Goal: Task Accomplishment & Management: Use online tool/utility

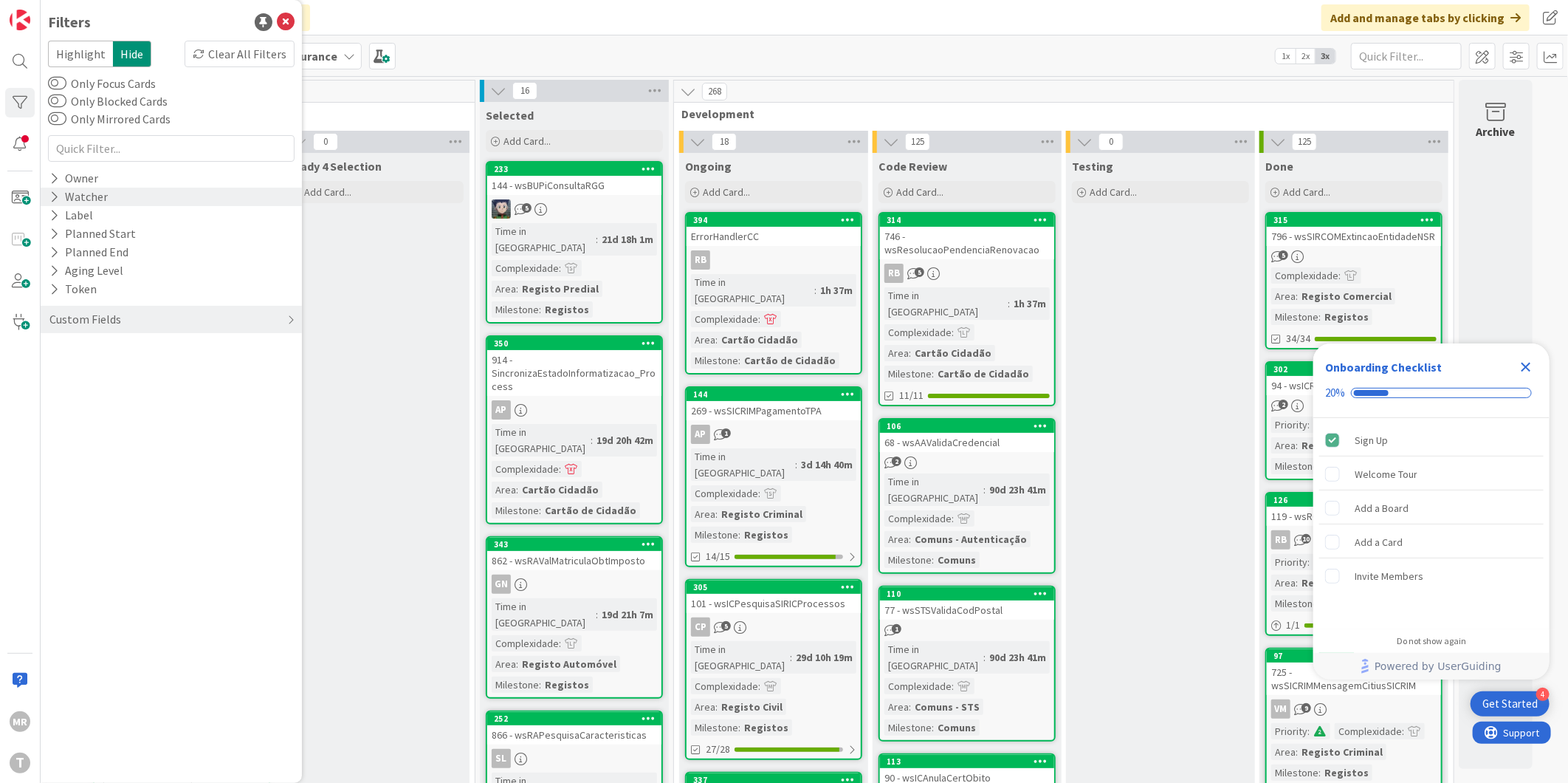
click at [45, 200] on div "Watcher" at bounding box center [171, 196] width 261 height 19
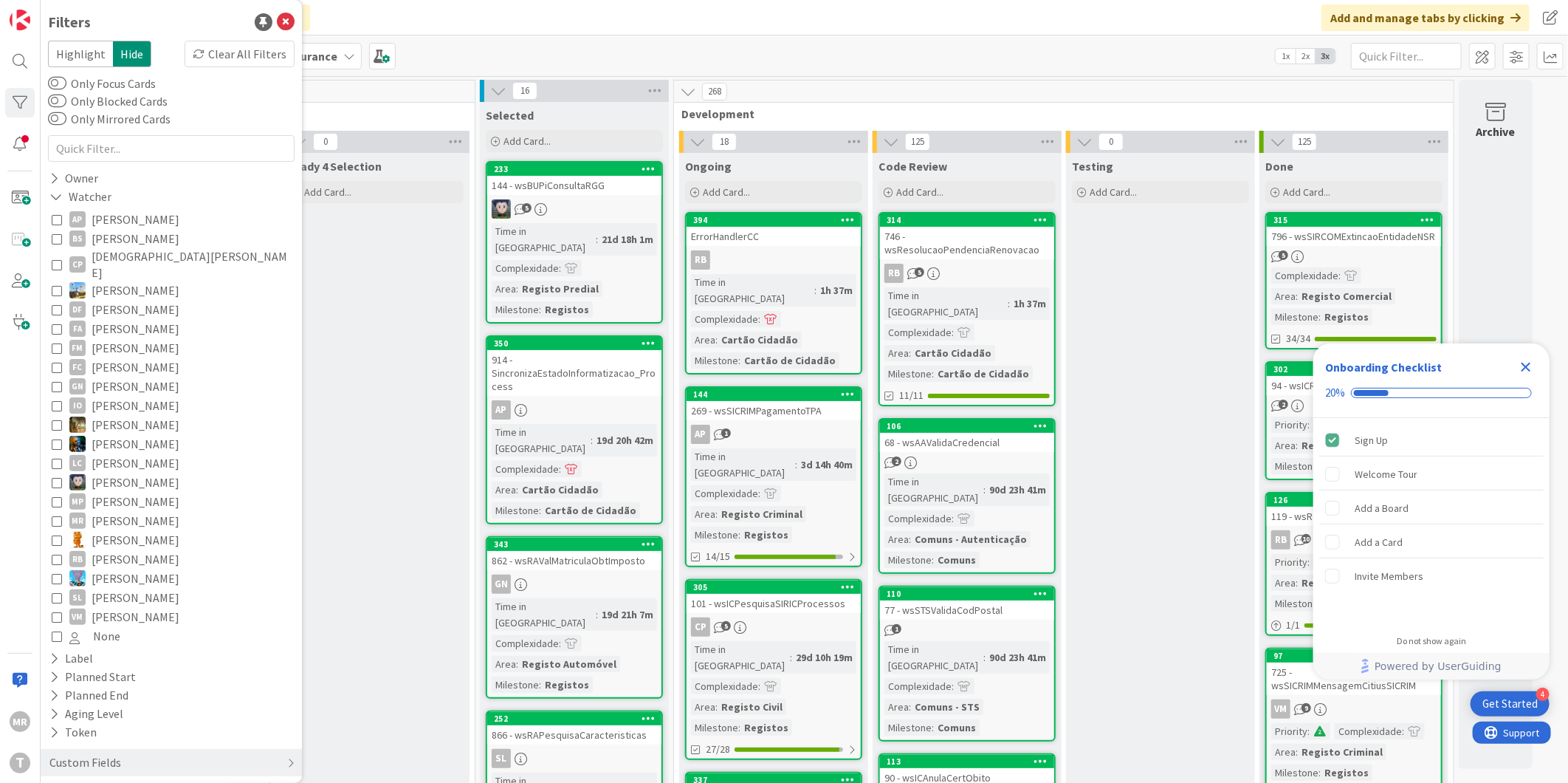
click at [104, 530] on span "[PERSON_NAME]" at bounding box center [135, 540] width 88 height 20
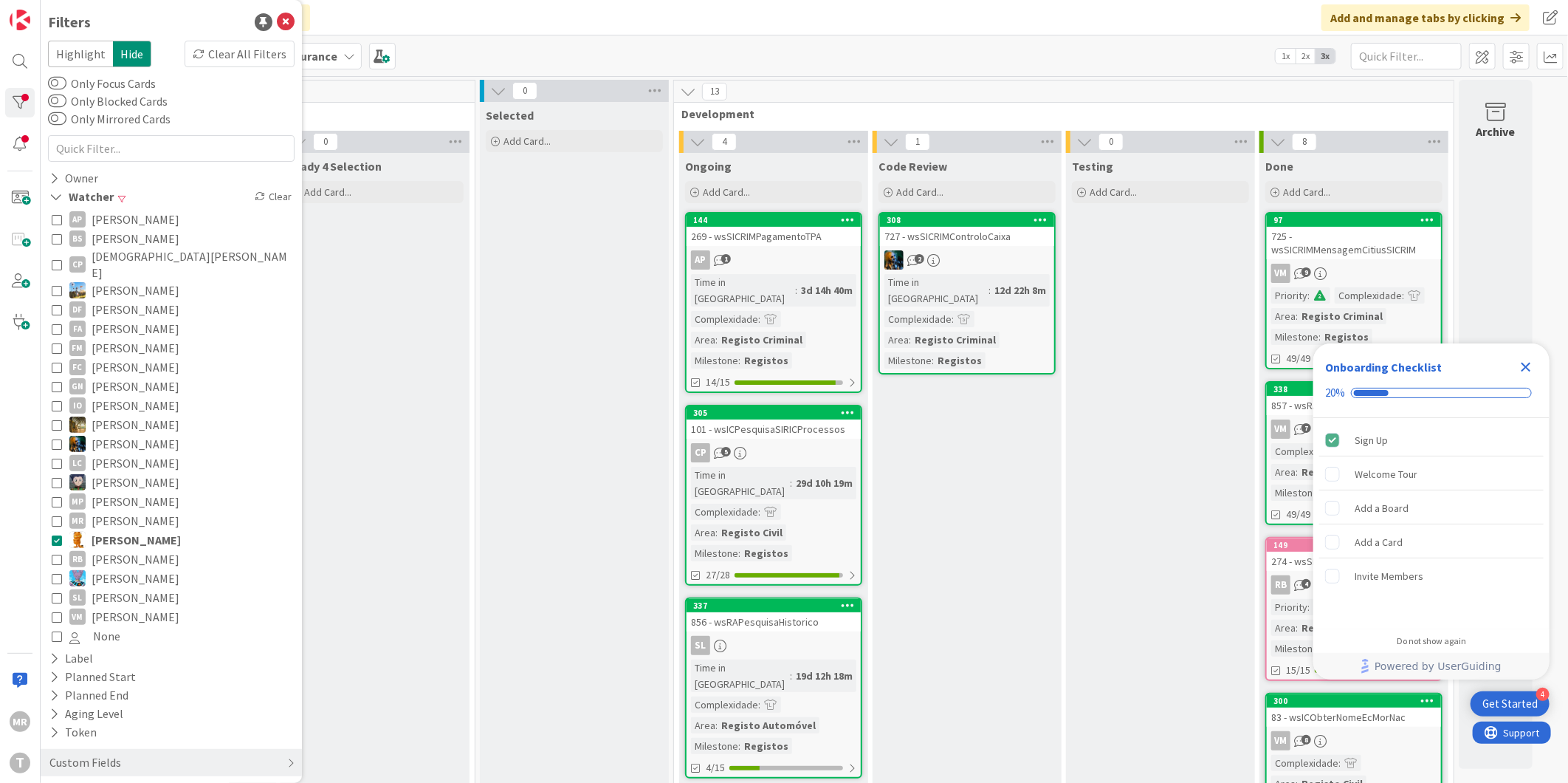
click at [1520, 366] on icon "Close Checklist" at bounding box center [1525, 367] width 18 height 18
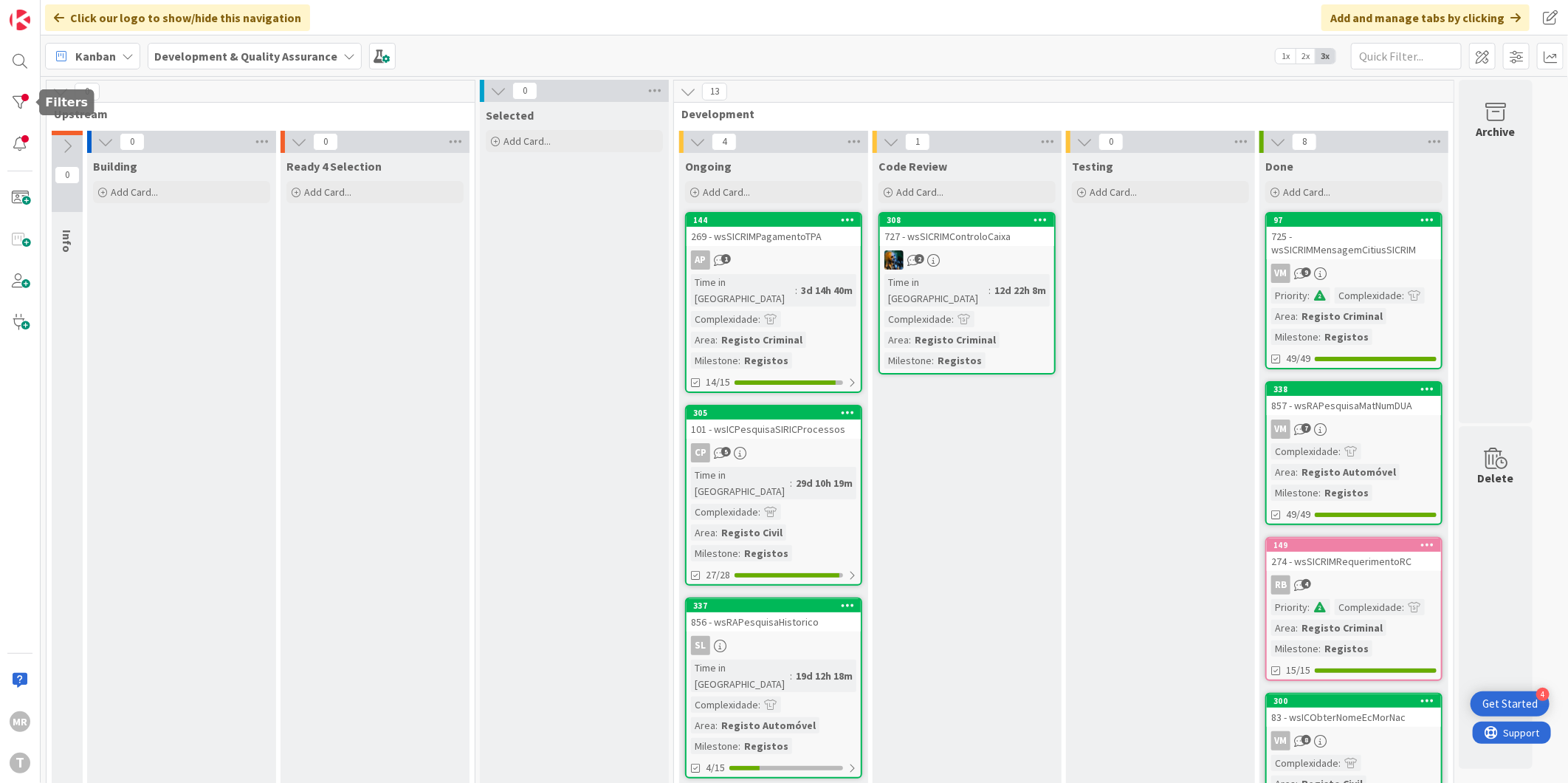
drag, startPoint x: 27, startPoint y: 104, endPoint x: 32, endPoint y: 120, distance: 16.8
click at [27, 104] on div at bounding box center [20, 102] width 29 height 29
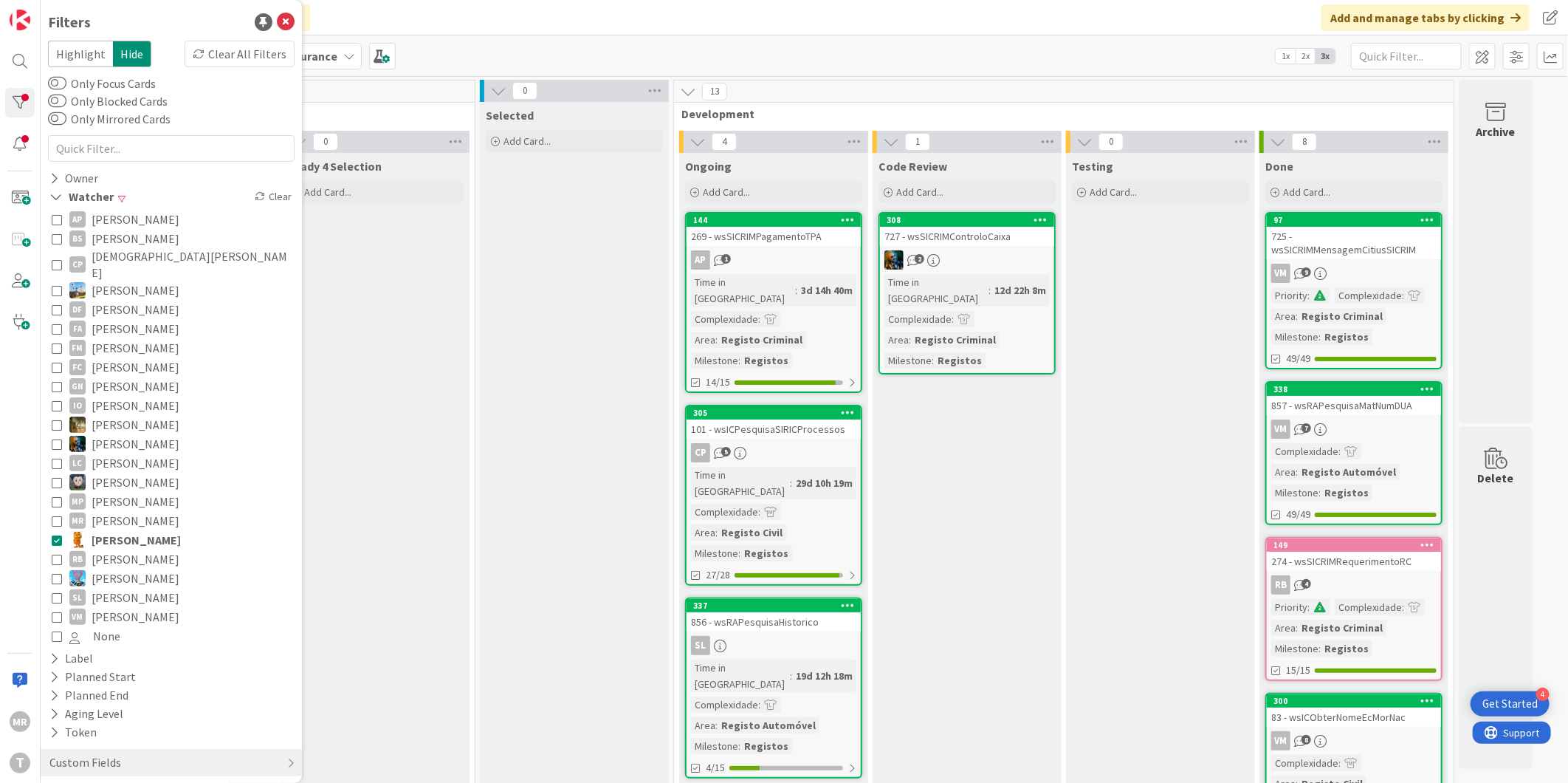
click at [121, 514] on span "[PERSON_NAME]" at bounding box center [135, 521] width 88 height 20
click at [123, 530] on span "[PERSON_NAME]" at bounding box center [136, 540] width 90 height 20
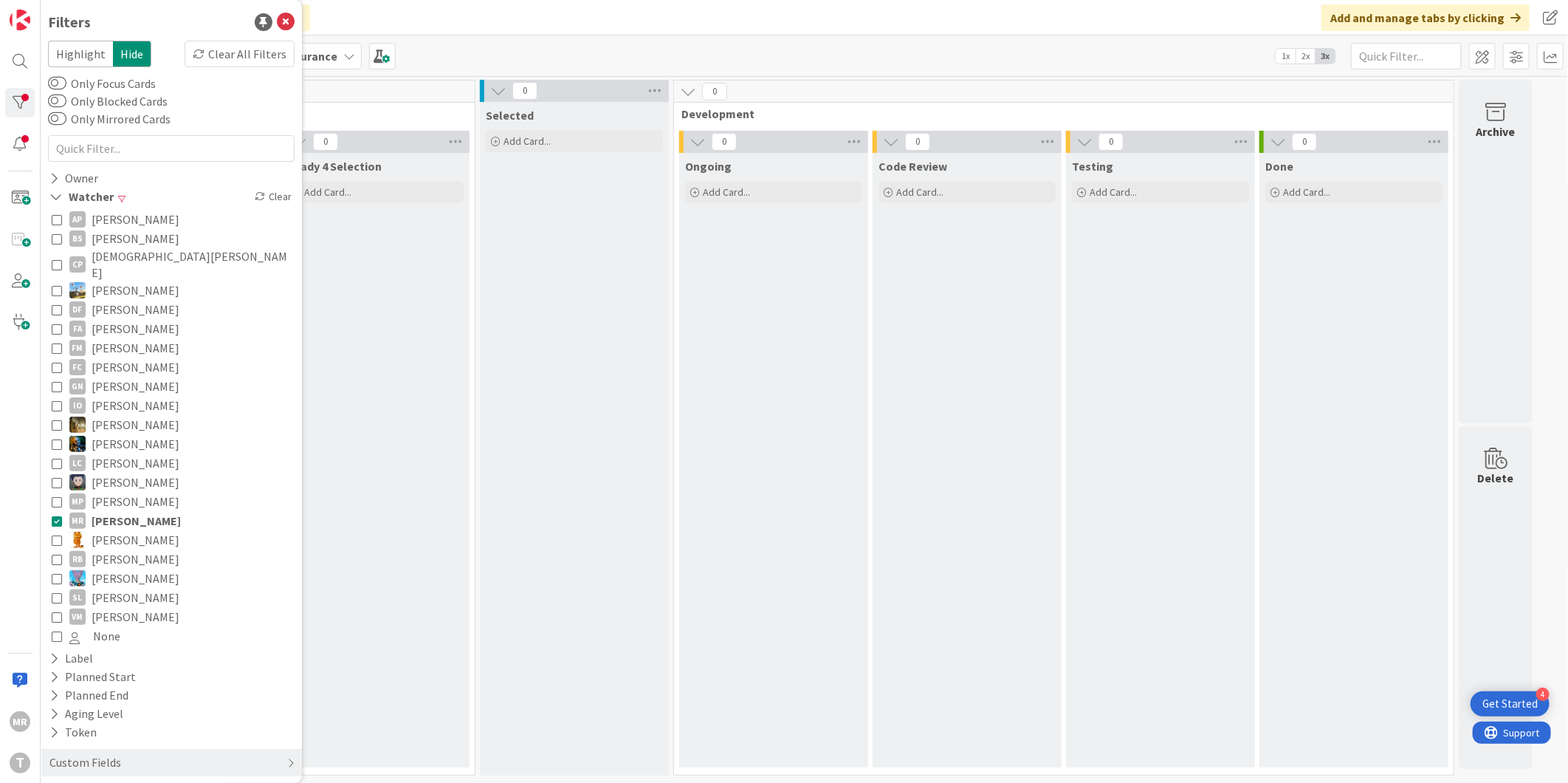
click at [126, 511] on span "[PERSON_NAME]" at bounding box center [136, 521] width 90 height 20
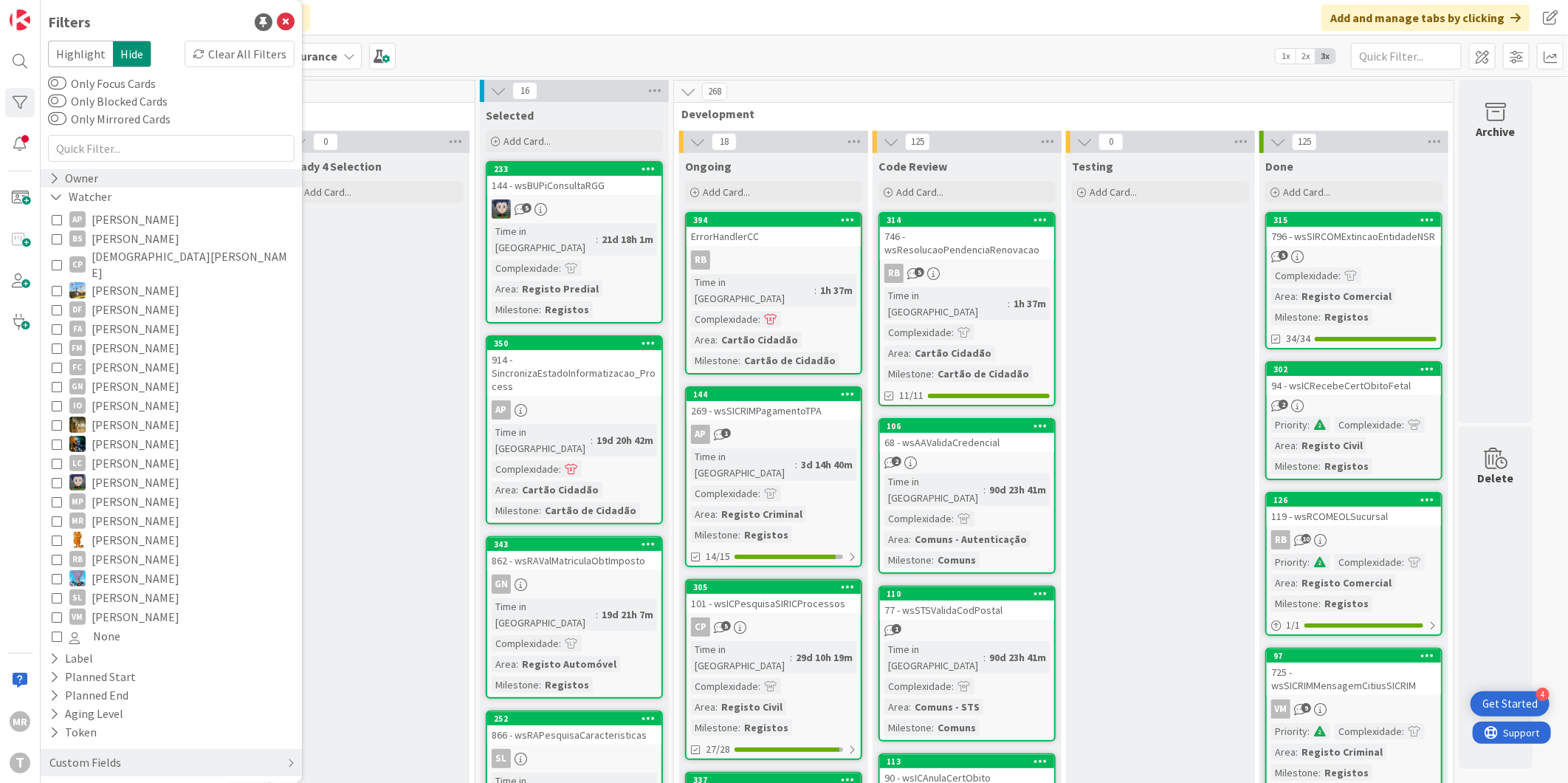
click at [51, 176] on icon at bounding box center [54, 178] width 10 height 12
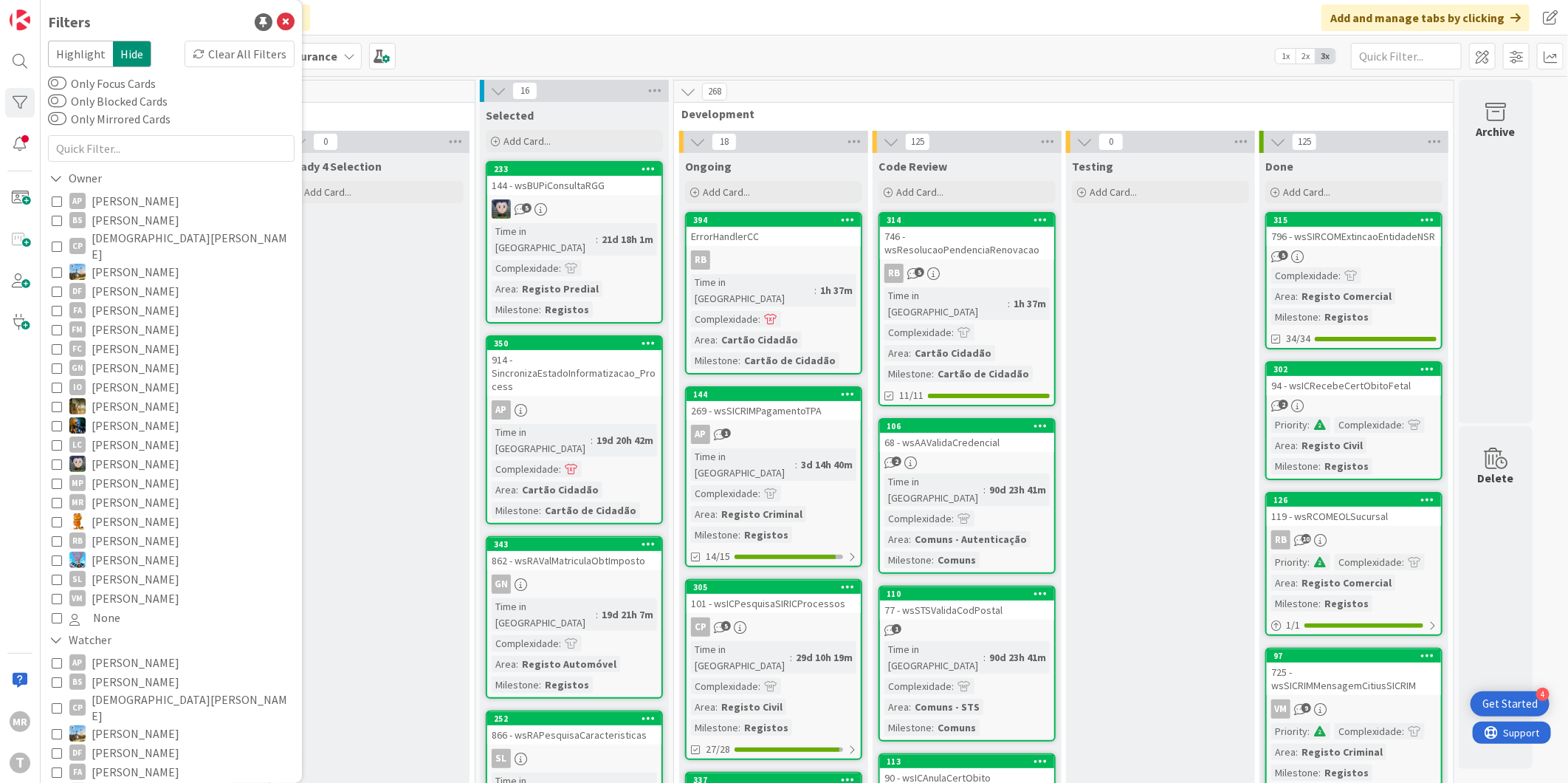
click at [115, 205] on span "[PERSON_NAME]" at bounding box center [135, 201] width 88 height 20
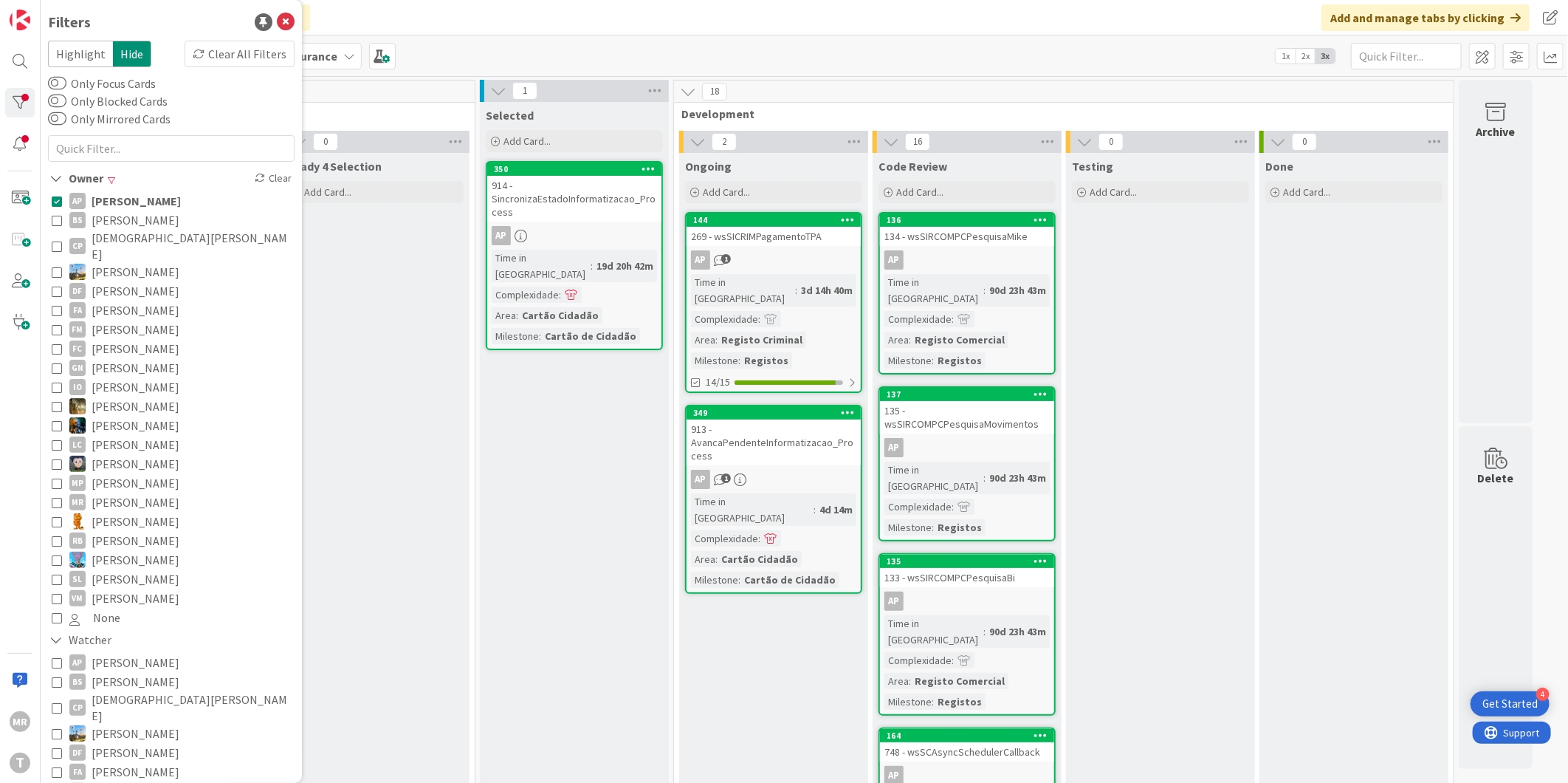
drag, startPoint x: 138, startPoint y: 245, endPoint x: 143, endPoint y: 231, distance: 14.9
click at [138, 245] on span "[DEMOGRAPHIC_DATA][PERSON_NAME]" at bounding box center [191, 246] width 199 height 33
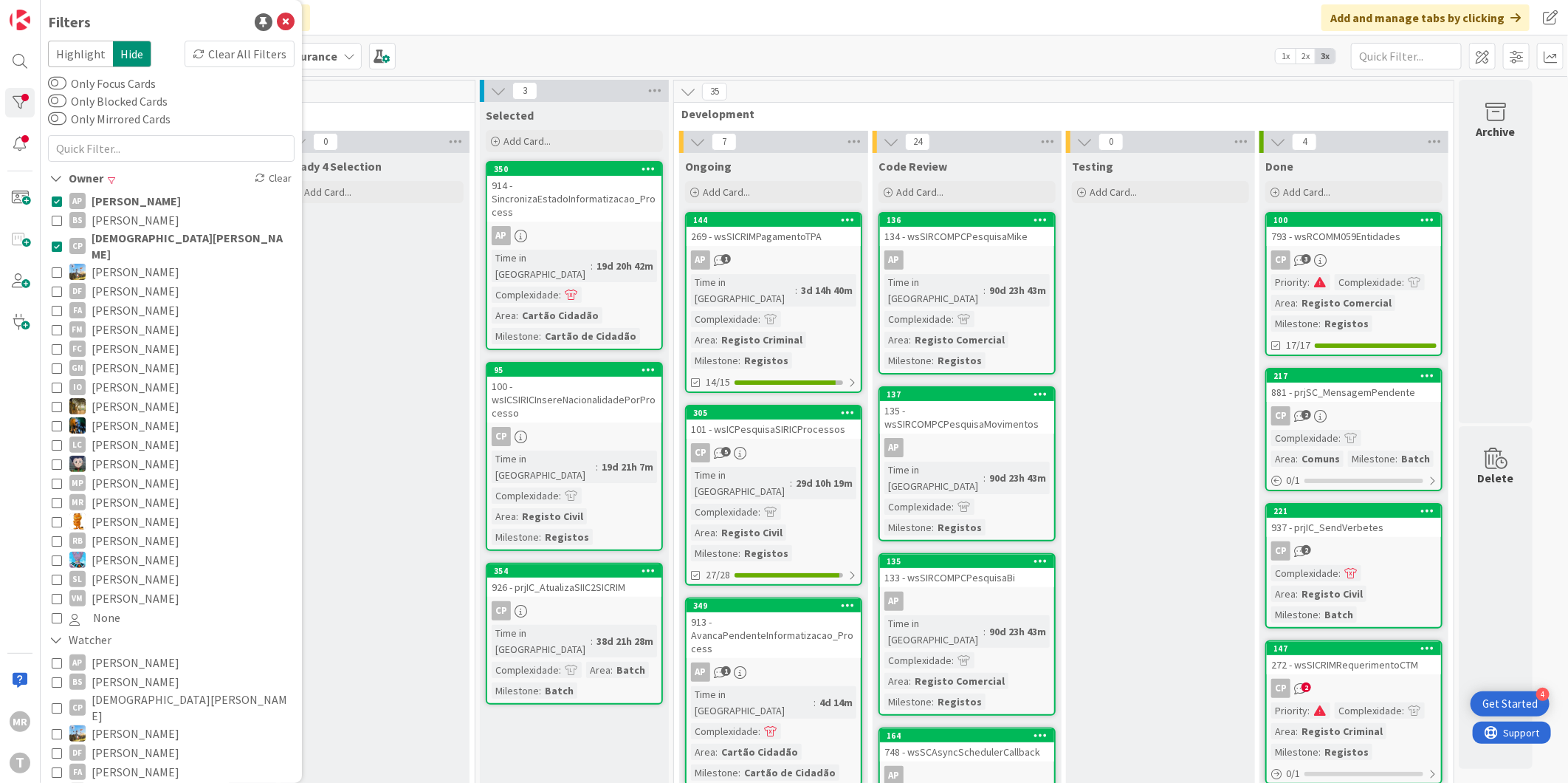
click at [160, 205] on span "[PERSON_NAME]" at bounding box center [136, 201] width 90 height 20
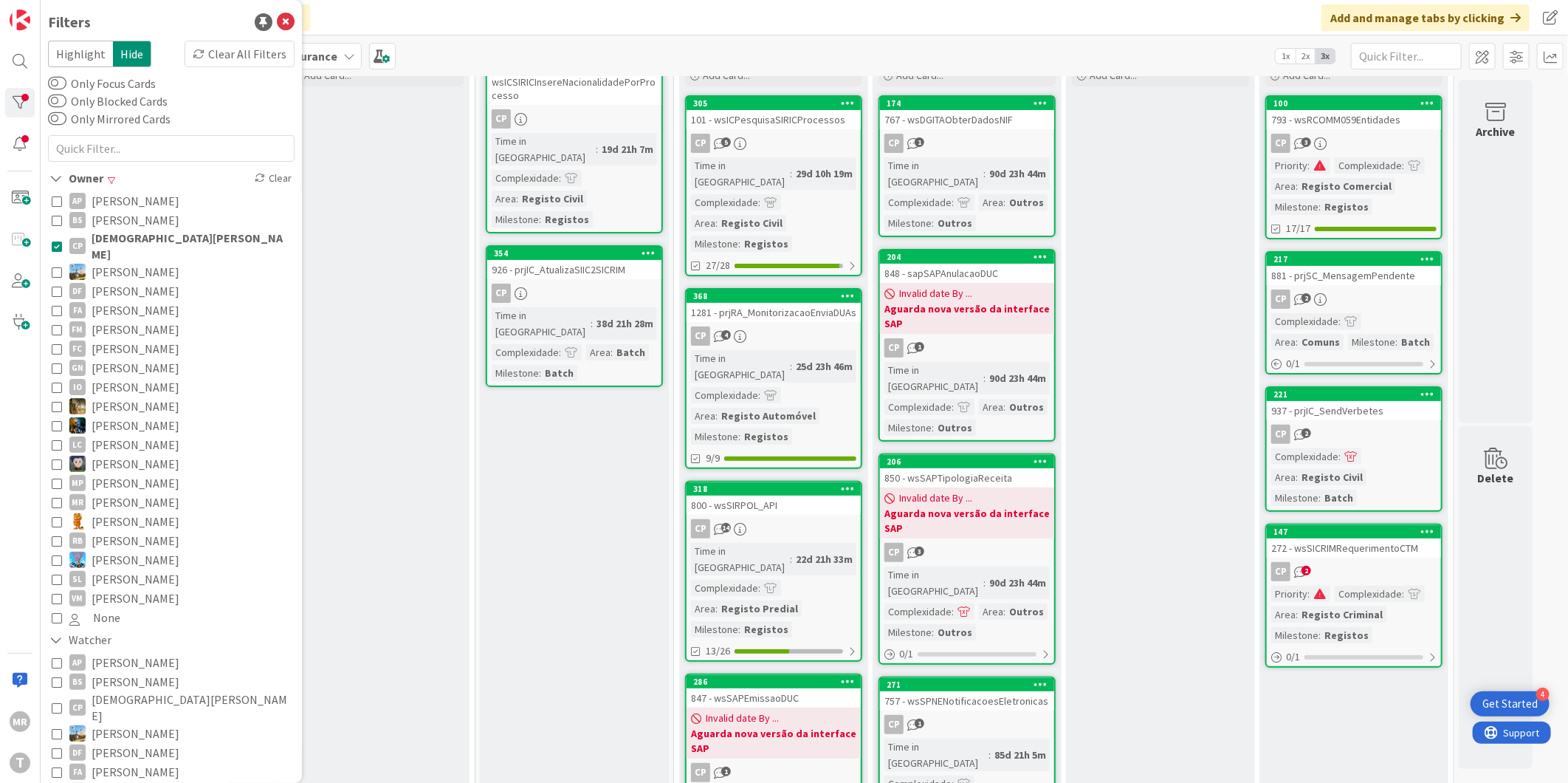
scroll to position [82, 0]
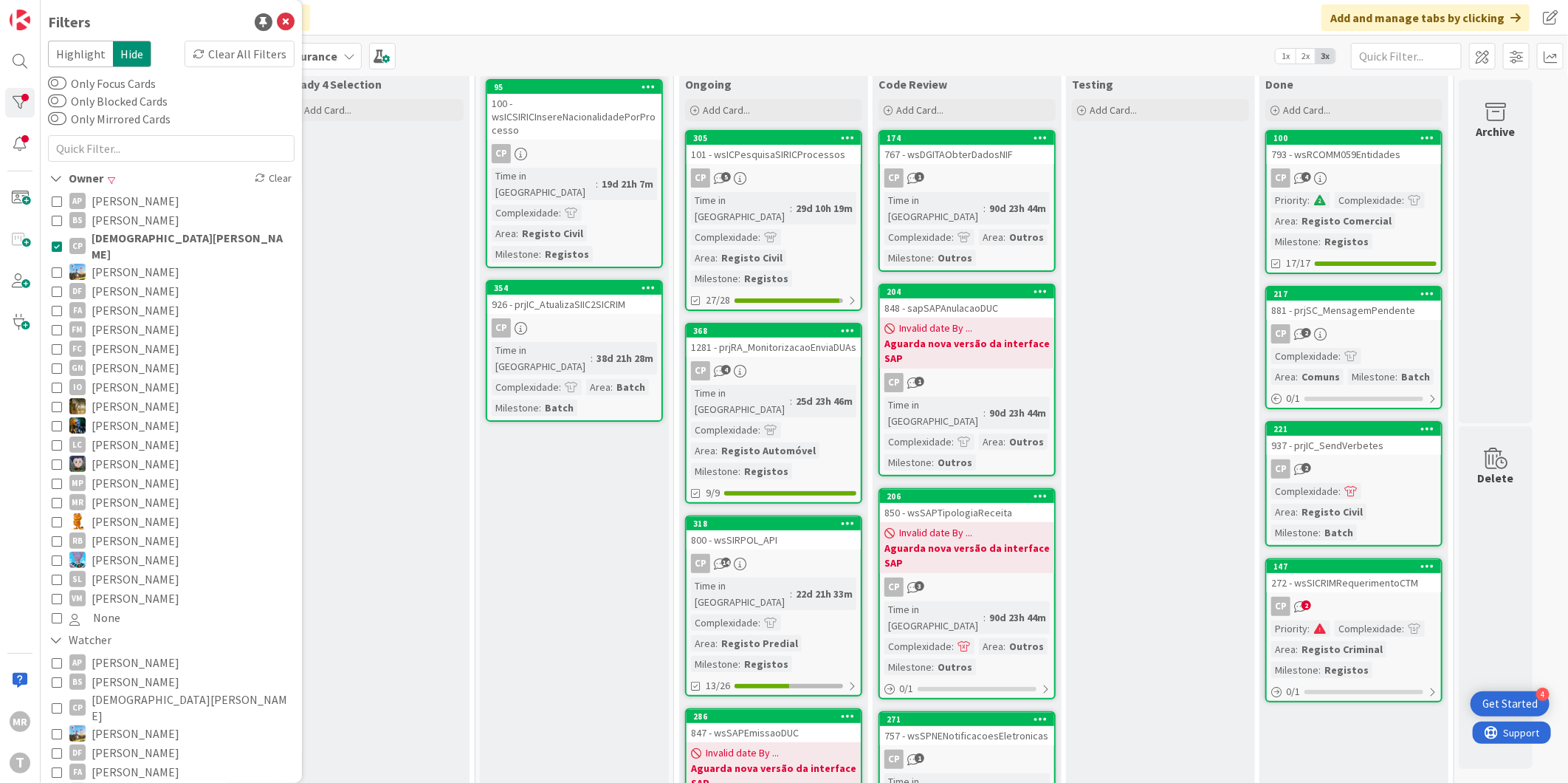
click at [133, 396] on span "[PERSON_NAME]" at bounding box center [135, 406] width 88 height 20
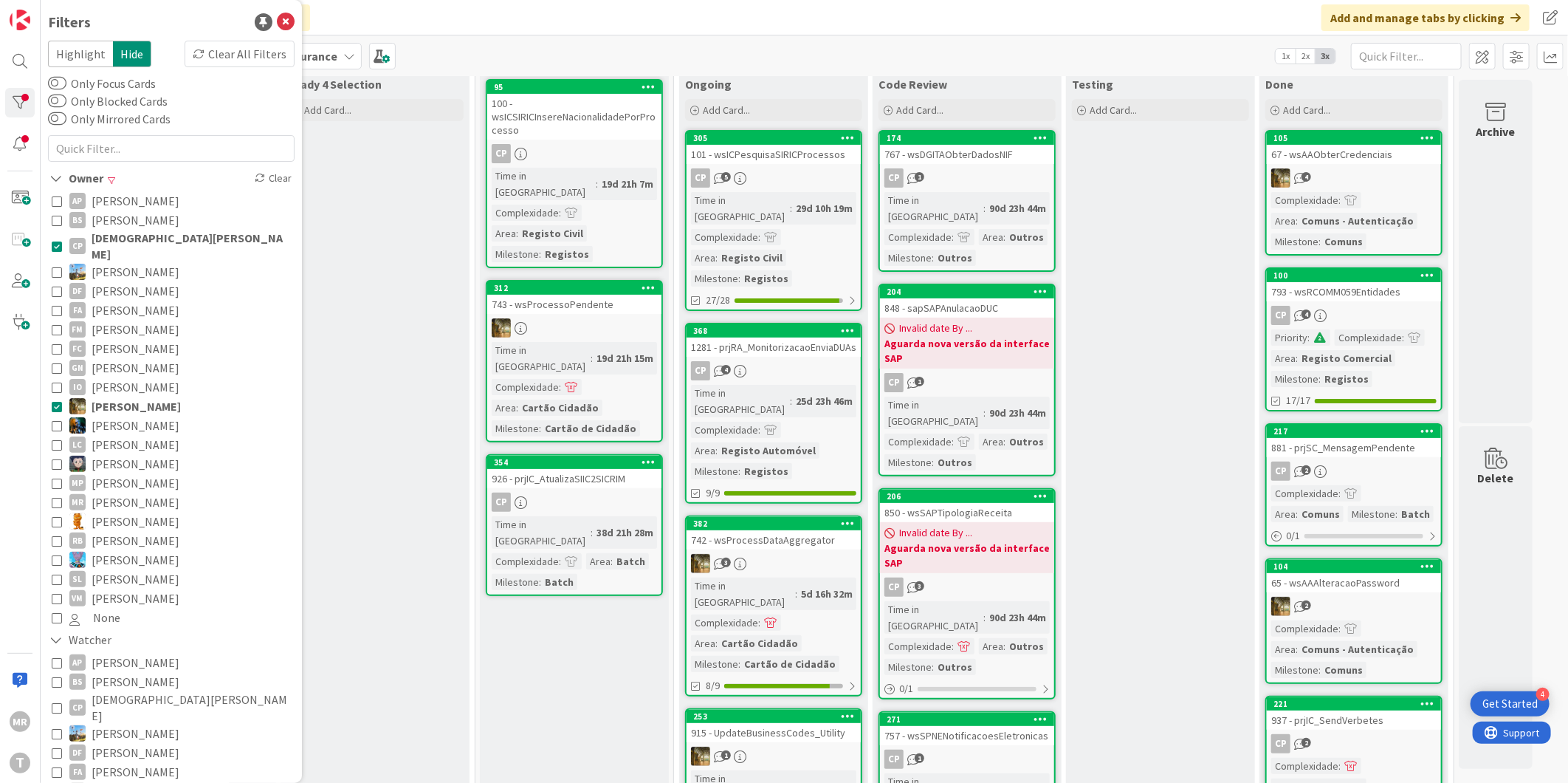
click at [135, 238] on span "[DEMOGRAPHIC_DATA][PERSON_NAME]" at bounding box center [191, 246] width 199 height 33
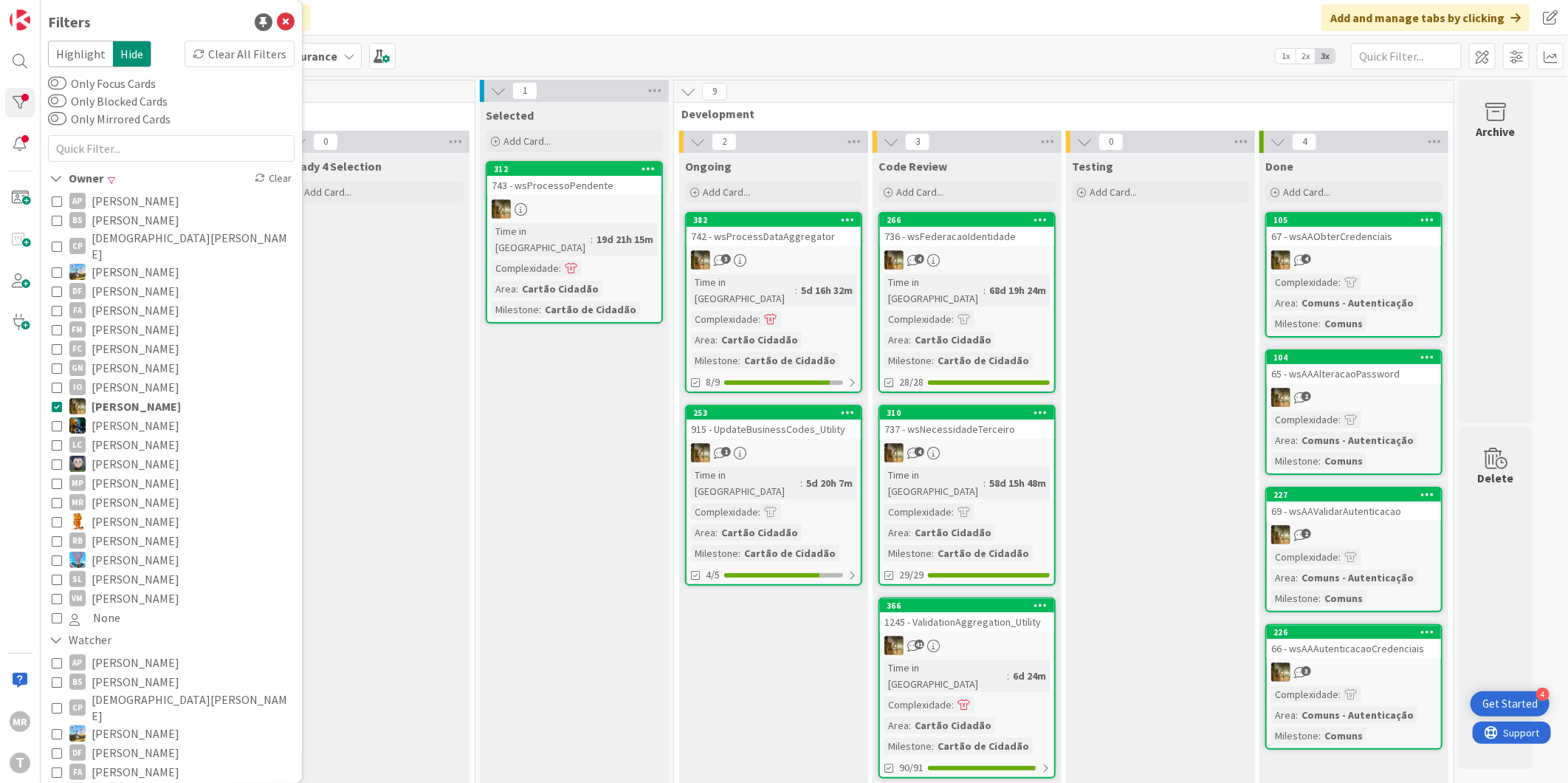
drag, startPoint x: 135, startPoint y: 419, endPoint x: 144, endPoint y: 403, distance: 18.4
click at [136, 419] on span "[PERSON_NAME]" at bounding box center [135, 426] width 88 height 20
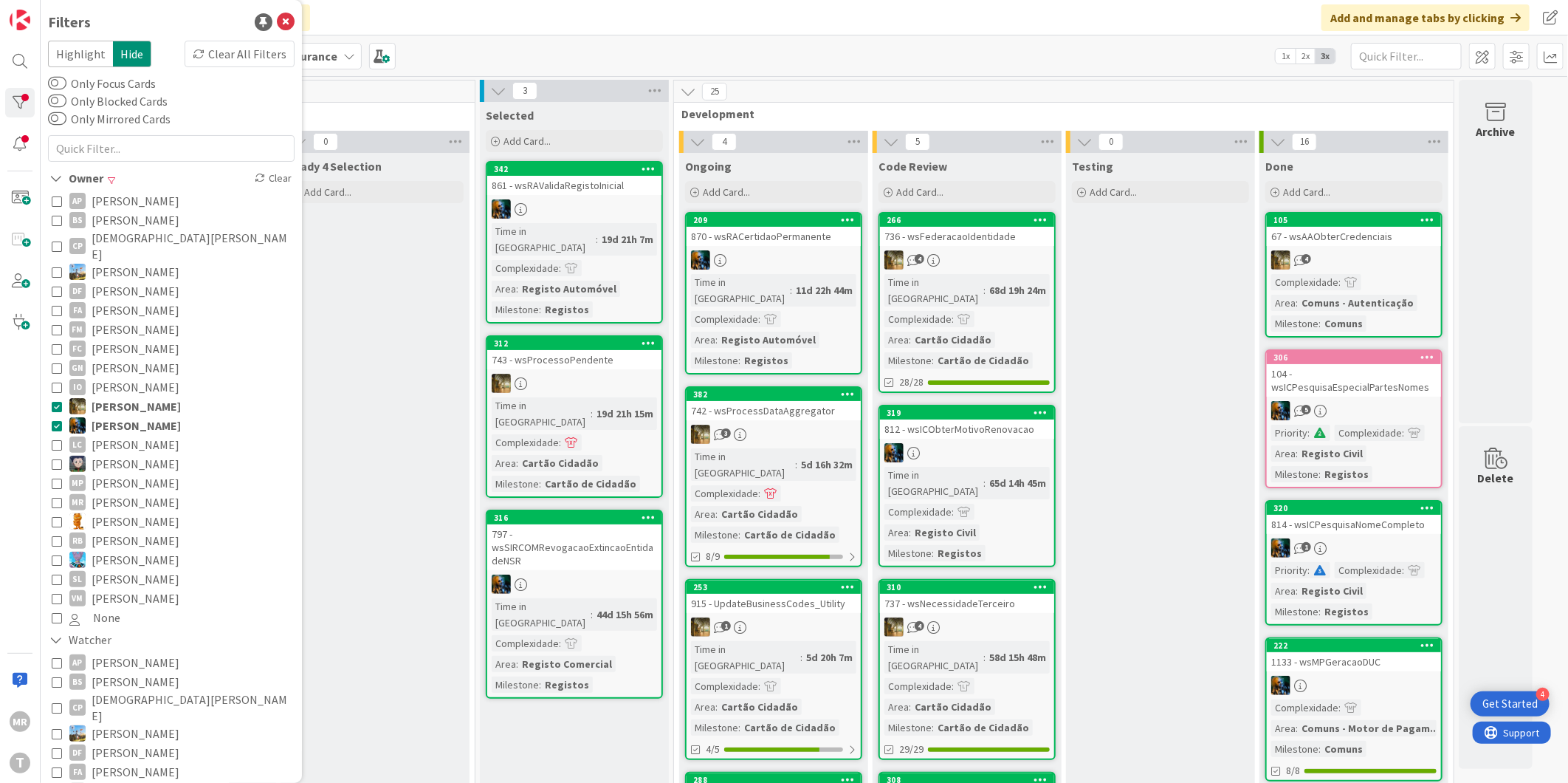
click at [151, 396] on span "[PERSON_NAME]" at bounding box center [136, 406] width 90 height 20
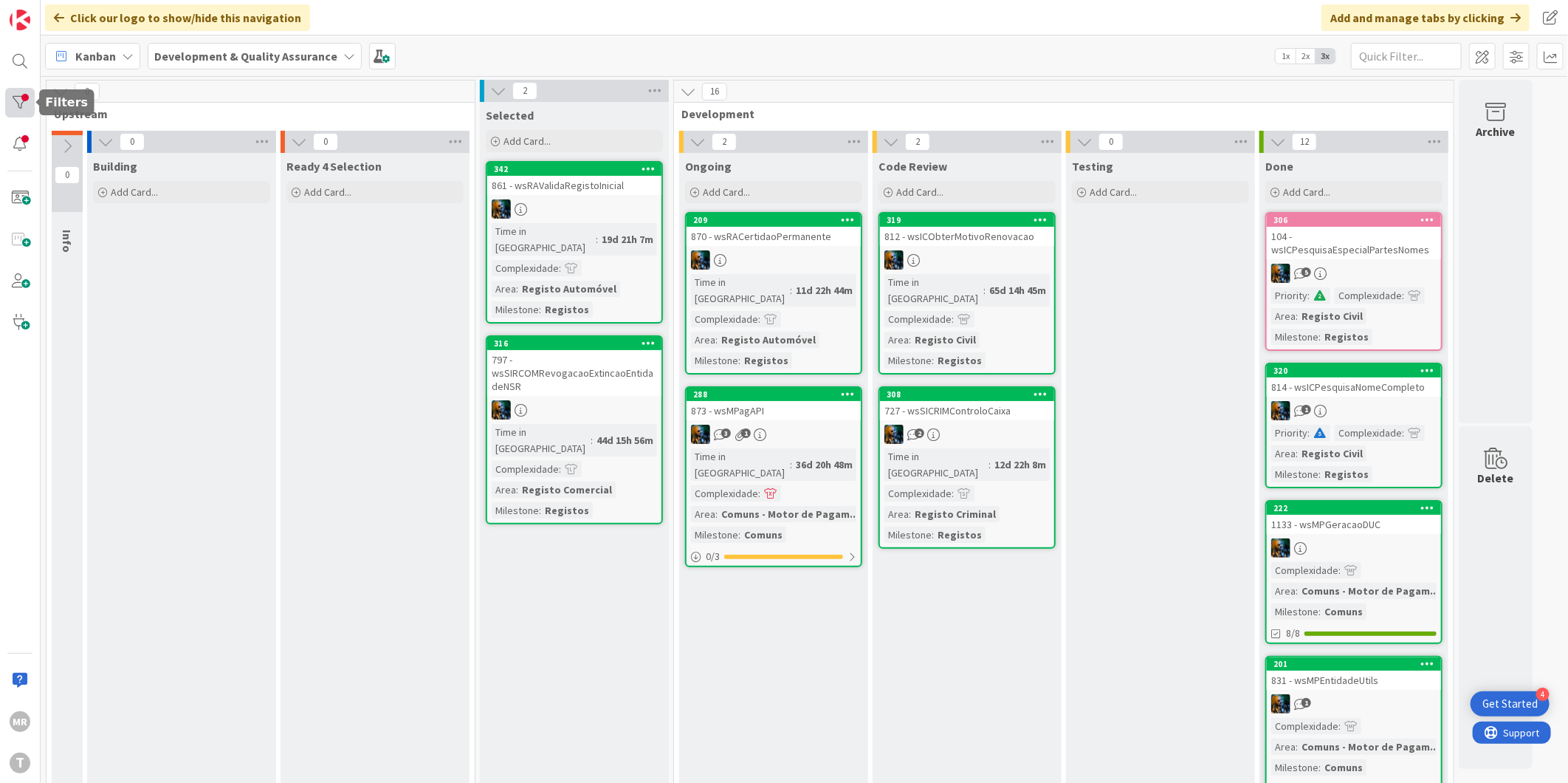
drag, startPoint x: 24, startPoint y: 100, endPoint x: 23, endPoint y: 115, distance: 15.0
click at [24, 100] on div at bounding box center [20, 102] width 29 height 29
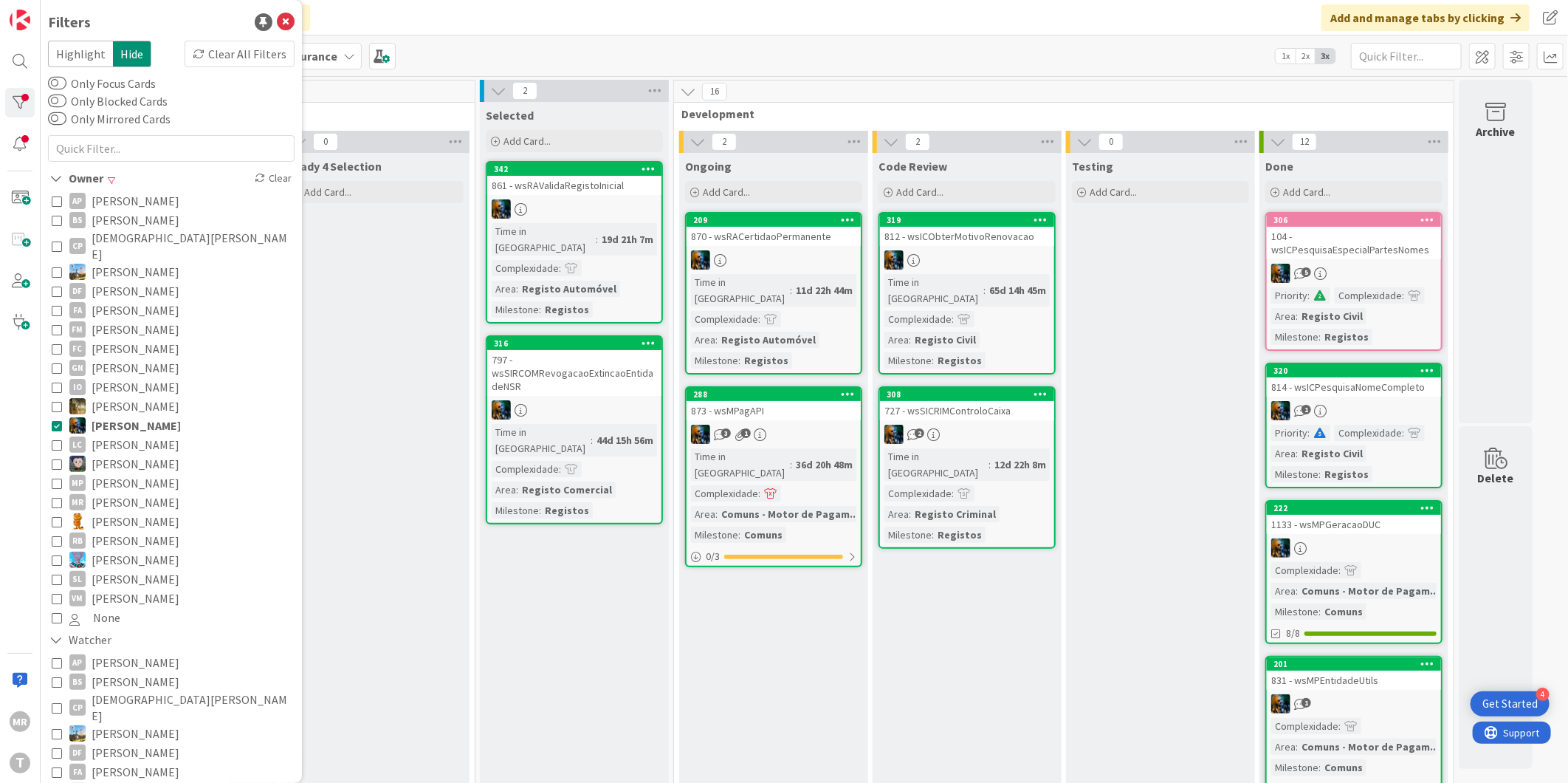
click at [112, 454] on span "[PERSON_NAME]" at bounding box center [135, 464] width 88 height 20
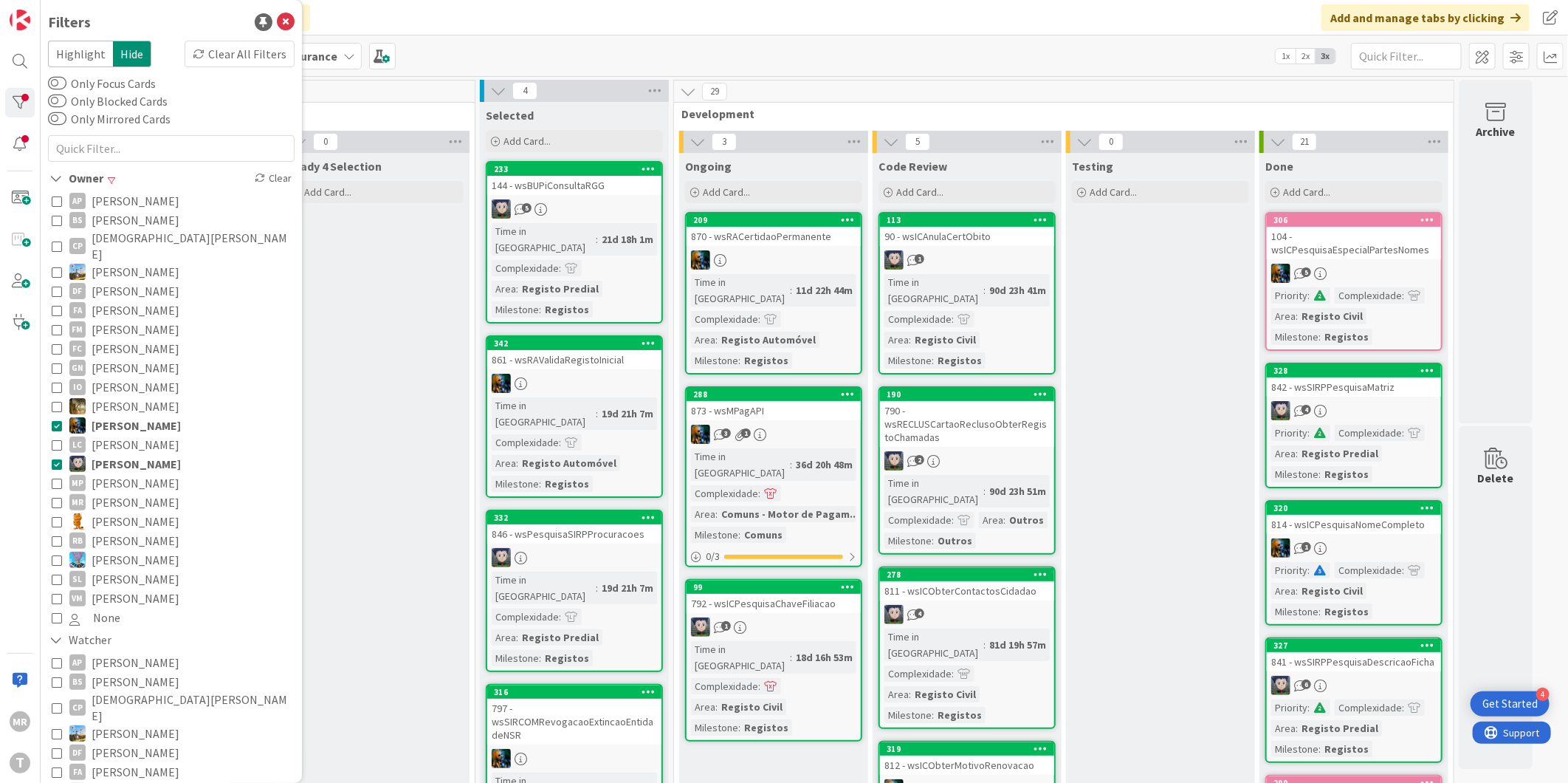
click at [121, 416] on span "[PERSON_NAME]" at bounding box center [136, 426] width 90 height 20
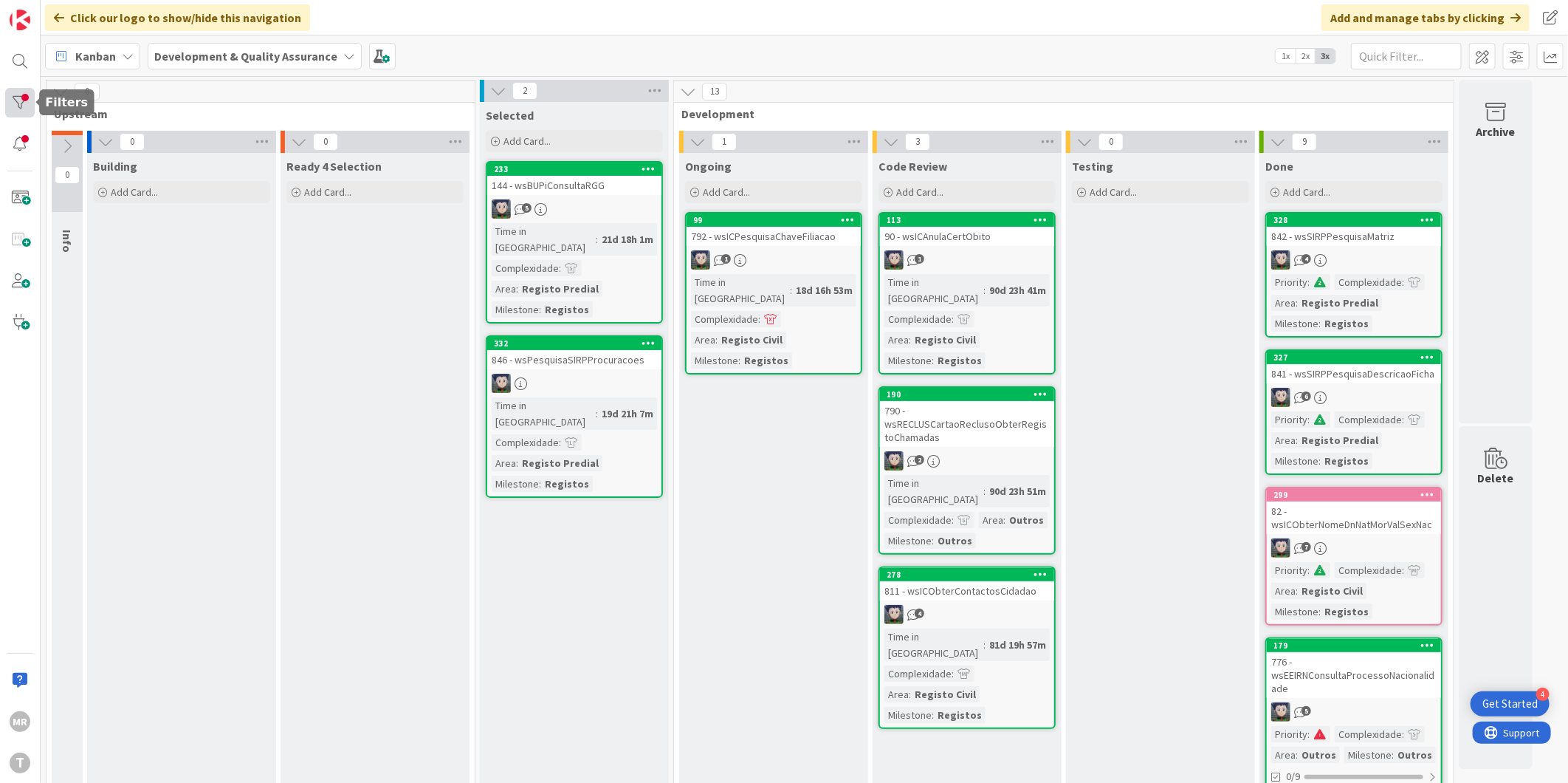
click at [11, 95] on div at bounding box center [20, 102] width 29 height 29
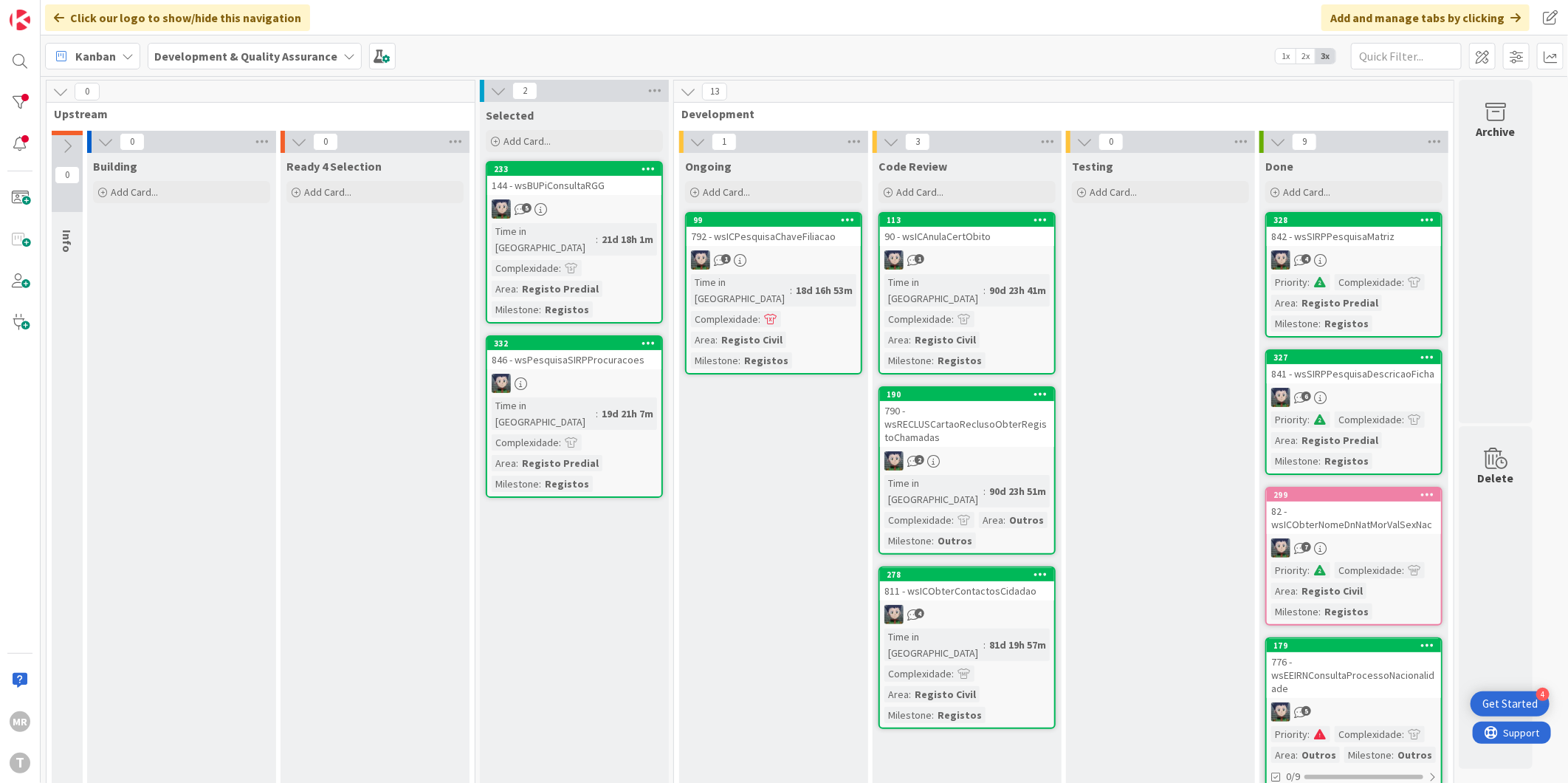
click at [20, 99] on div at bounding box center [20, 102] width 29 height 29
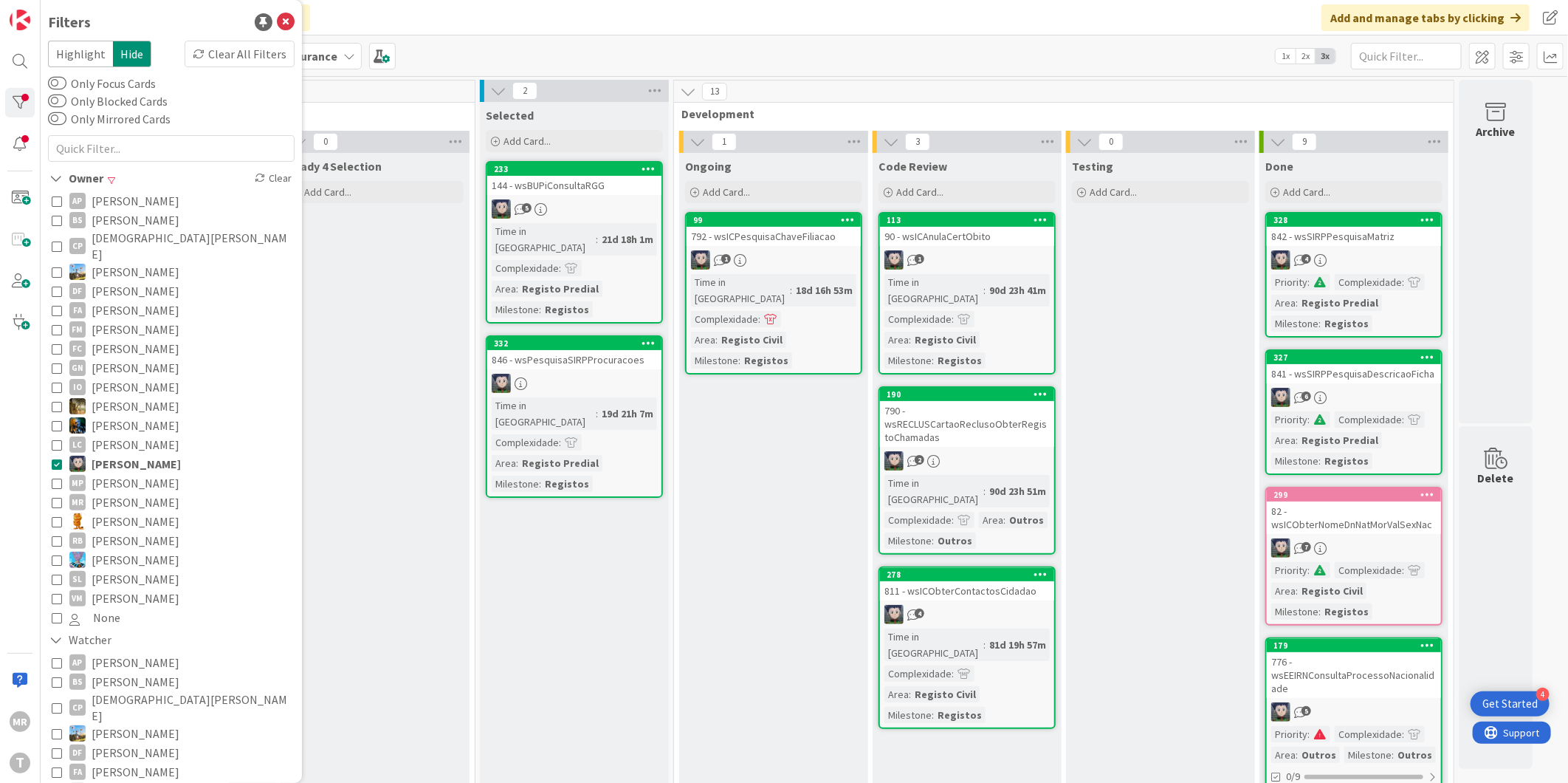
click at [128, 454] on span "[PERSON_NAME]" at bounding box center [136, 464] width 90 height 20
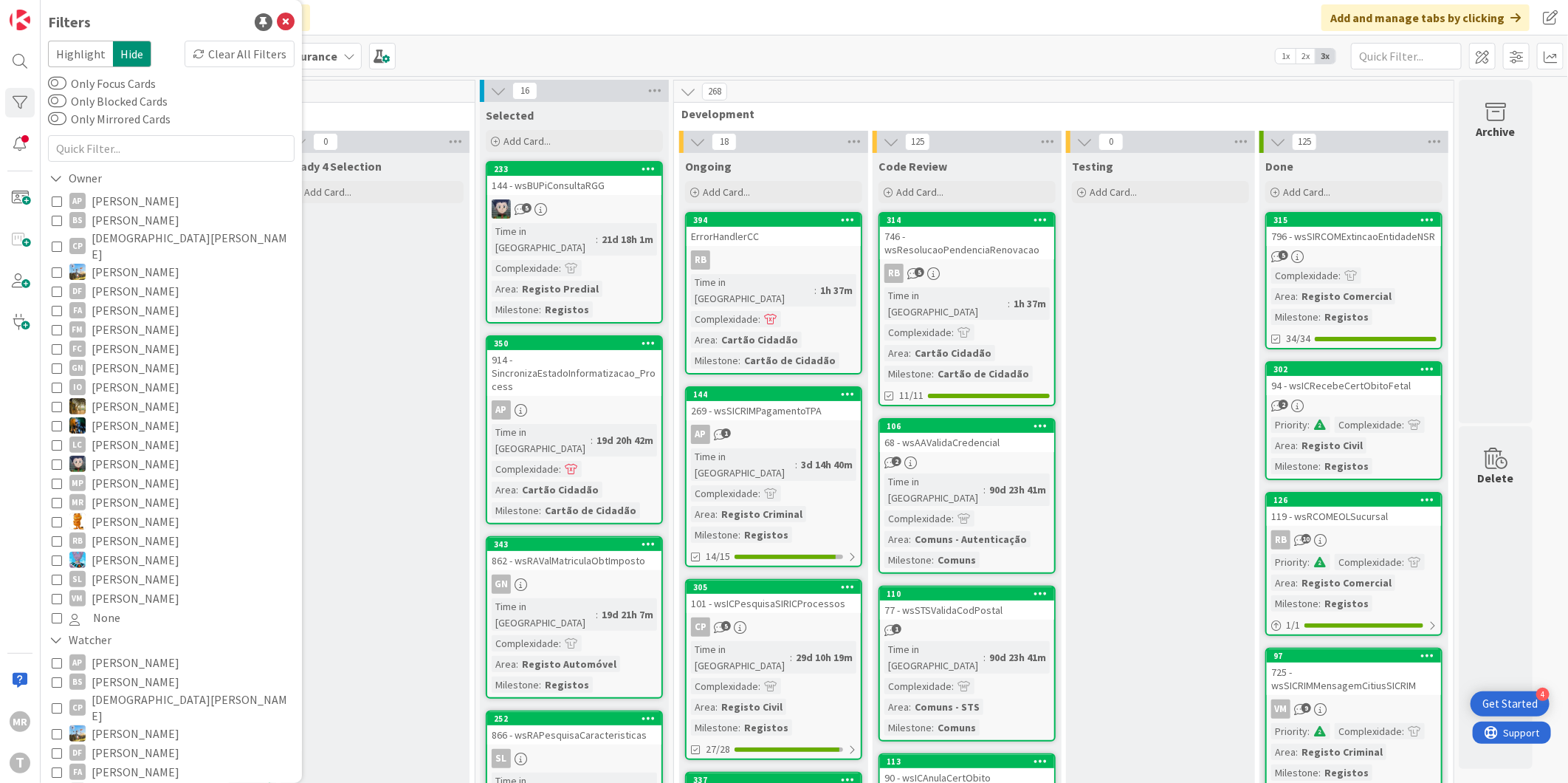
click at [121, 474] on span "[PERSON_NAME]" at bounding box center [135, 483] width 88 height 20
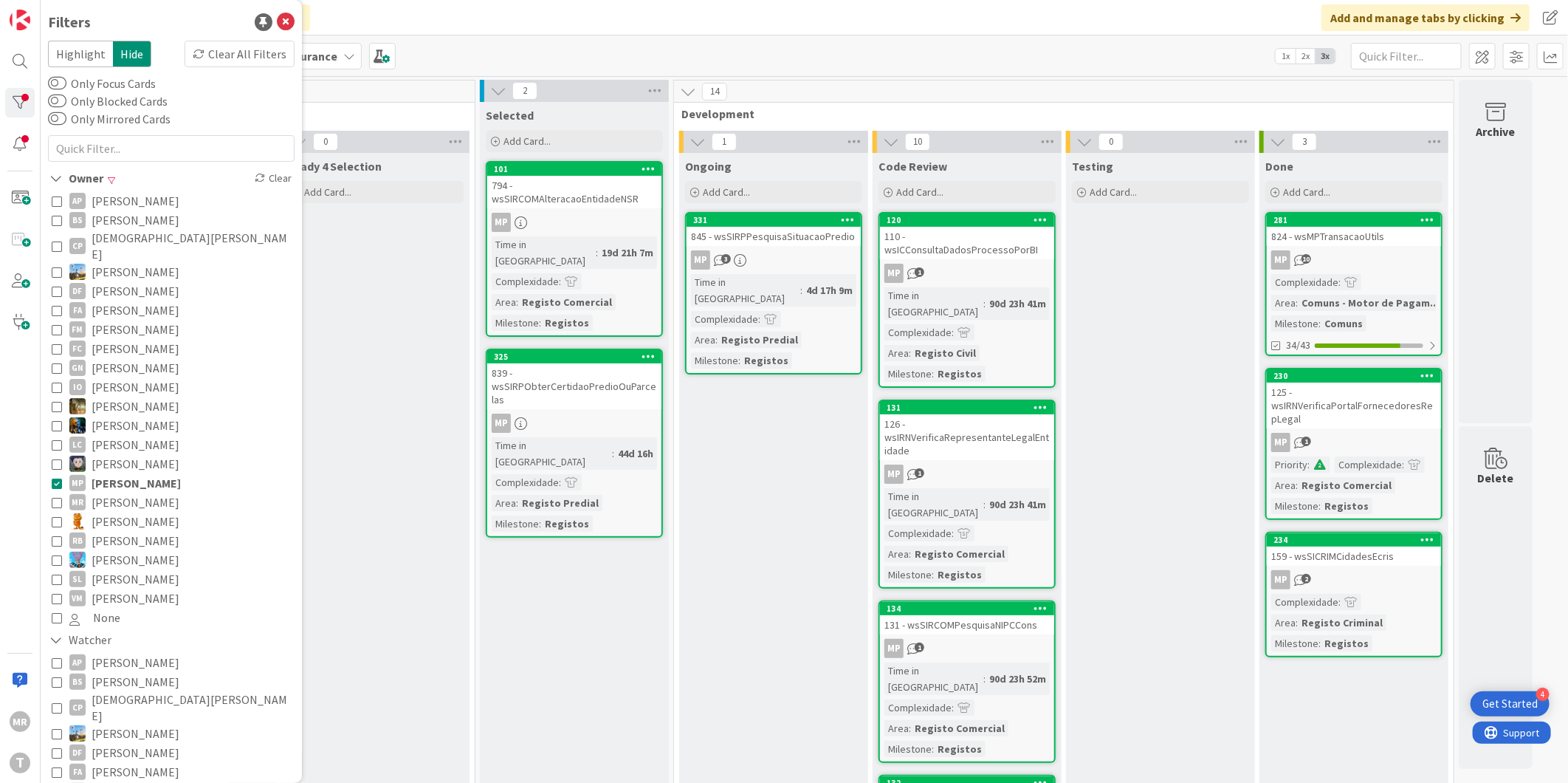
click at [137, 474] on span "[PERSON_NAME]" at bounding box center [136, 483] width 90 height 20
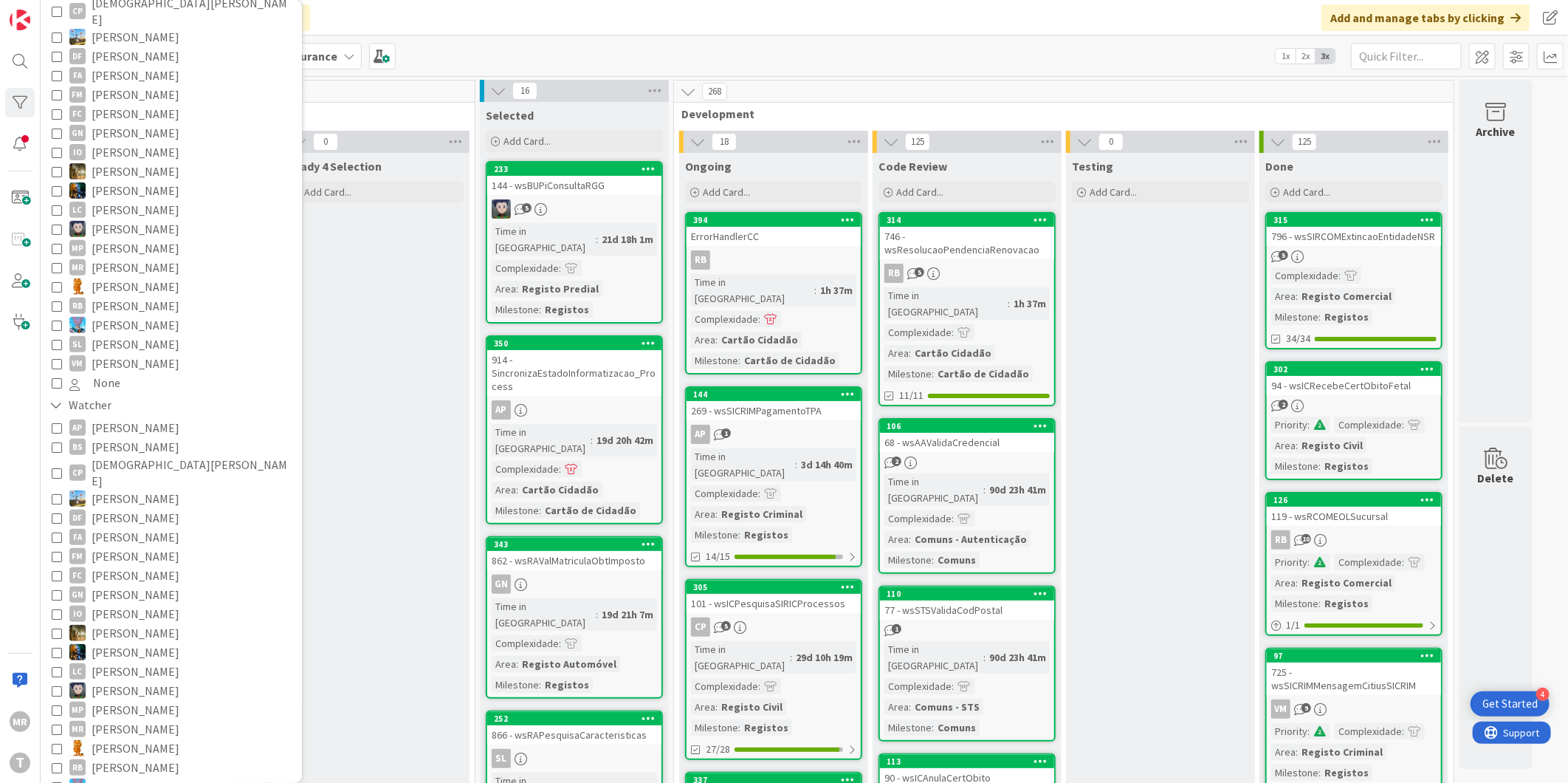
scroll to position [246, 0]
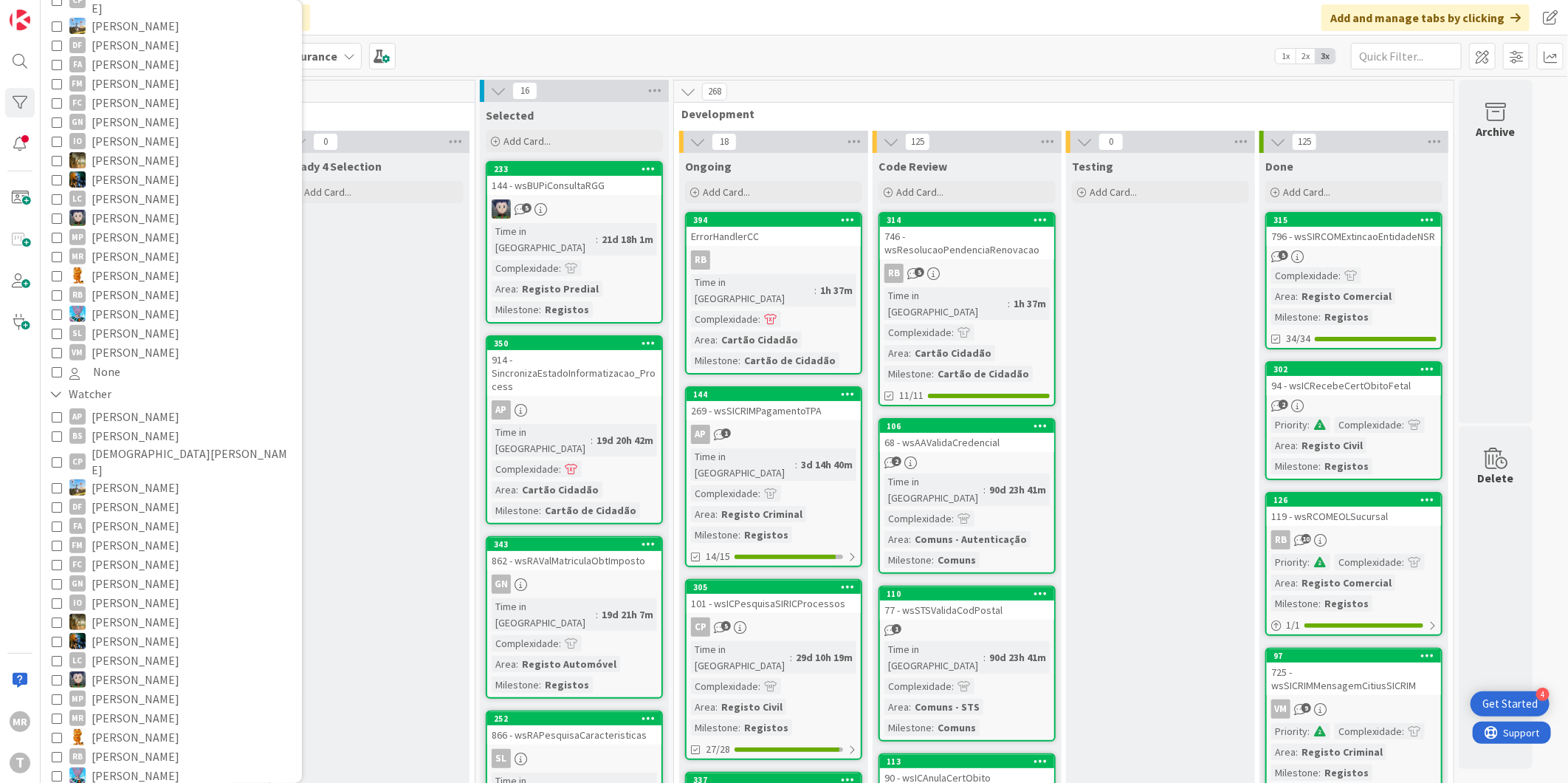
click at [121, 727] on span "[PERSON_NAME]" at bounding box center [135, 737] width 88 height 20
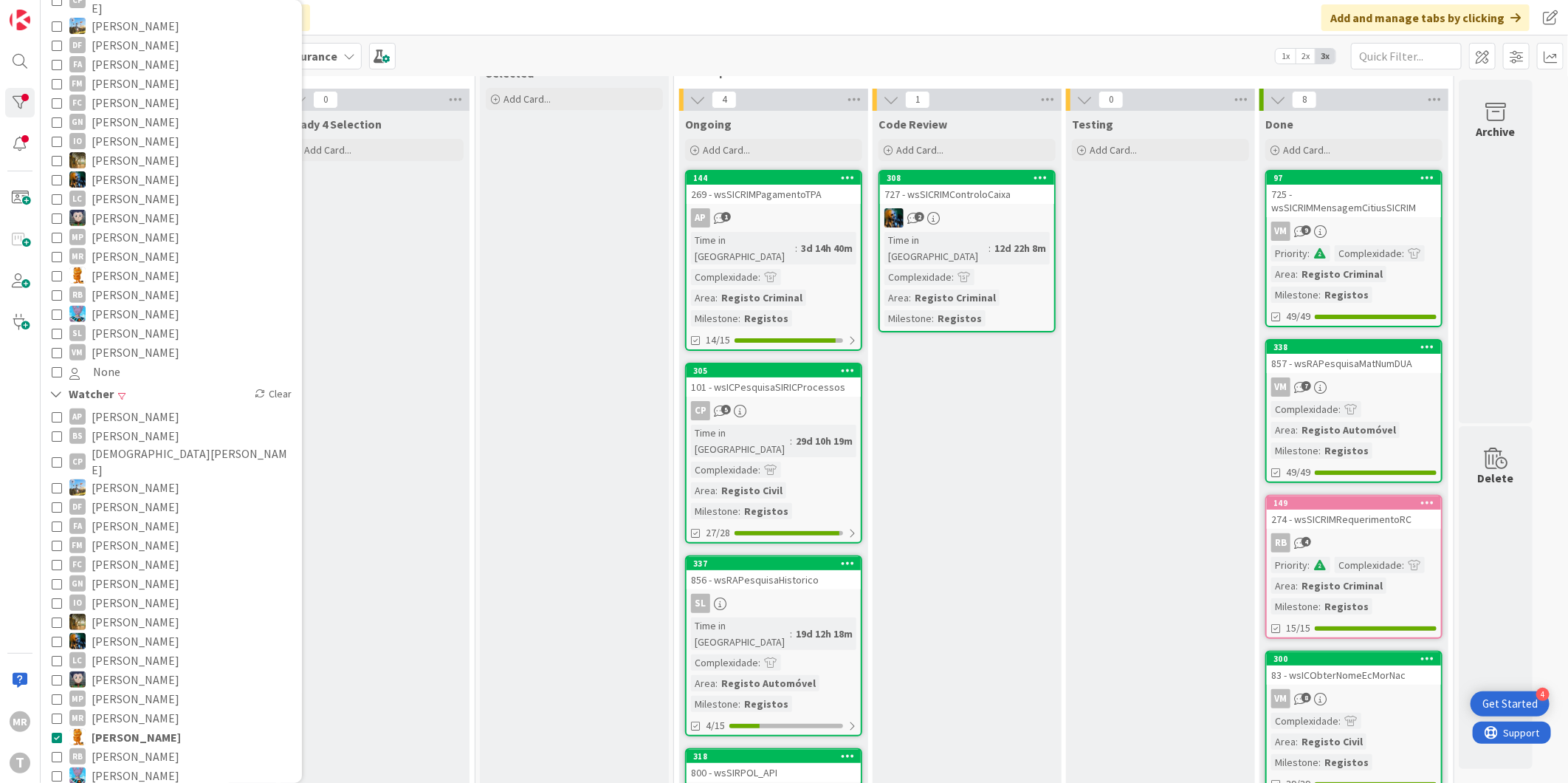
scroll to position [82, 0]
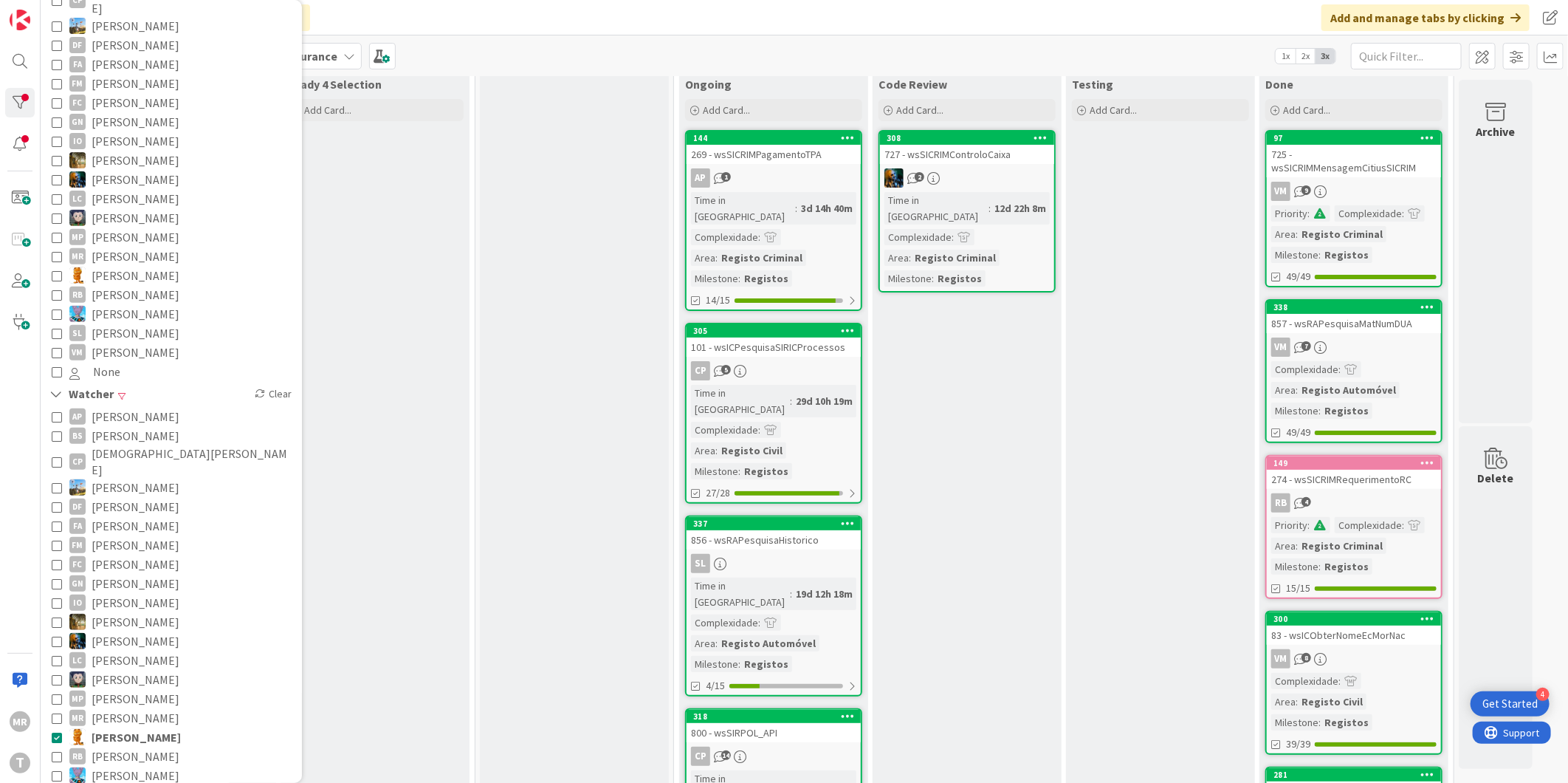
click at [109, 727] on span "[PERSON_NAME]" at bounding box center [136, 737] width 90 height 20
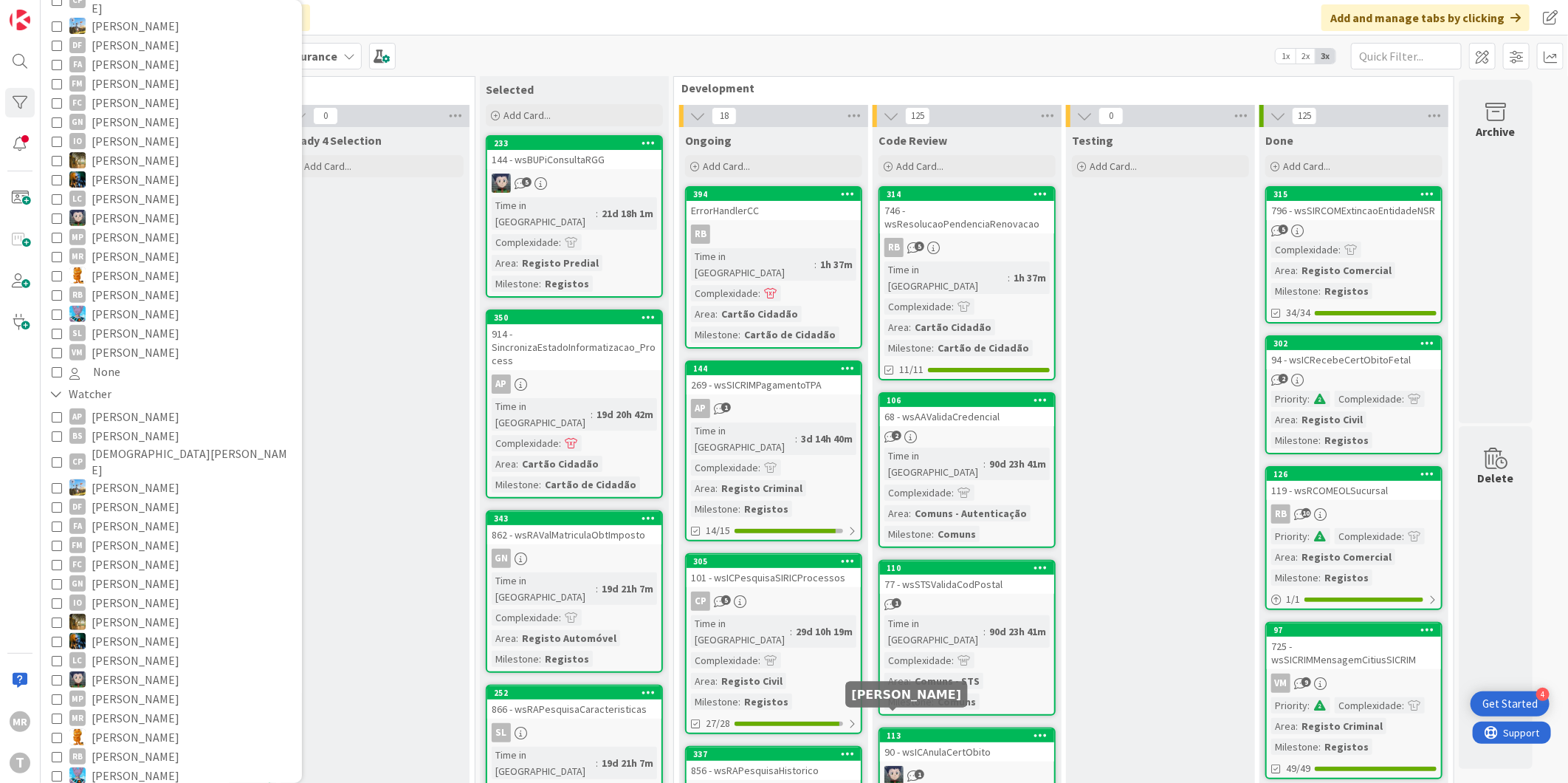
scroll to position [0, 0]
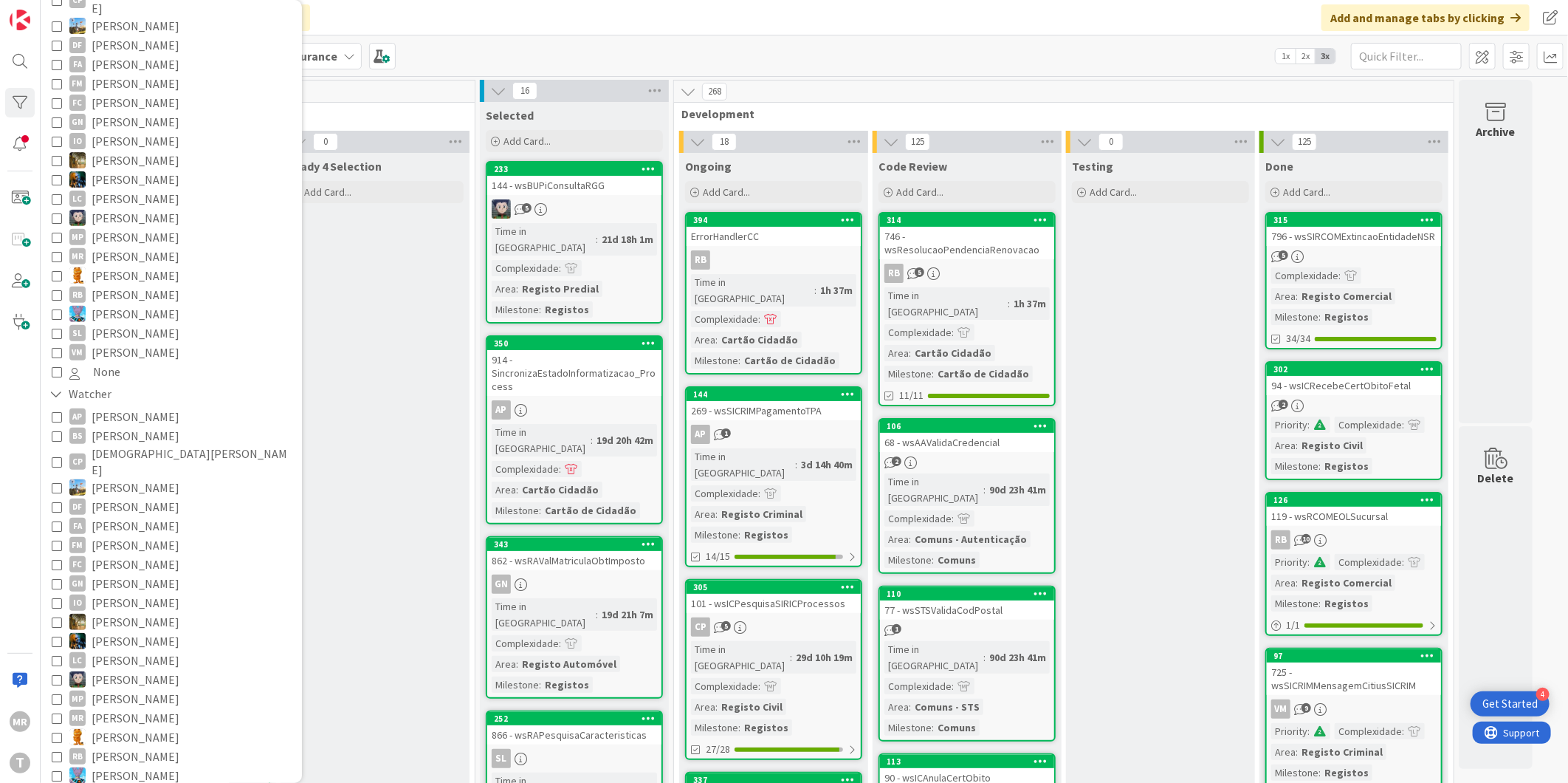
click at [137, 285] on span "[PERSON_NAME]" at bounding box center [135, 294] width 88 height 20
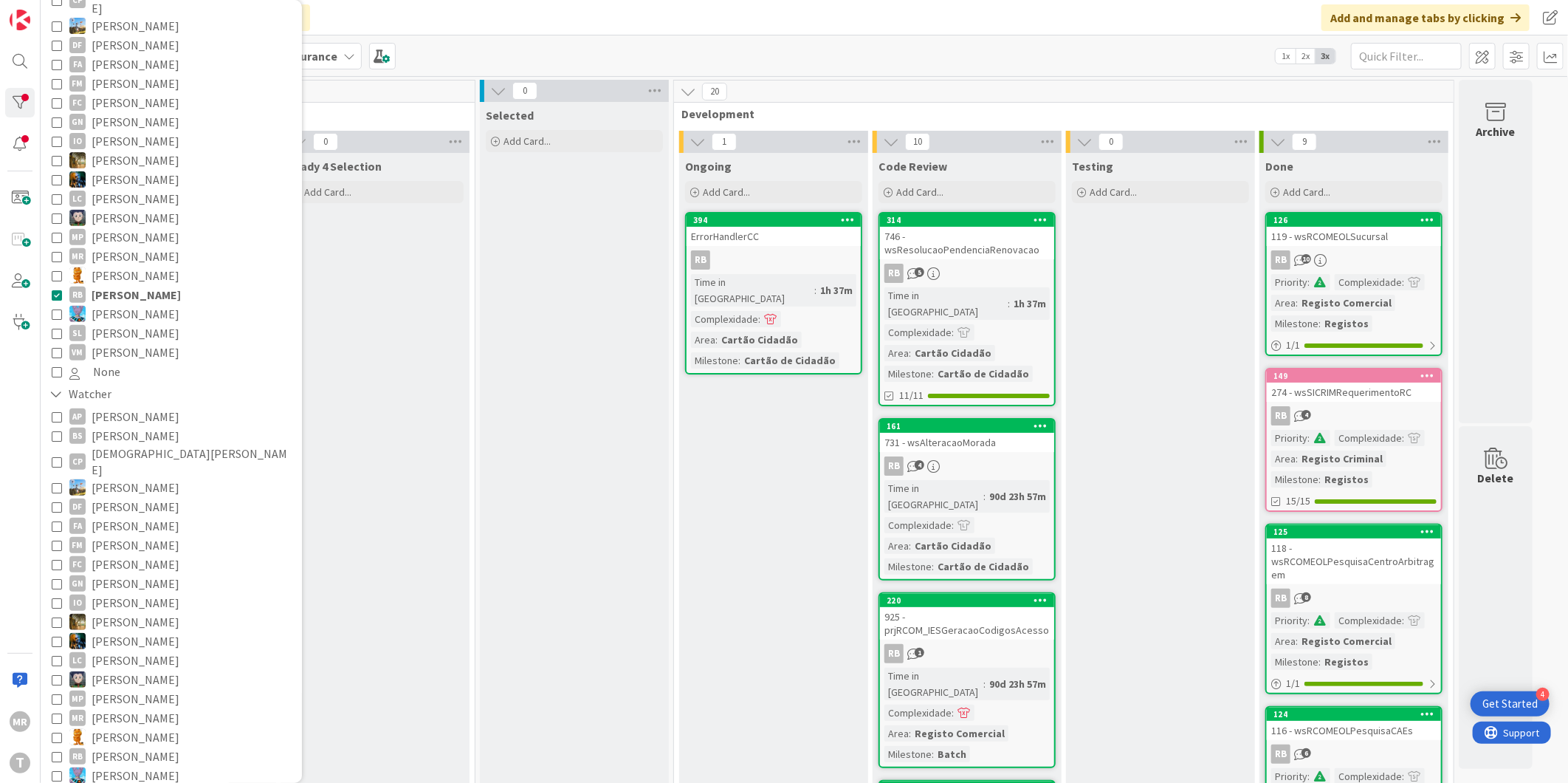
click at [141, 324] on span "[PERSON_NAME]" at bounding box center [135, 333] width 88 height 20
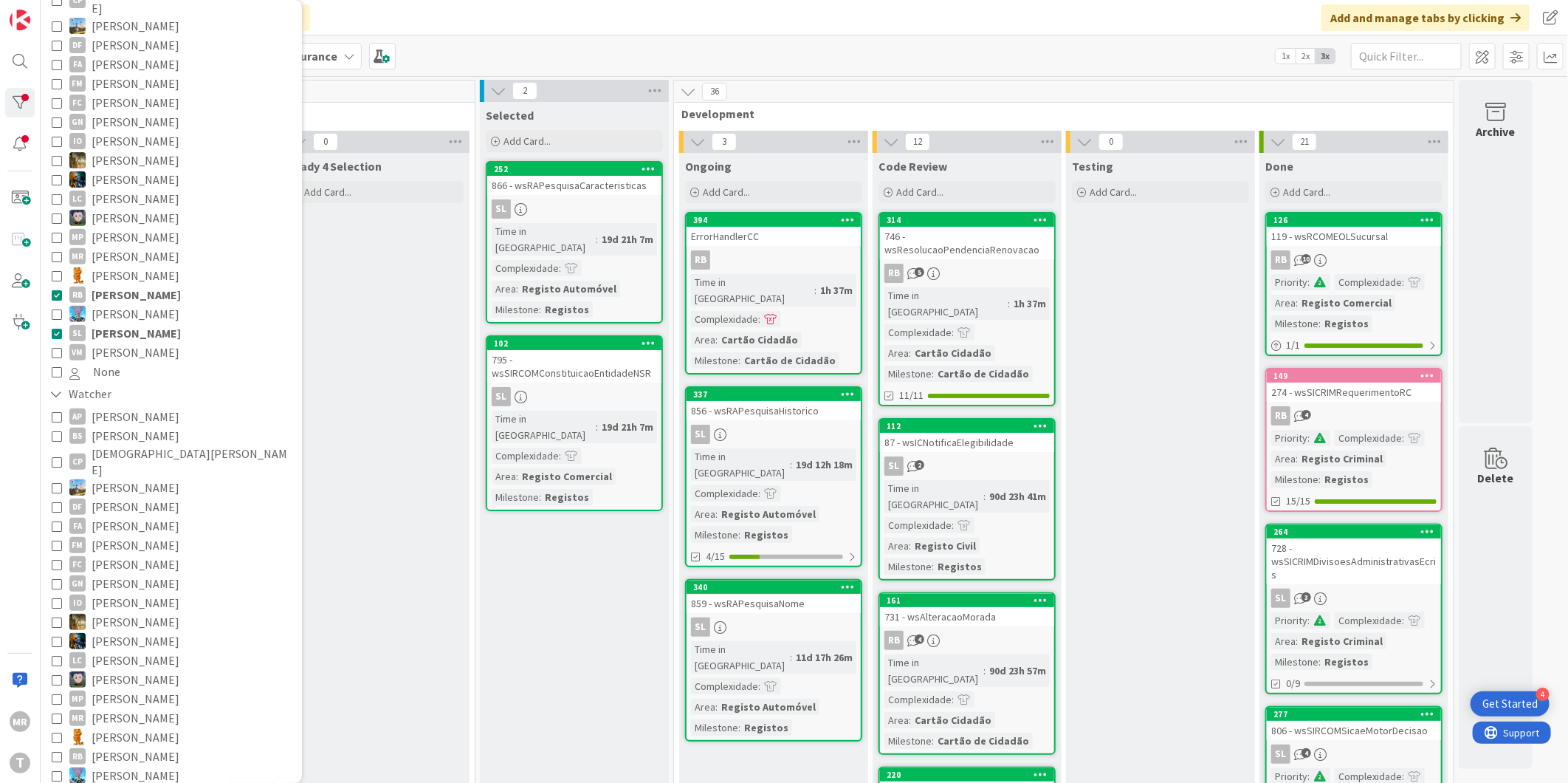
click at [140, 285] on span "[PERSON_NAME]" at bounding box center [136, 294] width 90 height 20
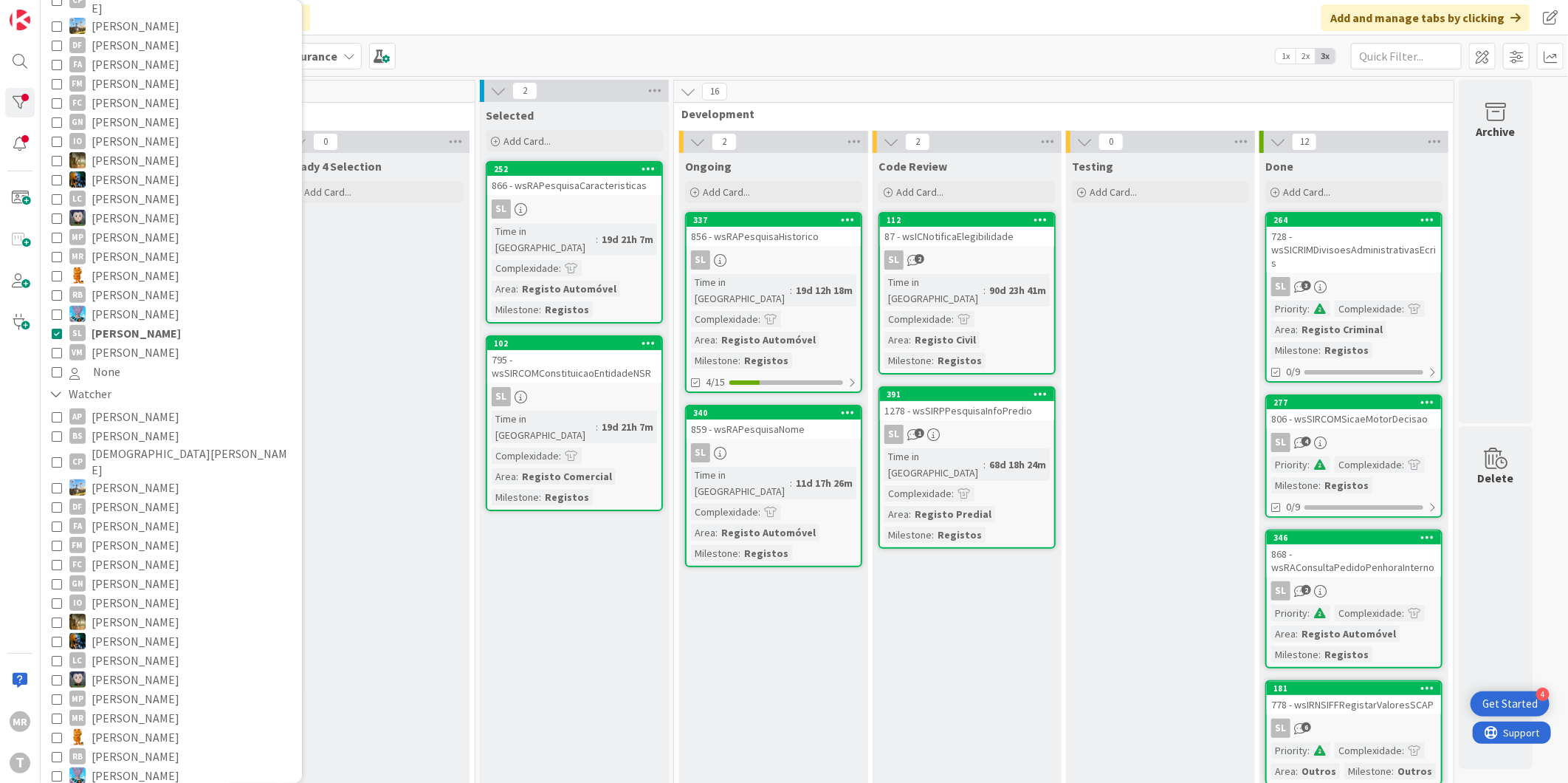
click at [104, 151] on span "[PERSON_NAME]" at bounding box center [135, 161] width 88 height 20
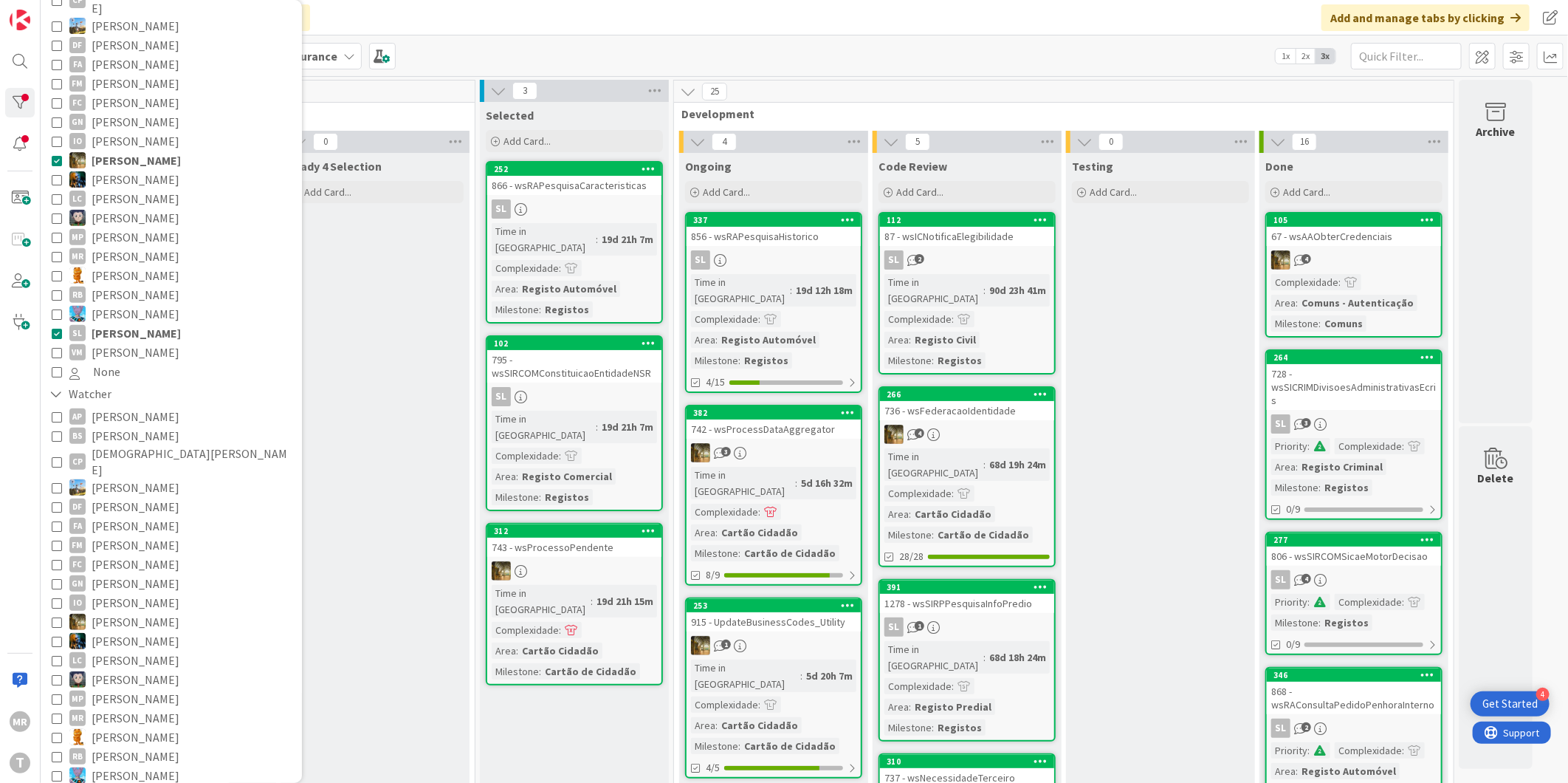
click at [104, 151] on span "[PERSON_NAME]" at bounding box center [136, 161] width 90 height 20
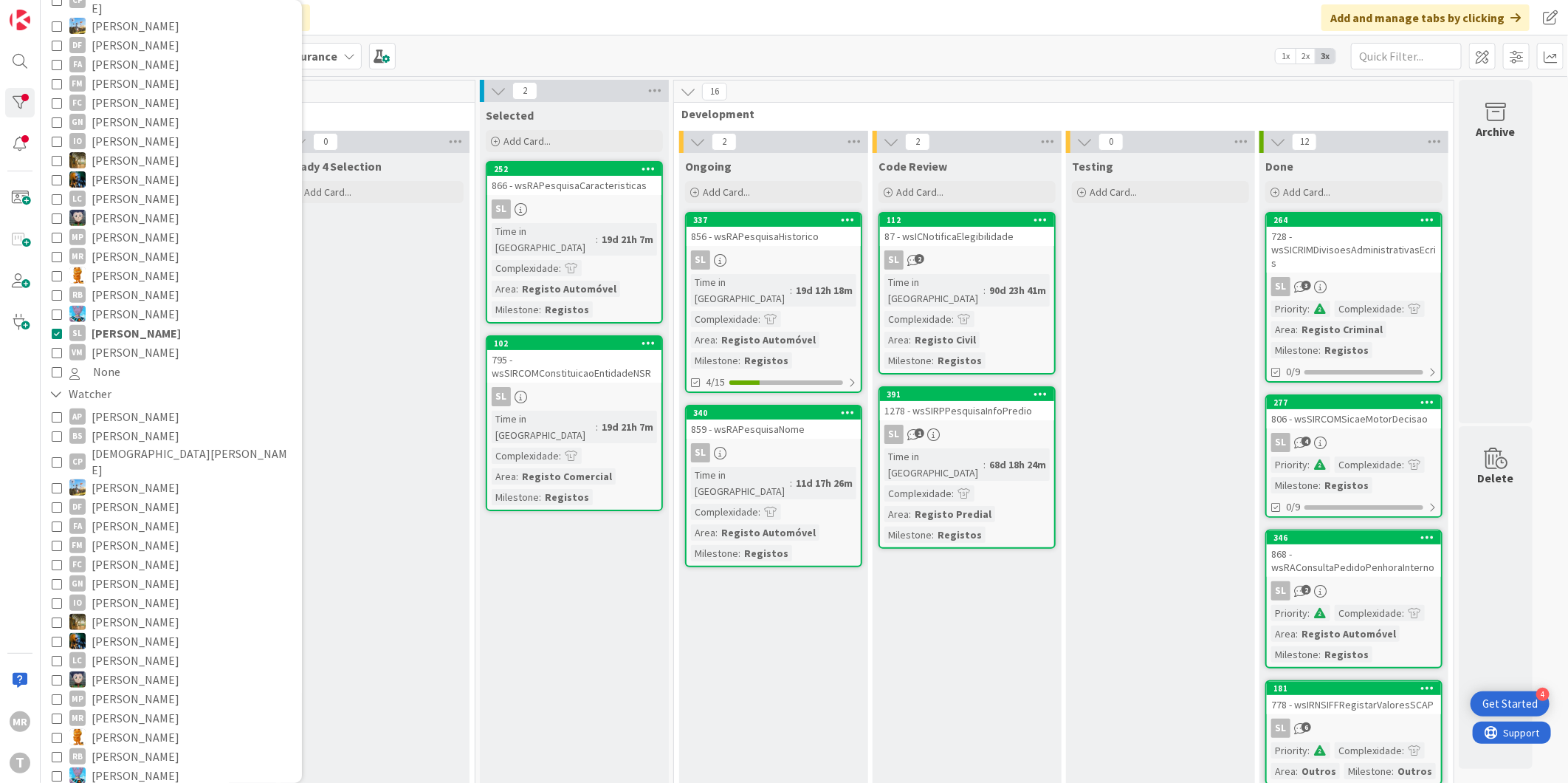
click at [108, 172] on span "[PERSON_NAME]" at bounding box center [135, 180] width 88 height 20
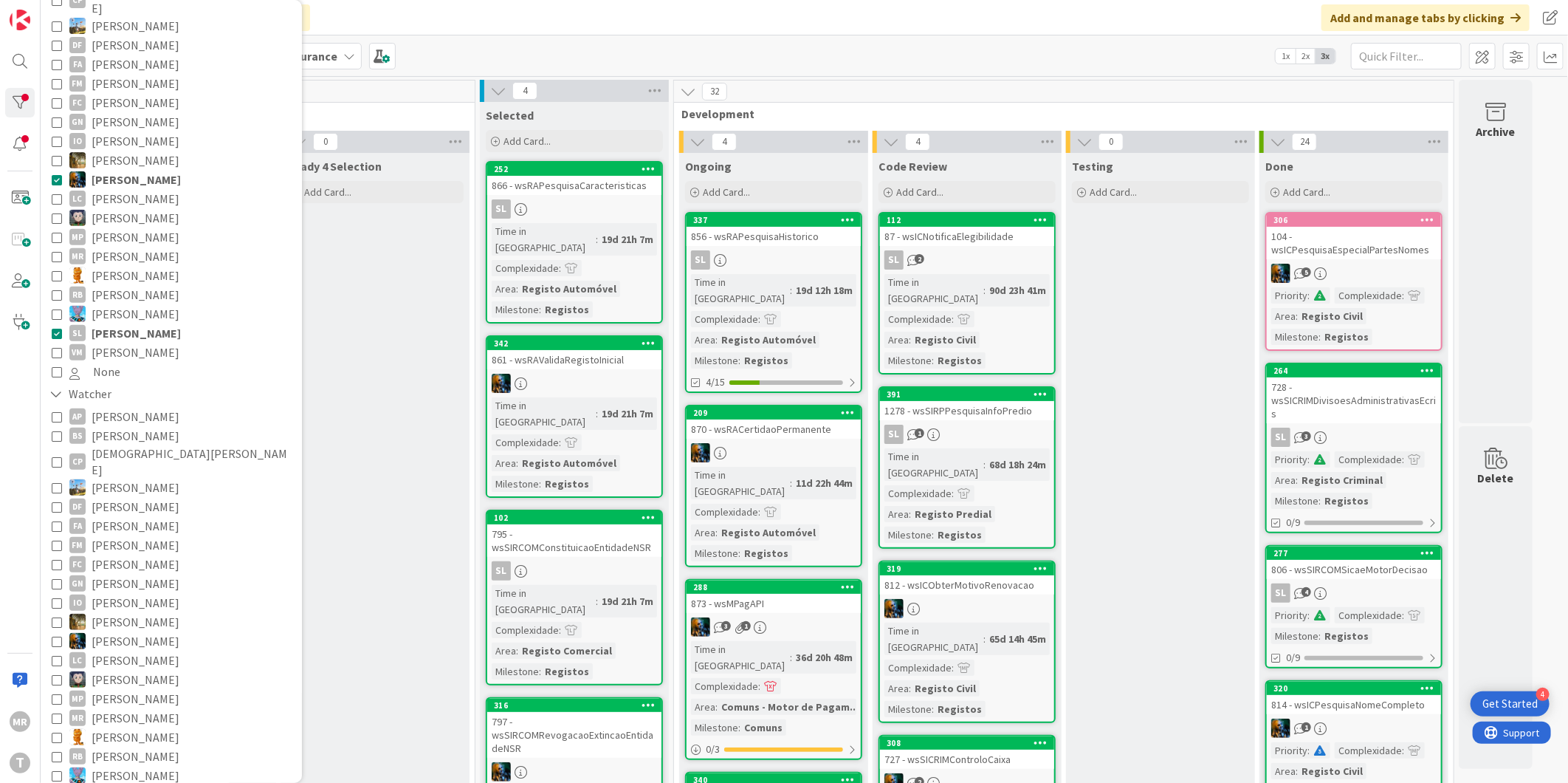
click at [108, 172] on span "[PERSON_NAME]" at bounding box center [136, 180] width 90 height 20
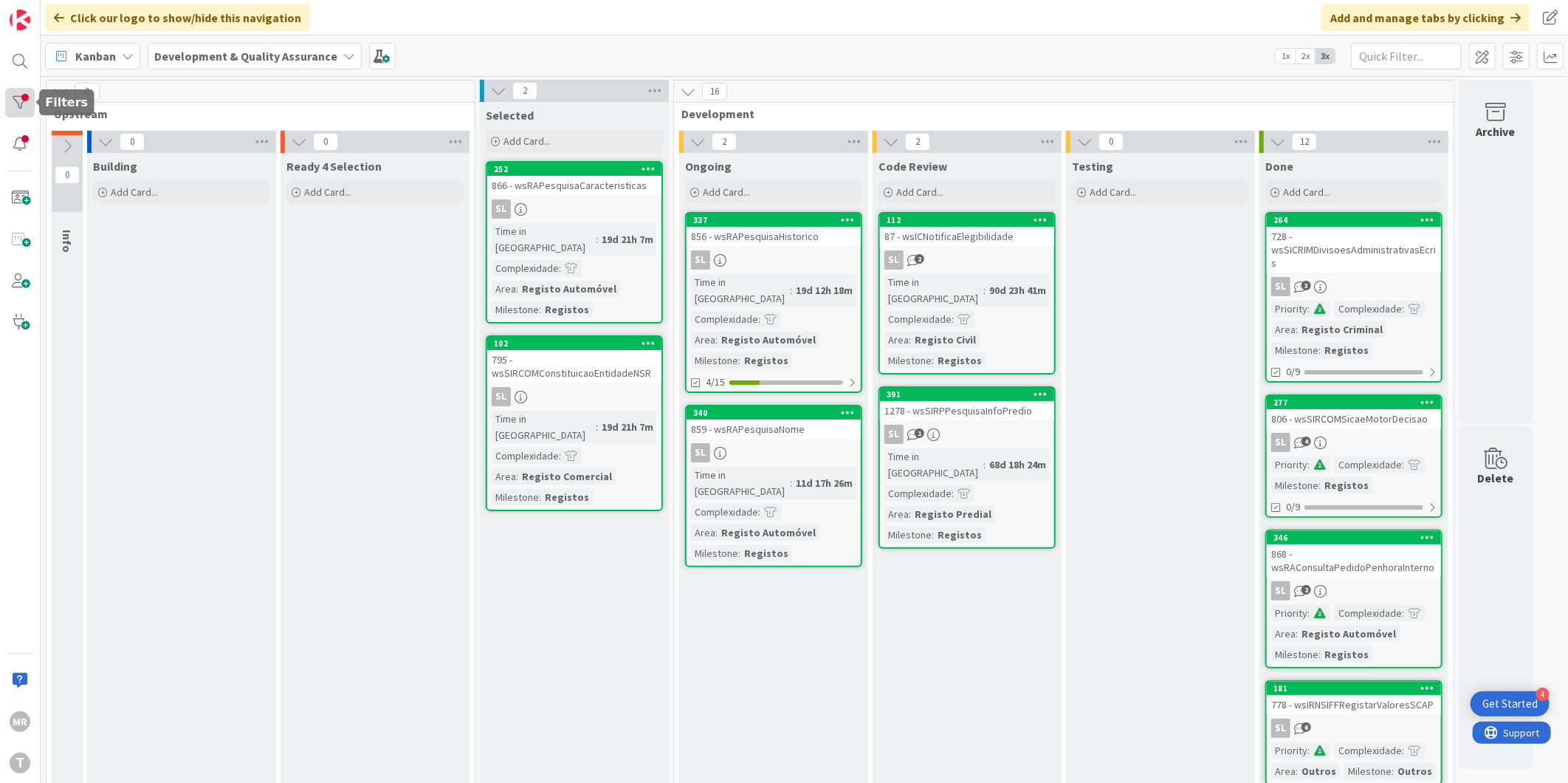
click at [32, 90] on div at bounding box center [20, 102] width 29 height 29
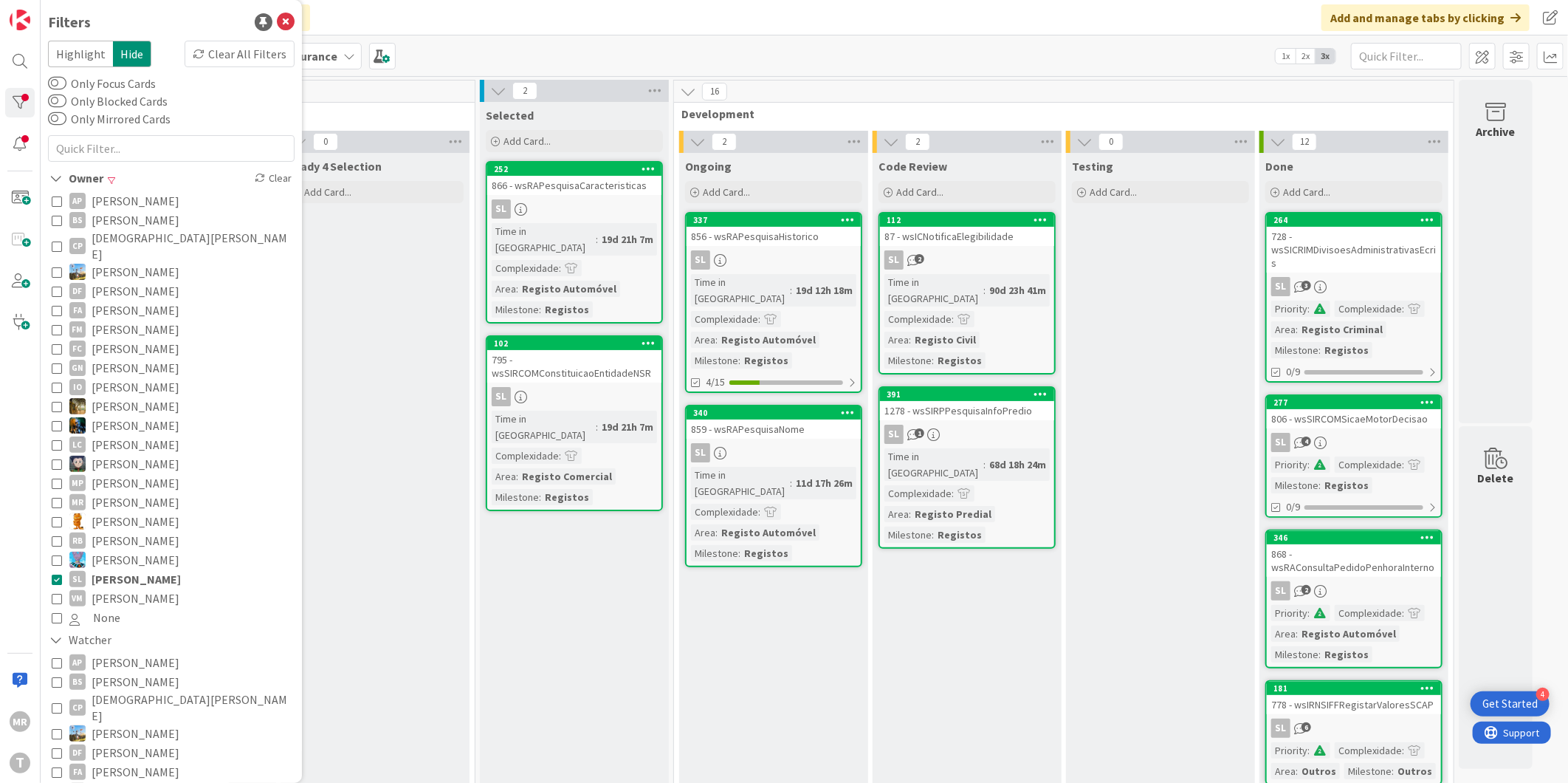
click at [166, 416] on button "[PERSON_NAME]" at bounding box center [171, 426] width 239 height 20
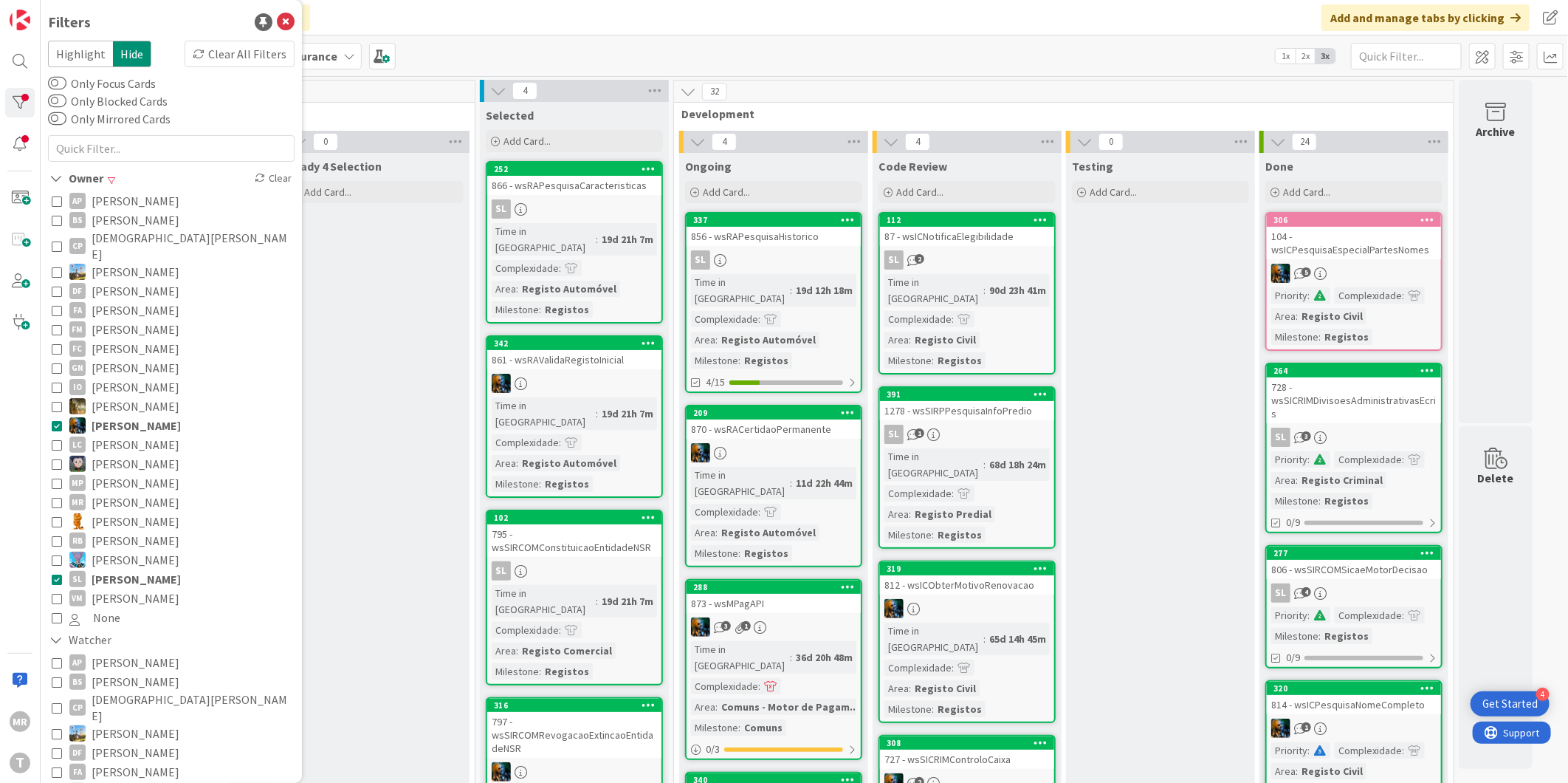
click at [160, 569] on span "[PERSON_NAME]" at bounding box center [136, 579] width 90 height 20
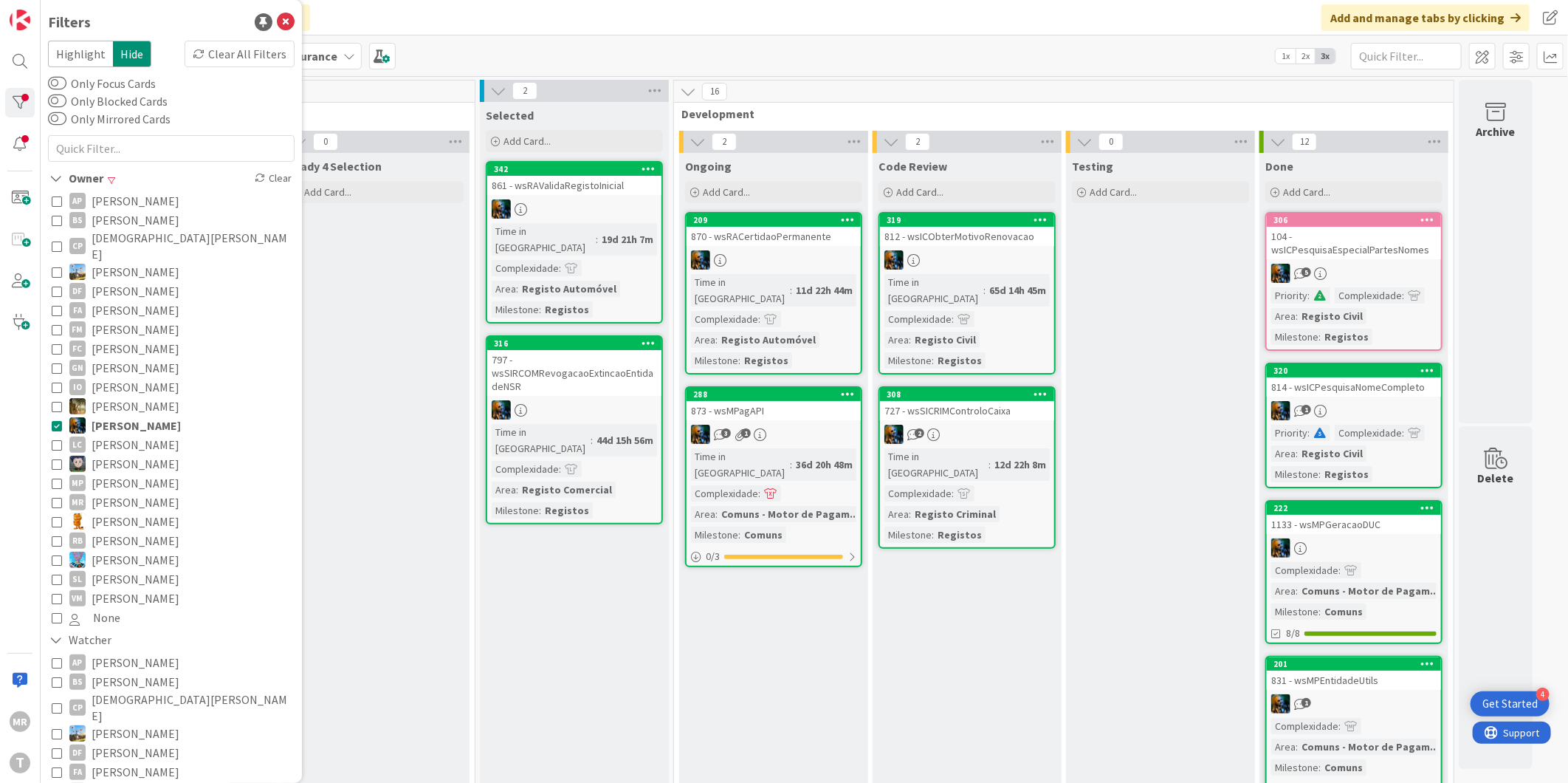
click at [160, 569] on span "[PERSON_NAME]" at bounding box center [135, 579] width 88 height 20
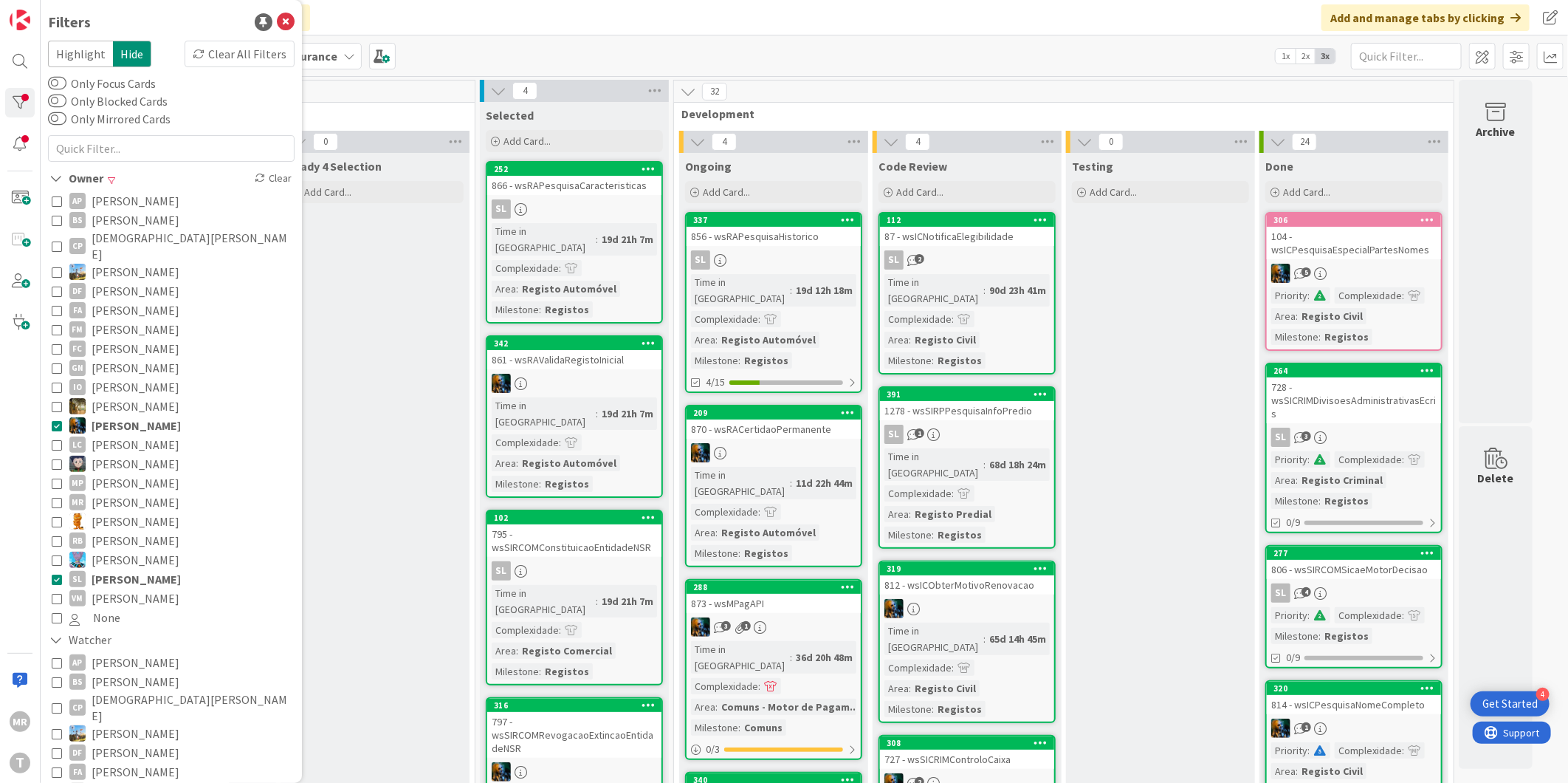
click at [157, 416] on span "[PERSON_NAME]" at bounding box center [136, 426] width 90 height 20
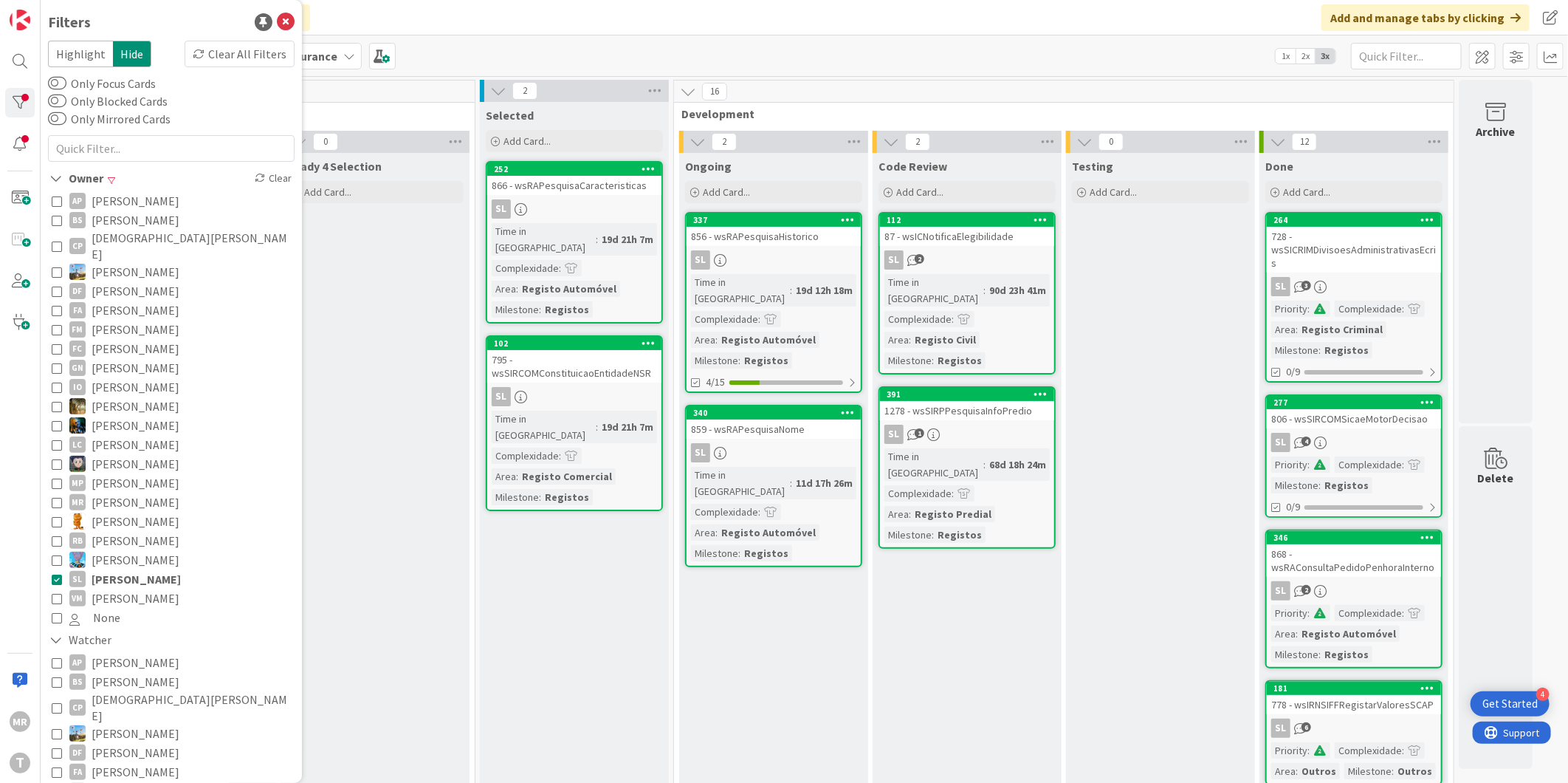
click at [109, 589] on span "[PERSON_NAME]" at bounding box center [135, 599] width 88 height 20
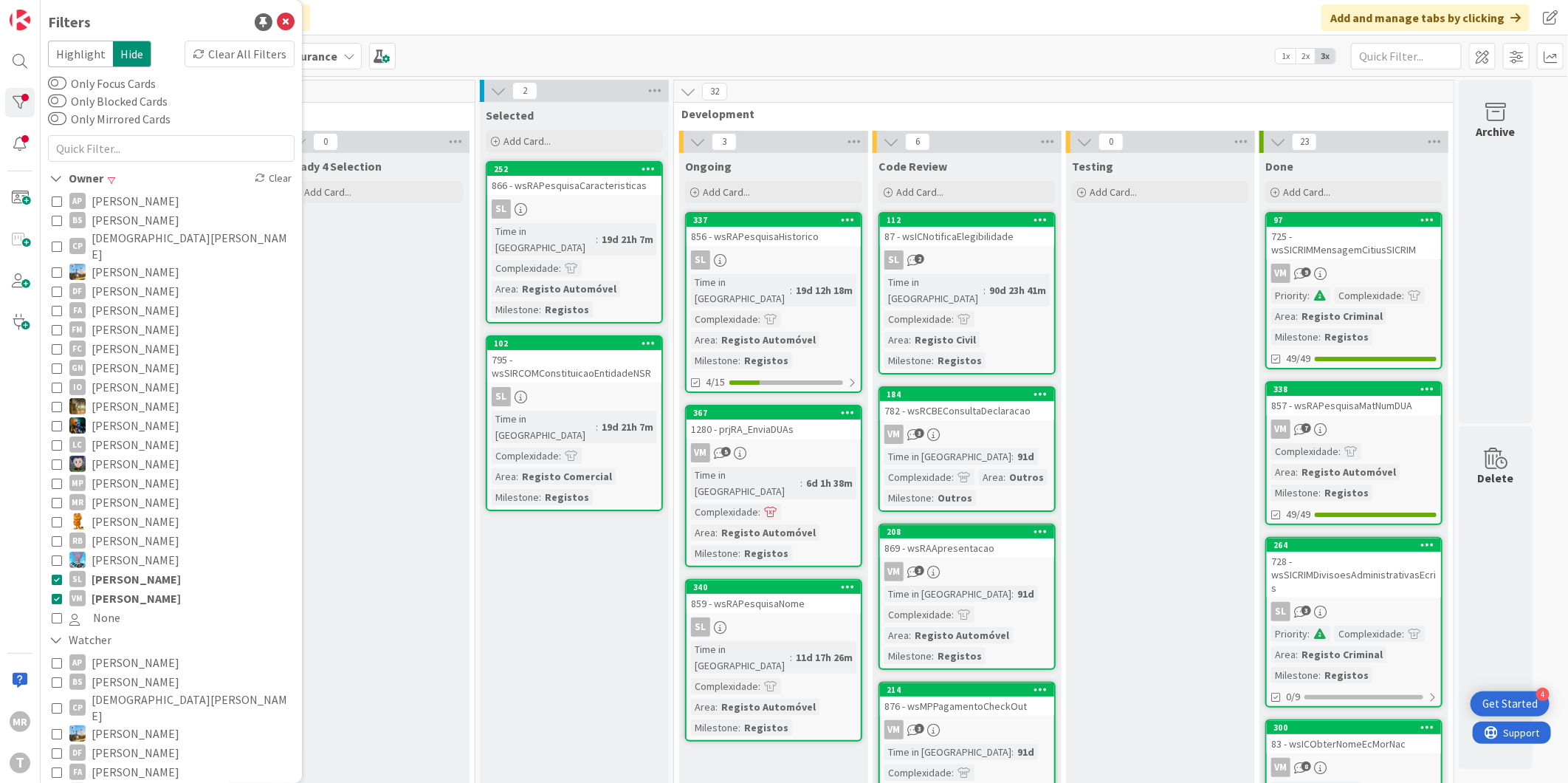
click at [133, 569] on span "[PERSON_NAME]" at bounding box center [136, 579] width 90 height 20
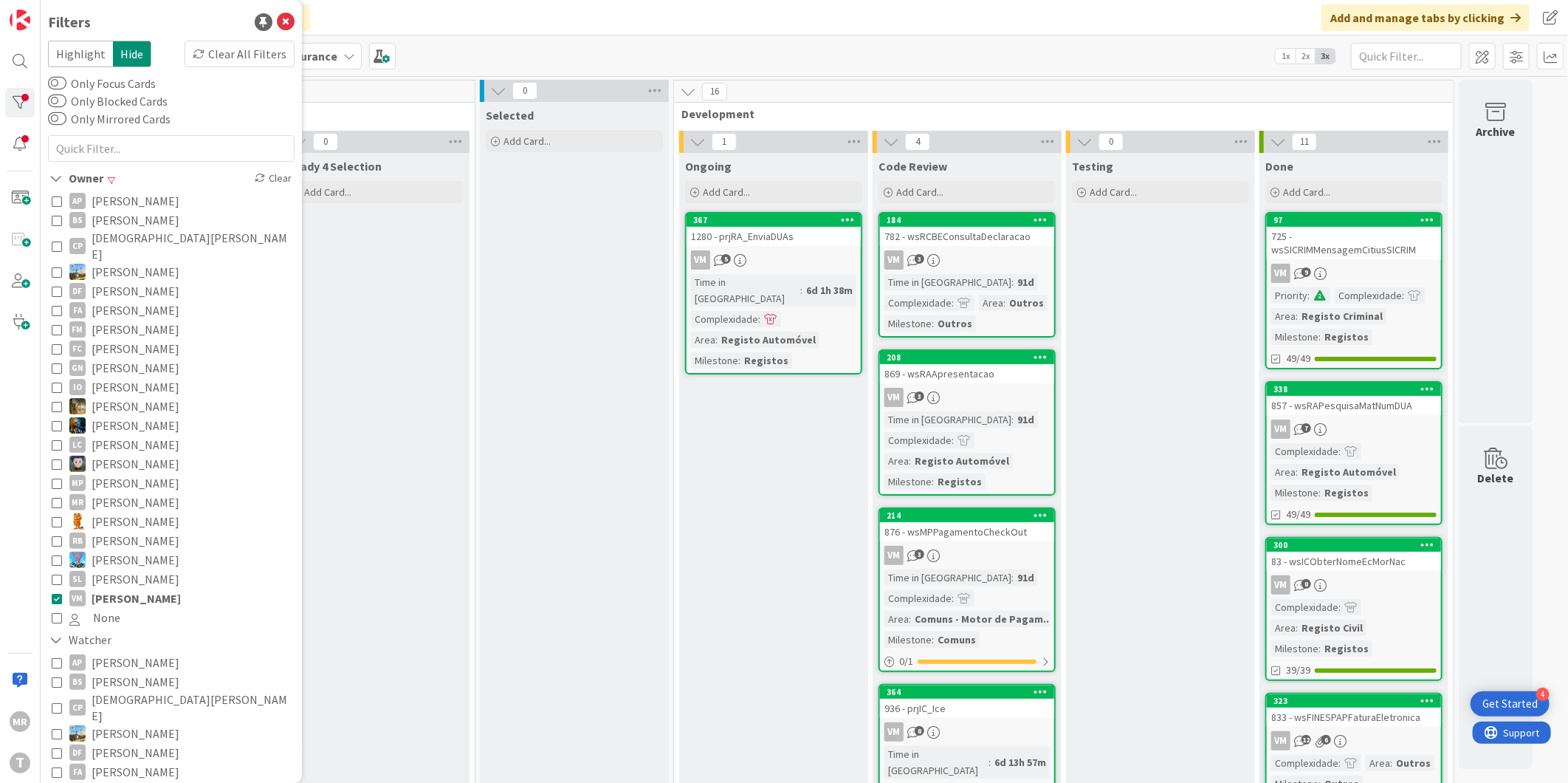
drag, startPoint x: 124, startPoint y: 582, endPoint x: 218, endPoint y: 602, distance: 96.1
click at [124, 589] on span "[PERSON_NAME]" at bounding box center [136, 599] width 90 height 20
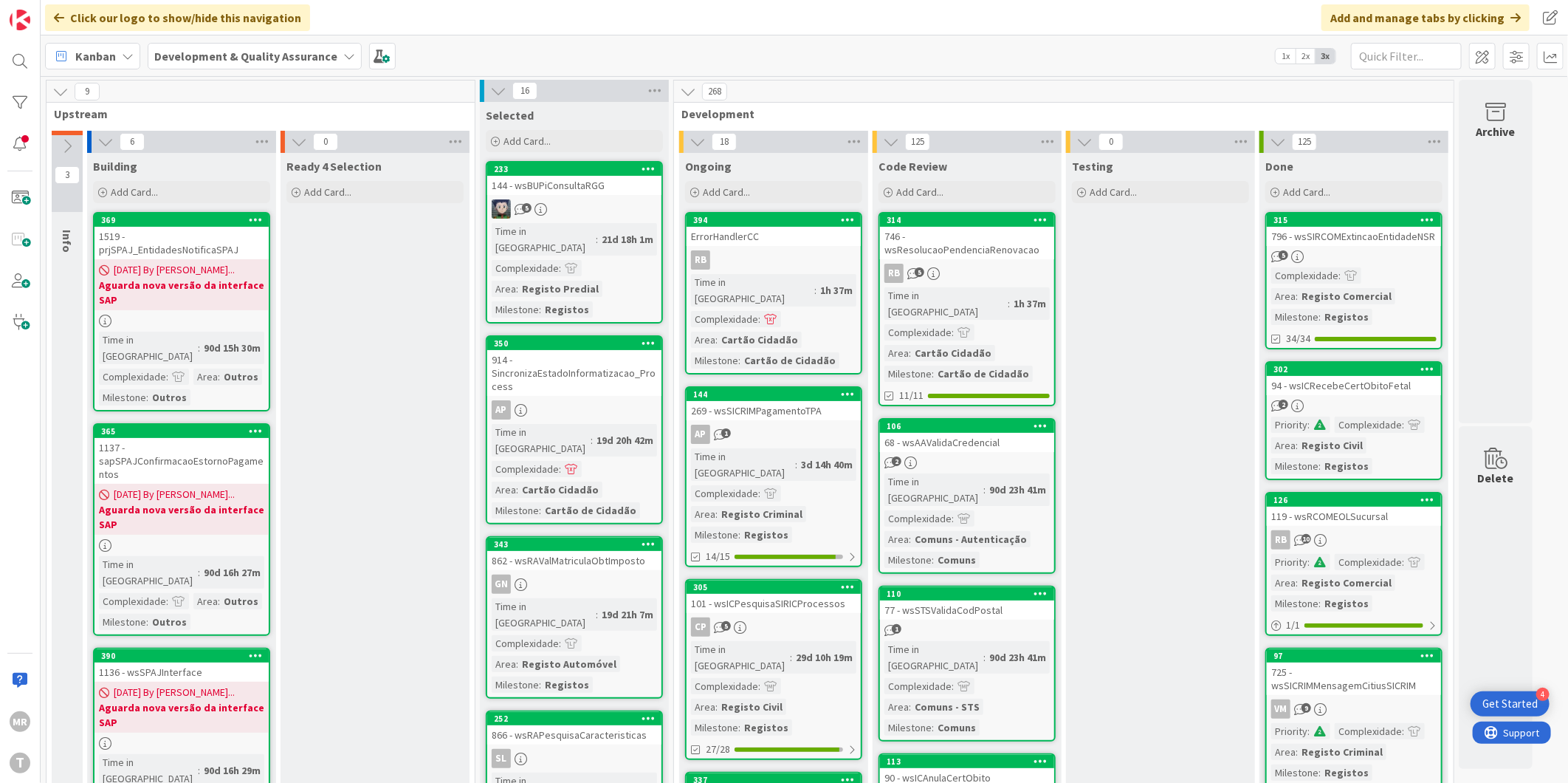
drag, startPoint x: 360, startPoint y: 372, endPoint x: 241, endPoint y: 283, distance: 148.6
click at [25, 89] on div at bounding box center [20, 102] width 29 height 29
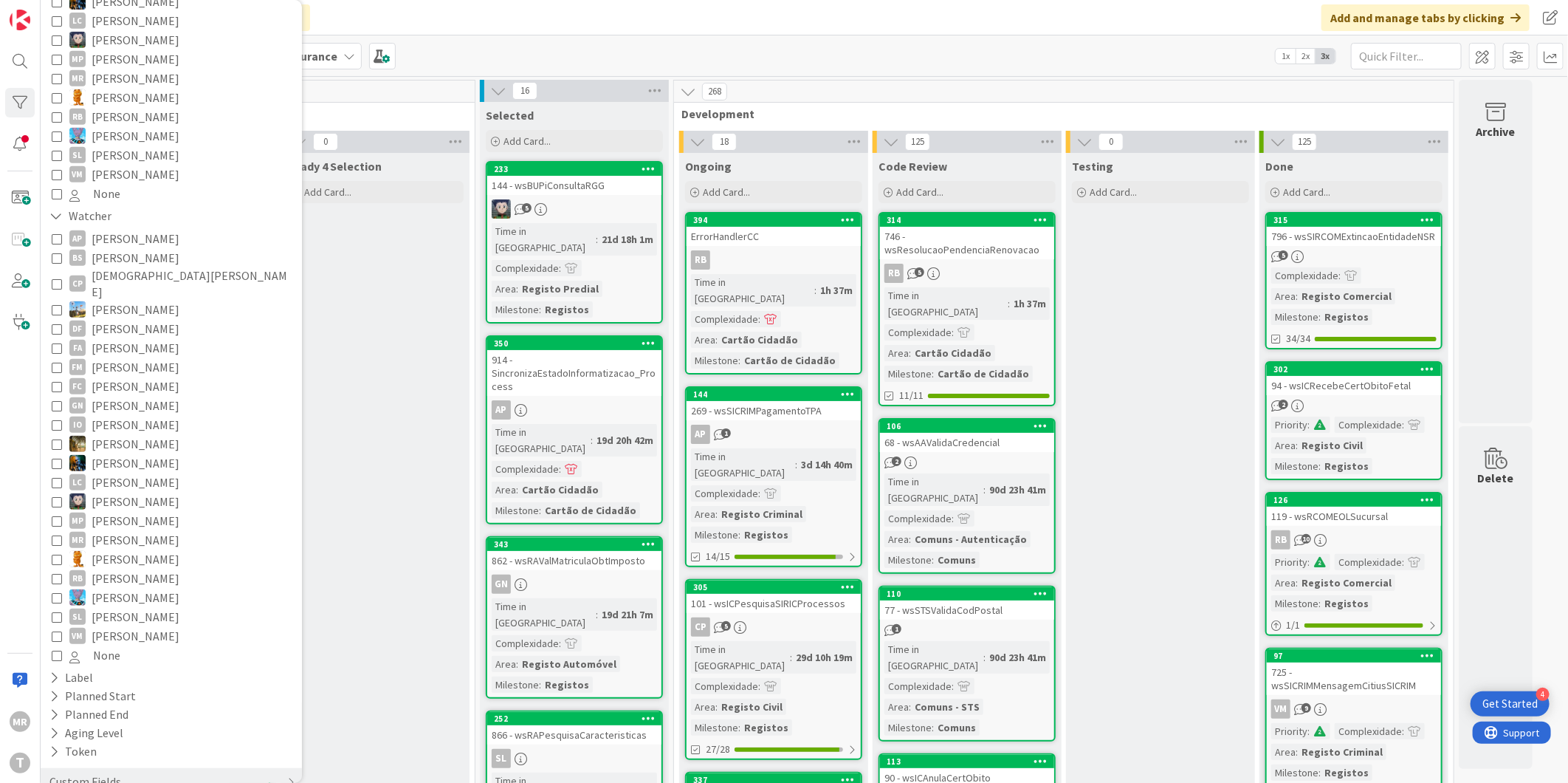
scroll to position [427, 0]
click at [65, 665] on div "Label" at bounding box center [71, 674] width 46 height 19
click at [117, 707] on span "CR Async" at bounding box center [113, 716] width 45 height 20
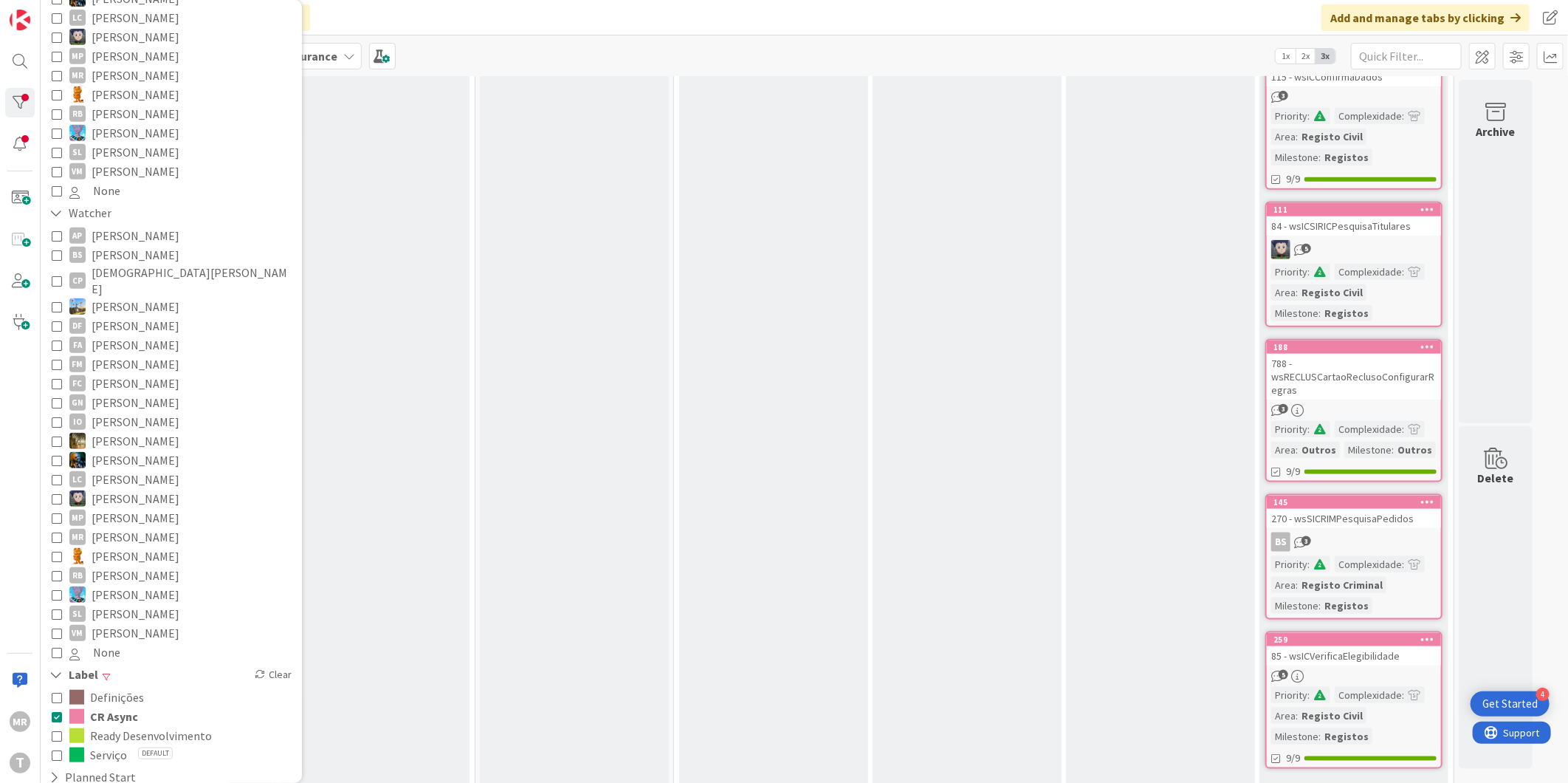
scroll to position [963, 0]
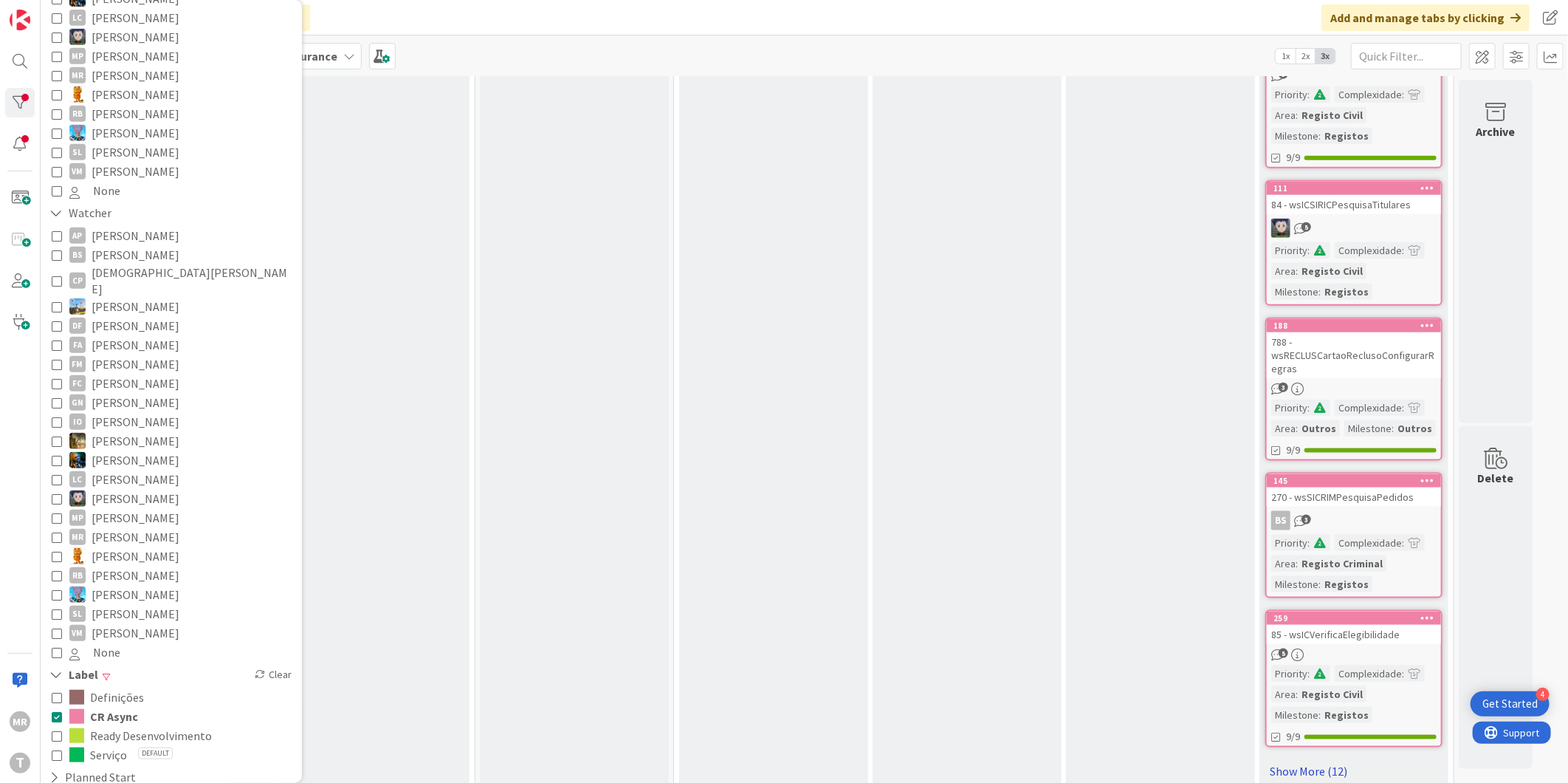
click at [1296, 759] on link "Show More (12)" at bounding box center [1353, 771] width 177 height 24
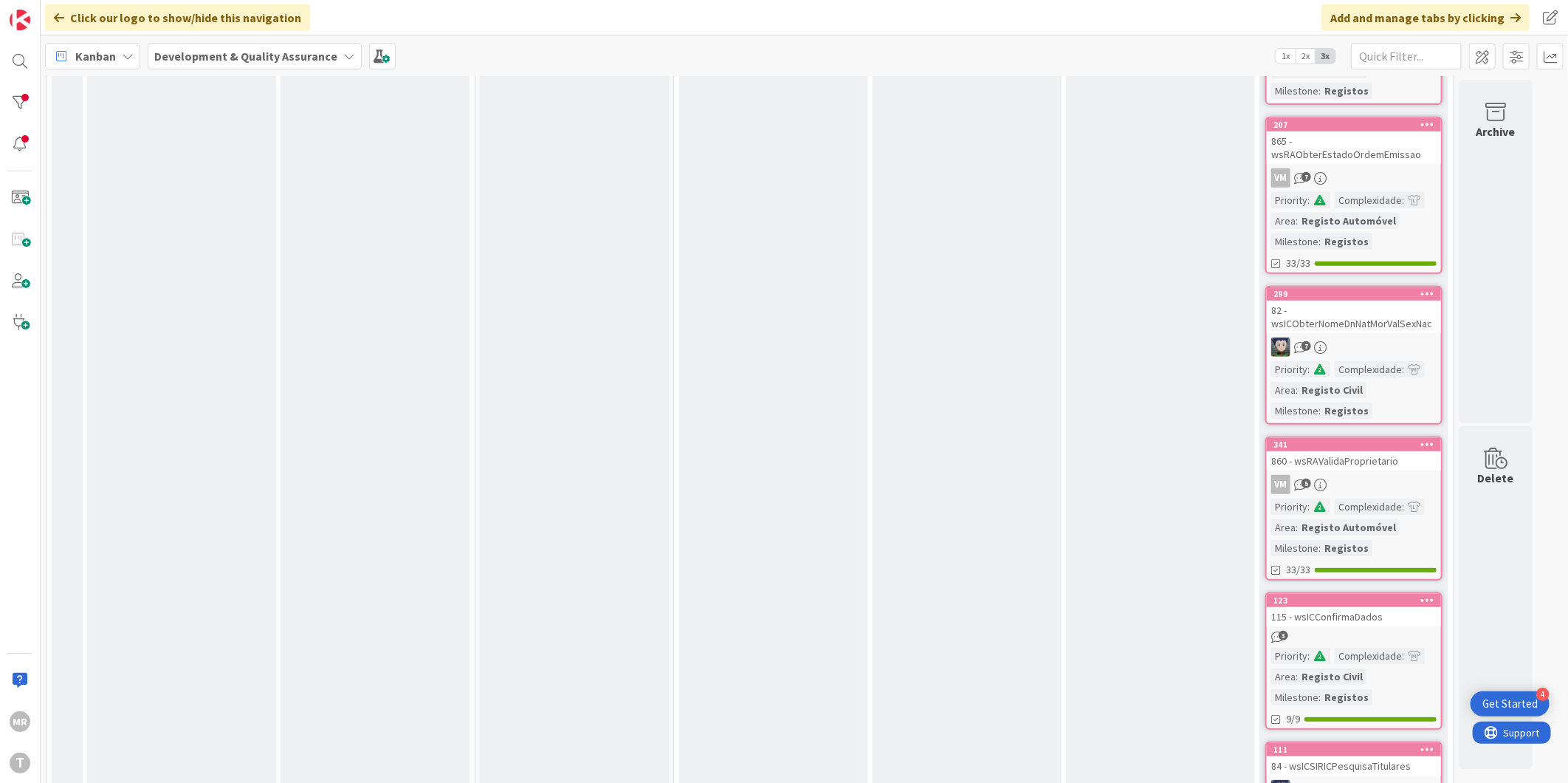
scroll to position [0, 0]
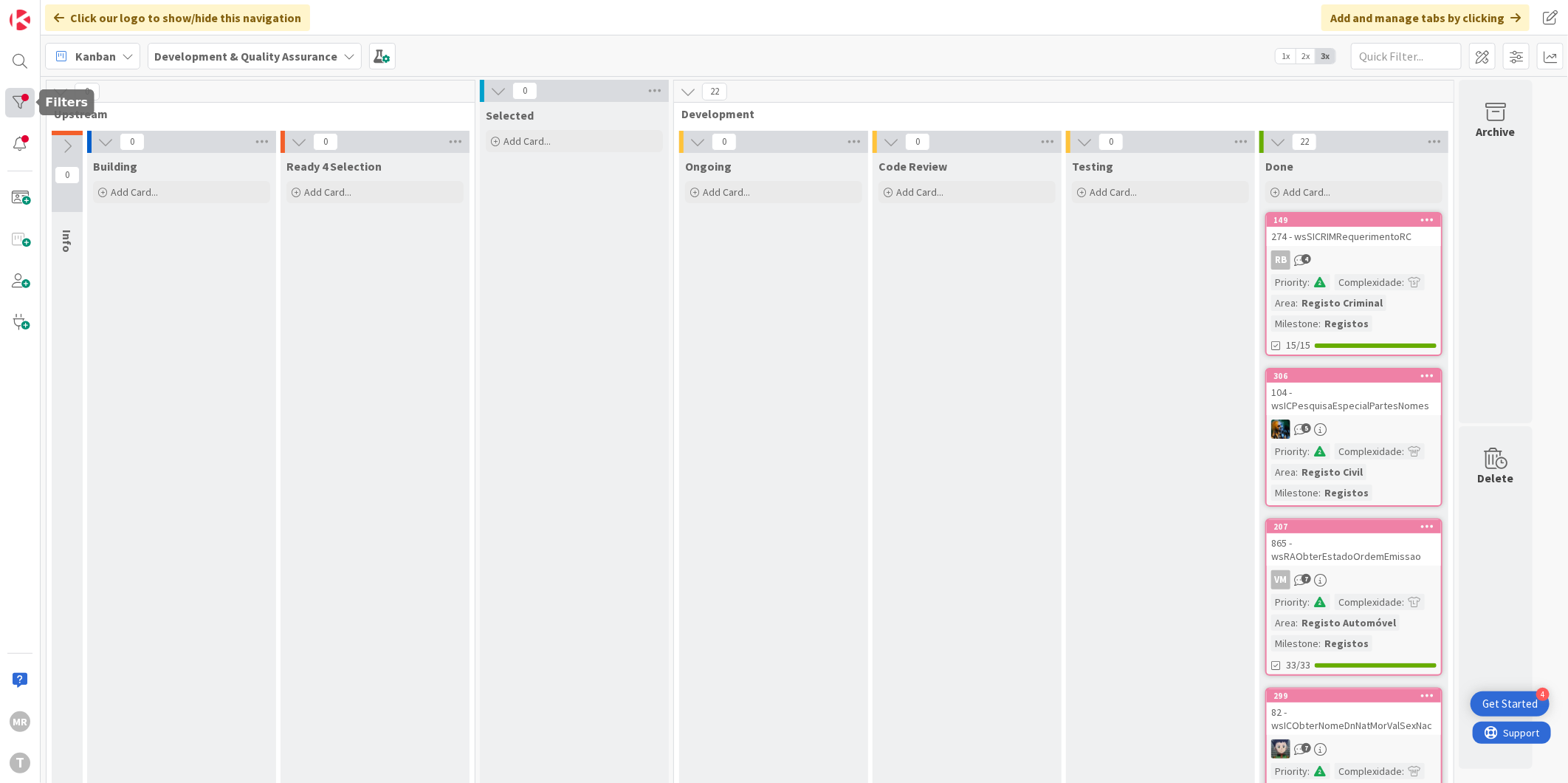
click at [22, 113] on div at bounding box center [20, 102] width 29 height 29
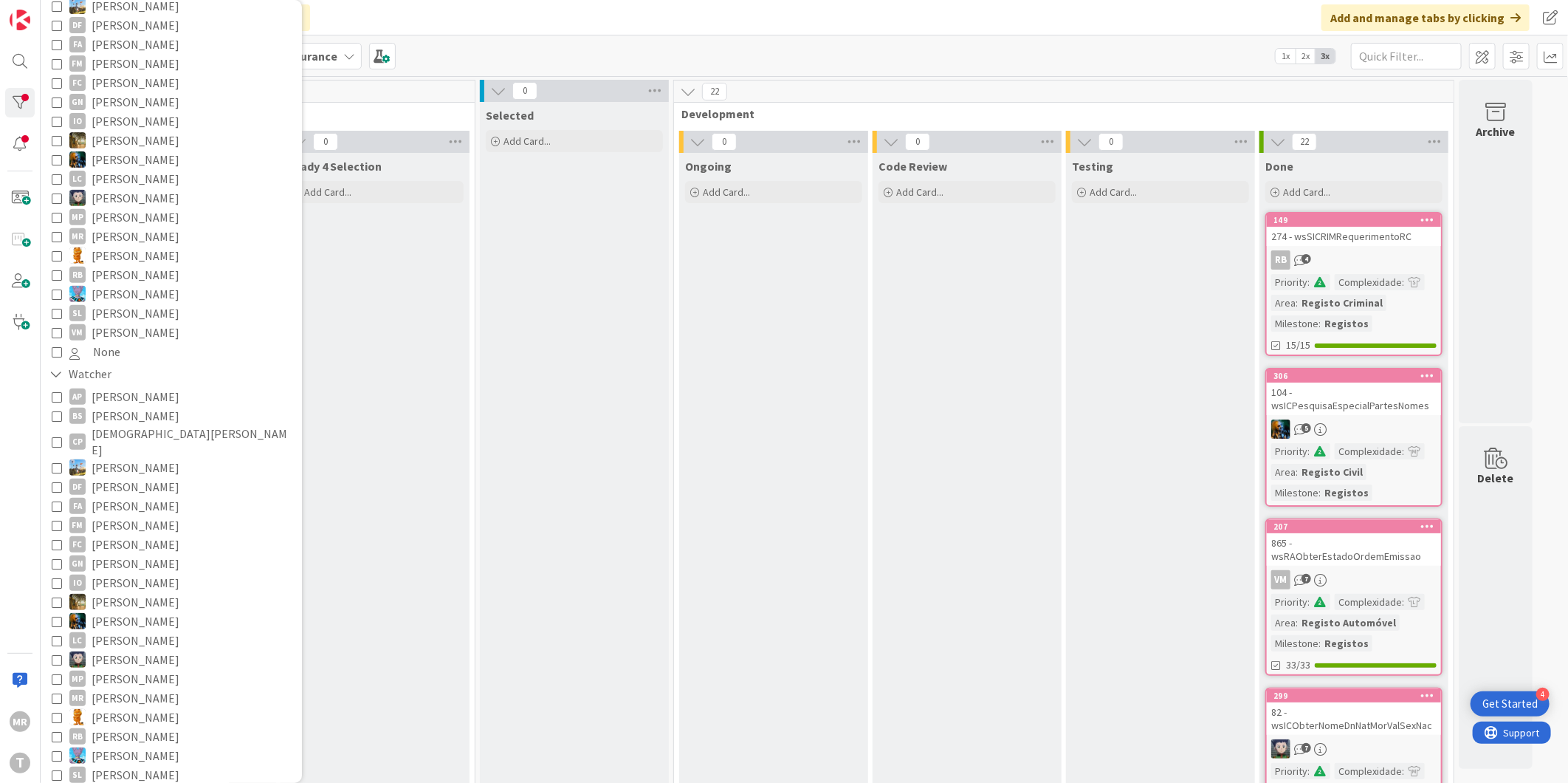
scroll to position [512, 0]
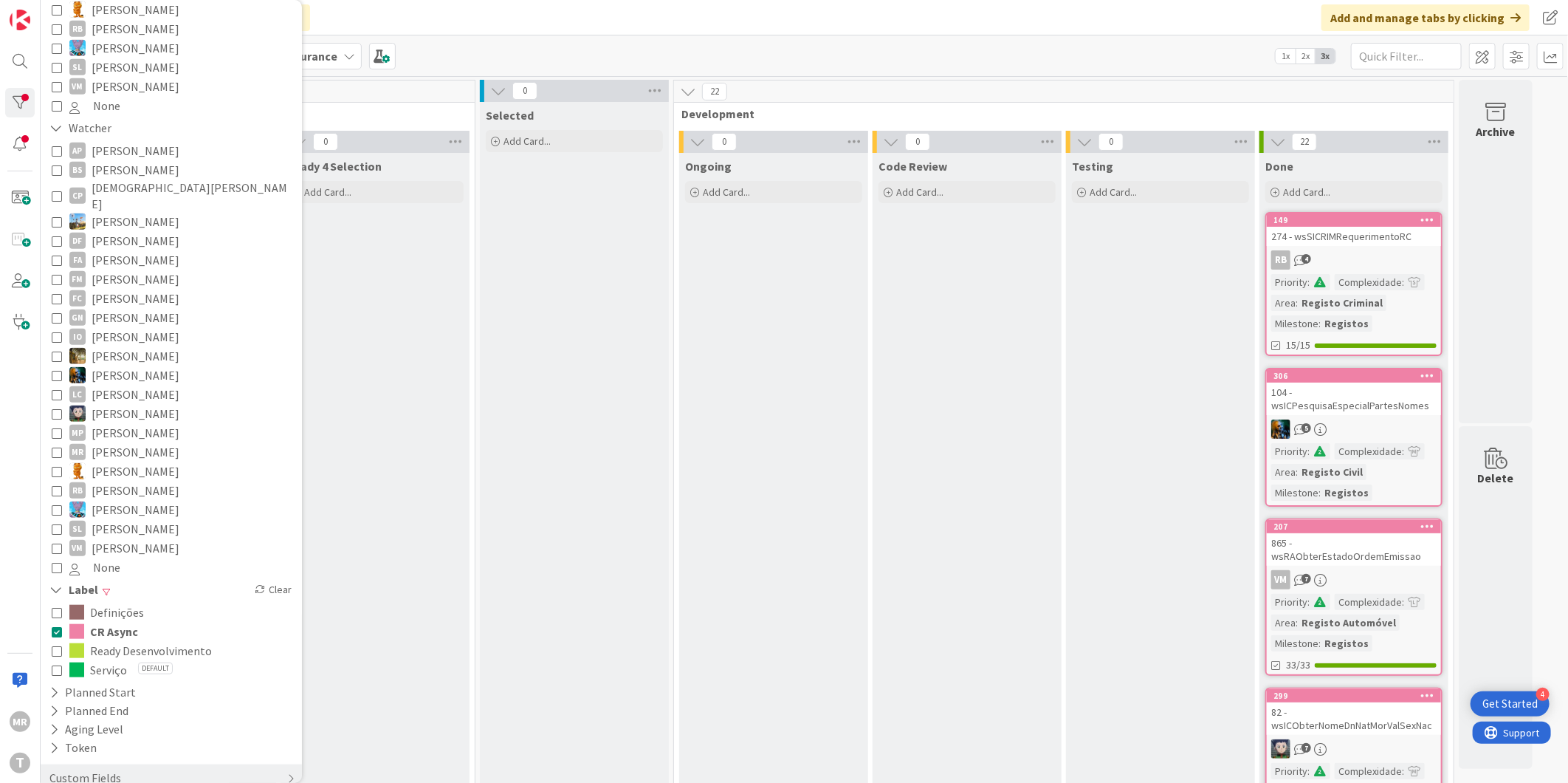
click at [114, 622] on span "CR Async" at bounding box center [114, 631] width 48 height 20
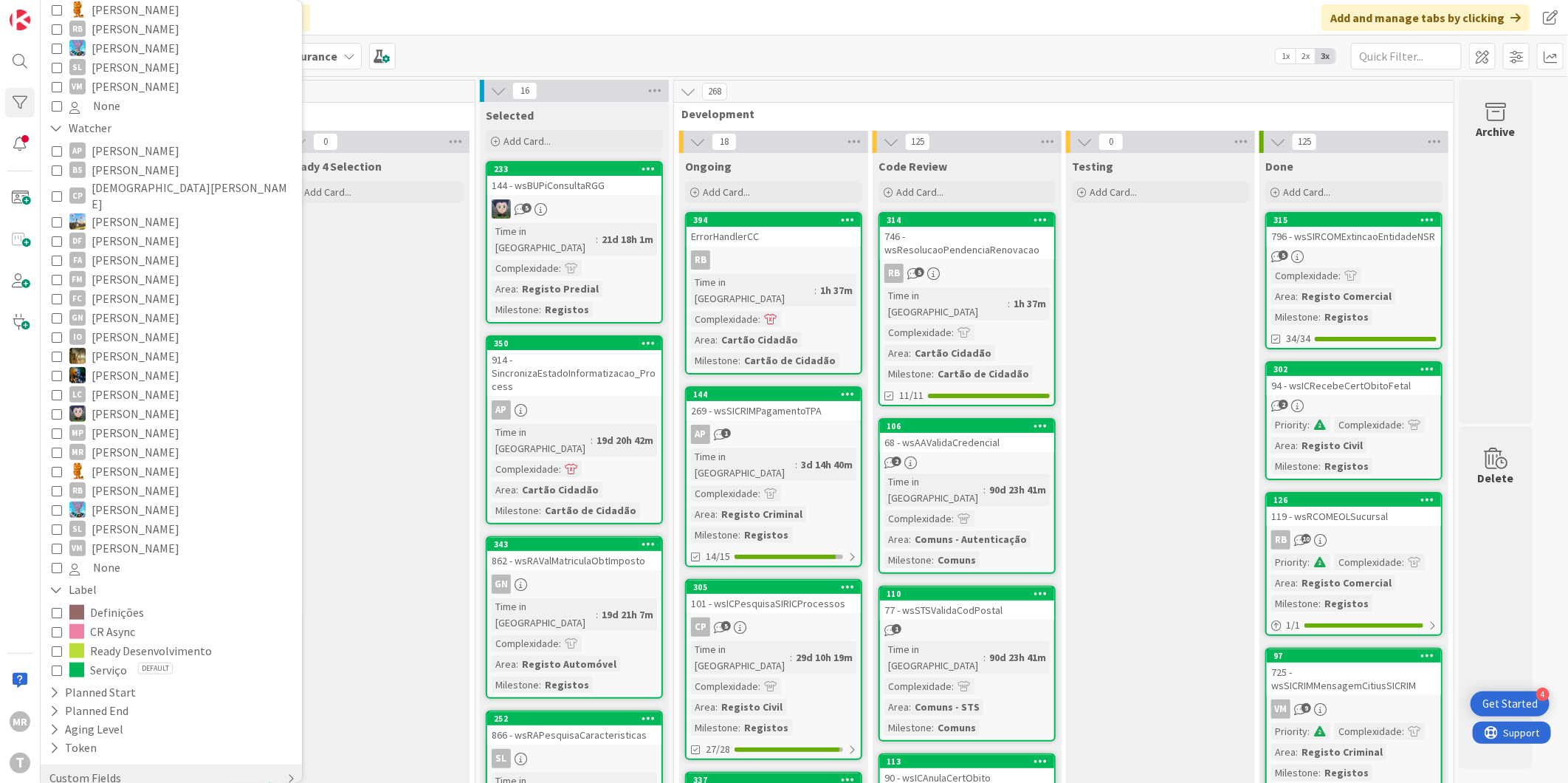
click at [49, 769] on div "Custom Fields" at bounding box center [85, 778] width 74 height 19
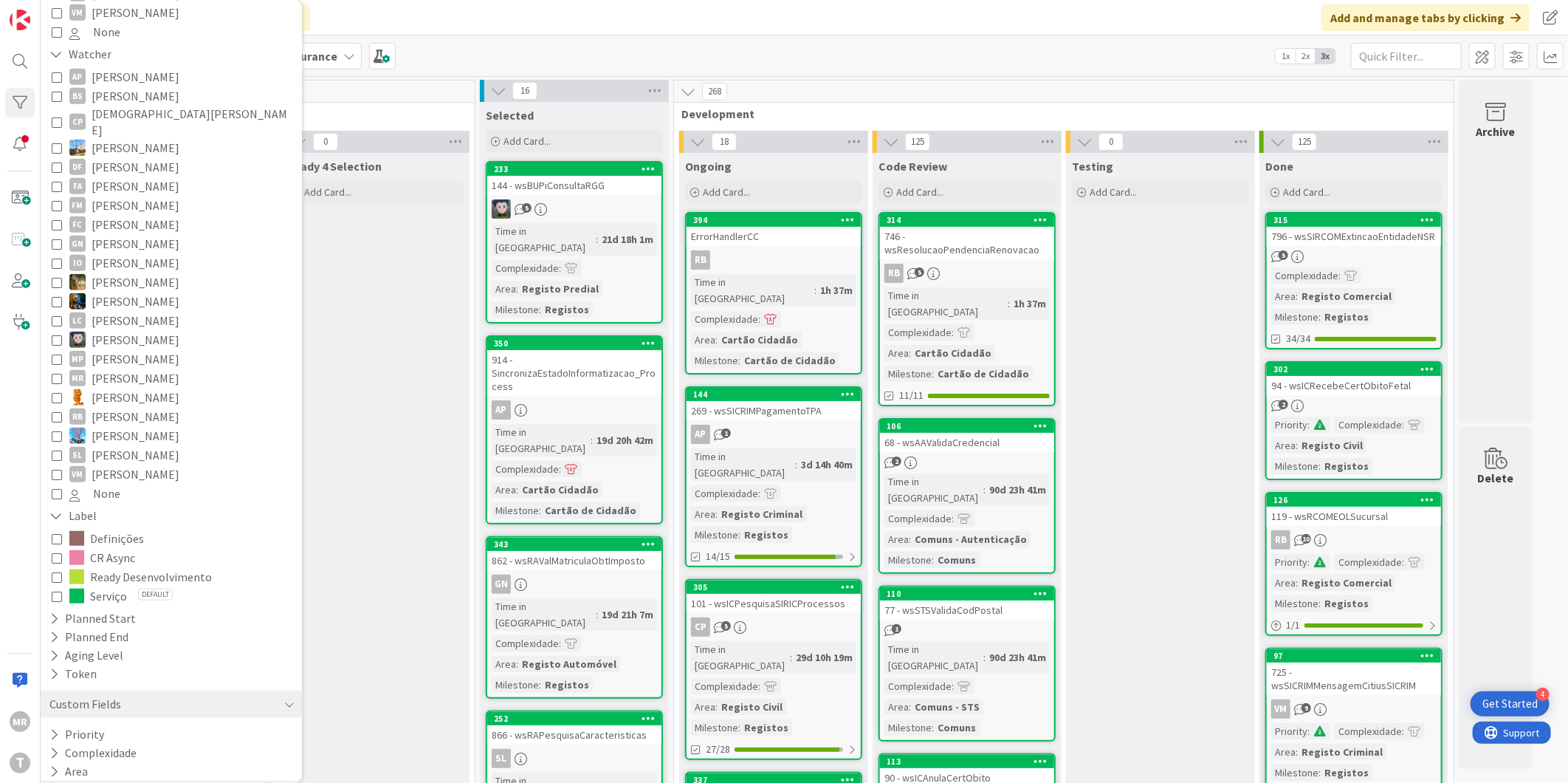
click at [46, 780] on div "Milestone" at bounding box center [171, 789] width 261 height 19
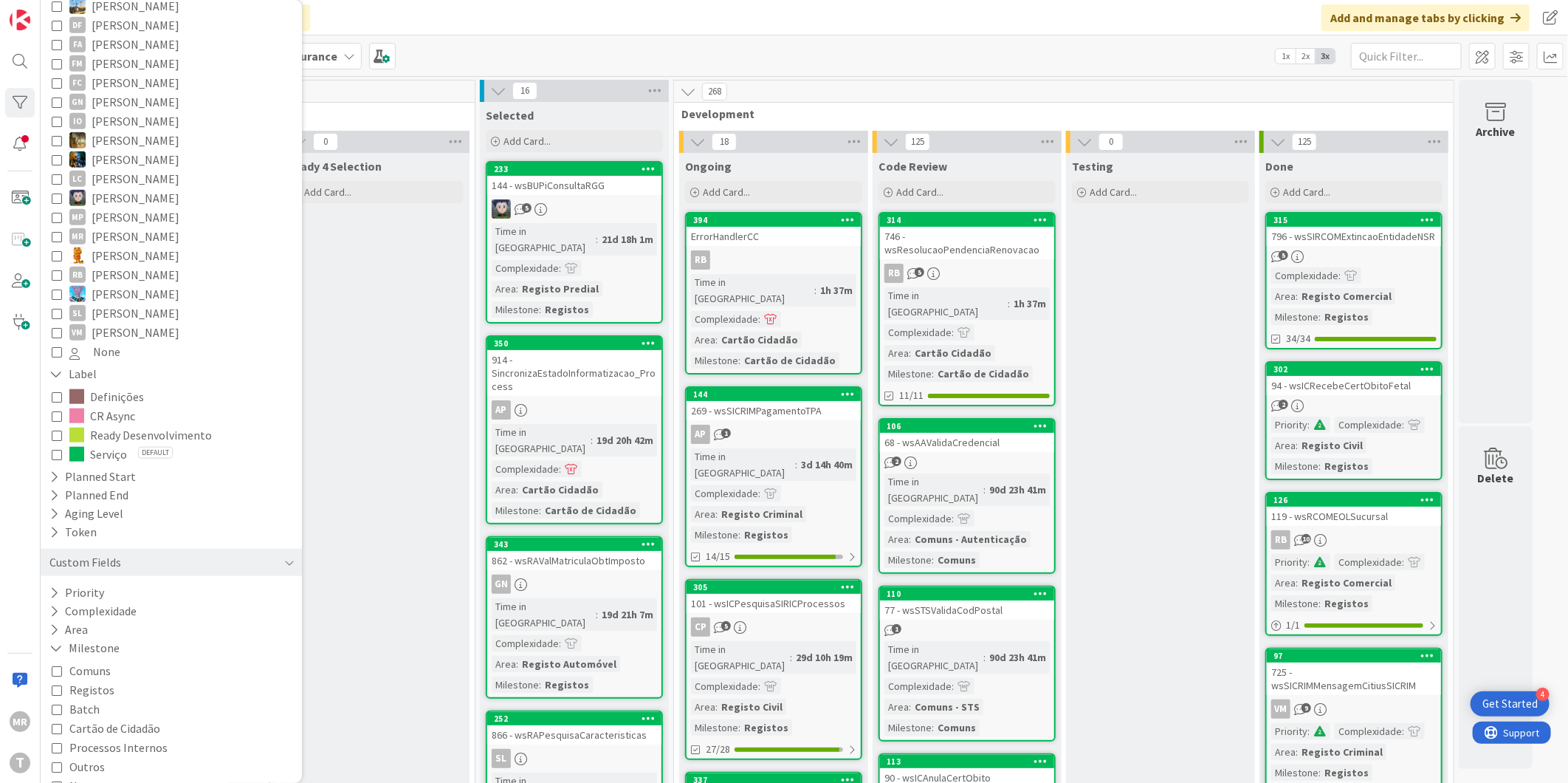
click at [121, 738] on span "Processos Internos" at bounding box center [118, 748] width 98 height 20
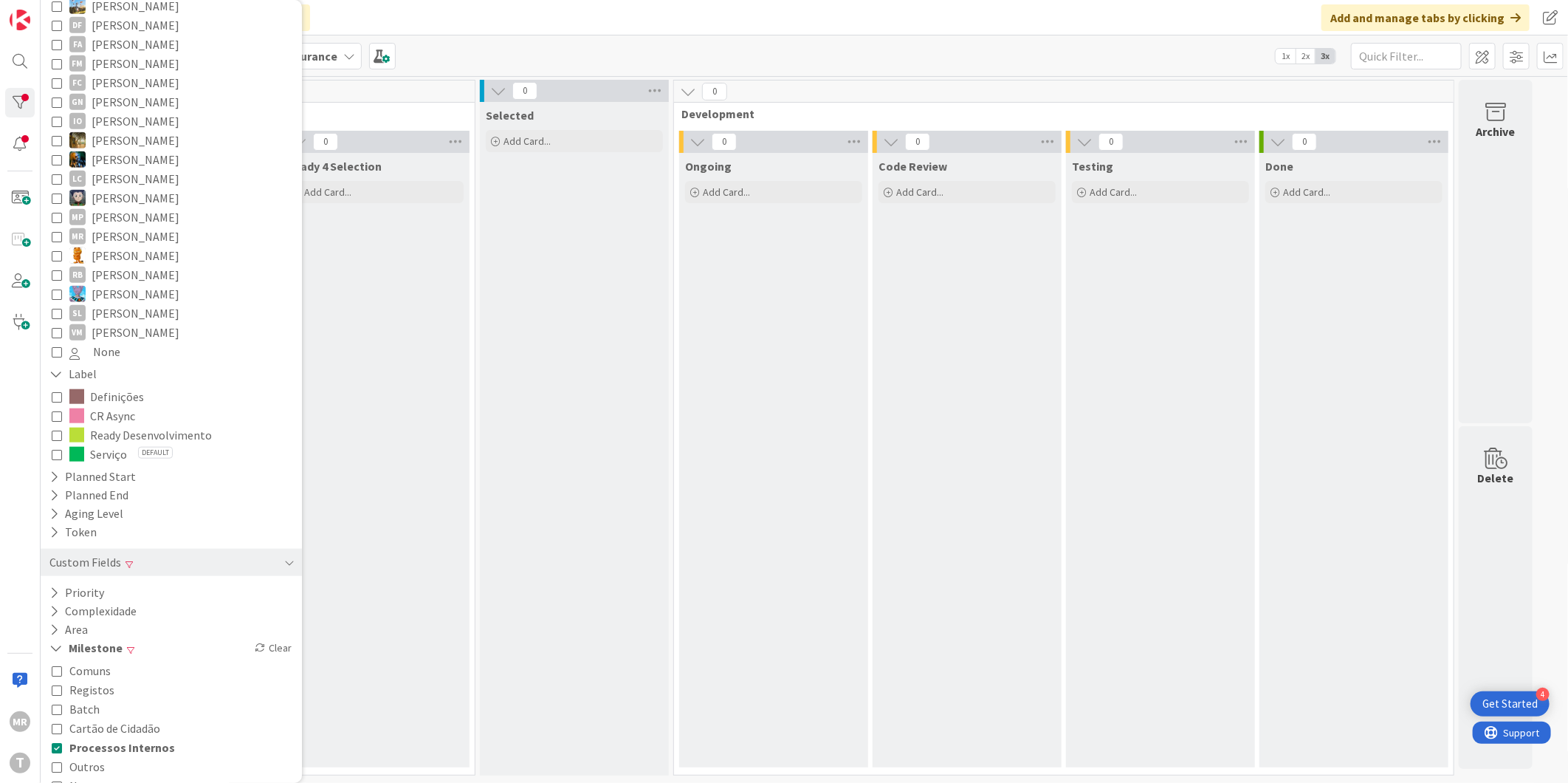
click at [104, 738] on span "Processos Internos" at bounding box center [121, 748] width 105 height 20
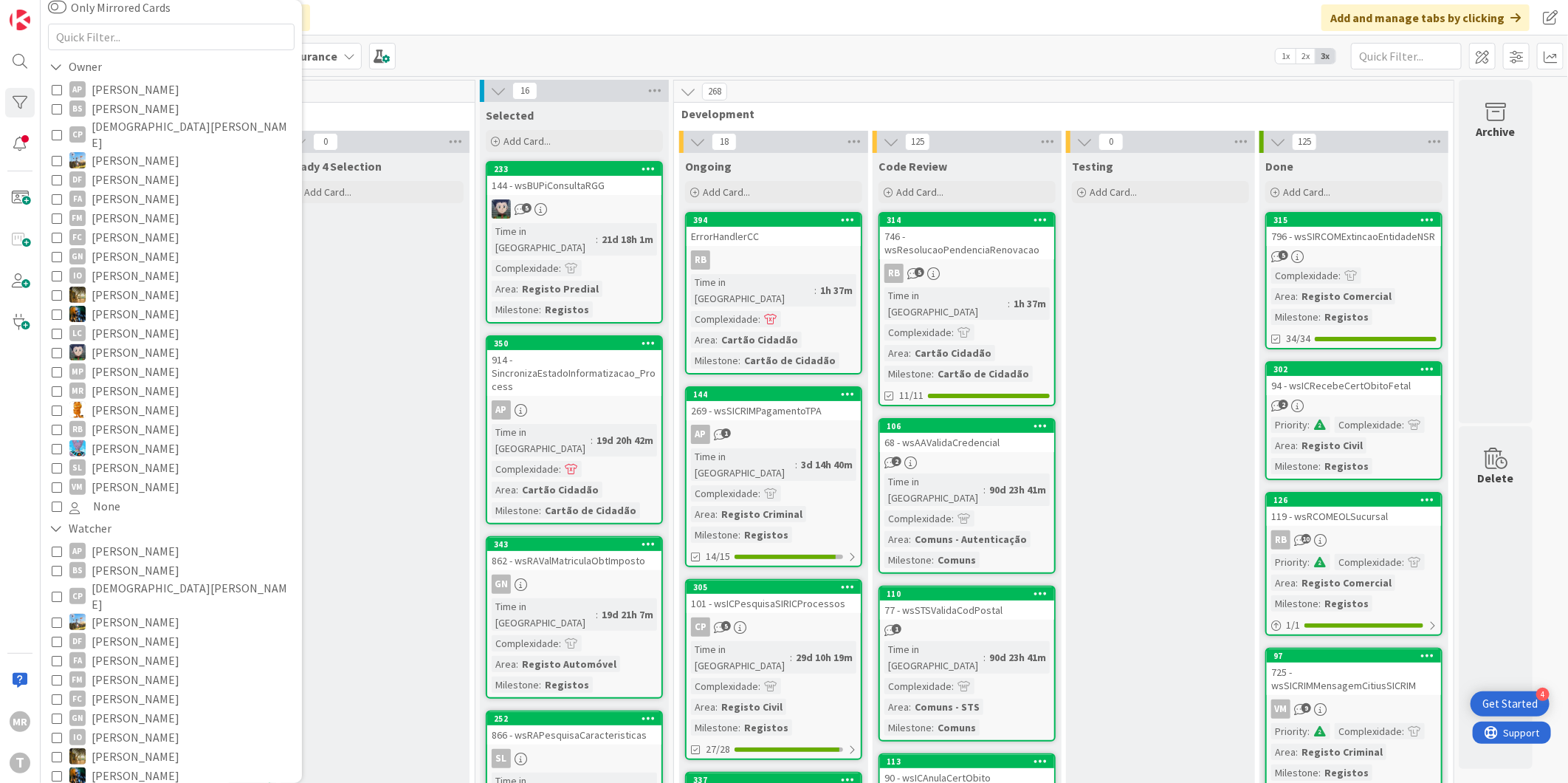
scroll to position [0, 0]
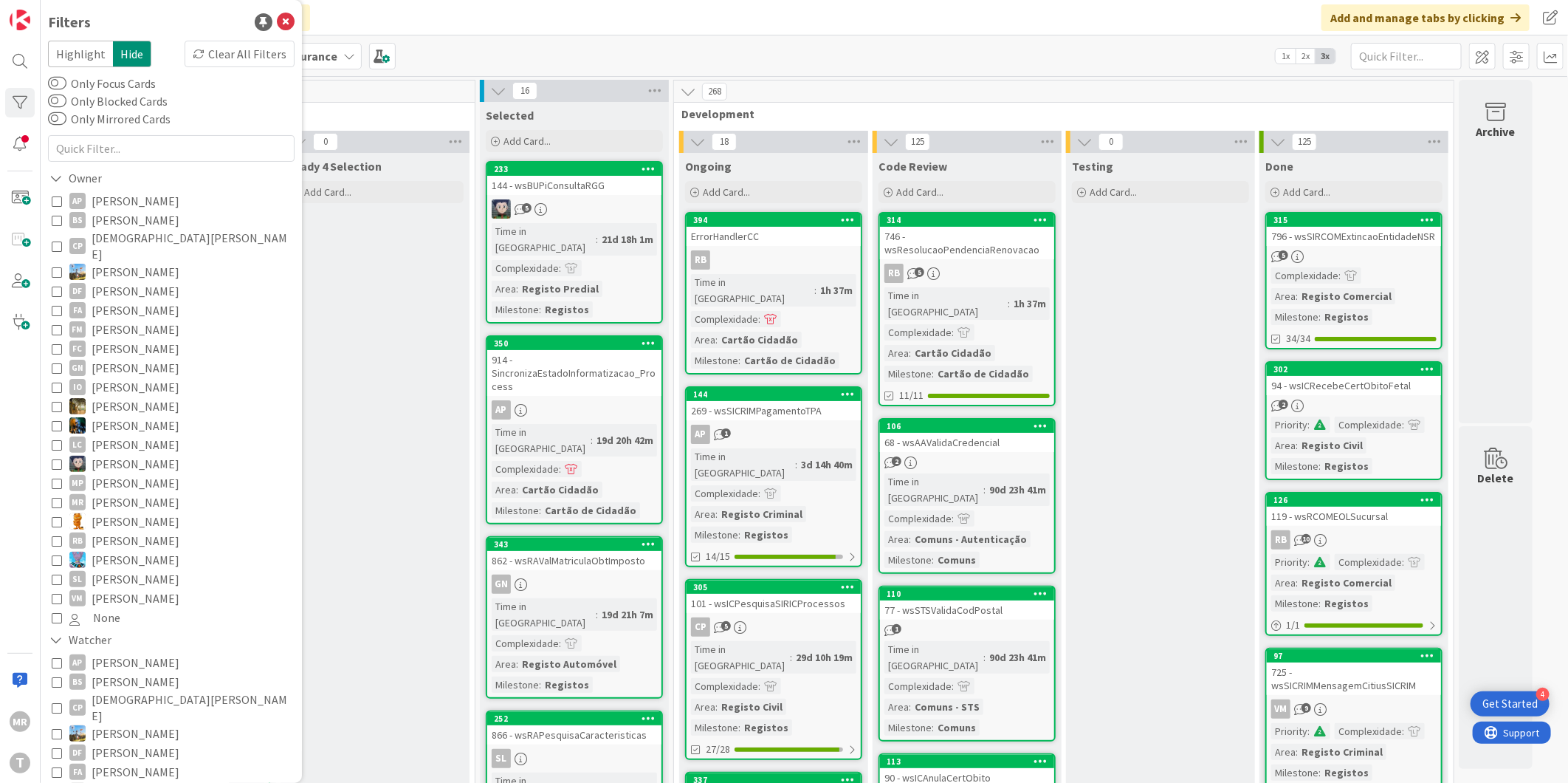
click at [435, 1] on div "Click our logo to show/hide this navigation Add and manage tabs by clicking" at bounding box center [804, 18] width 1527 height 35
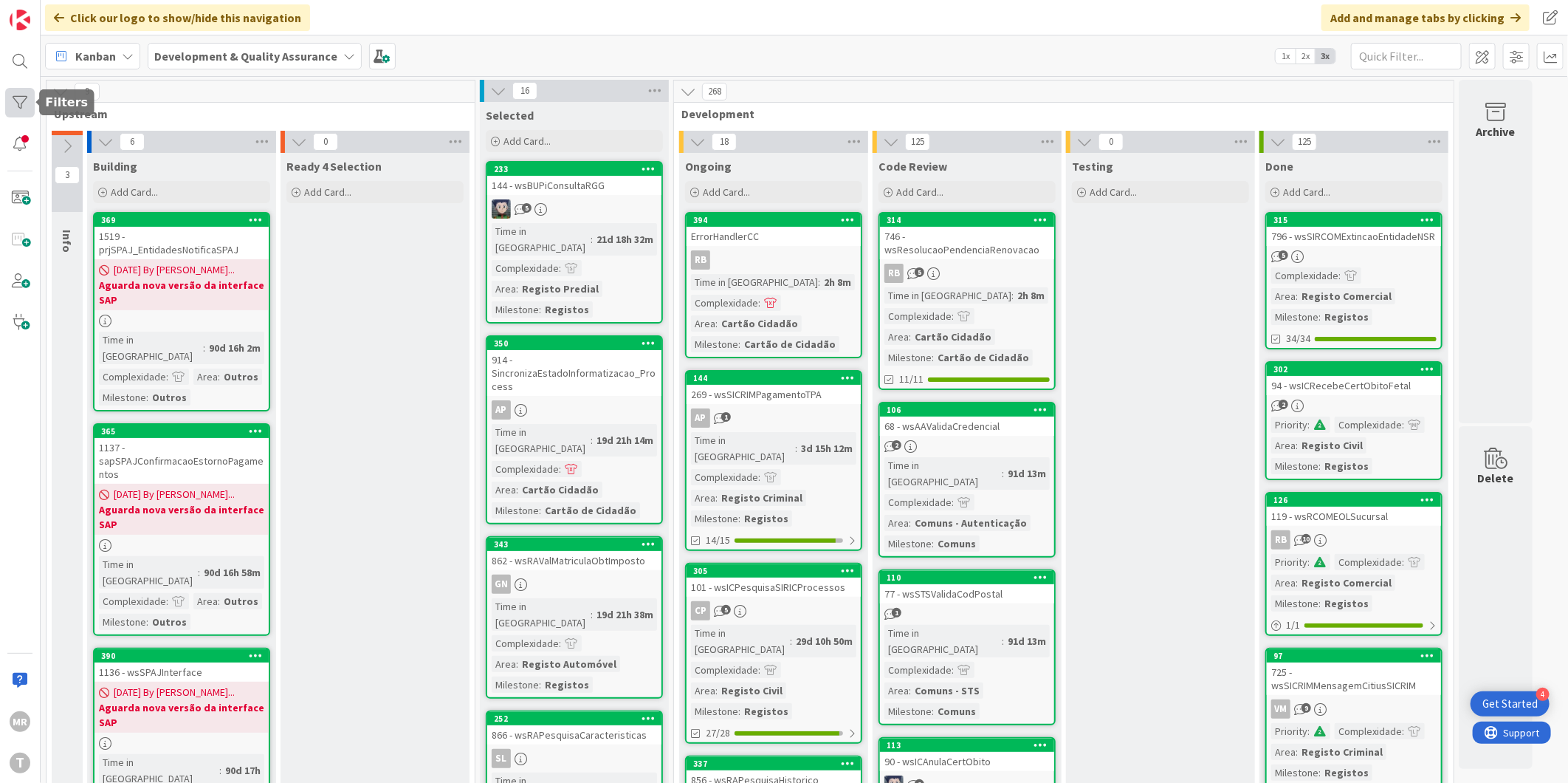
click at [22, 104] on div at bounding box center [20, 102] width 29 height 29
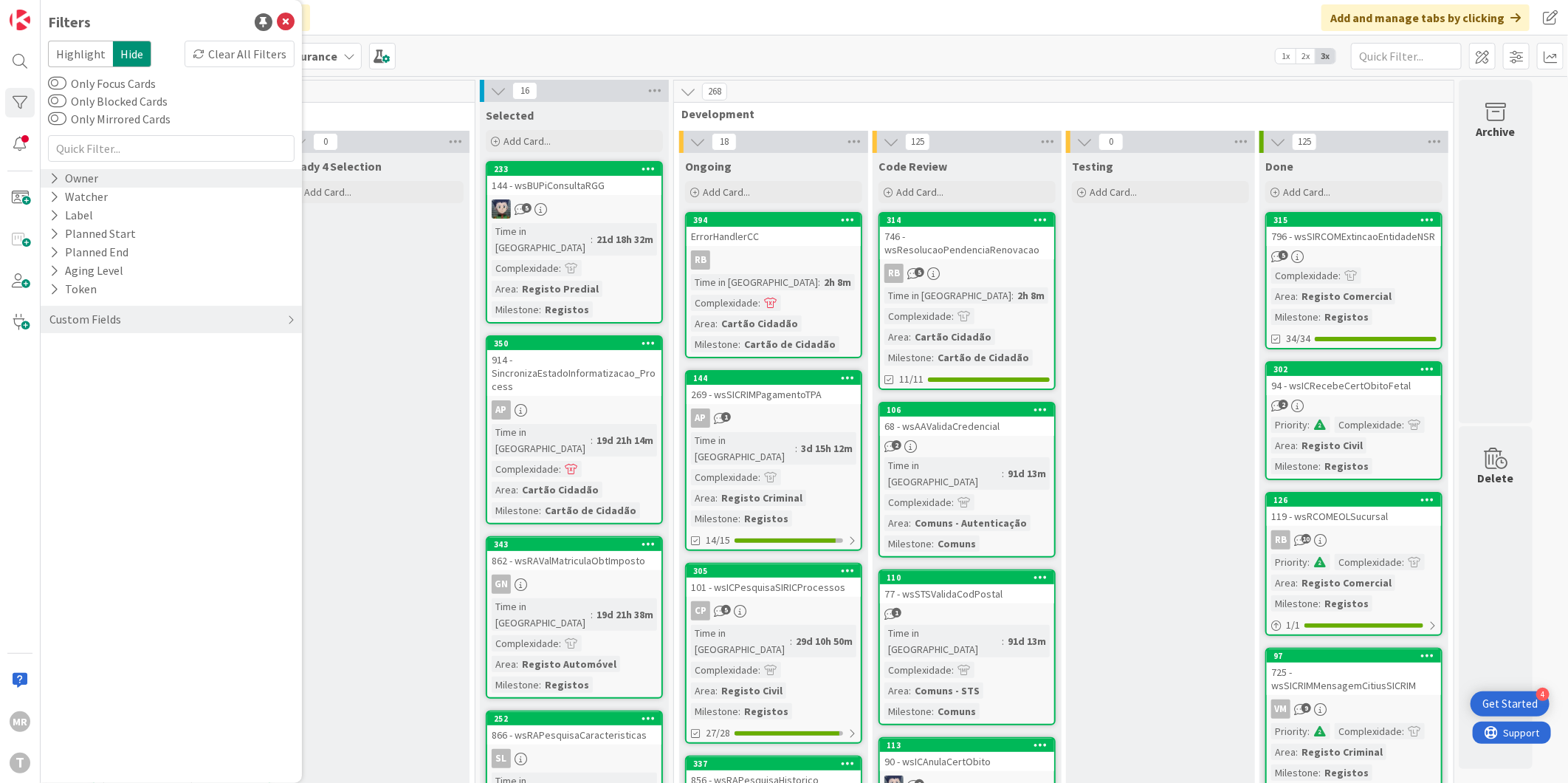
click at [54, 183] on icon at bounding box center [54, 178] width 10 height 12
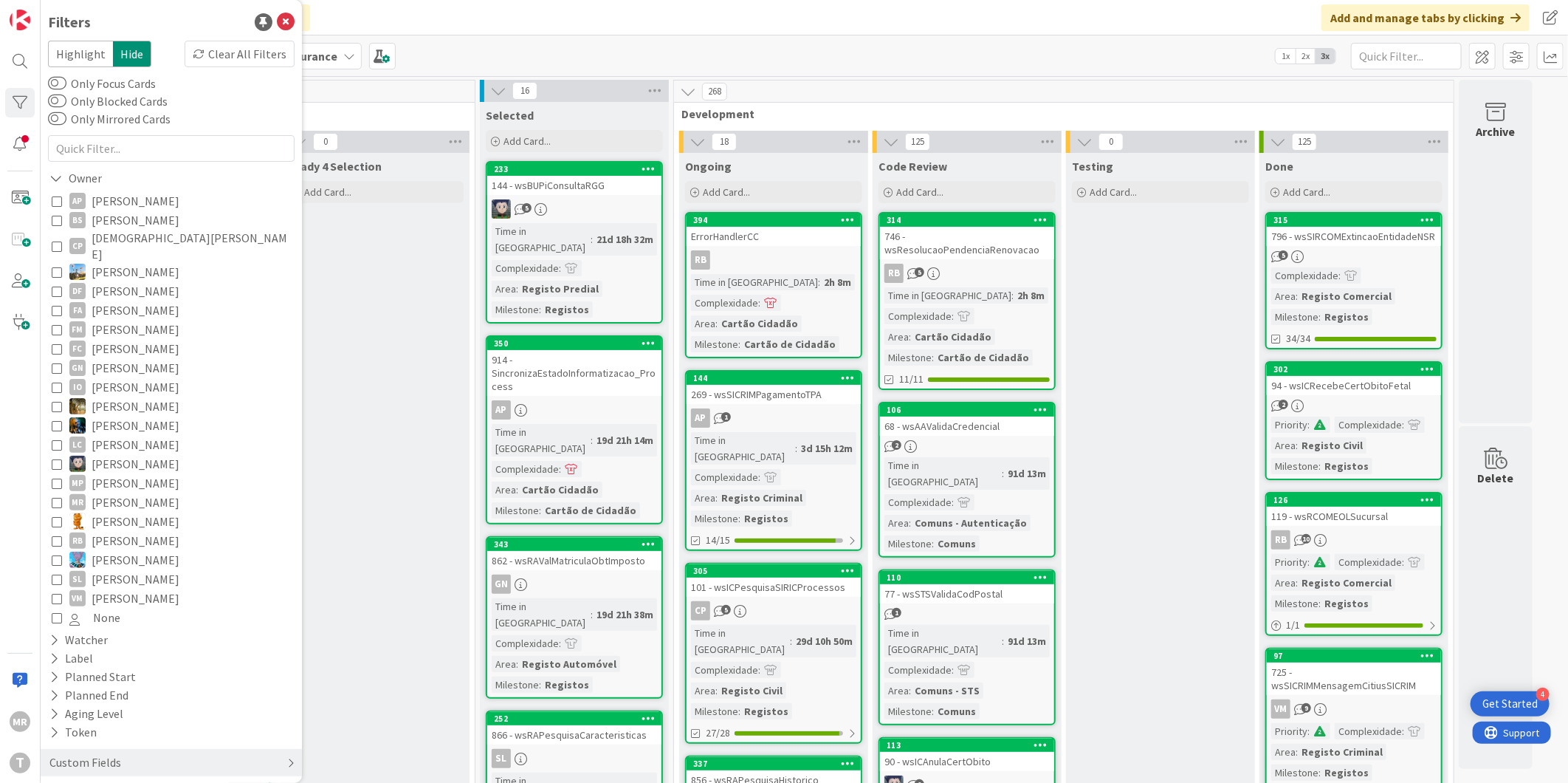
click at [59, 753] on div "Custom Fields" at bounding box center [85, 762] width 74 height 19
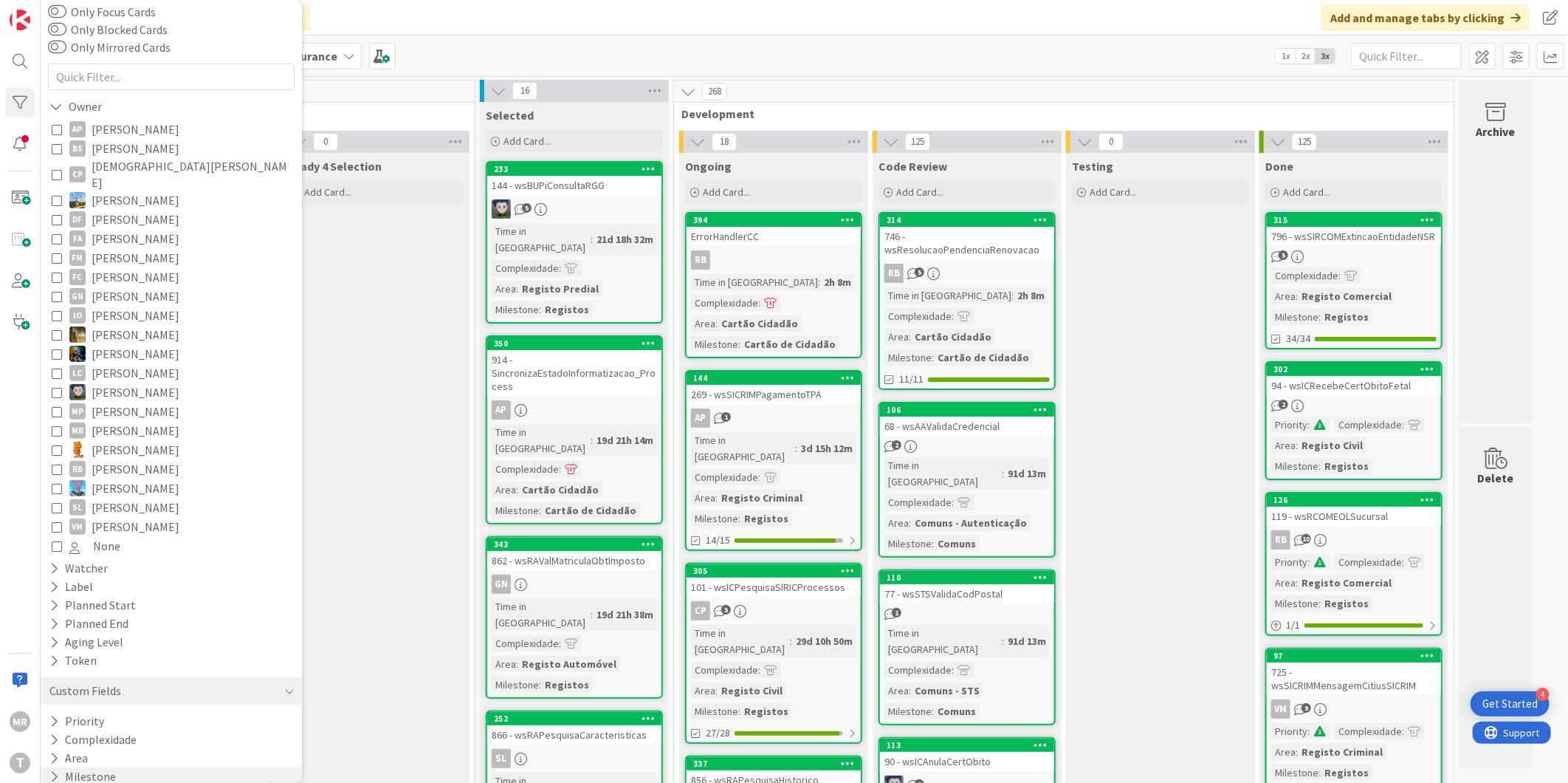
click at [55, 770] on icon at bounding box center [54, 776] width 10 height 12
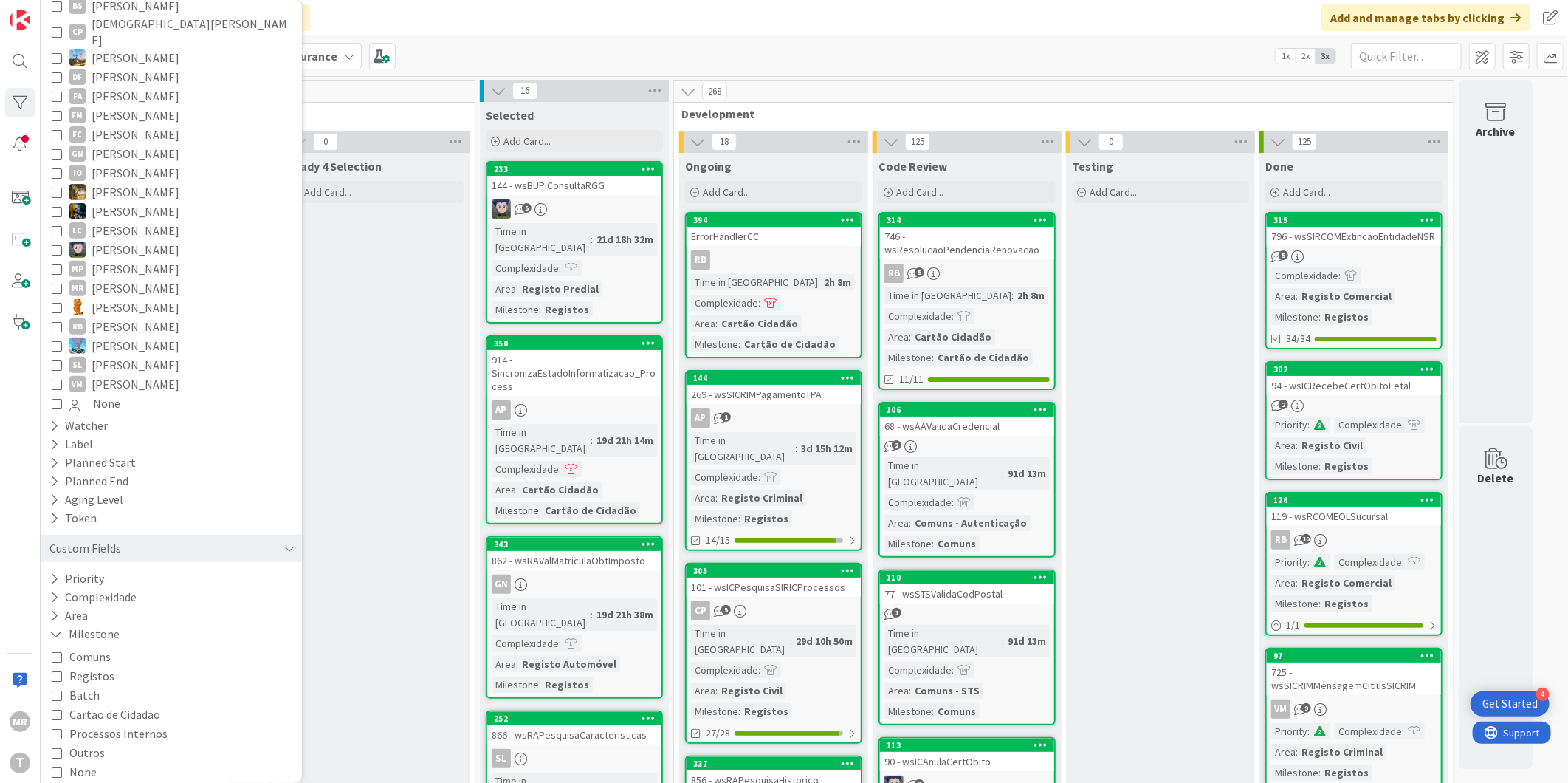
click at [121, 724] on span "Processos Internos" at bounding box center [118, 733] width 98 height 20
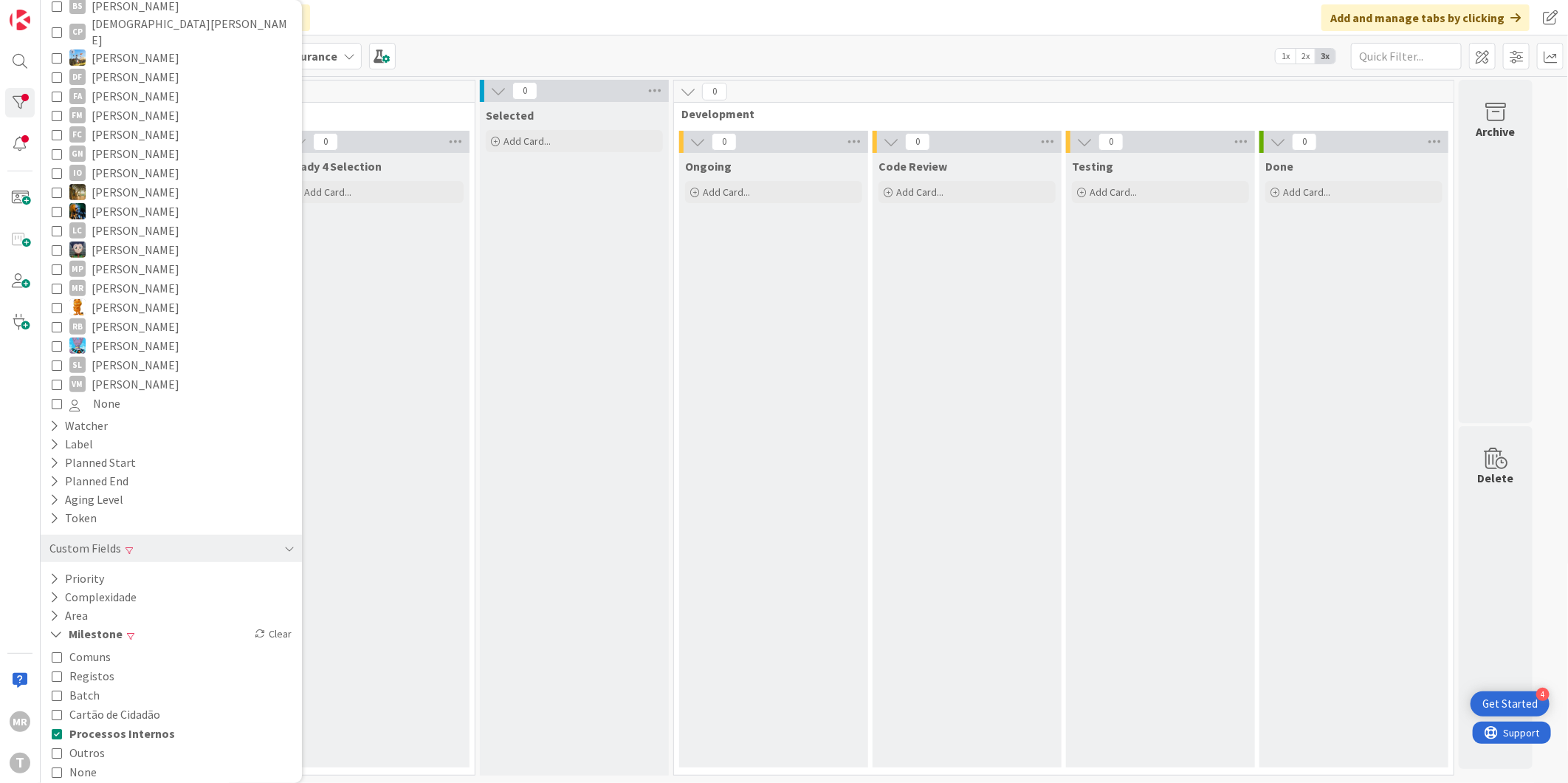
click at [540, 377] on div "Selected Add Card..." at bounding box center [573, 438] width 189 height 673
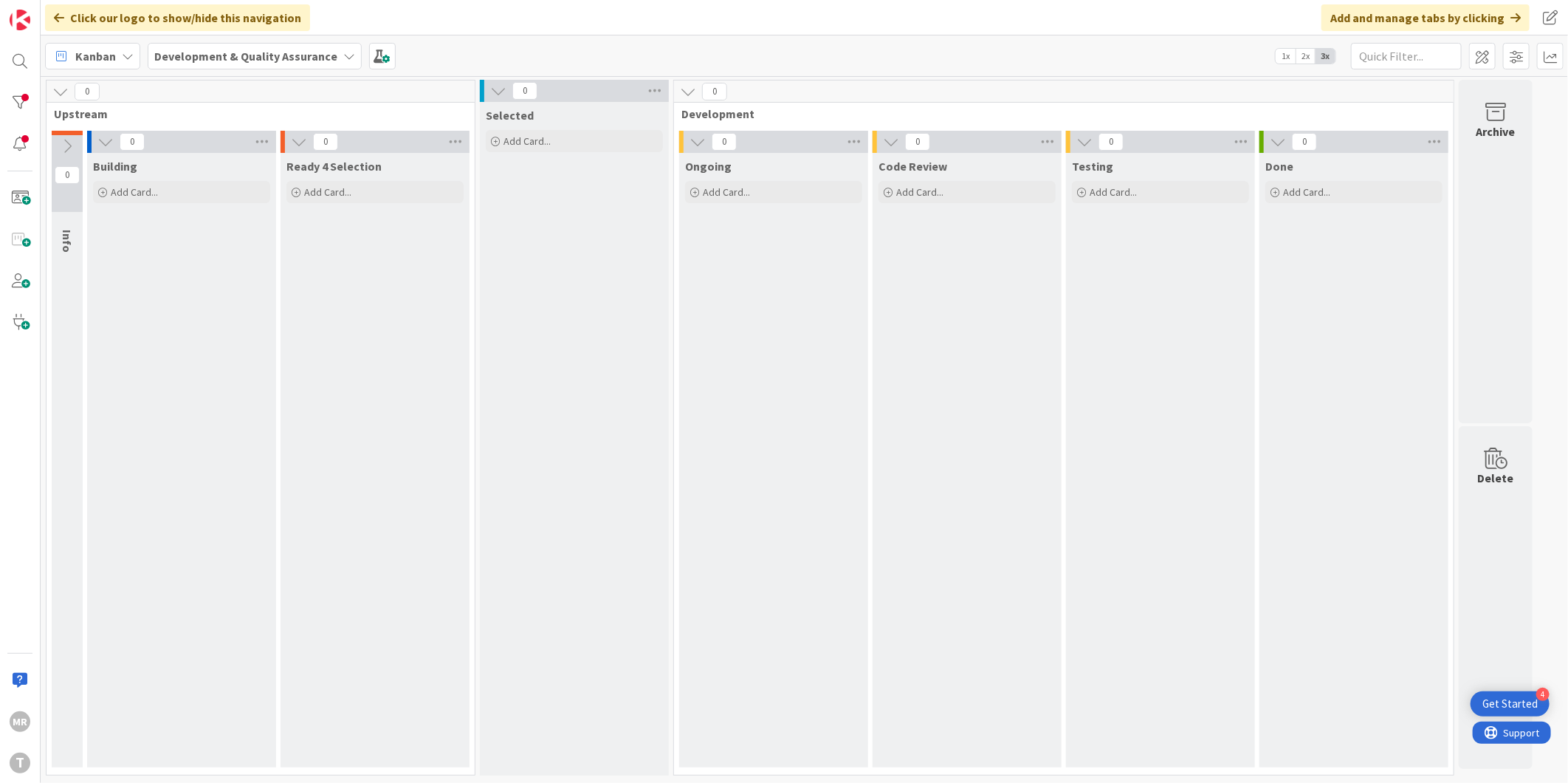
click at [1140, 392] on div "Testing Add Card..." at bounding box center [1159, 459] width 189 height 615
click at [22, 102] on div at bounding box center [20, 102] width 29 height 29
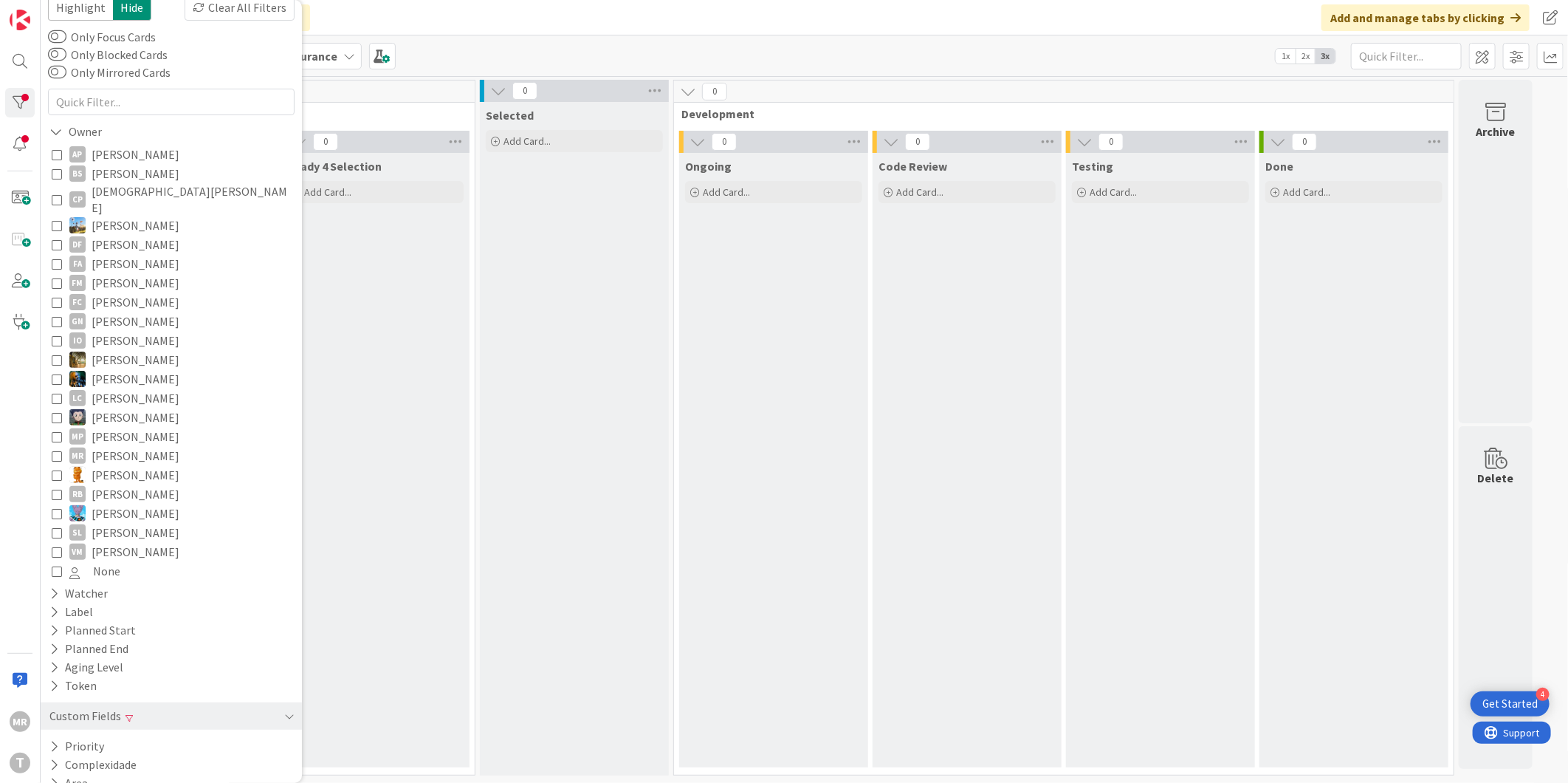
scroll to position [72, 0]
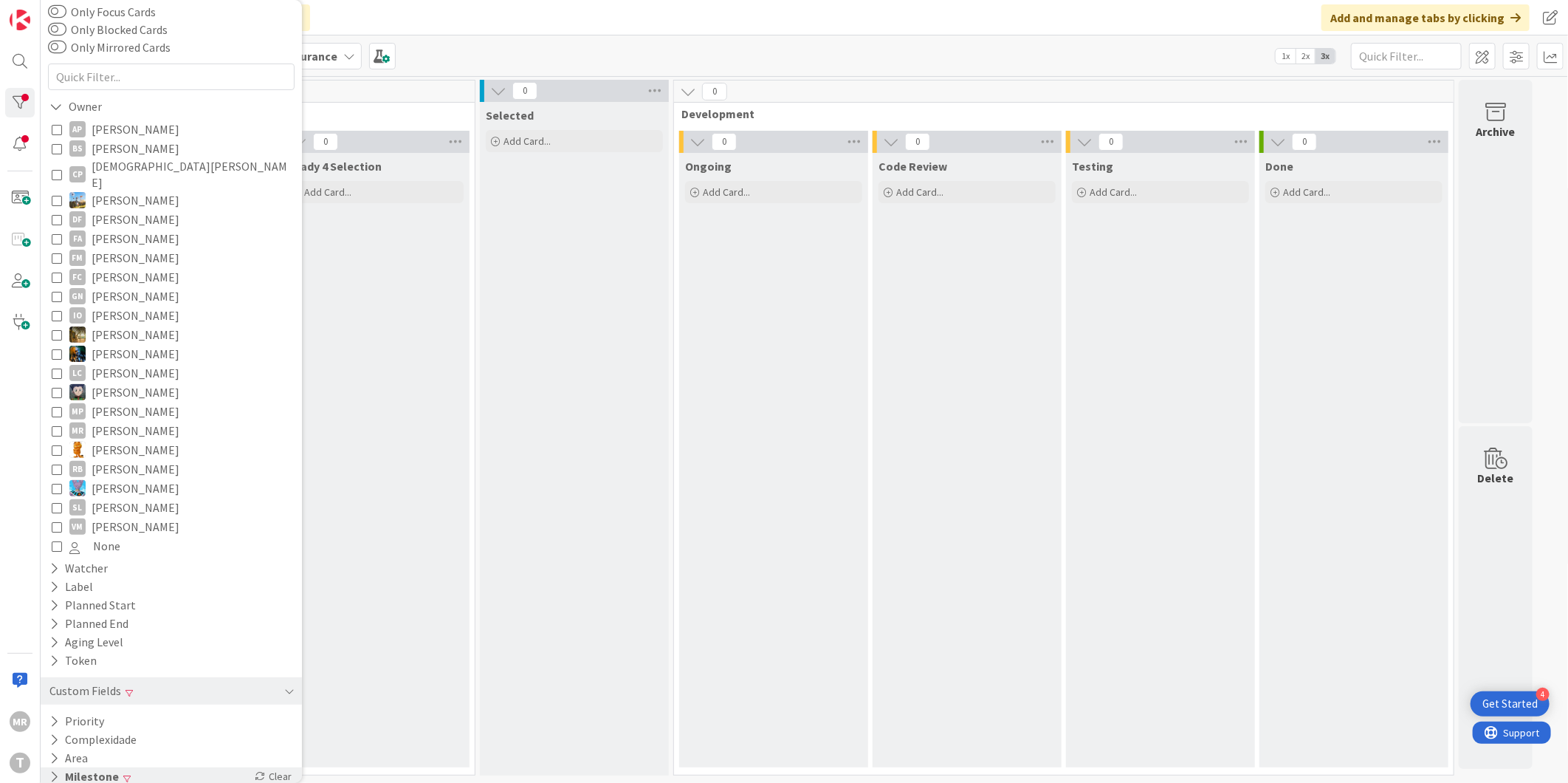
click at [50, 770] on icon at bounding box center [54, 776] width 10 height 12
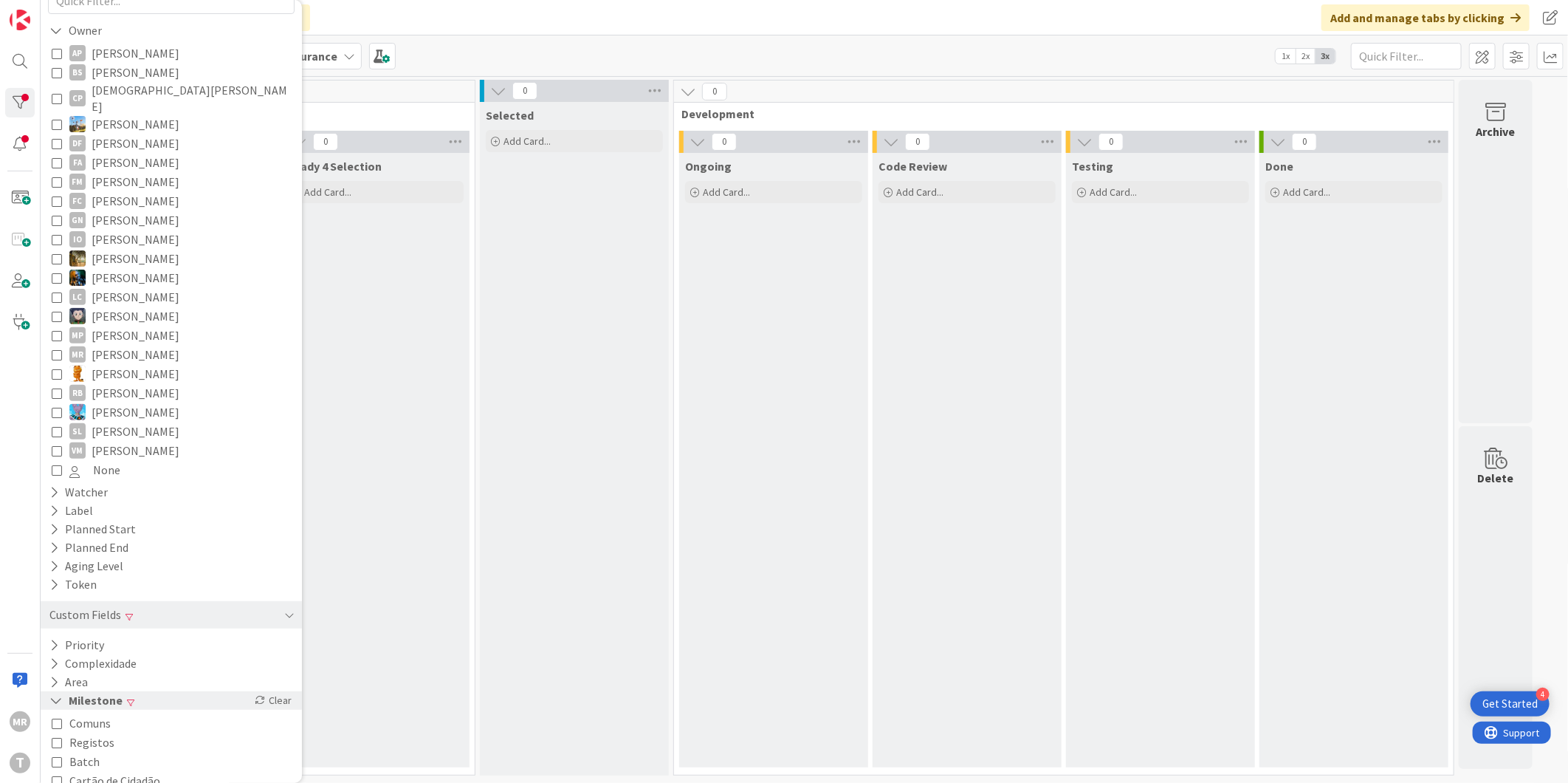
scroll to position [214, 0]
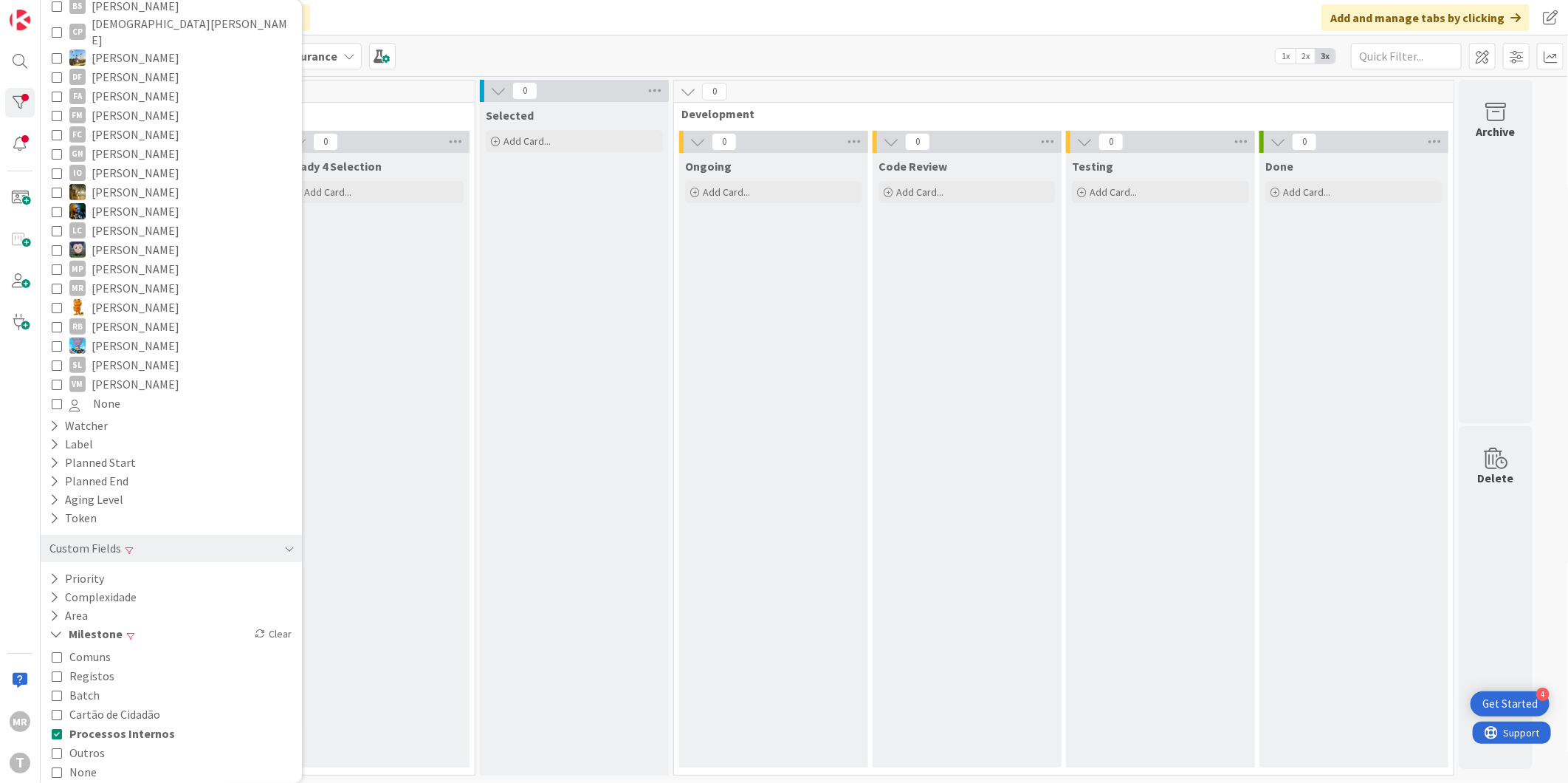
click at [53, 728] on icon at bounding box center [57, 733] width 11 height 11
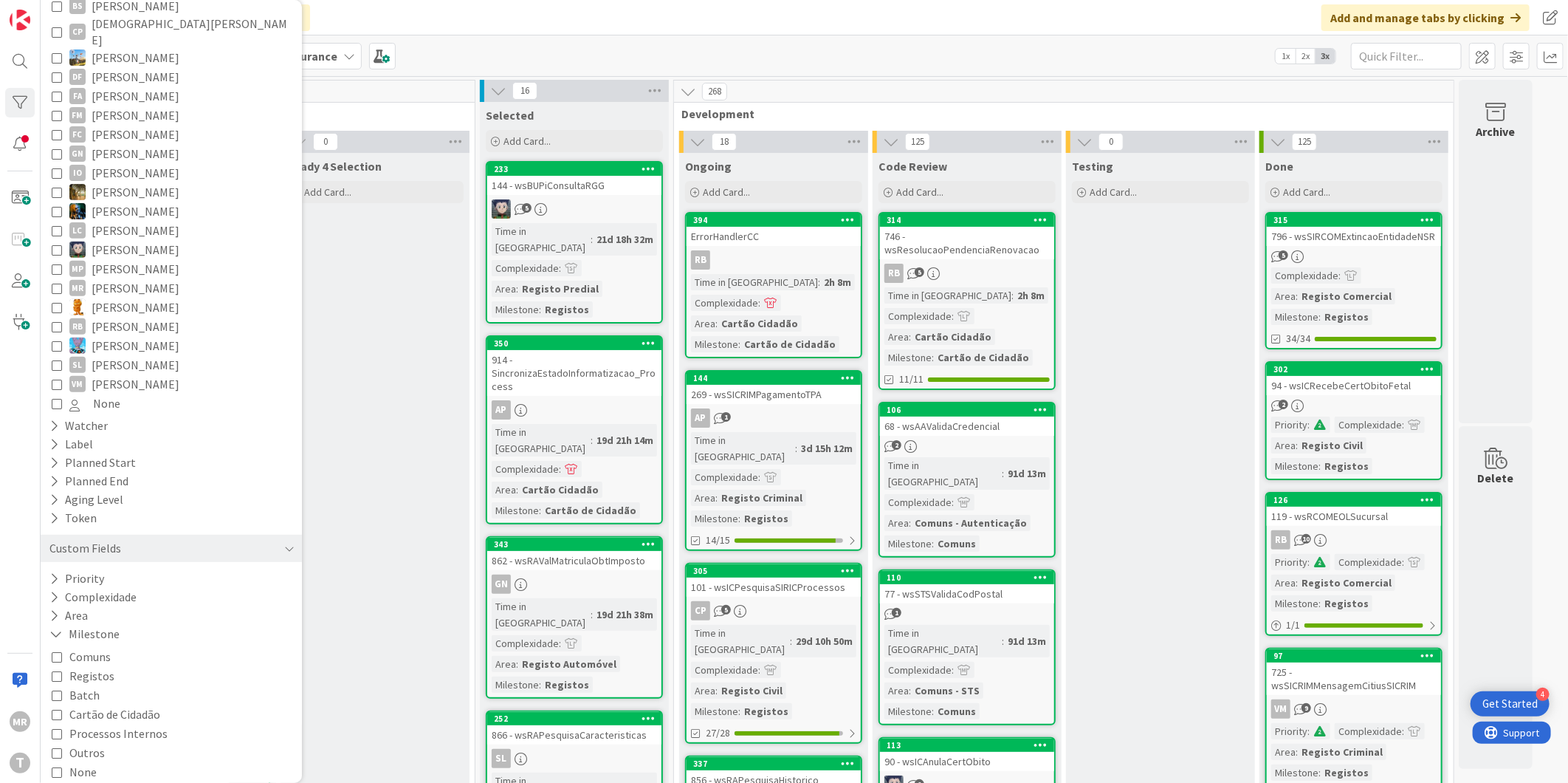
click at [55, 709] on icon at bounding box center [57, 714] width 11 height 11
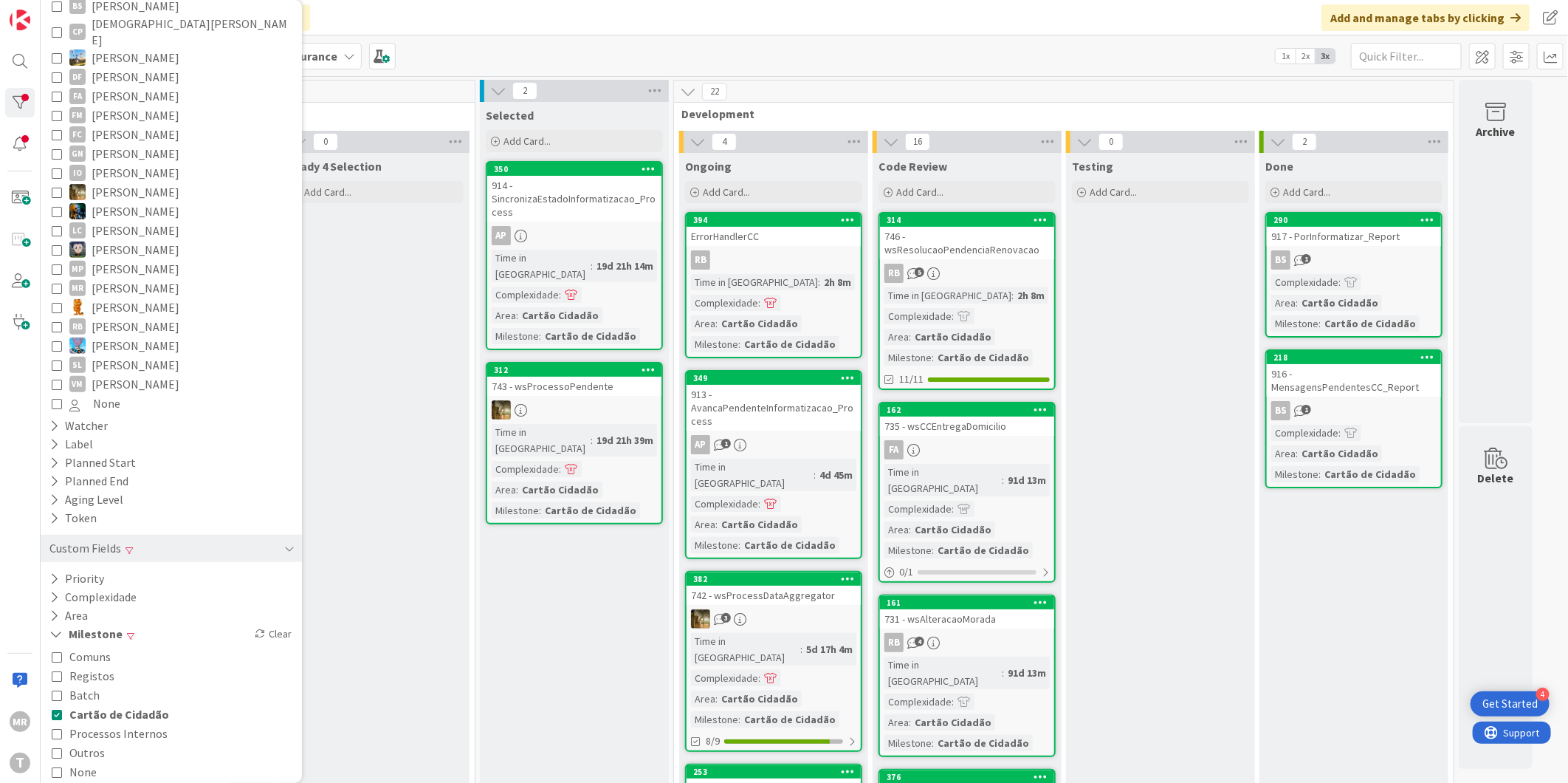
click at [55, 709] on icon at bounding box center [57, 714] width 11 height 11
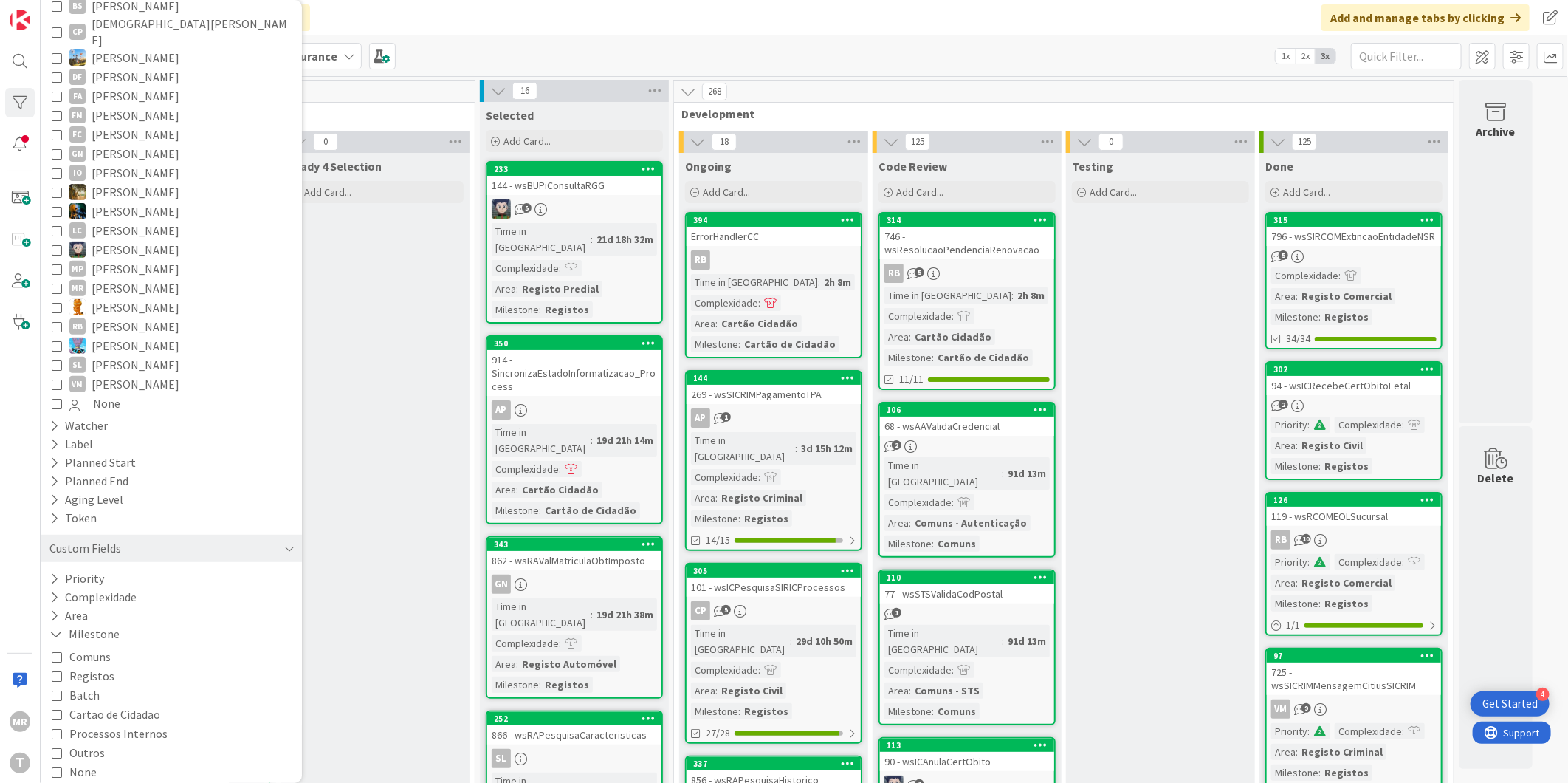
click at [55, 724] on button "Processos Internos" at bounding box center [109, 733] width 116 height 20
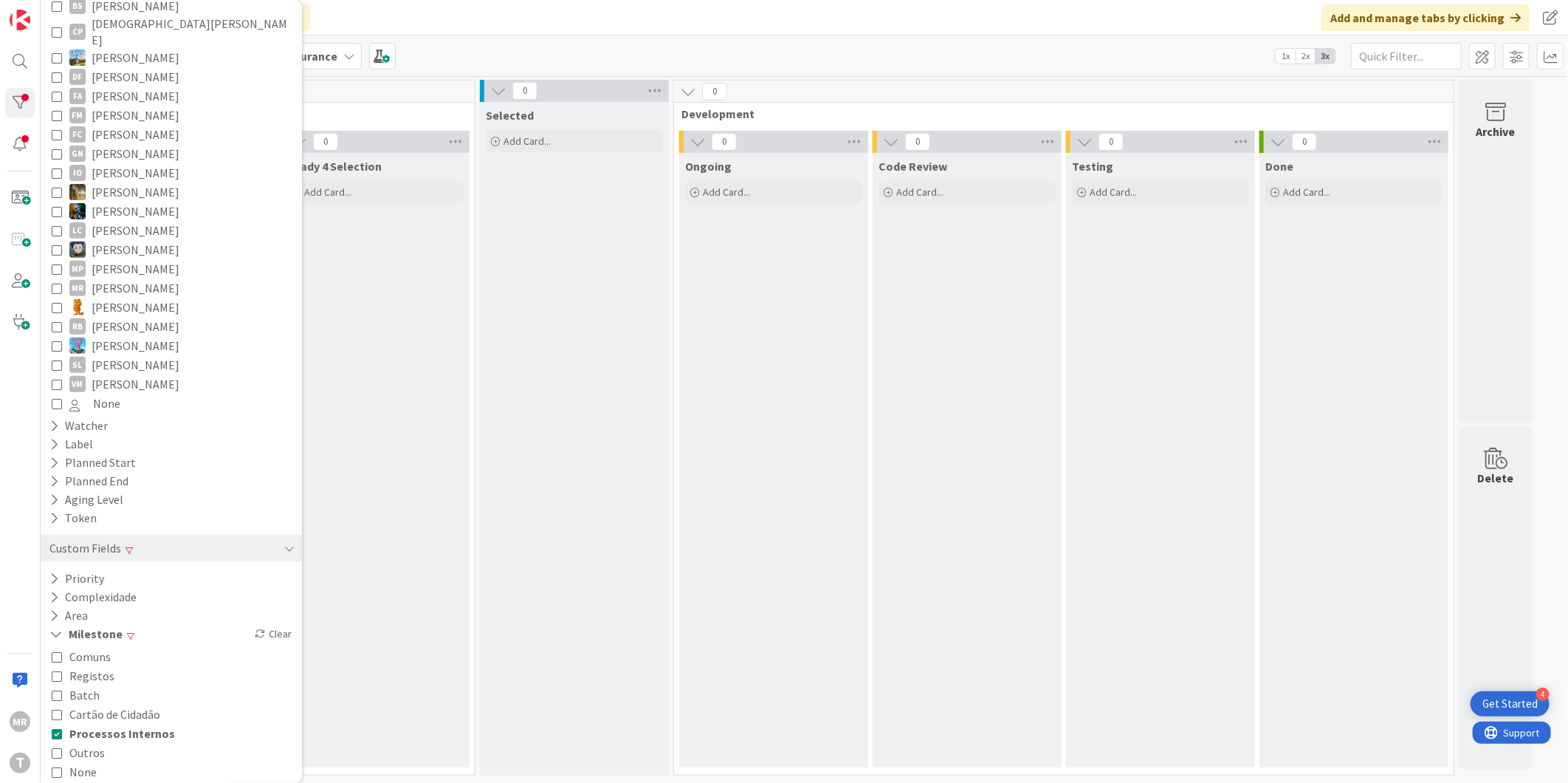
click at [55, 724] on button "Processos Internos" at bounding box center [113, 733] width 123 height 20
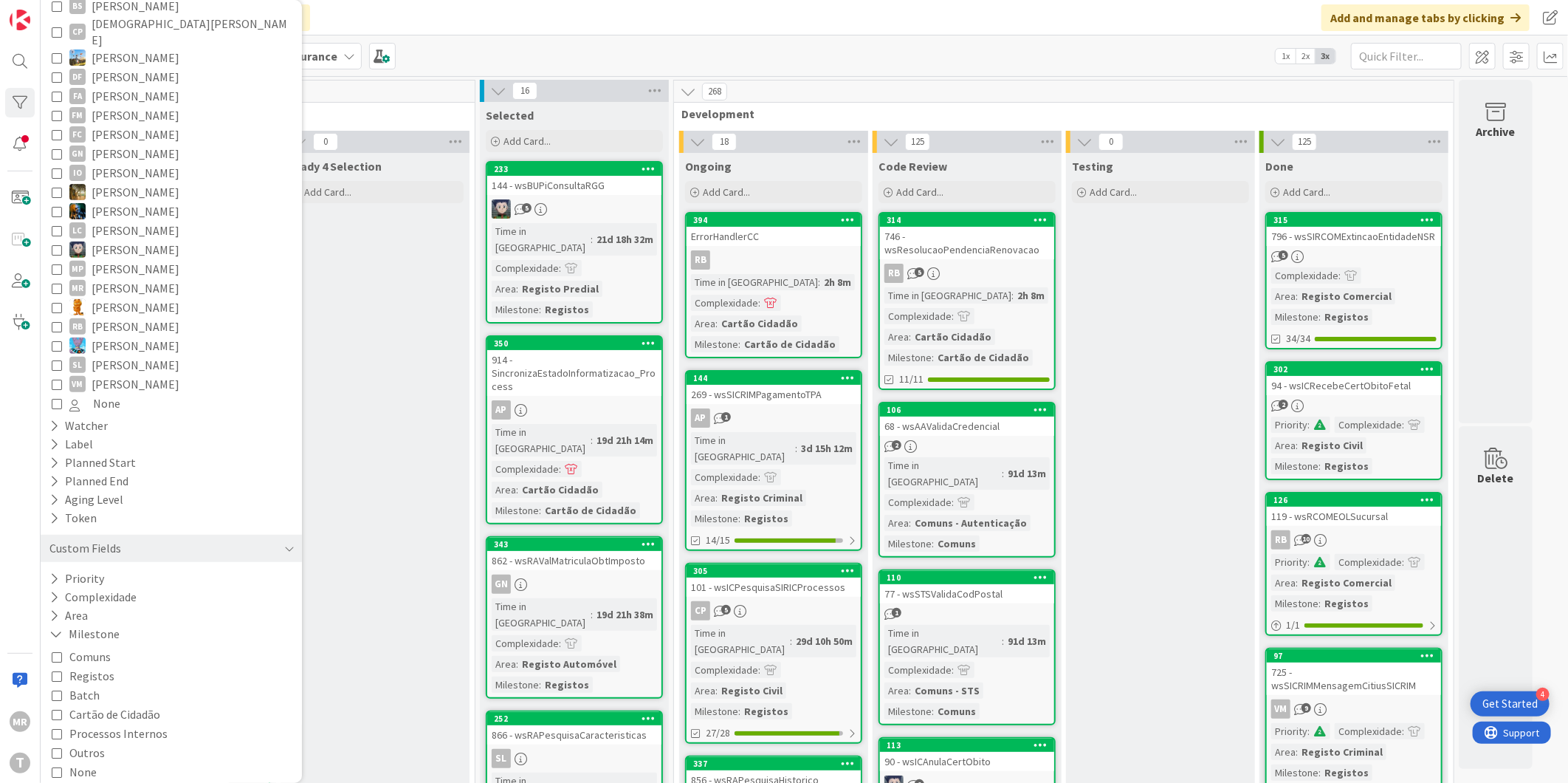
click at [54, 728] on icon at bounding box center [57, 733] width 11 height 11
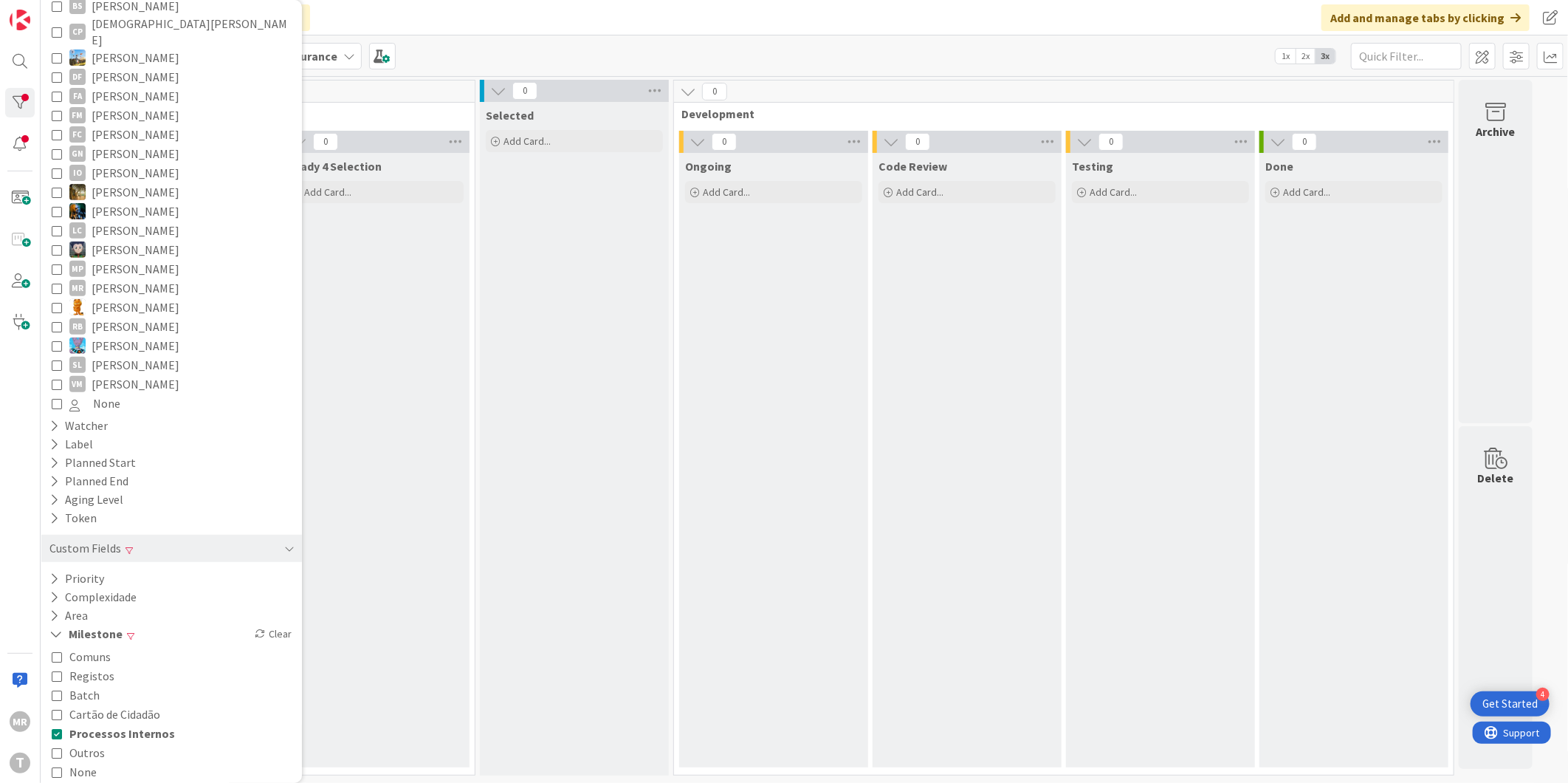
click at [54, 728] on icon at bounding box center [57, 733] width 11 height 11
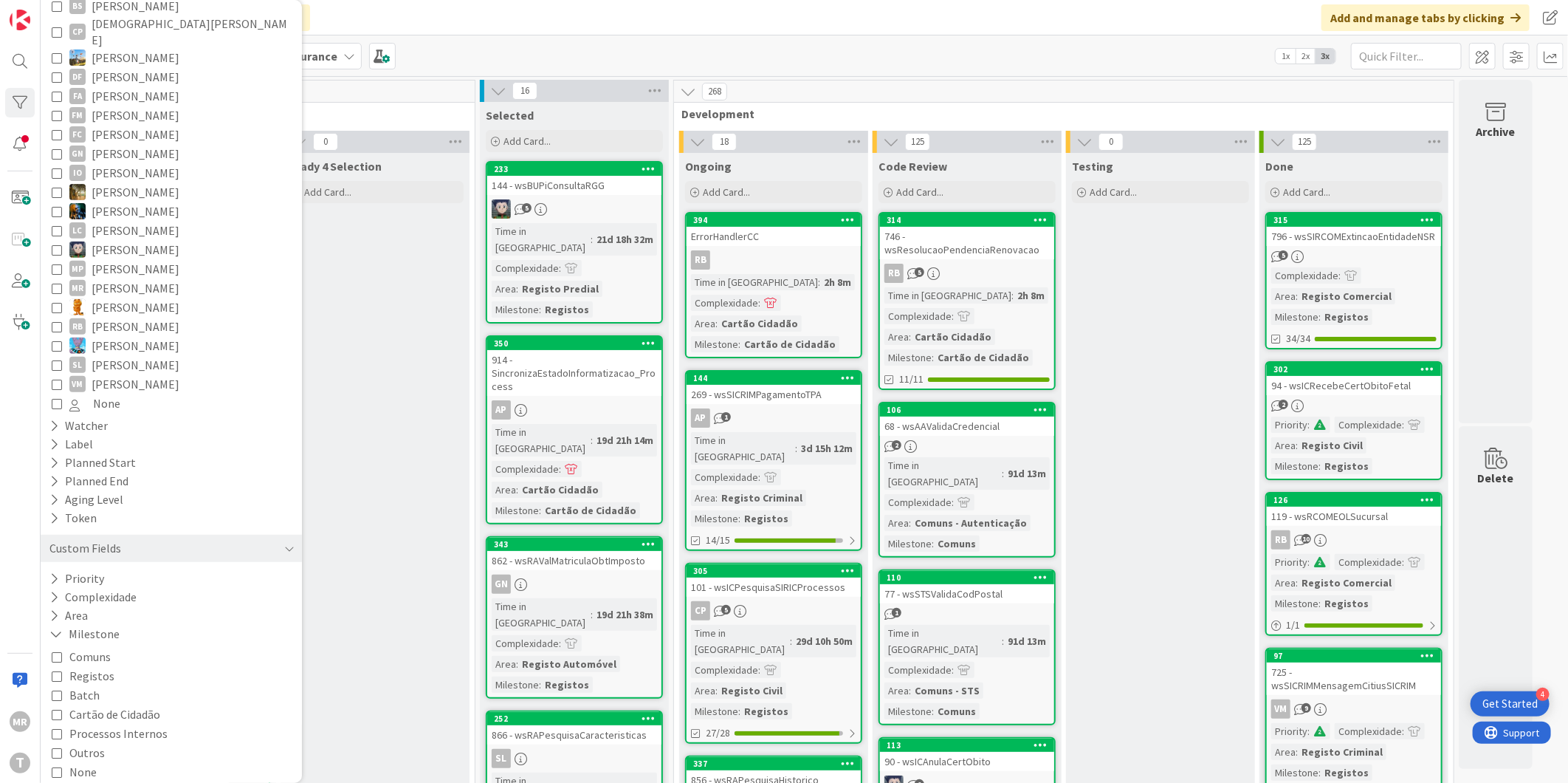
click at [59, 651] on icon at bounding box center [57, 656] width 11 height 11
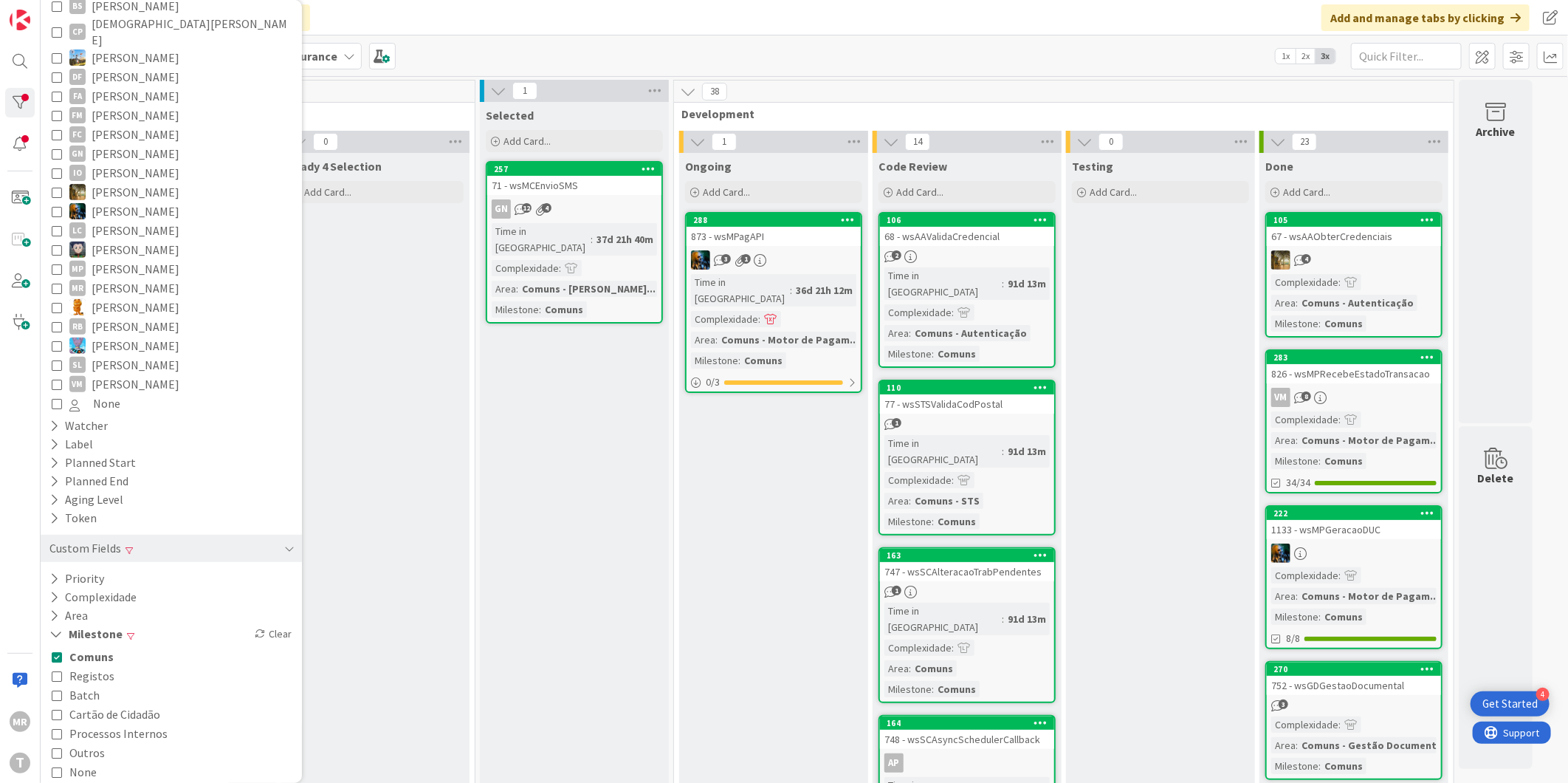
click at [59, 651] on icon at bounding box center [57, 656] width 11 height 11
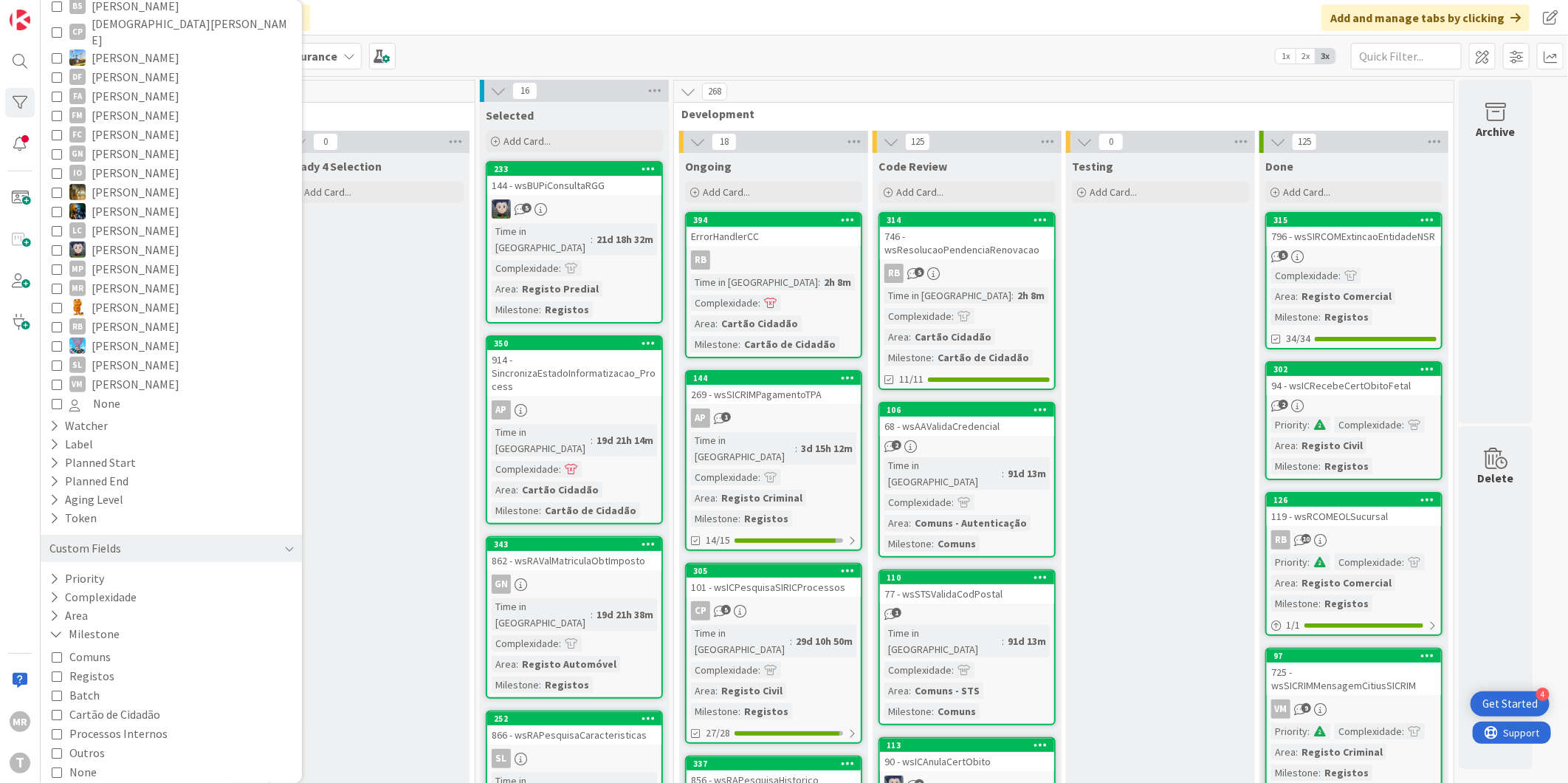
click at [59, 728] on icon at bounding box center [57, 733] width 11 height 11
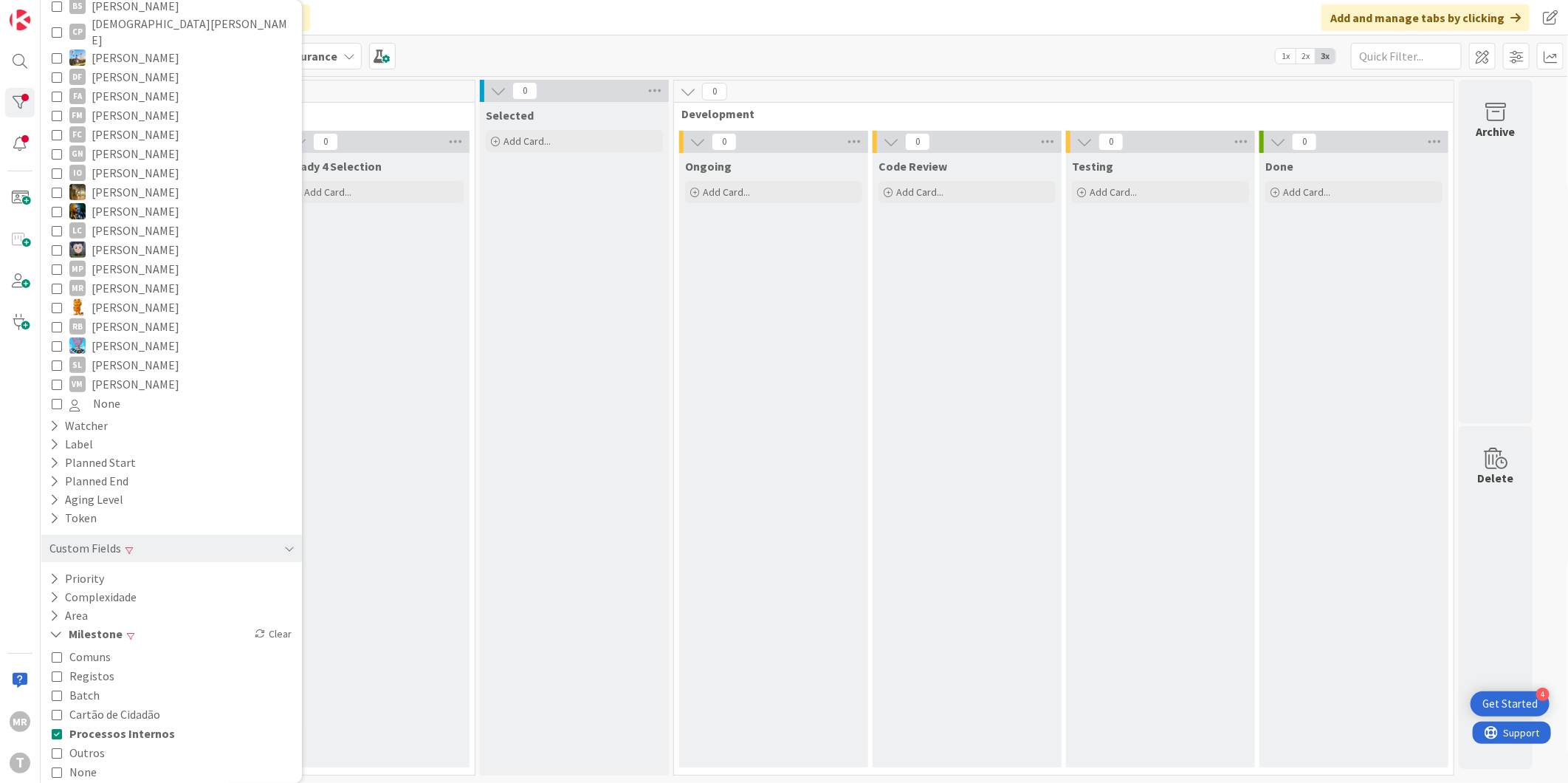
click at [59, 728] on icon at bounding box center [57, 733] width 11 height 11
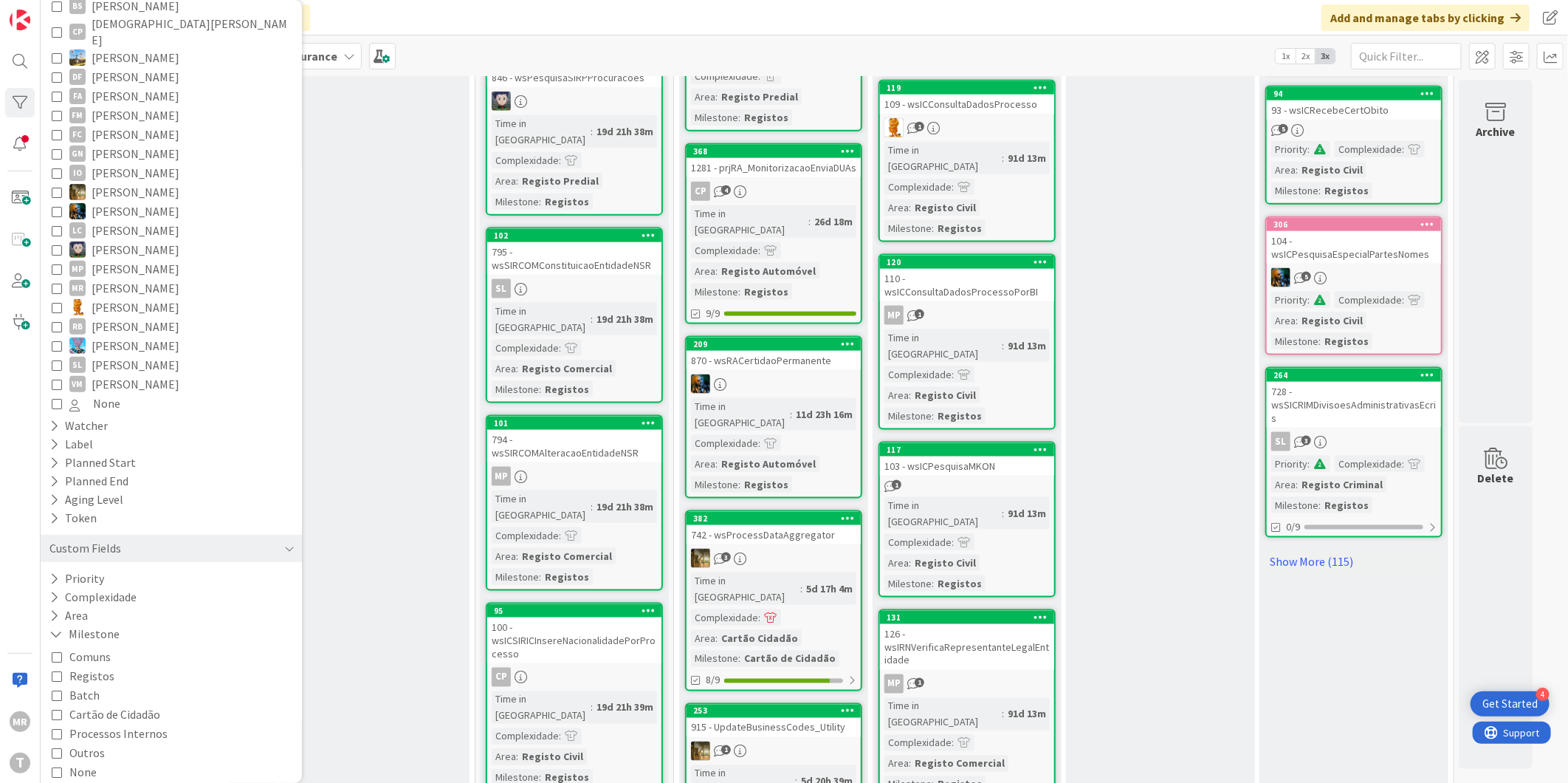
scroll to position [1184, 0]
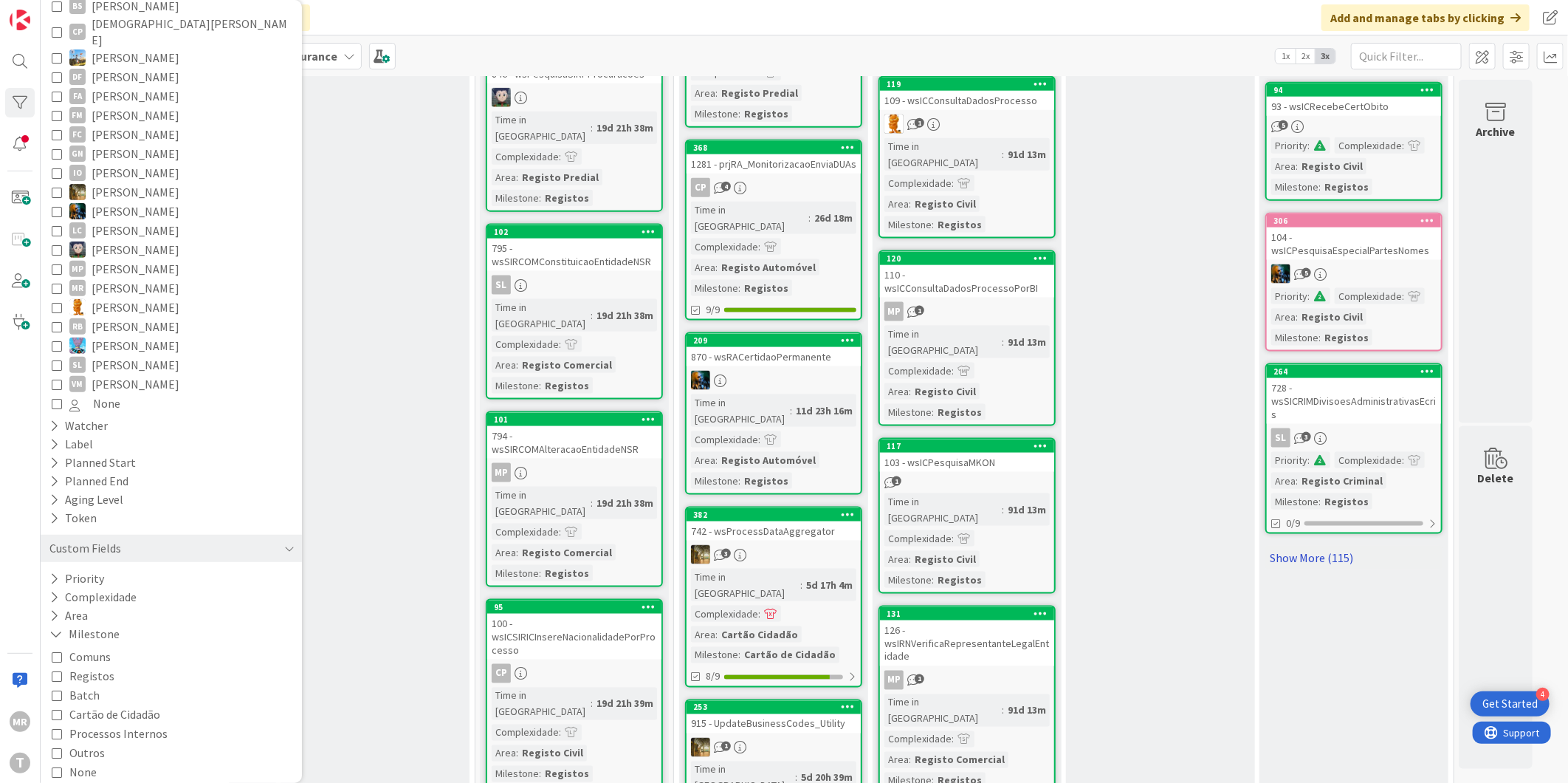
click at [1267, 545] on link "Show More (115)" at bounding box center [1353, 557] width 177 height 24
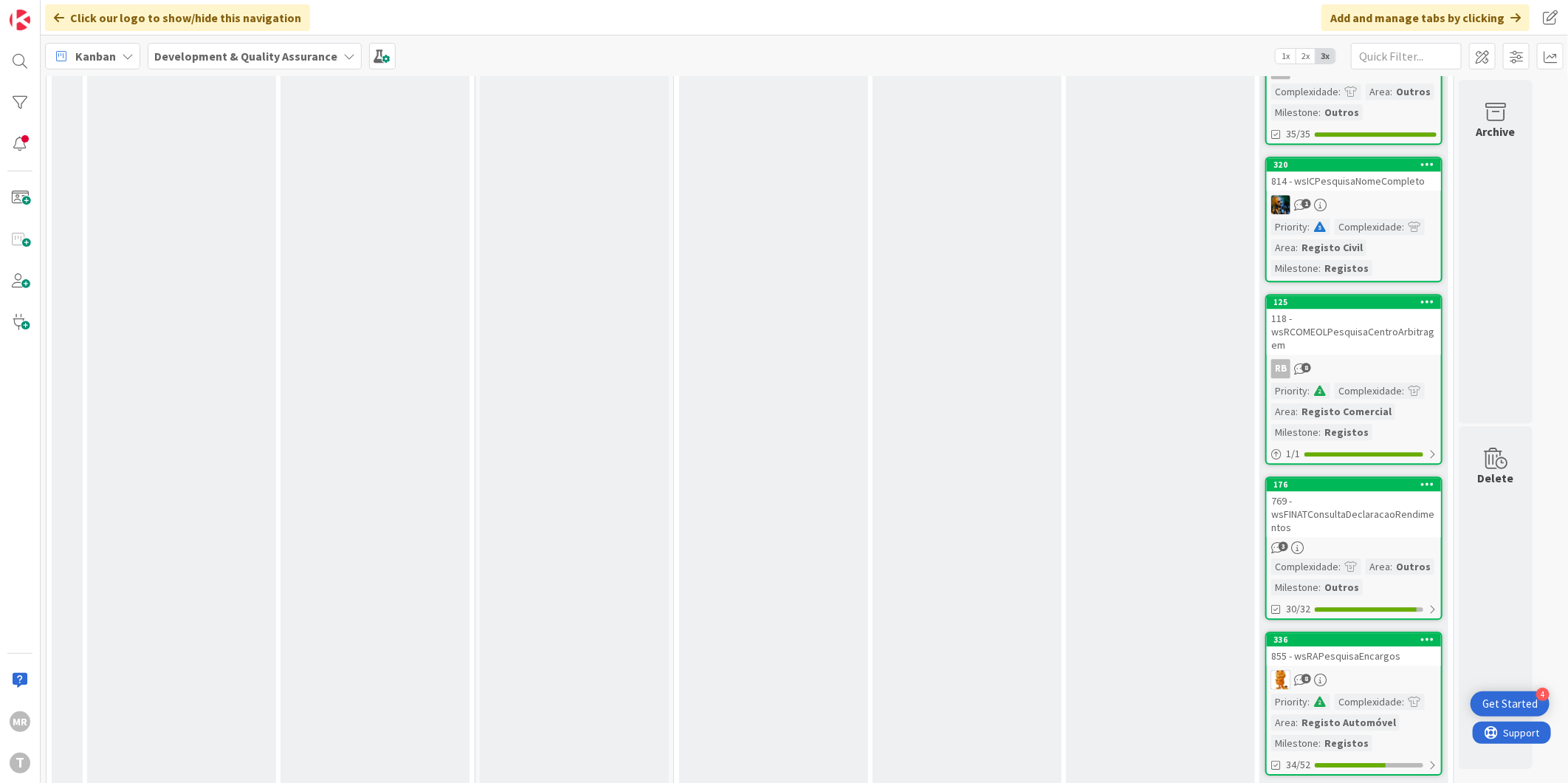
scroll to position [0, 0]
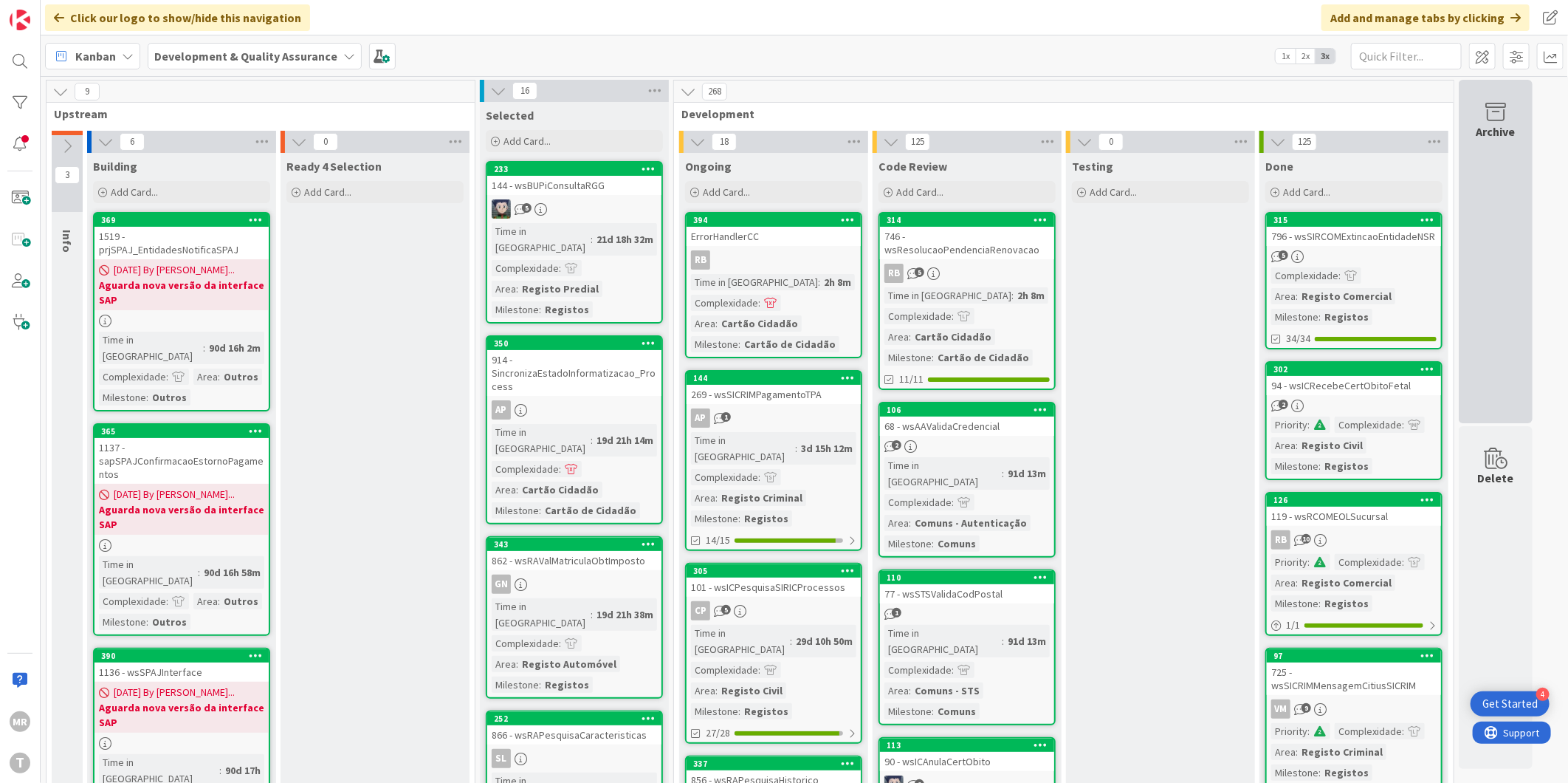
click at [1482, 163] on div "Archive" at bounding box center [1494, 251] width 74 height 343
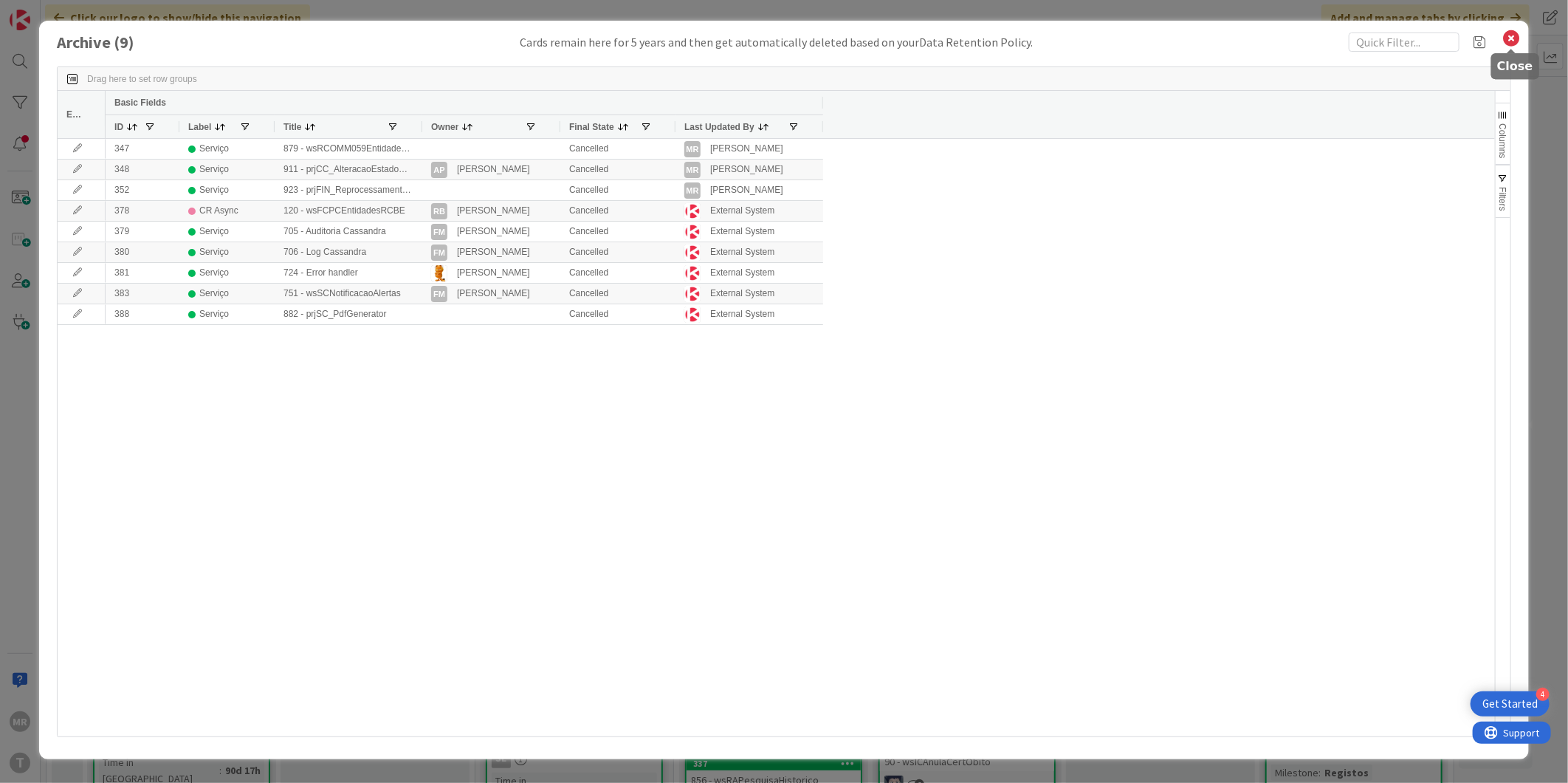
drag, startPoint x: 1510, startPoint y: 41, endPoint x: 1492, endPoint y: 68, distance: 32.4
click at [1510, 41] on icon at bounding box center [1511, 38] width 20 height 20
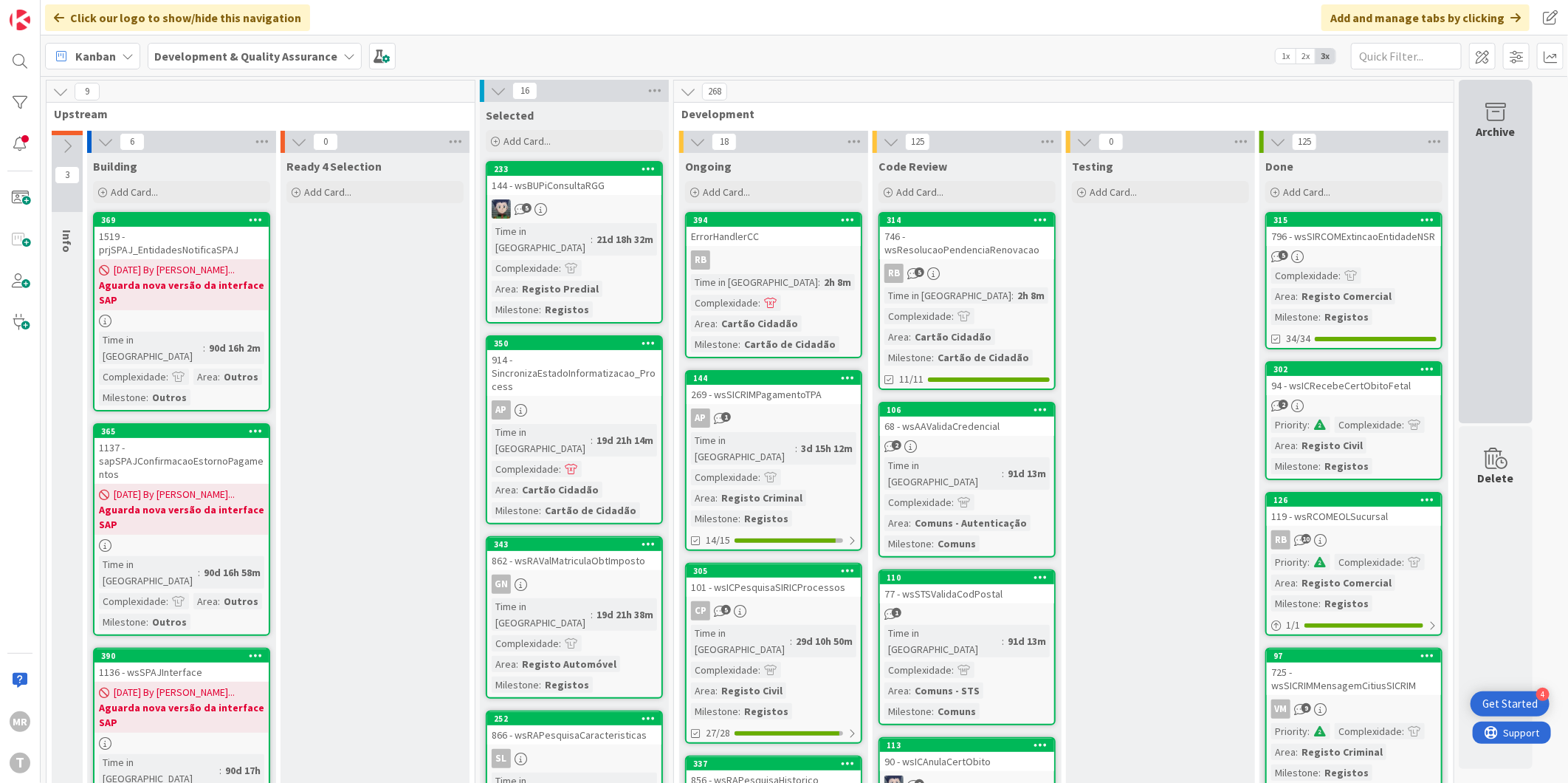
click at [1497, 153] on div "Archive" at bounding box center [1494, 251] width 74 height 343
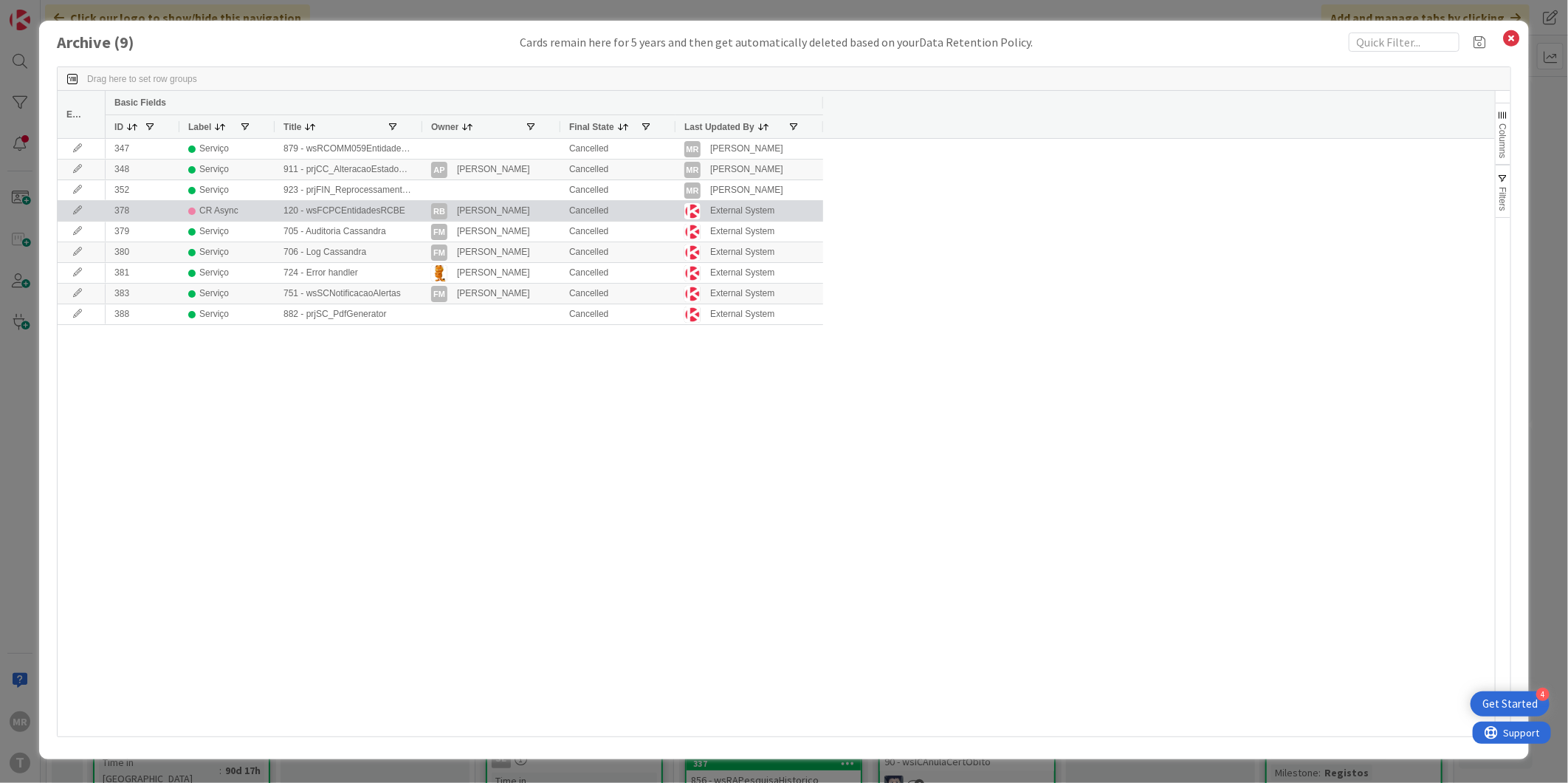
click at [82, 207] on icon at bounding box center [77, 210] width 22 height 9
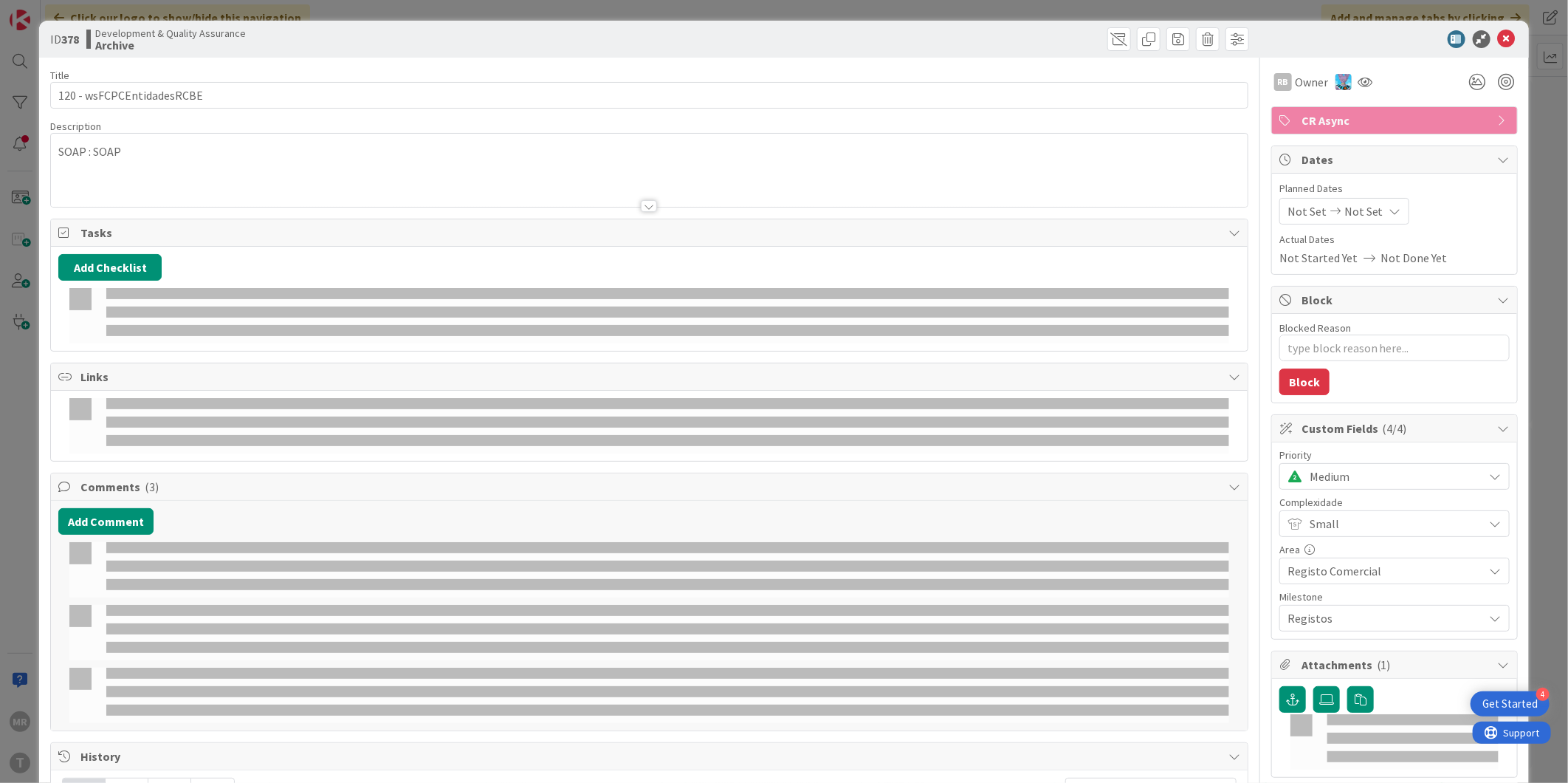
type textarea "x"
select select "java"
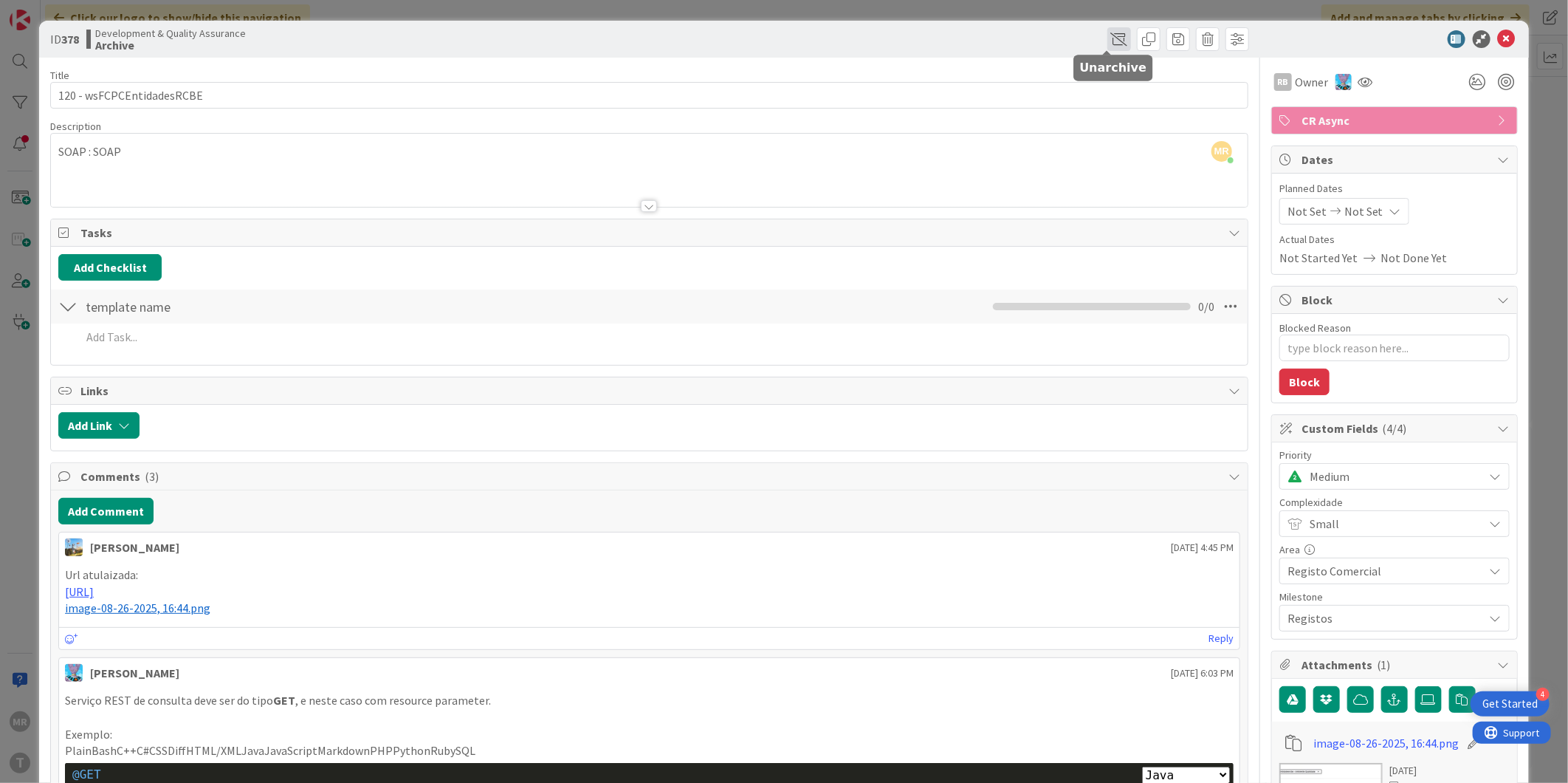
click at [1107, 35] on span at bounding box center [1119, 39] width 24 height 24
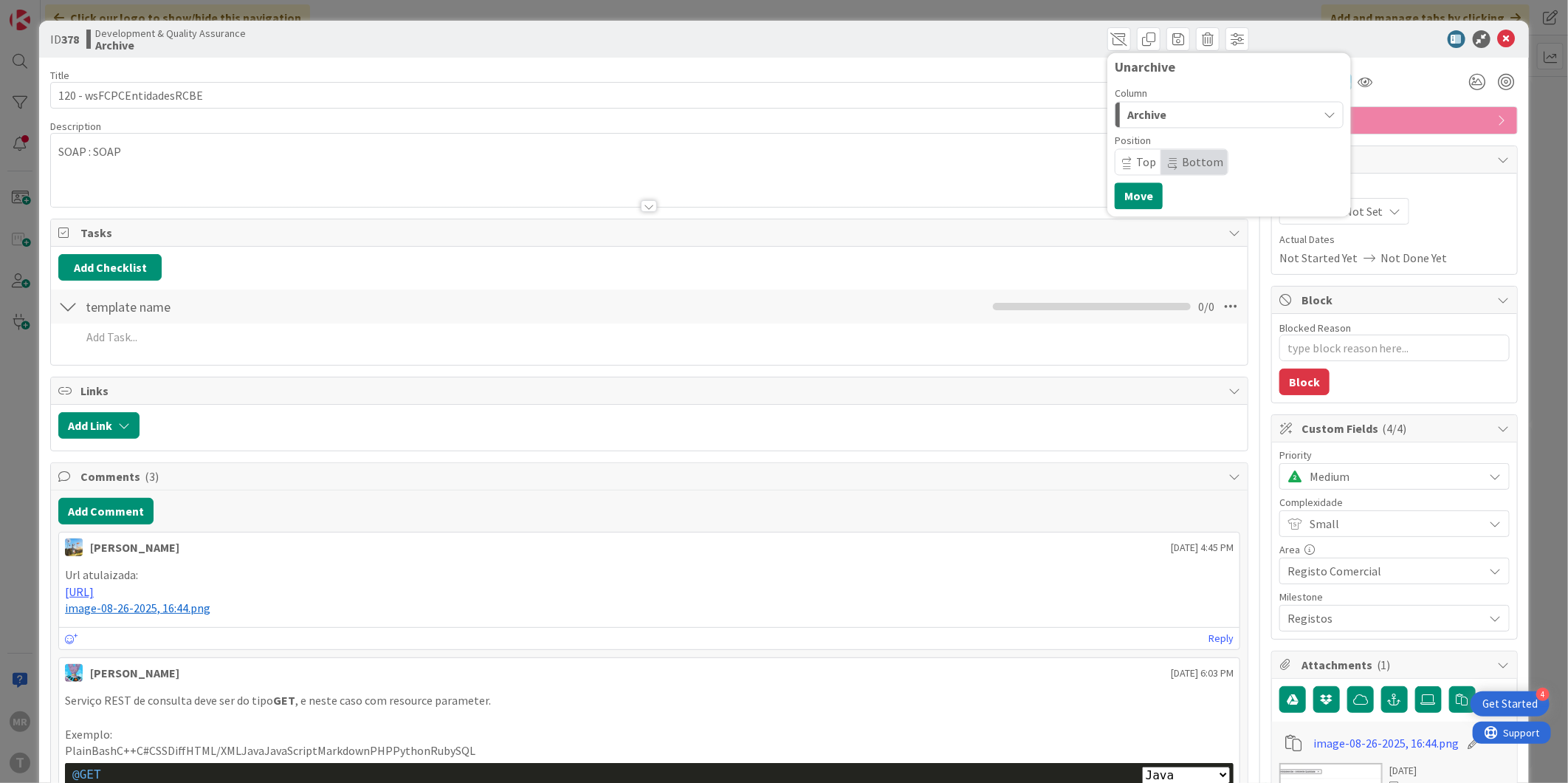
click at [1163, 108] on div "Archive" at bounding box center [1220, 114] width 194 height 24
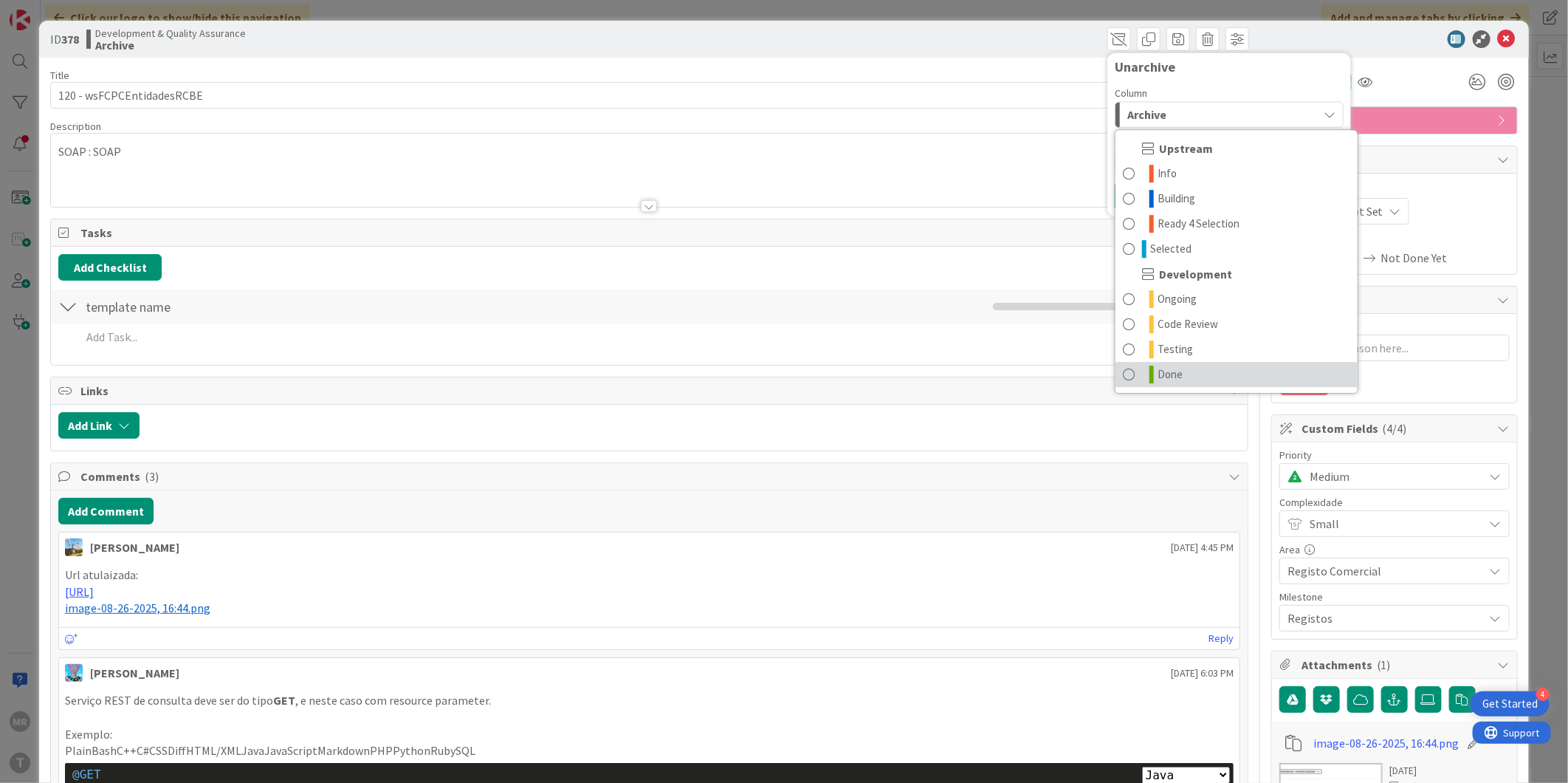
click at [1122, 377] on span at bounding box center [1127, 374] width 12 height 18
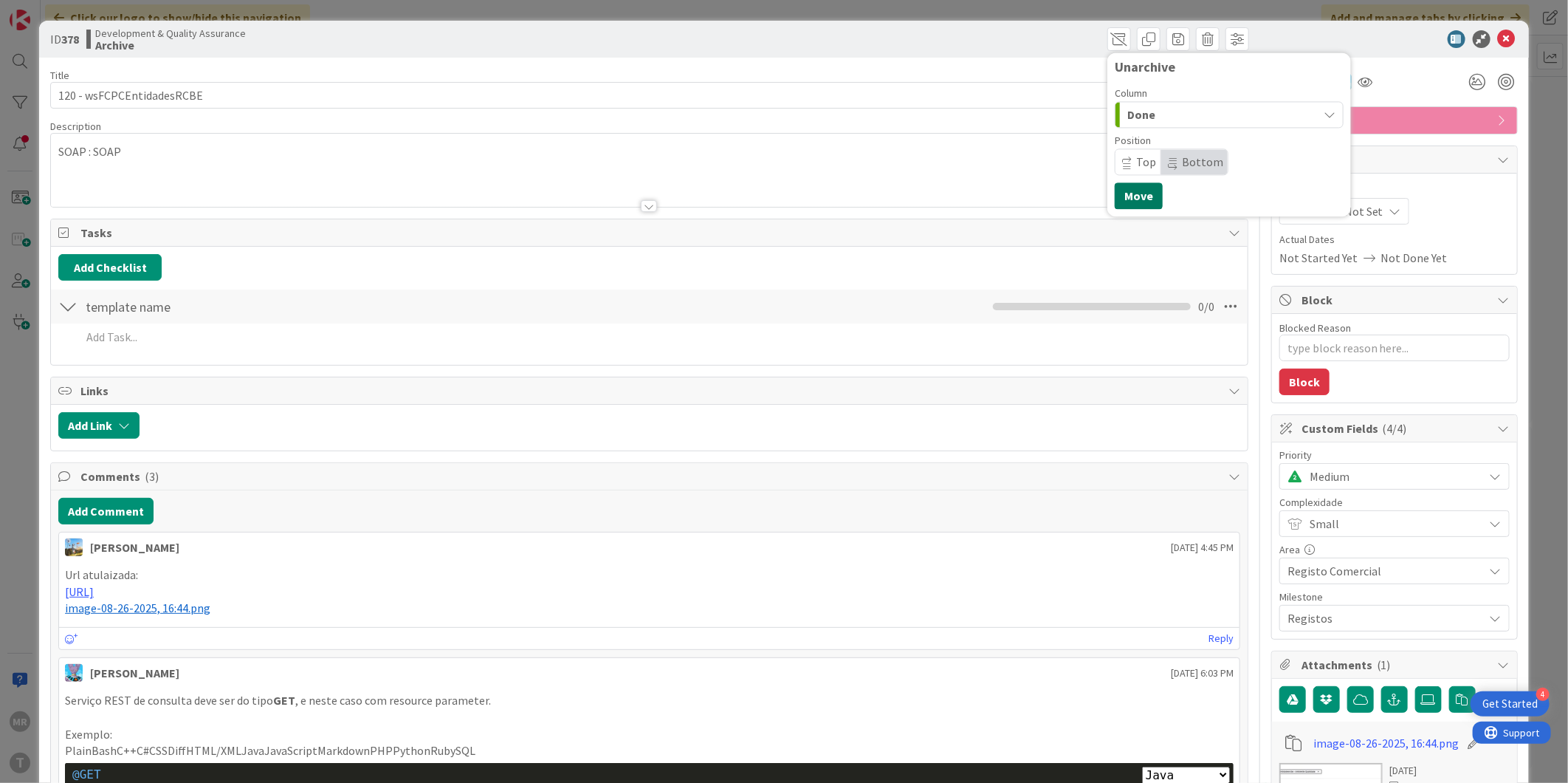
click at [1127, 201] on button "Move" at bounding box center [1138, 196] width 48 height 27
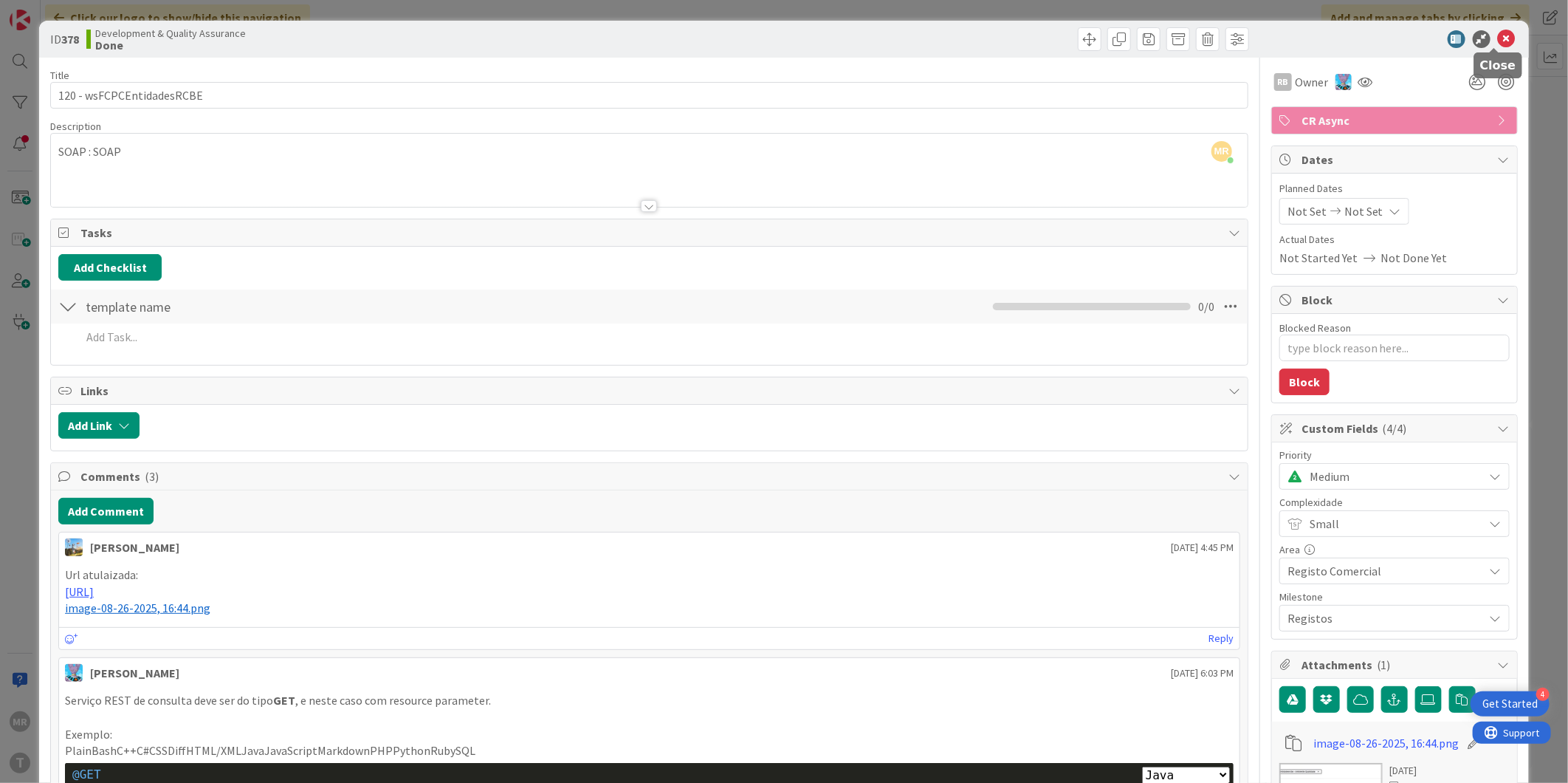
click at [1498, 39] on icon at bounding box center [1506, 39] width 18 height 18
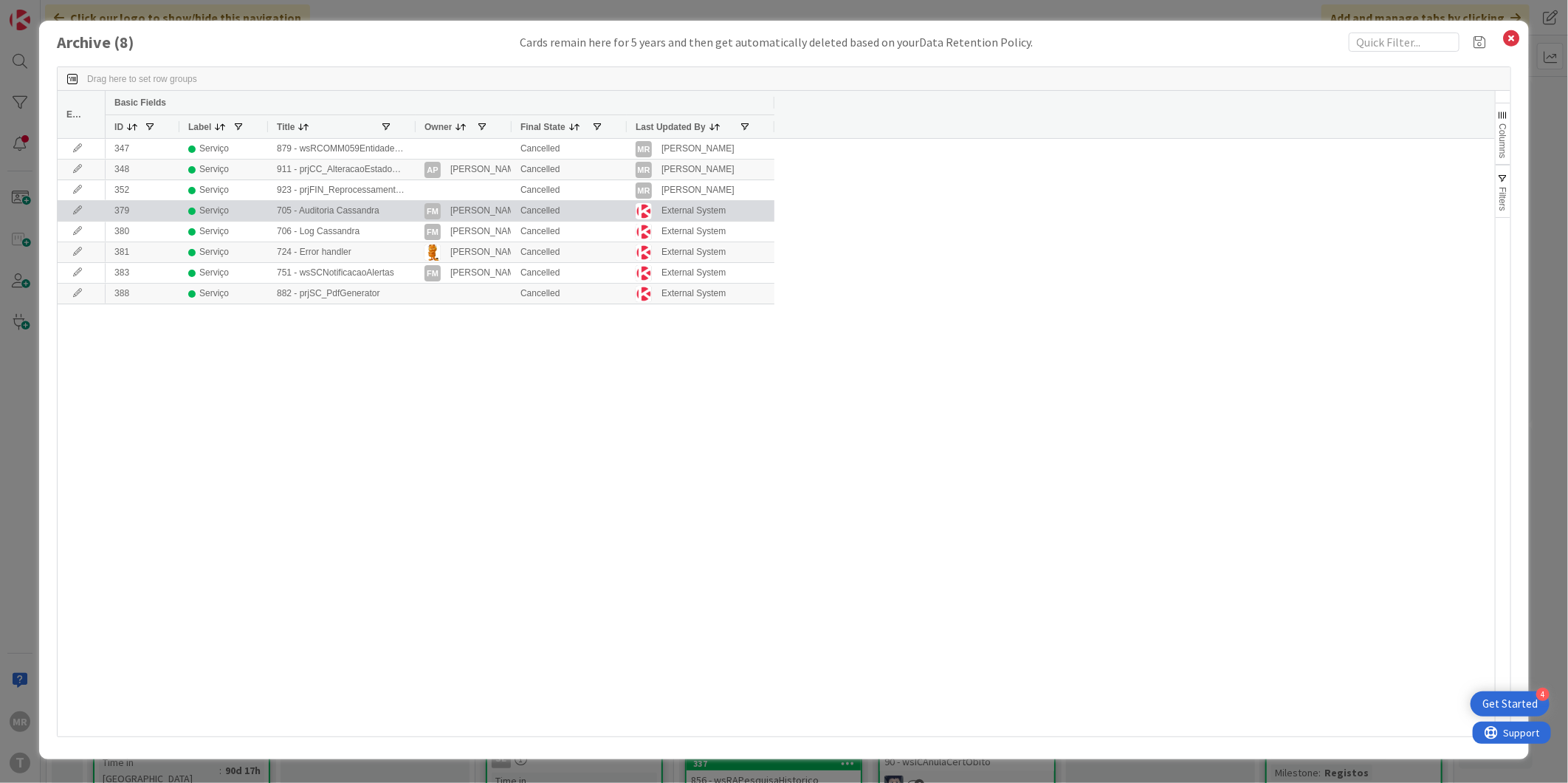
click at [77, 209] on icon at bounding box center [77, 210] width 22 height 9
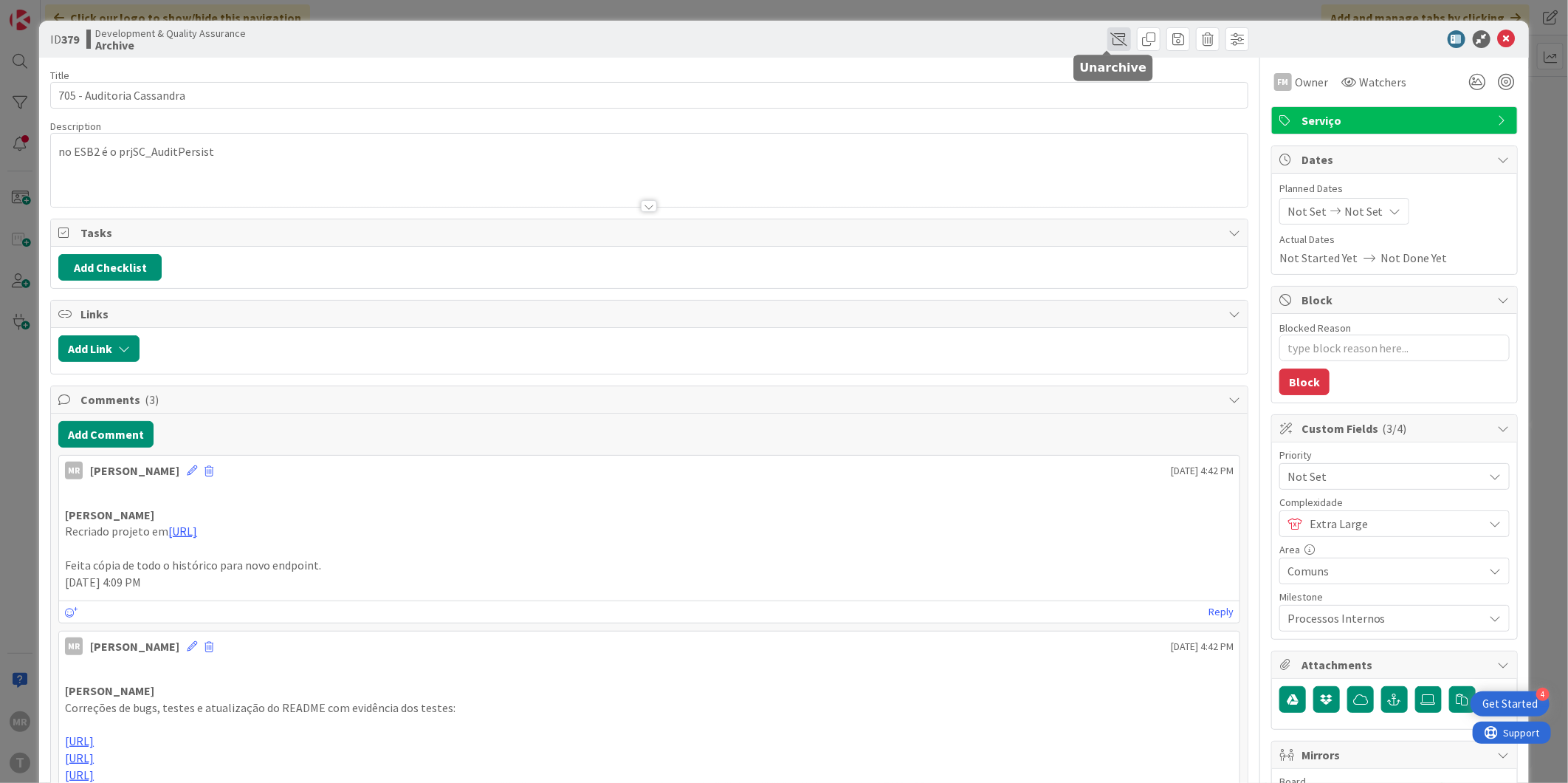
click at [1107, 33] on span at bounding box center [1119, 39] width 24 height 24
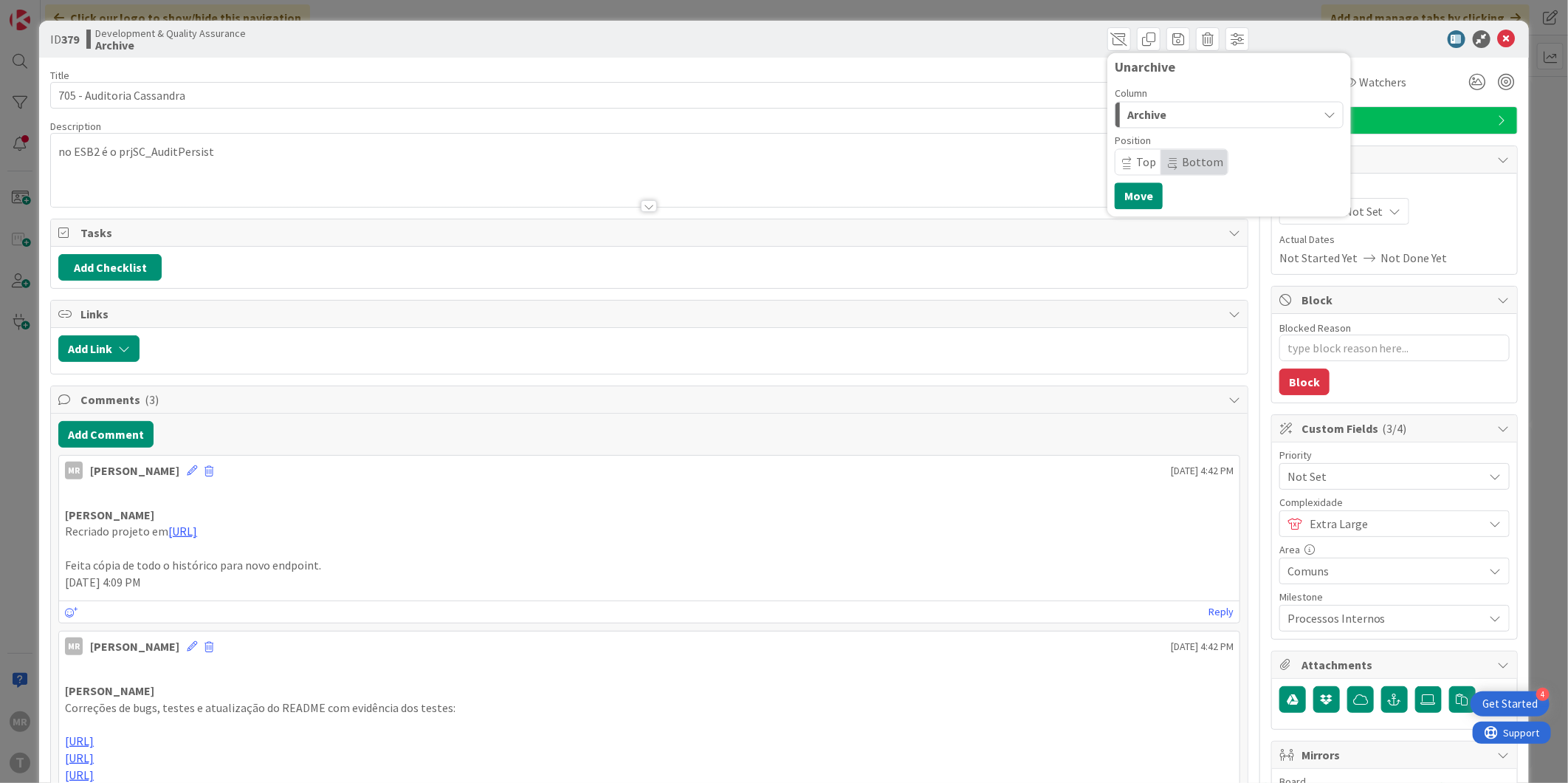
click at [1226, 127] on button "Archive" at bounding box center [1229, 114] width 229 height 27
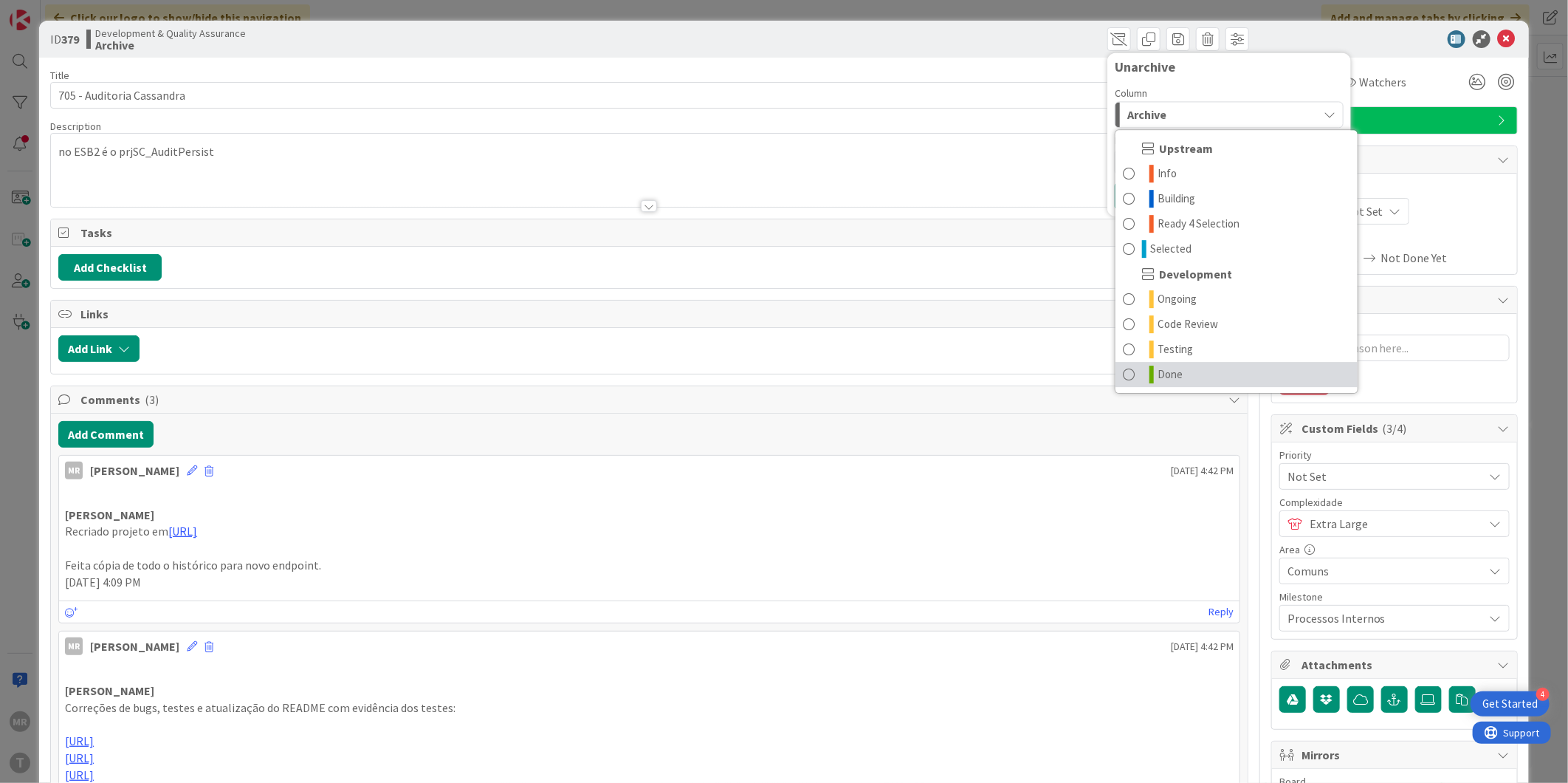
click at [1158, 382] on span "Done" at bounding box center [1170, 374] width 25 height 18
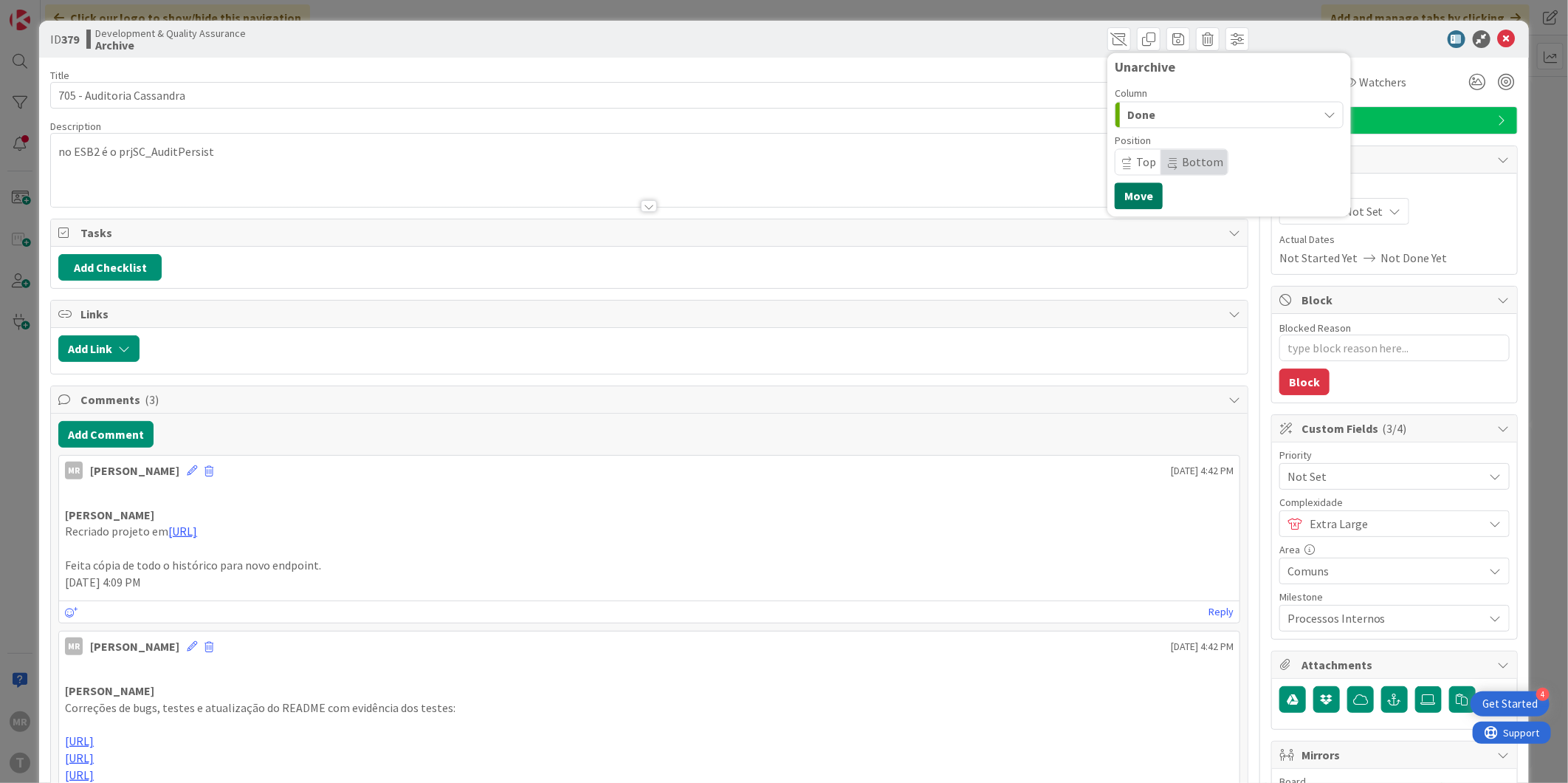
click at [1127, 202] on button "Move" at bounding box center [1138, 196] width 48 height 27
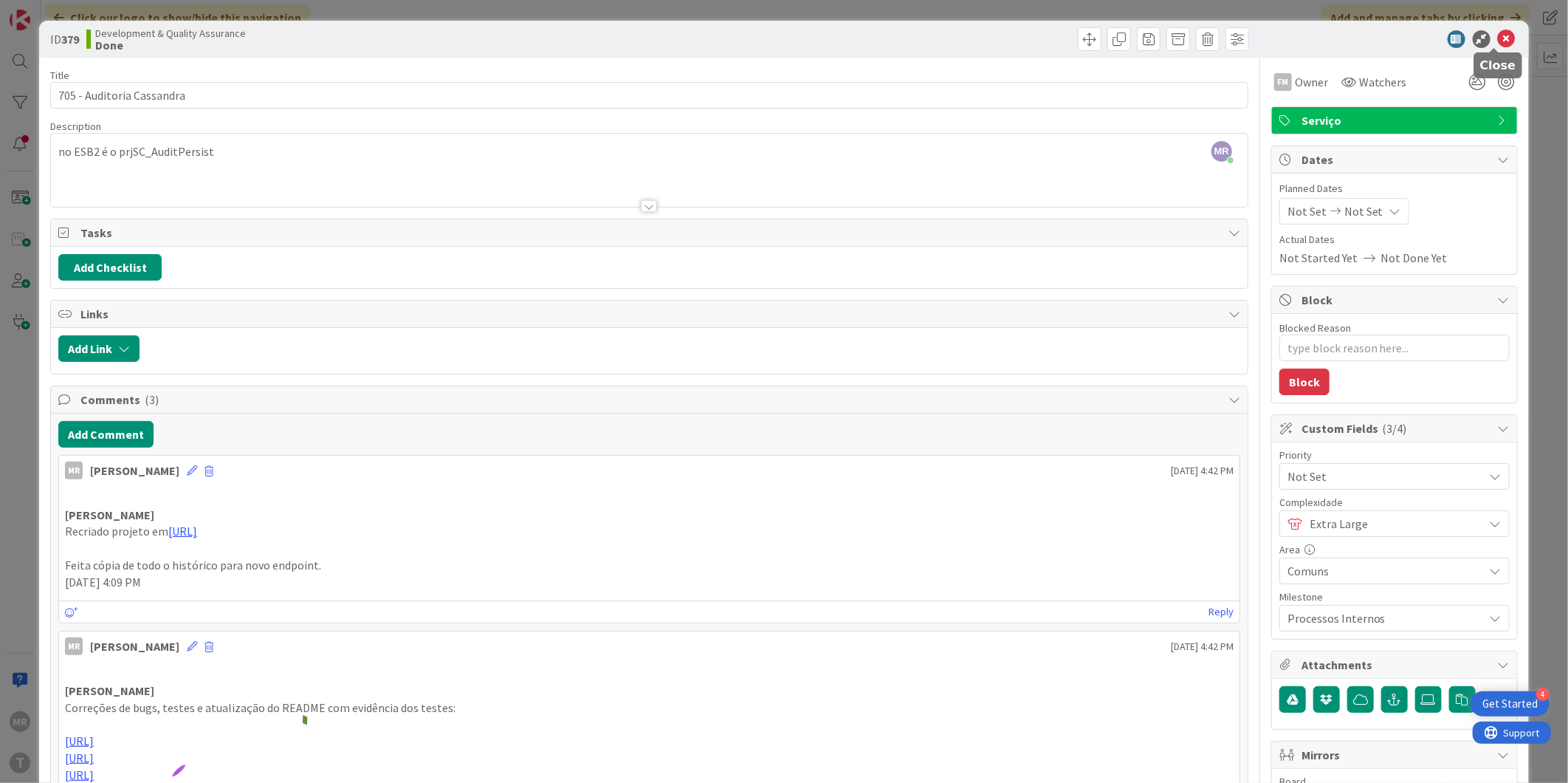
click at [1498, 42] on icon at bounding box center [1506, 39] width 18 height 18
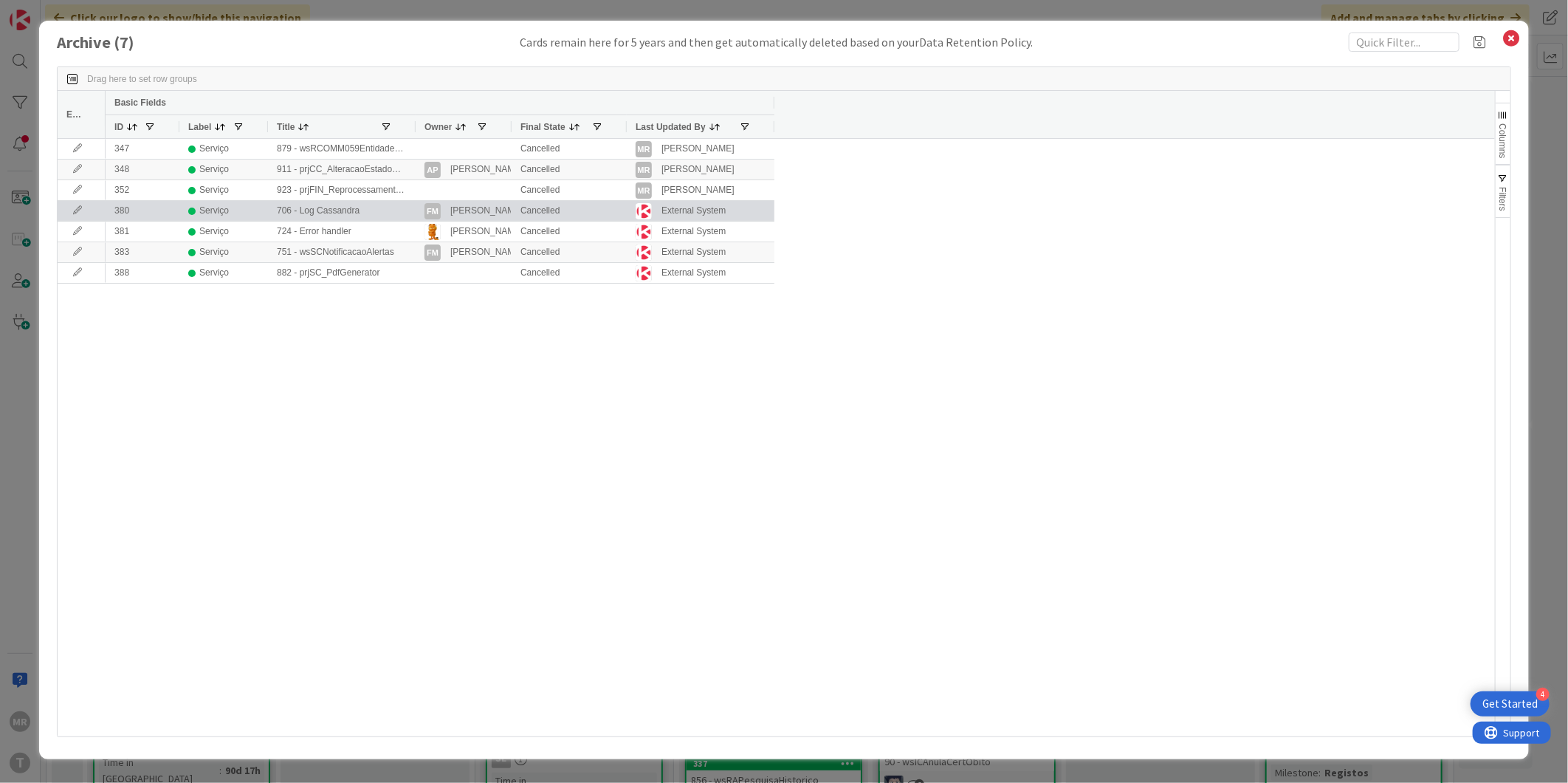
click at [82, 211] on icon at bounding box center [77, 210] width 22 height 9
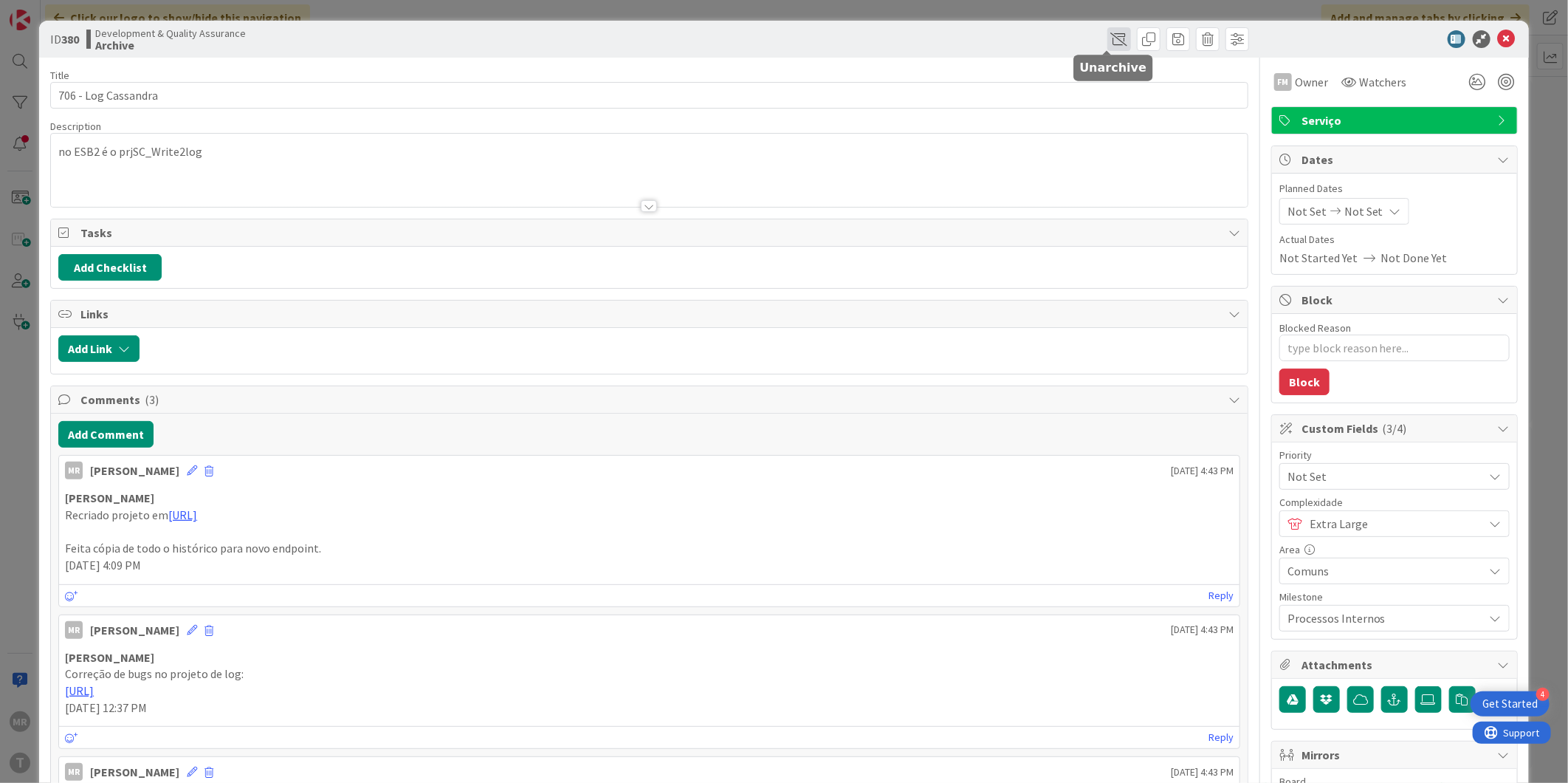
click at [1115, 37] on span at bounding box center [1119, 39] width 24 height 24
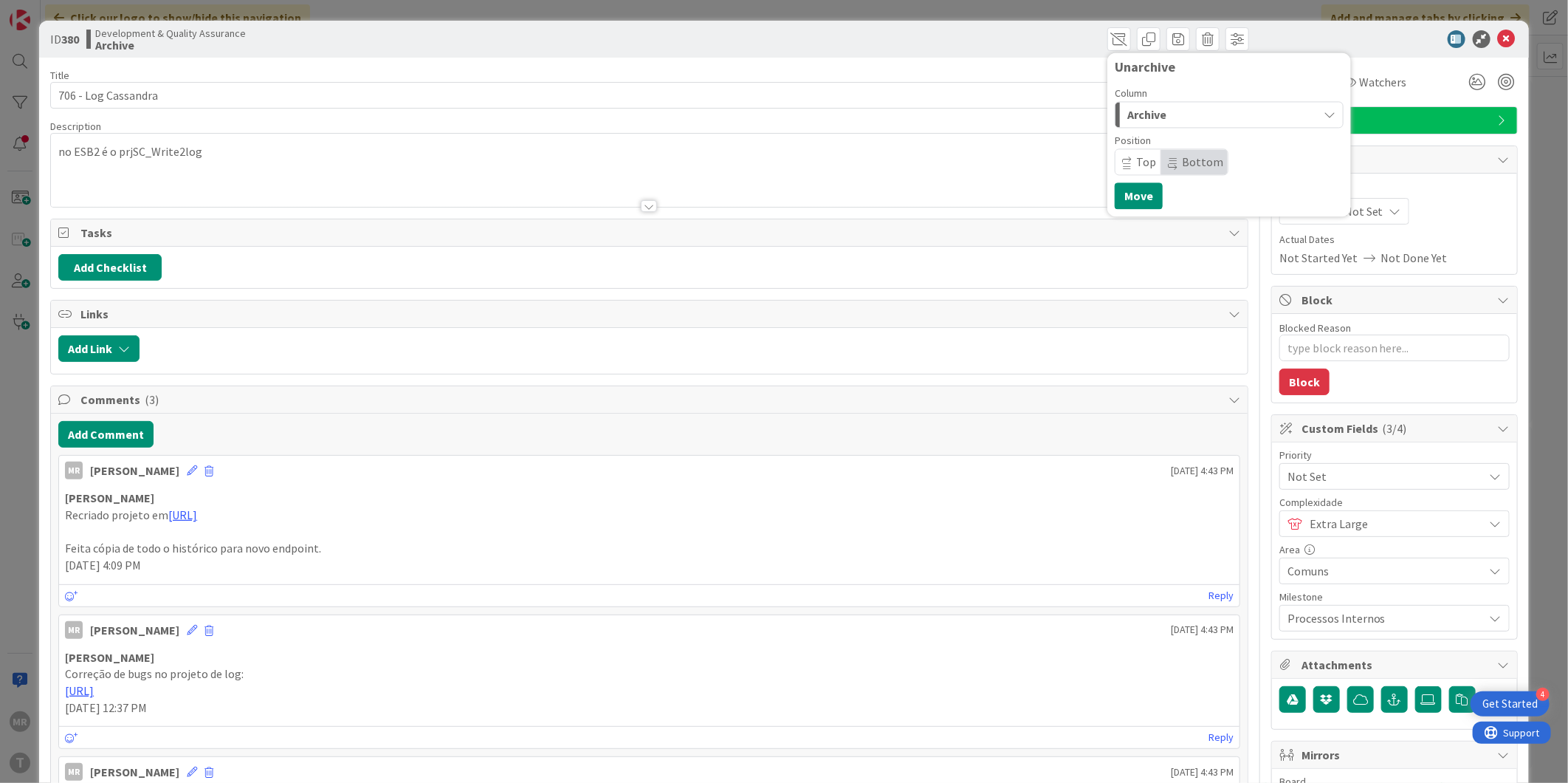
click at [1202, 113] on div "Archive" at bounding box center [1220, 114] width 194 height 24
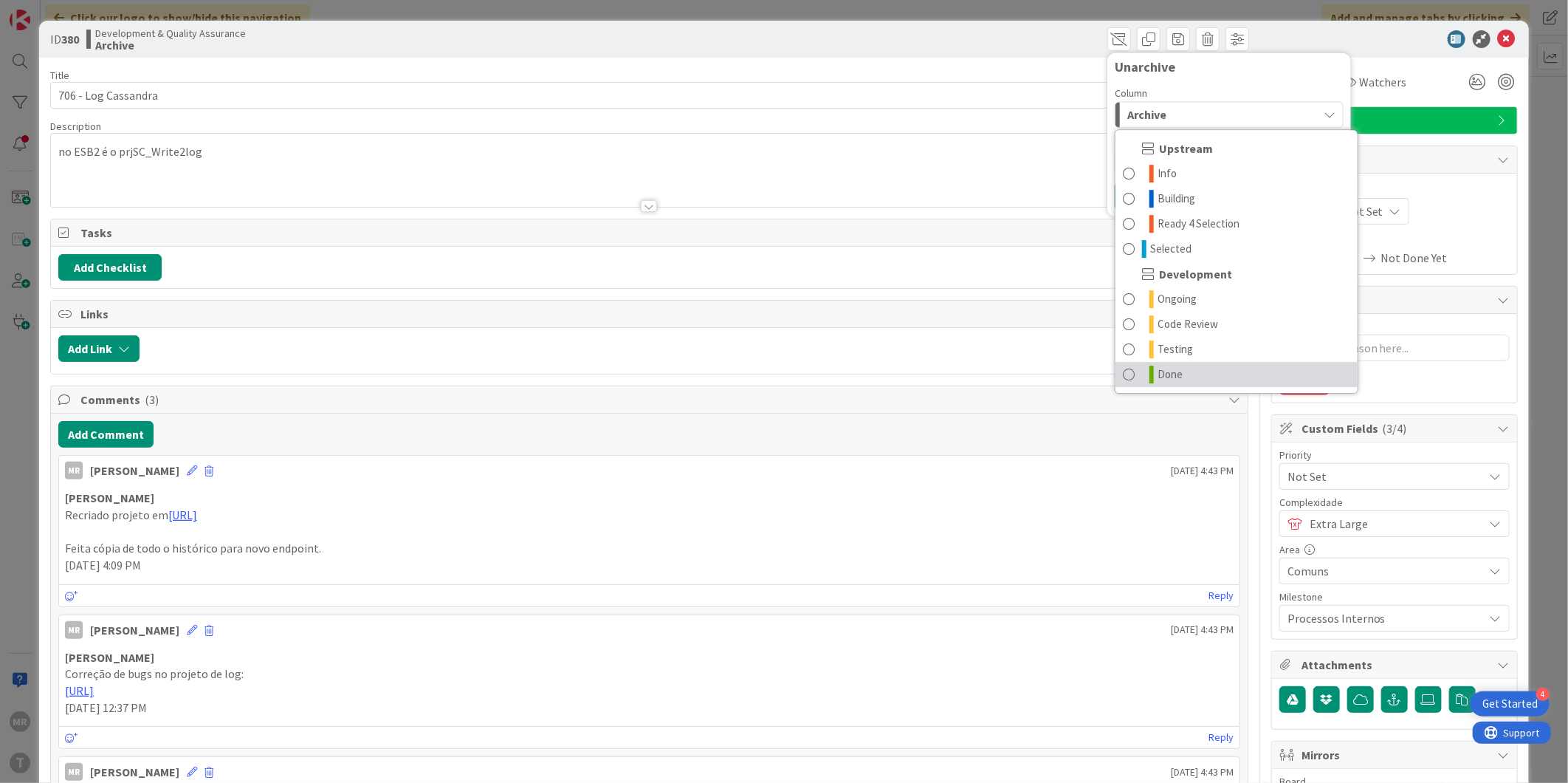
click at [1169, 366] on span "Done" at bounding box center [1170, 374] width 25 height 18
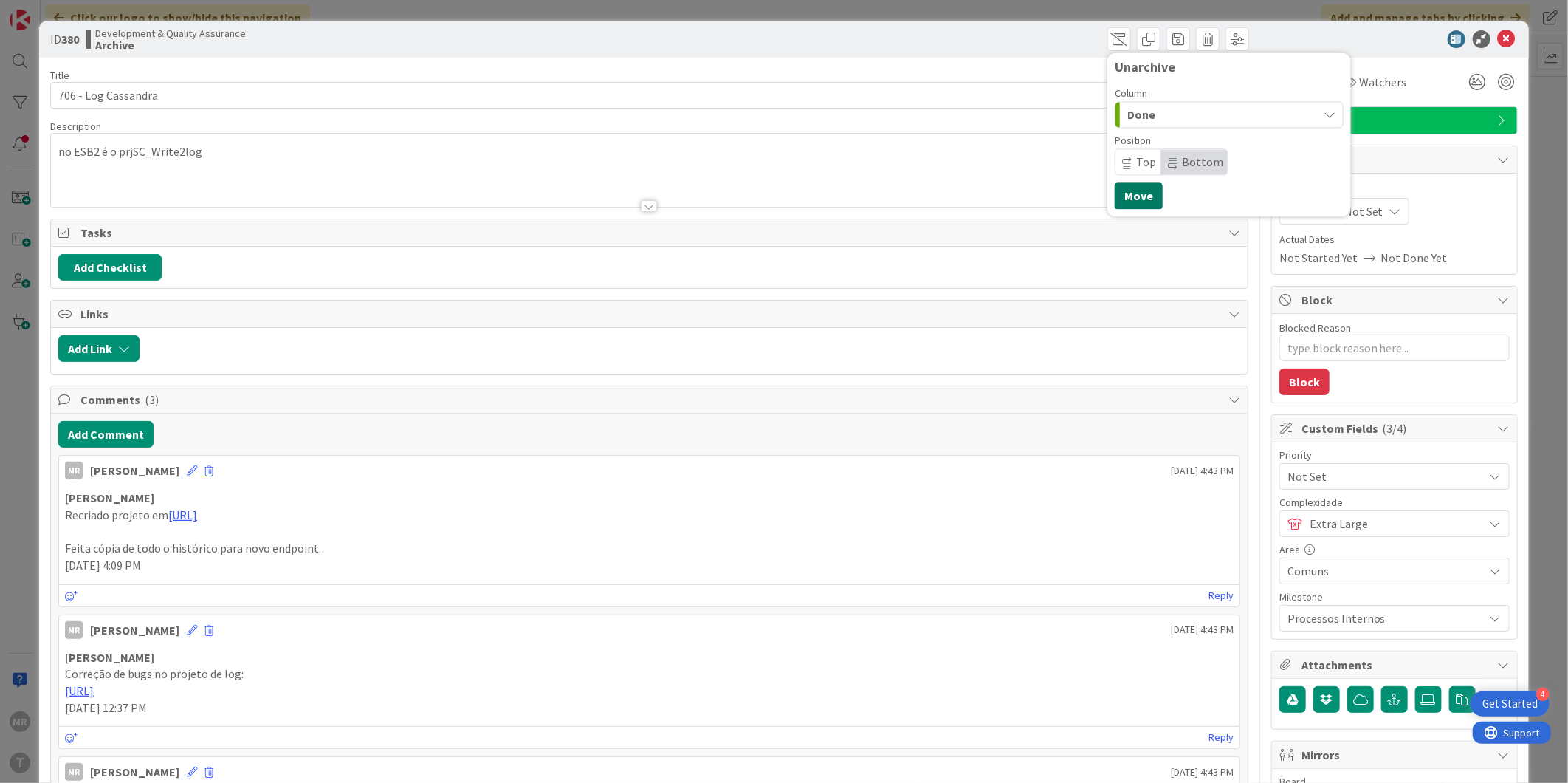
click at [1114, 192] on button "Move" at bounding box center [1138, 196] width 48 height 27
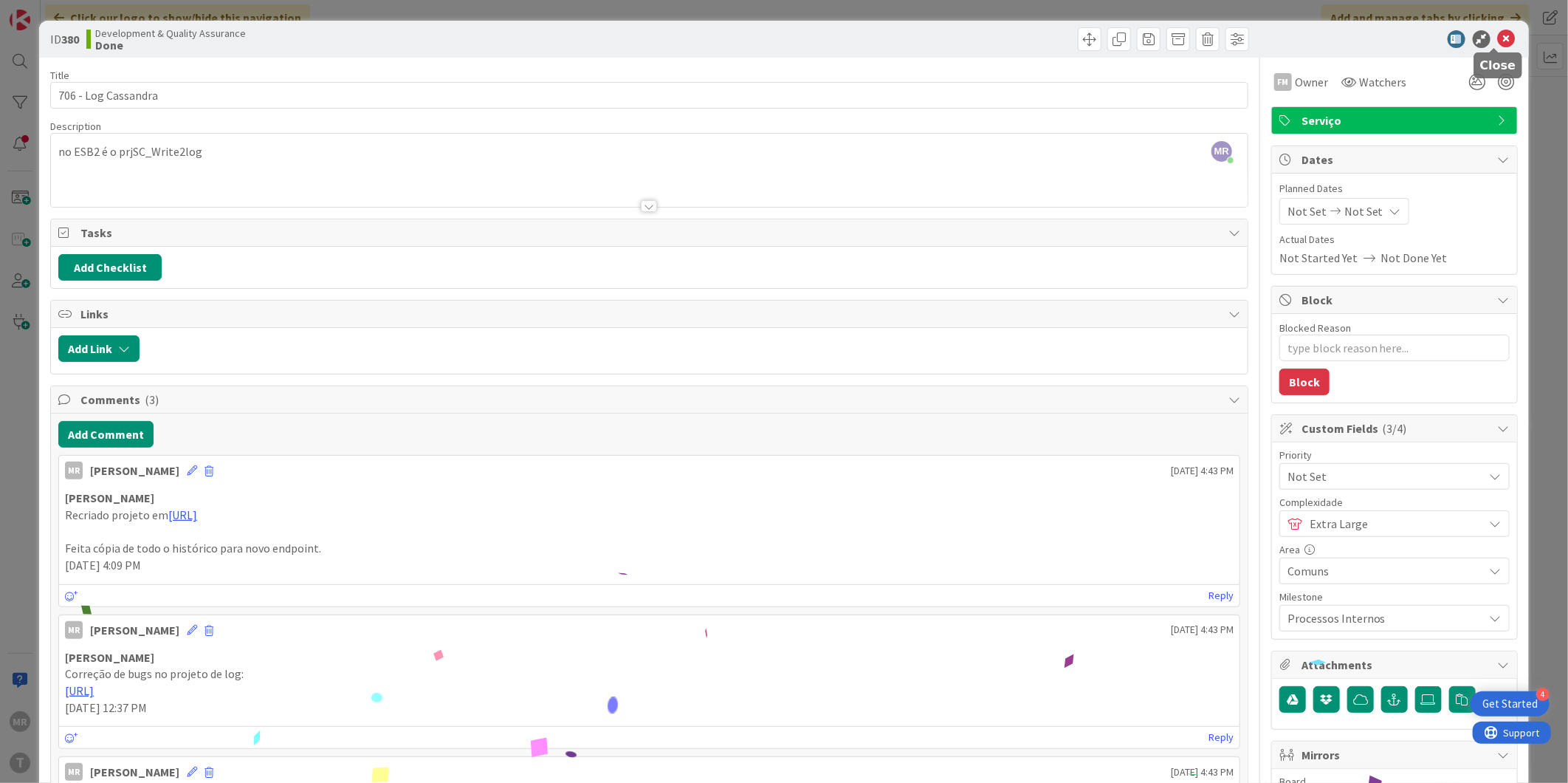
click at [1497, 35] on icon at bounding box center [1506, 39] width 18 height 18
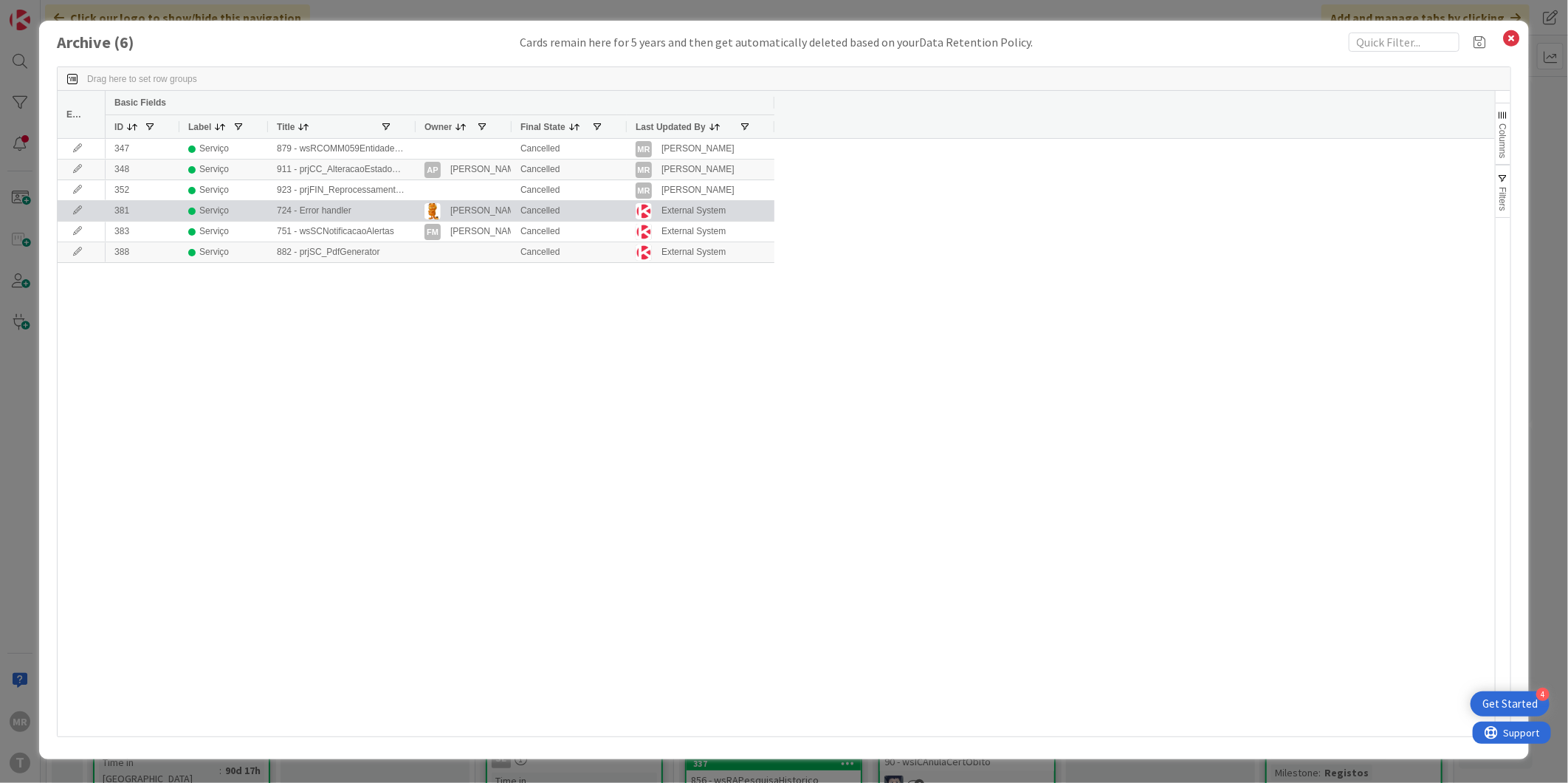
click at [78, 211] on icon at bounding box center [77, 210] width 22 height 9
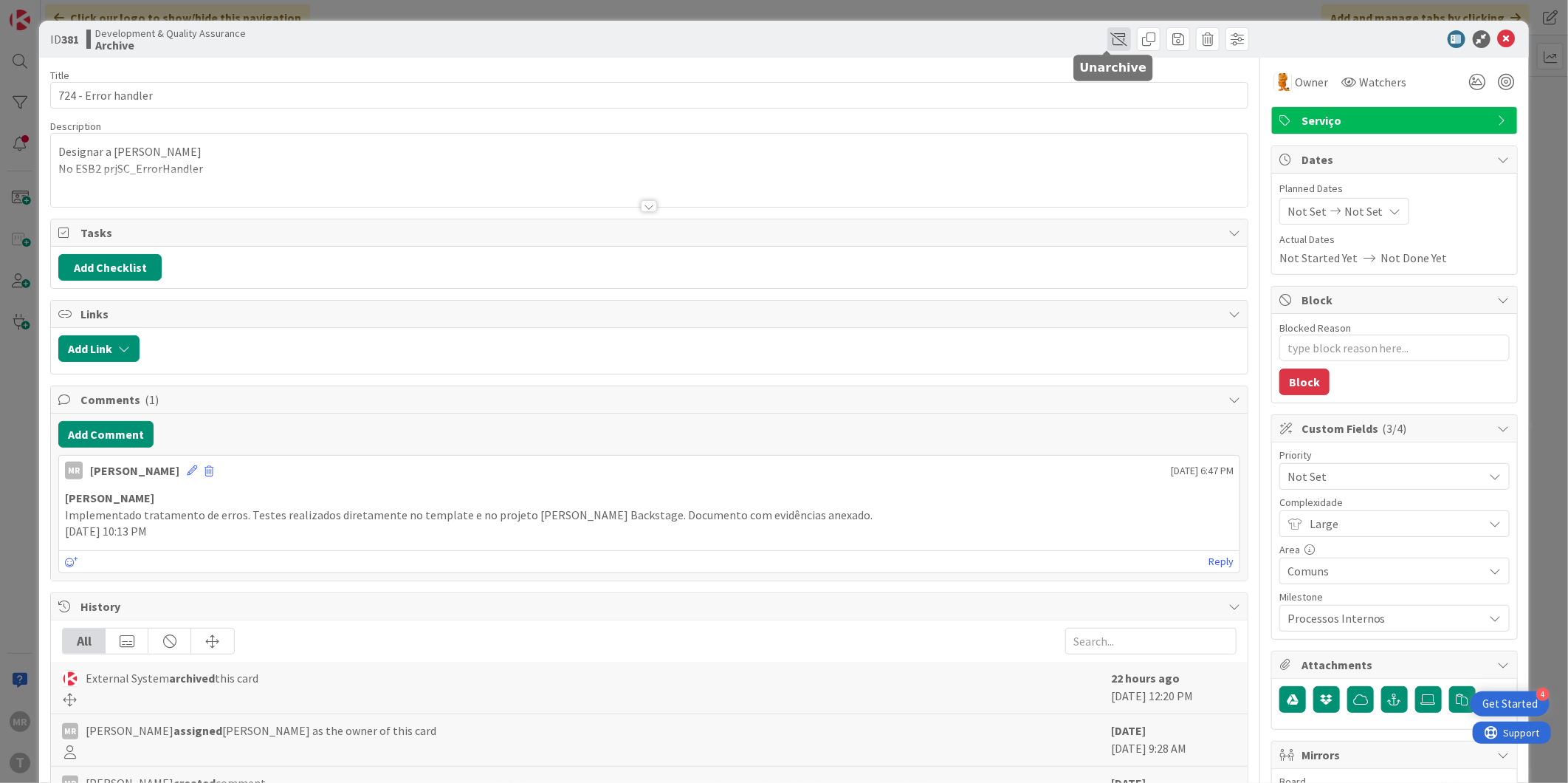
click at [1107, 38] on span at bounding box center [1119, 39] width 24 height 24
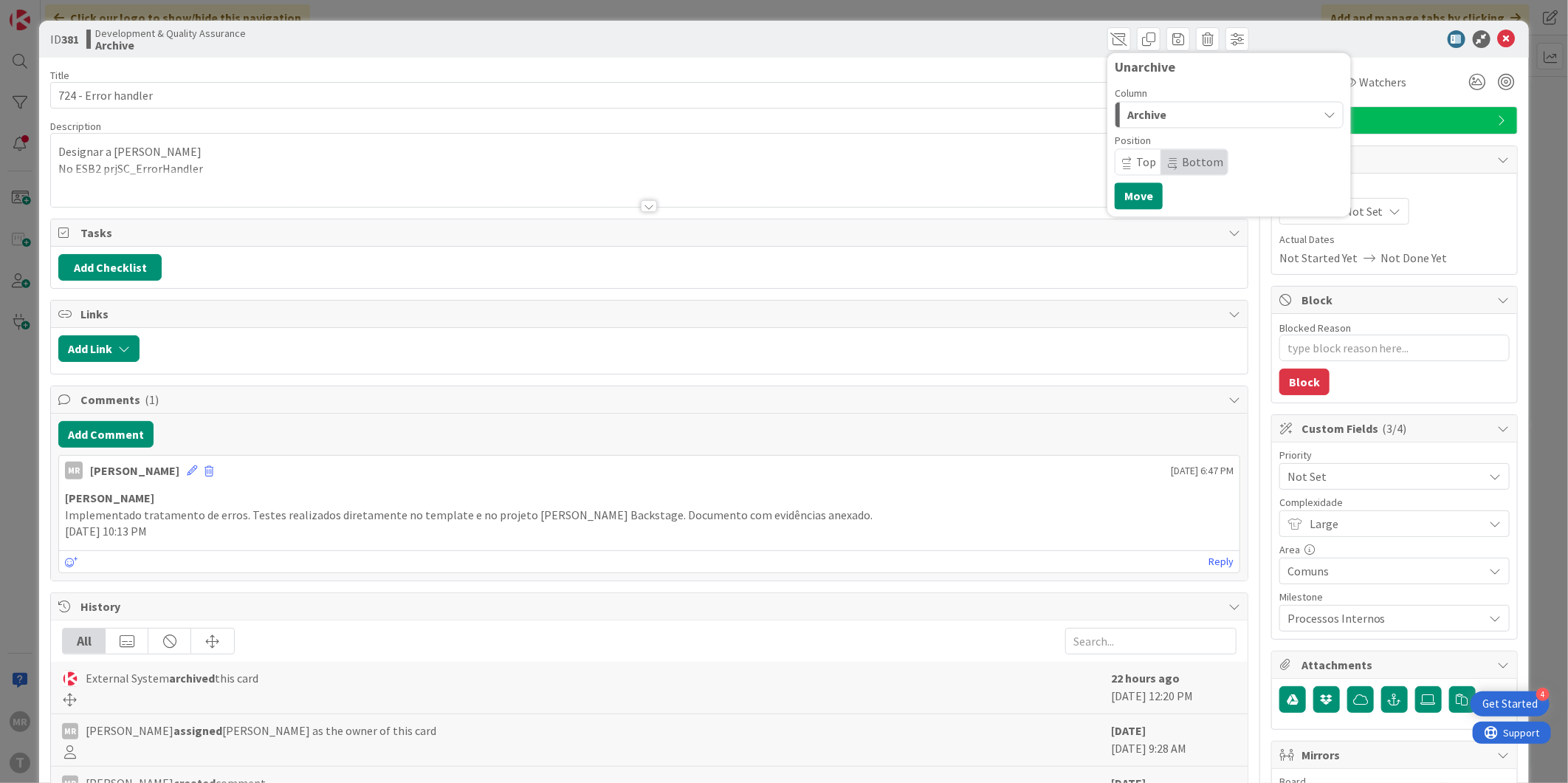
click at [1146, 112] on span "Archive" at bounding box center [1146, 114] width 39 height 20
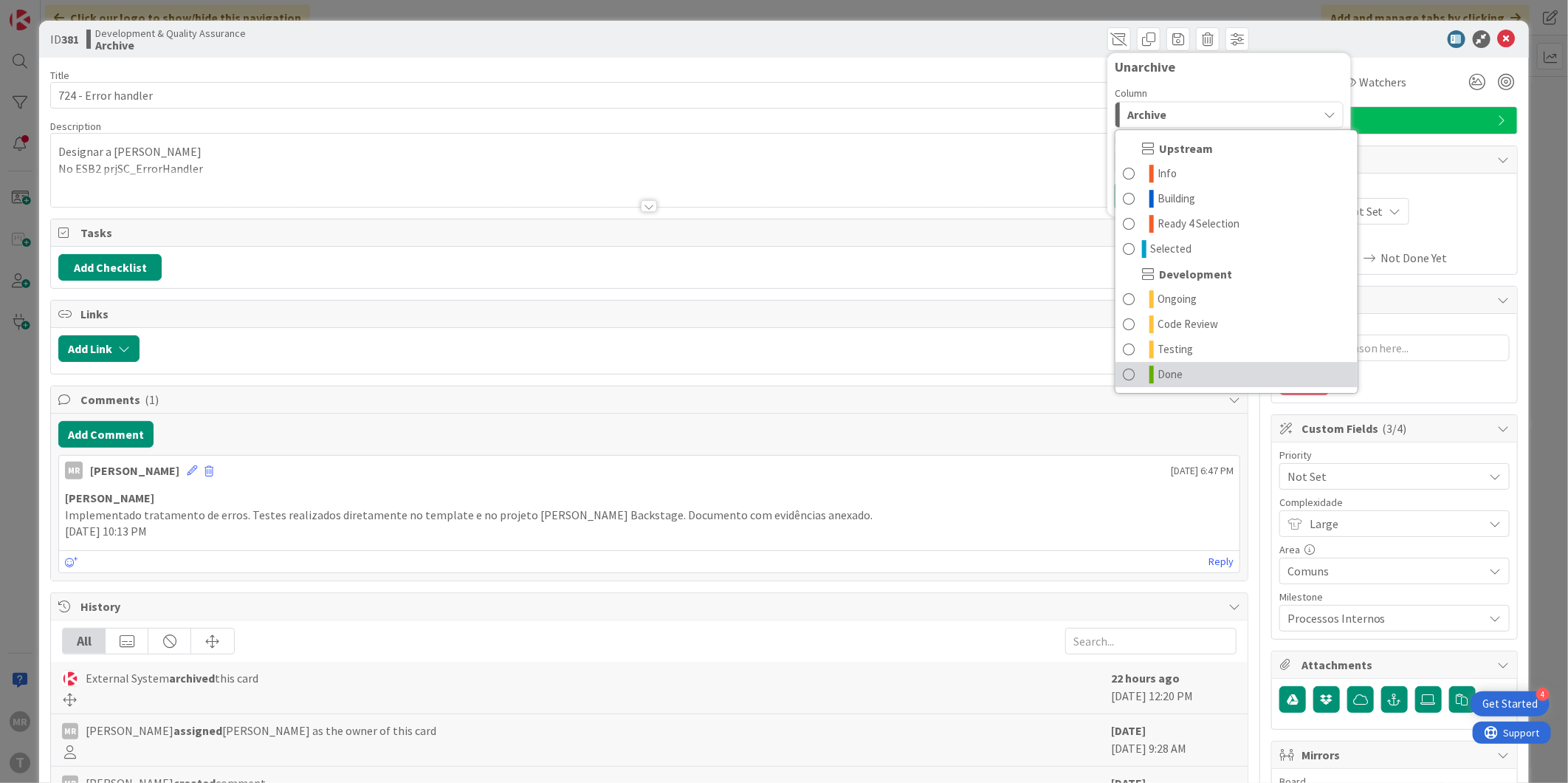
click at [1143, 378] on link "Done" at bounding box center [1236, 374] width 242 height 25
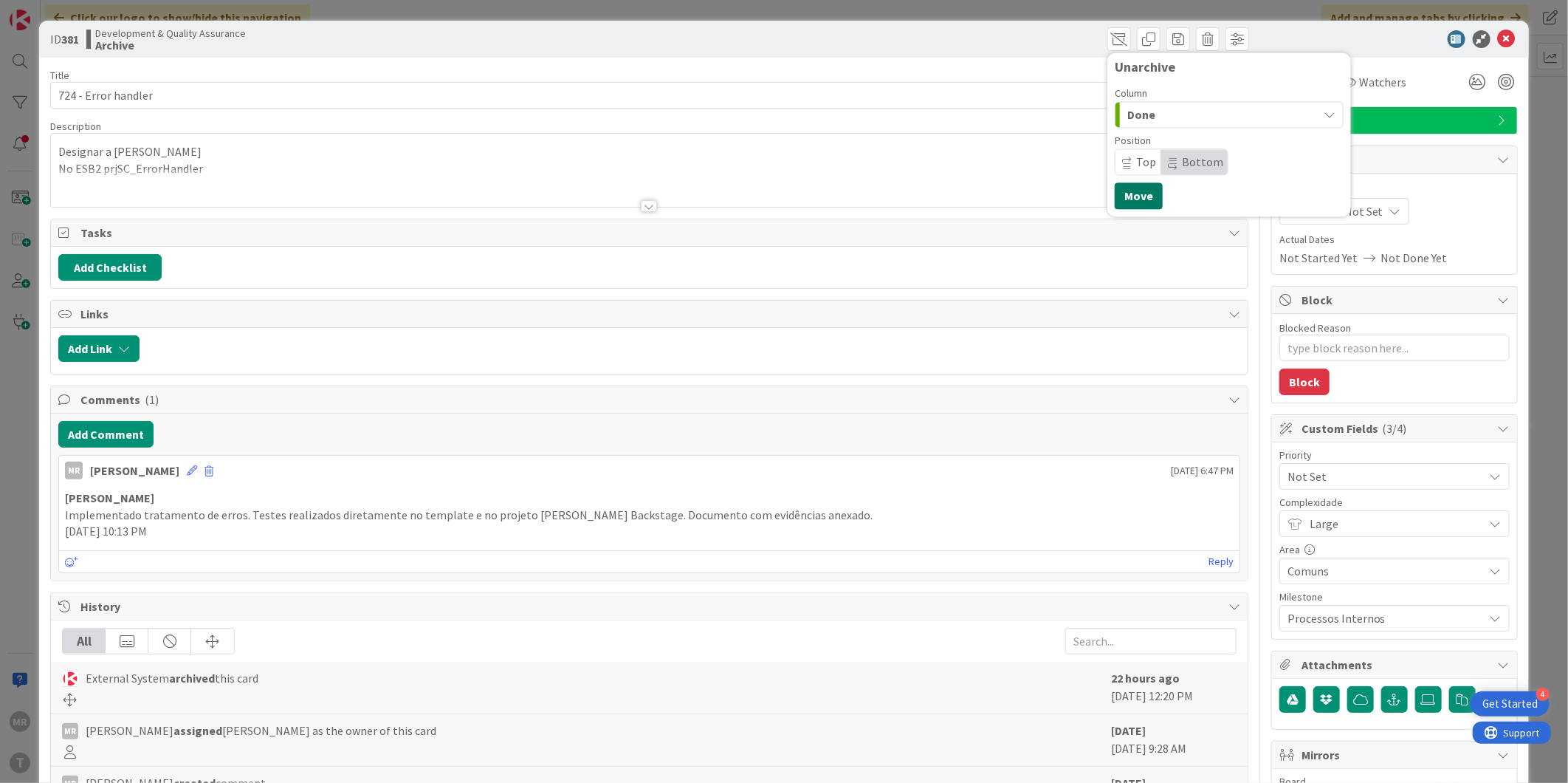
click at [1117, 193] on button "Move" at bounding box center [1138, 196] width 48 height 27
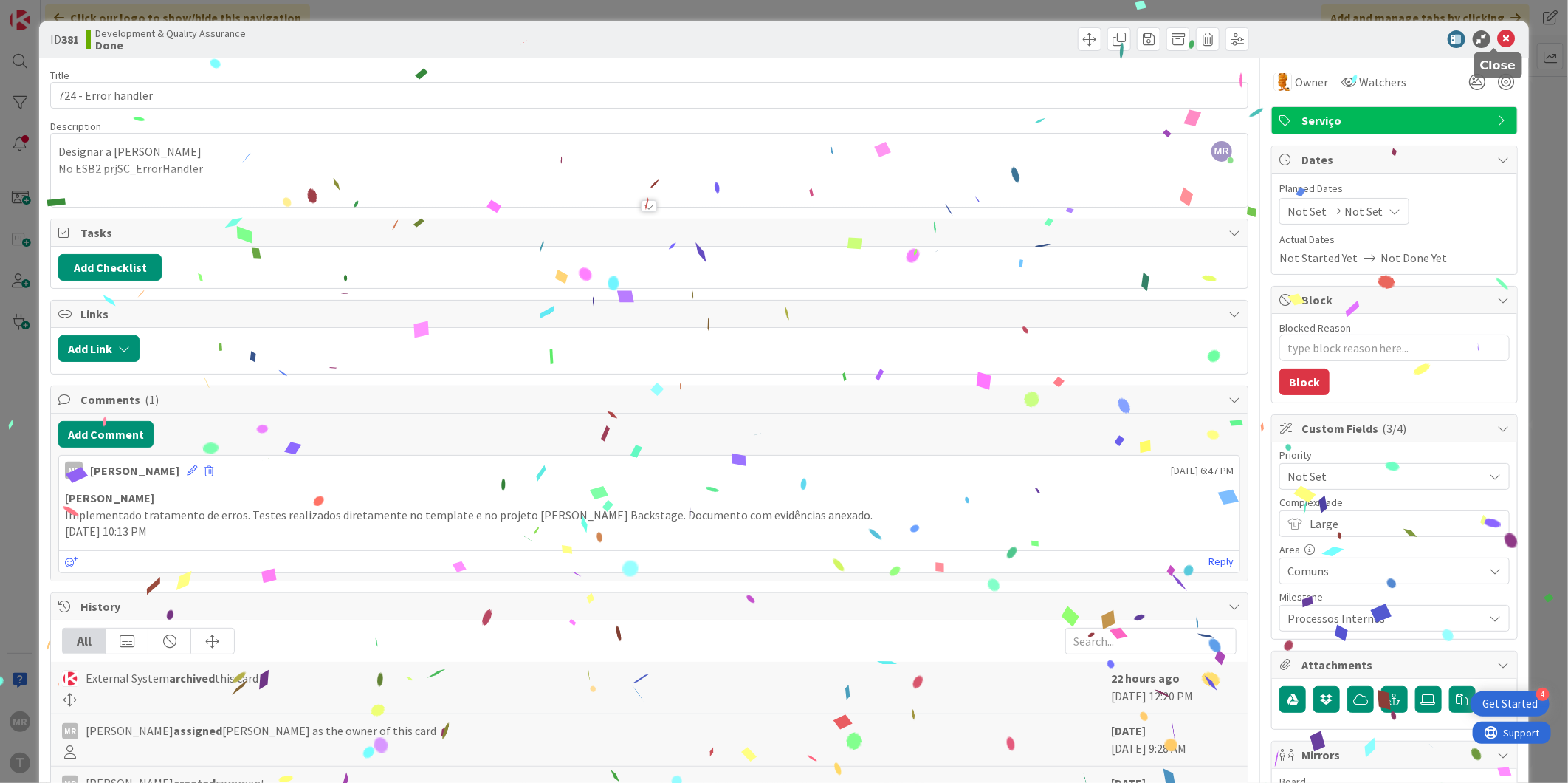
click at [1497, 42] on icon at bounding box center [1506, 39] width 18 height 18
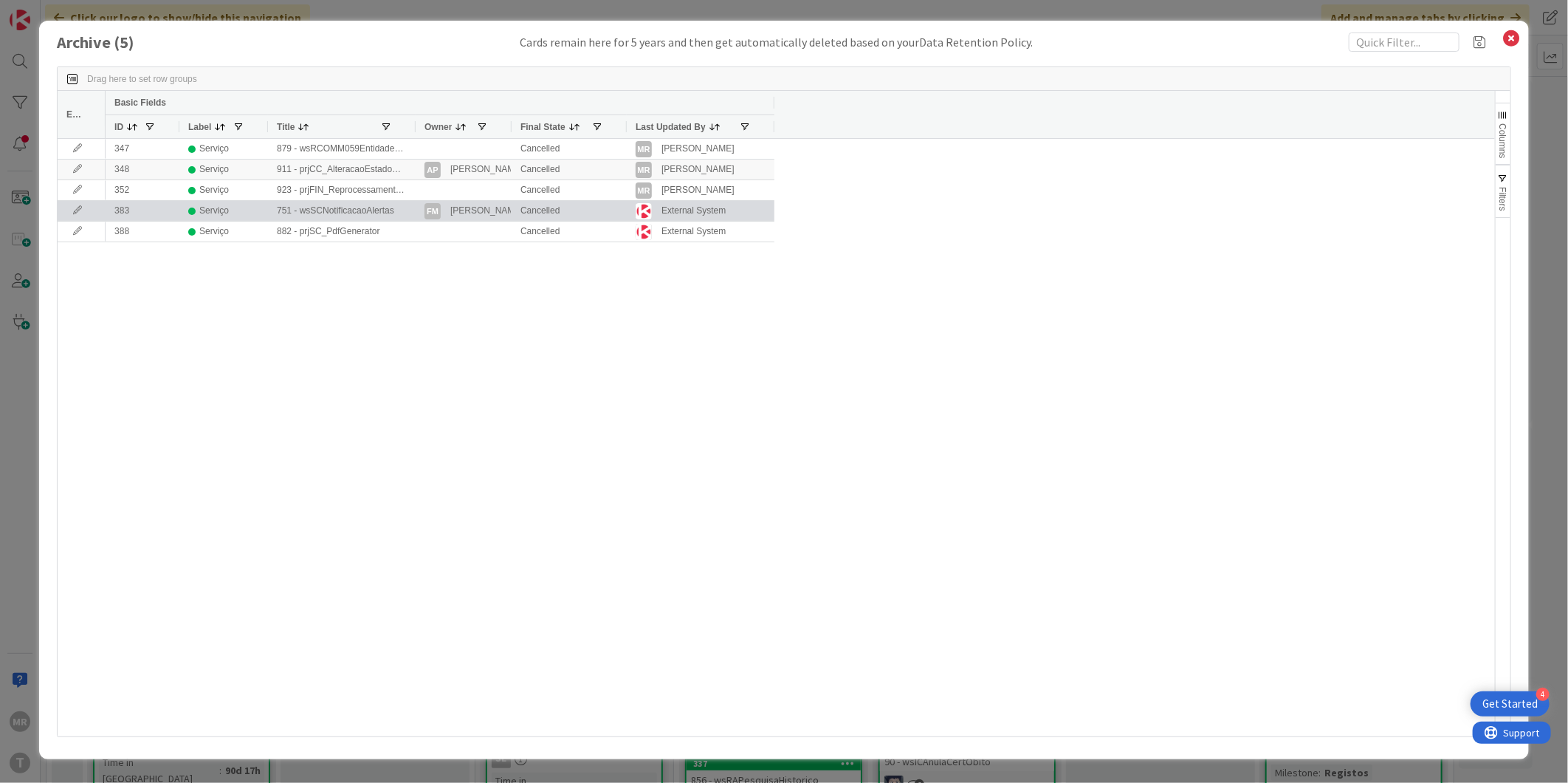
click at [76, 209] on icon at bounding box center [77, 210] width 22 height 9
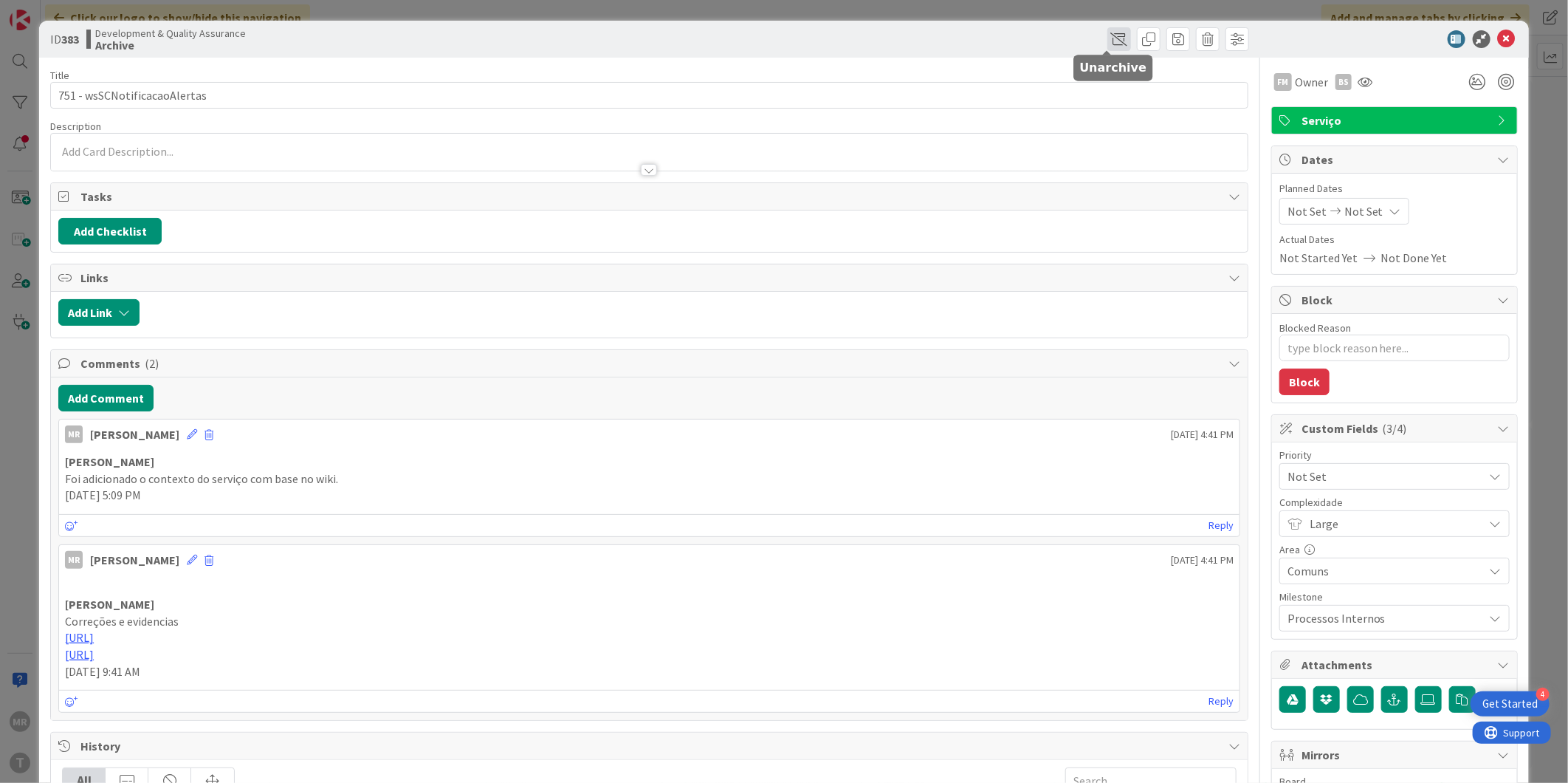
click at [1107, 40] on span at bounding box center [1119, 39] width 24 height 24
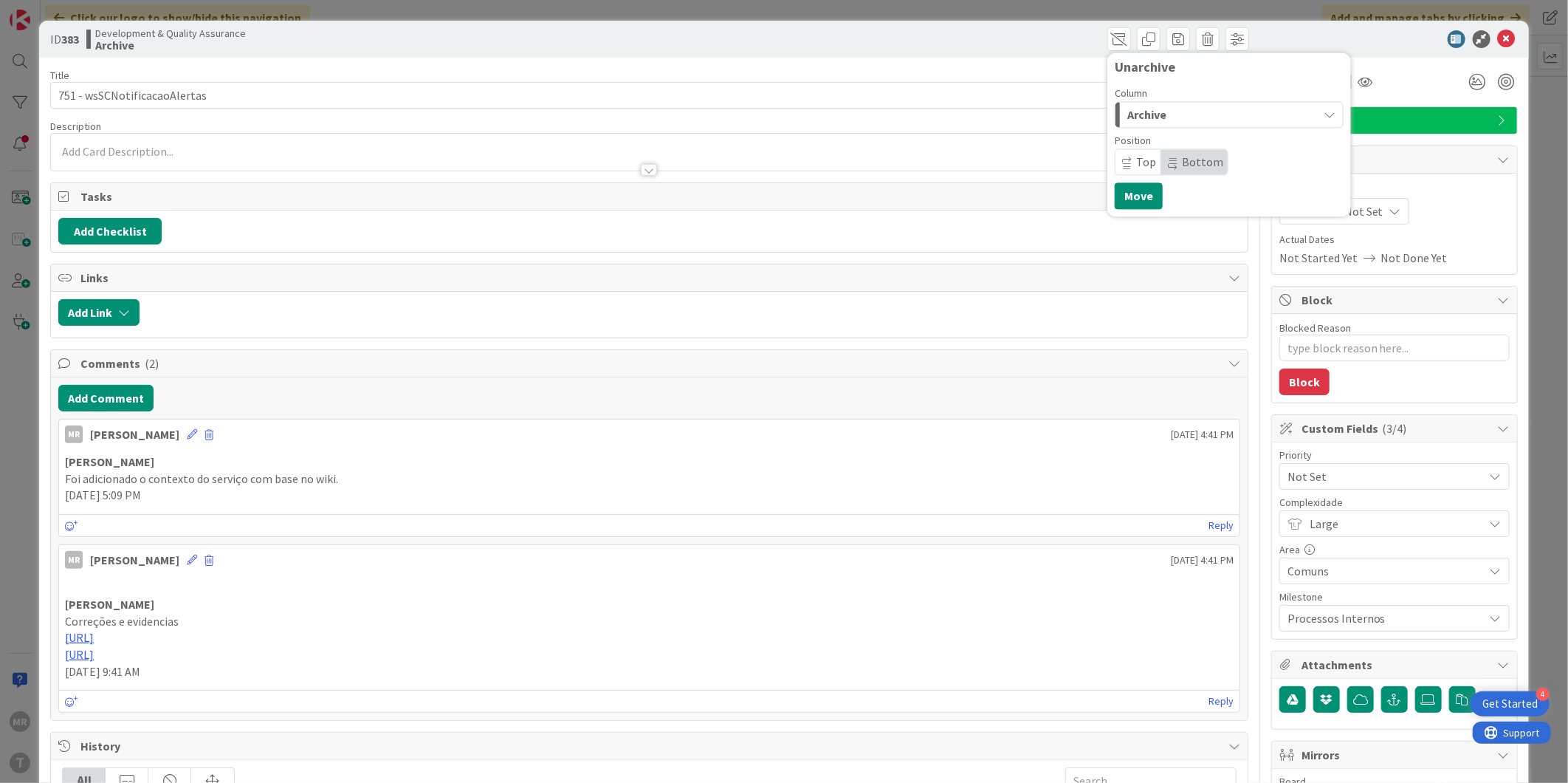
click at [1186, 121] on div "Archive" at bounding box center [1220, 114] width 194 height 24
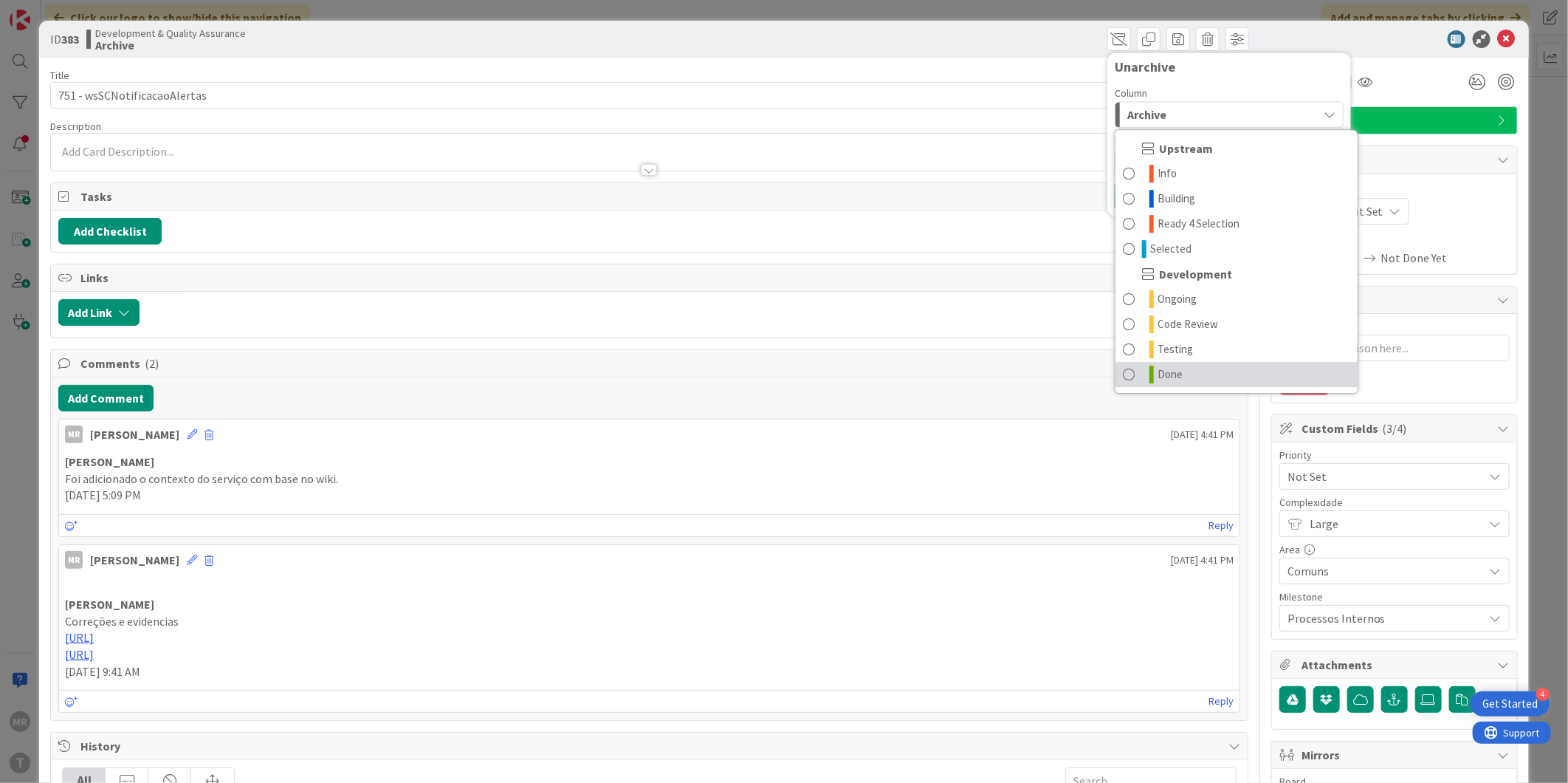
click at [1166, 372] on span "Done" at bounding box center [1170, 374] width 25 height 18
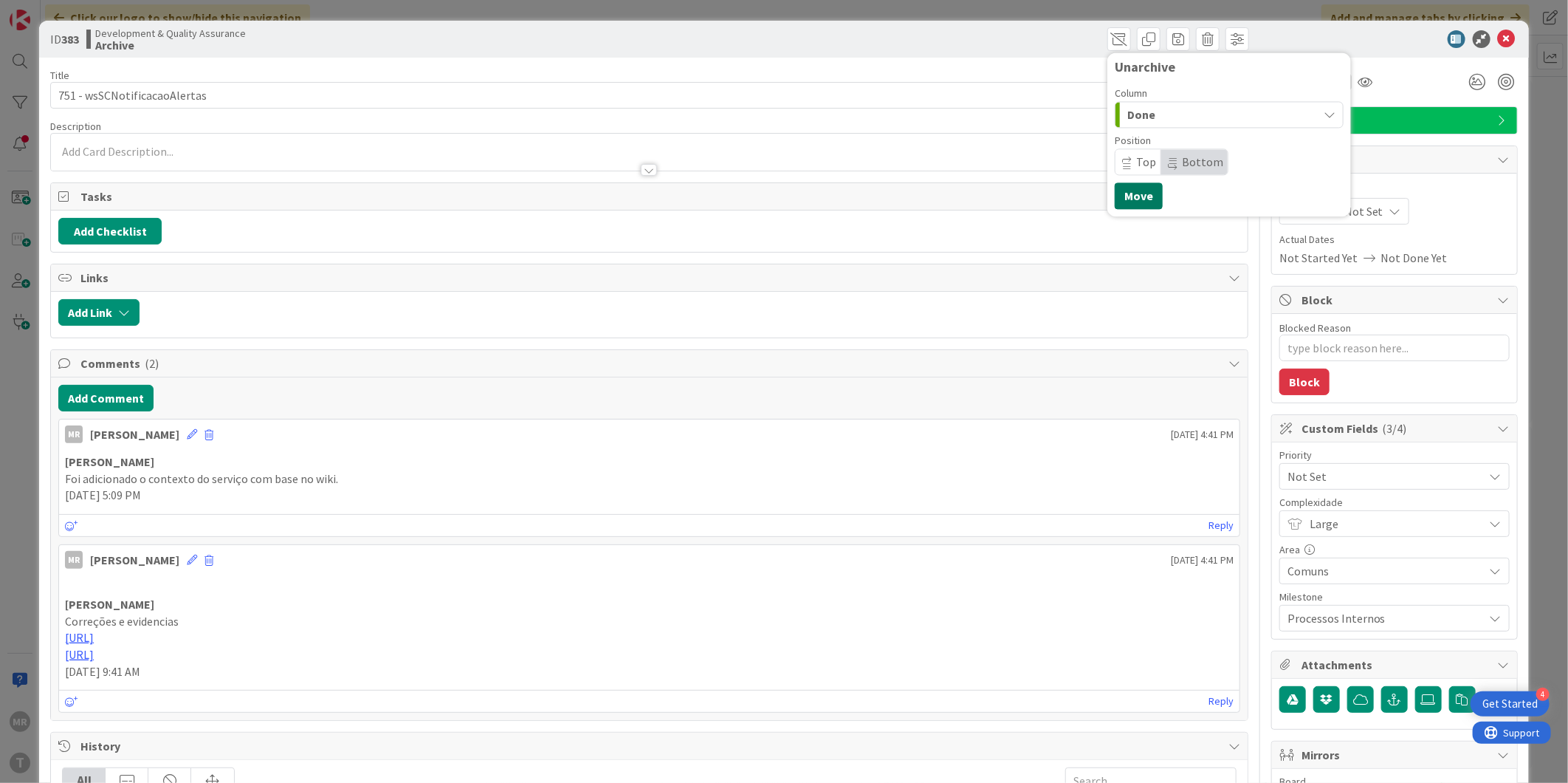
click at [1126, 200] on button "Move" at bounding box center [1138, 196] width 48 height 27
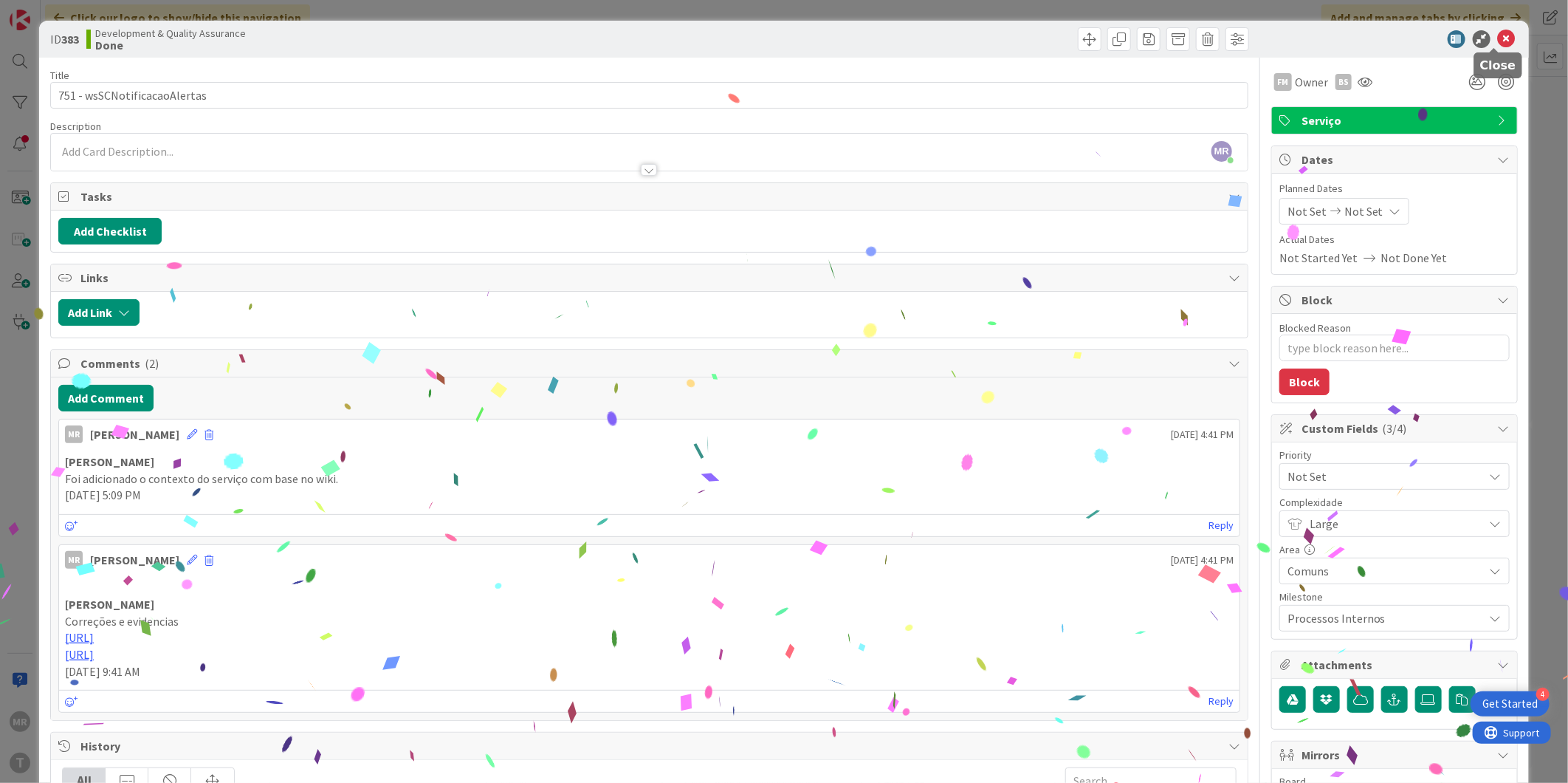
click at [1498, 42] on icon at bounding box center [1506, 39] width 18 height 18
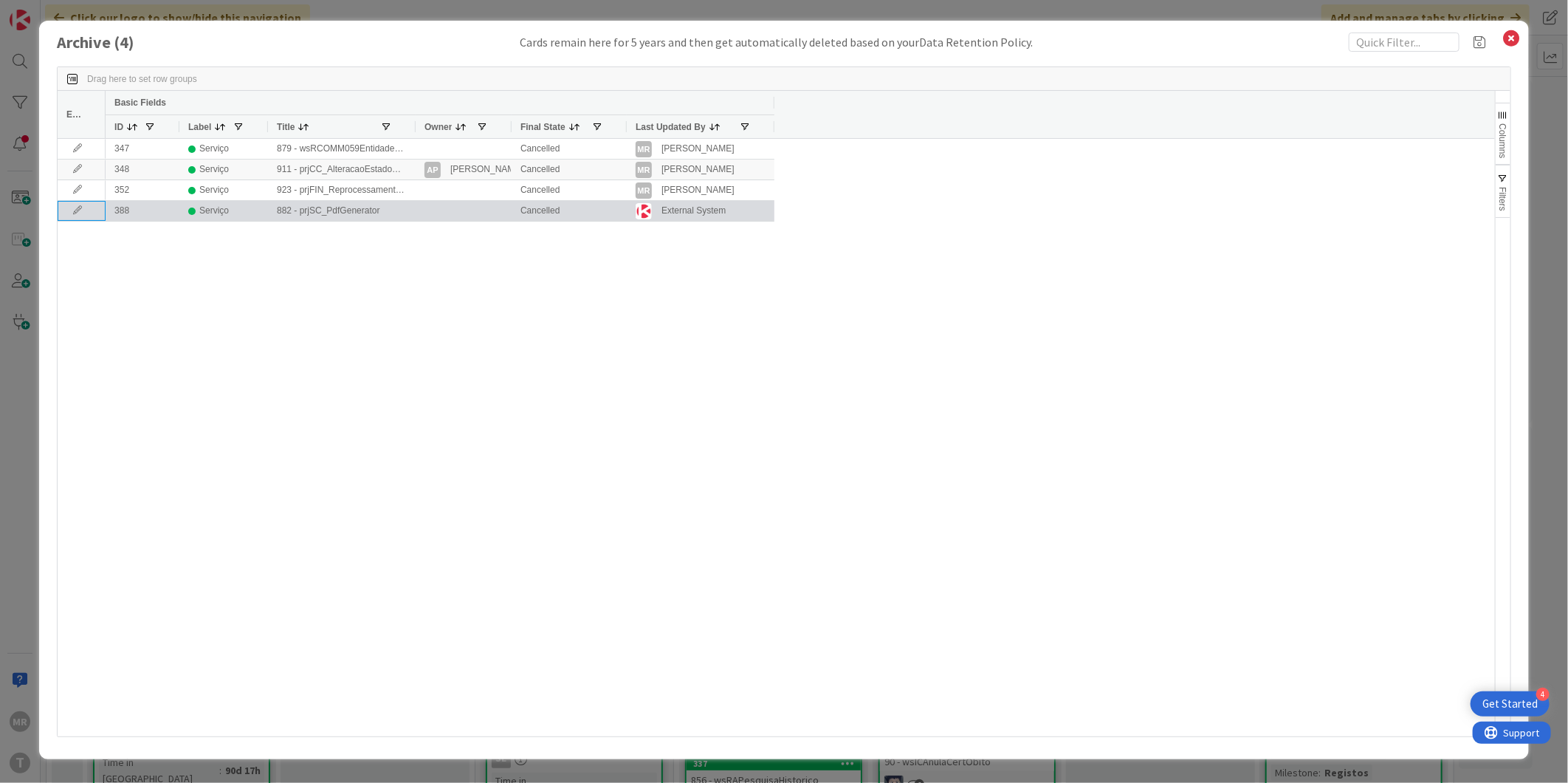
click at [78, 214] on icon at bounding box center [77, 210] width 22 height 9
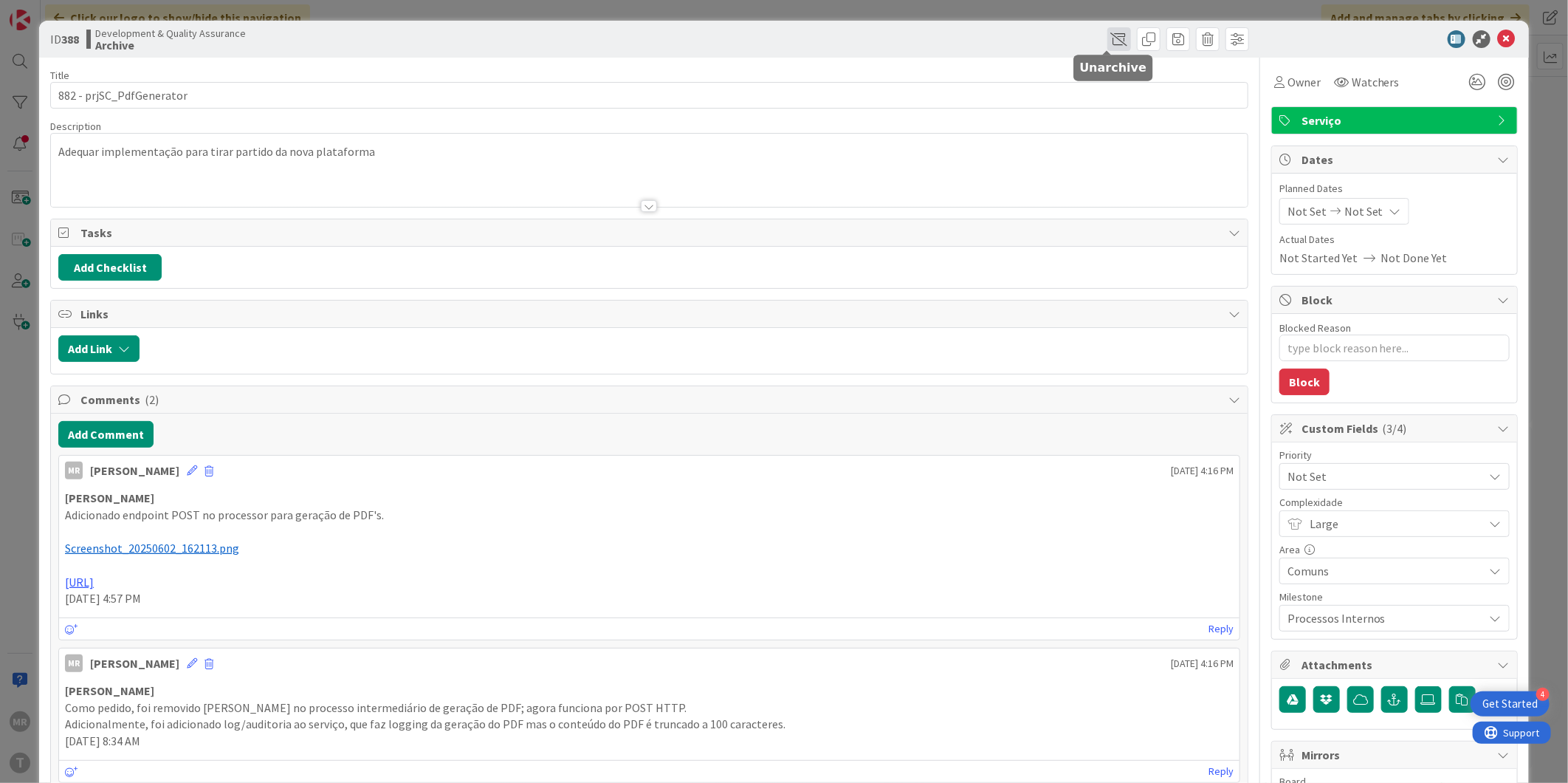
click at [1107, 41] on span at bounding box center [1119, 39] width 24 height 24
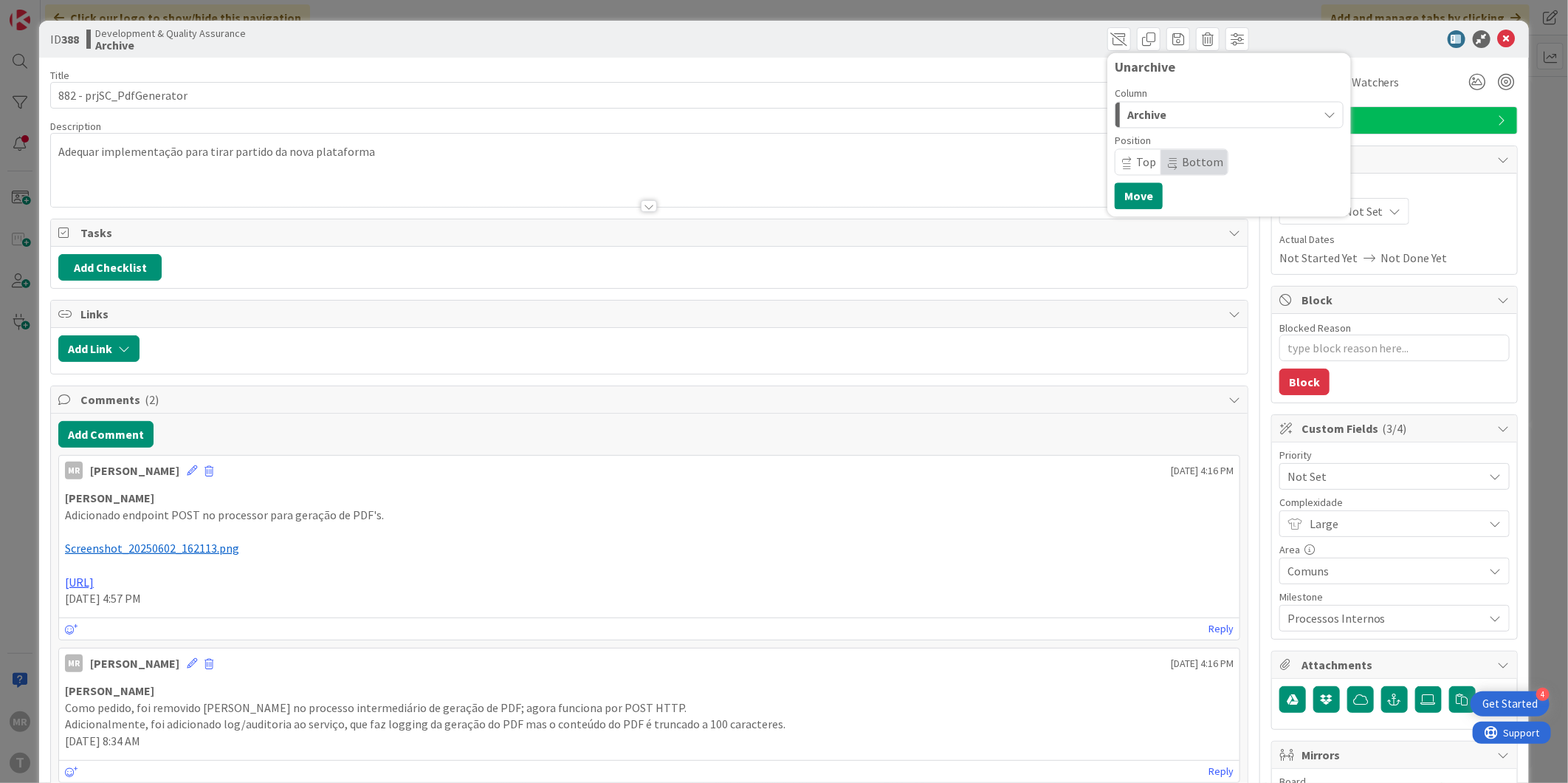
click at [1175, 119] on div "Archive" at bounding box center [1220, 114] width 194 height 24
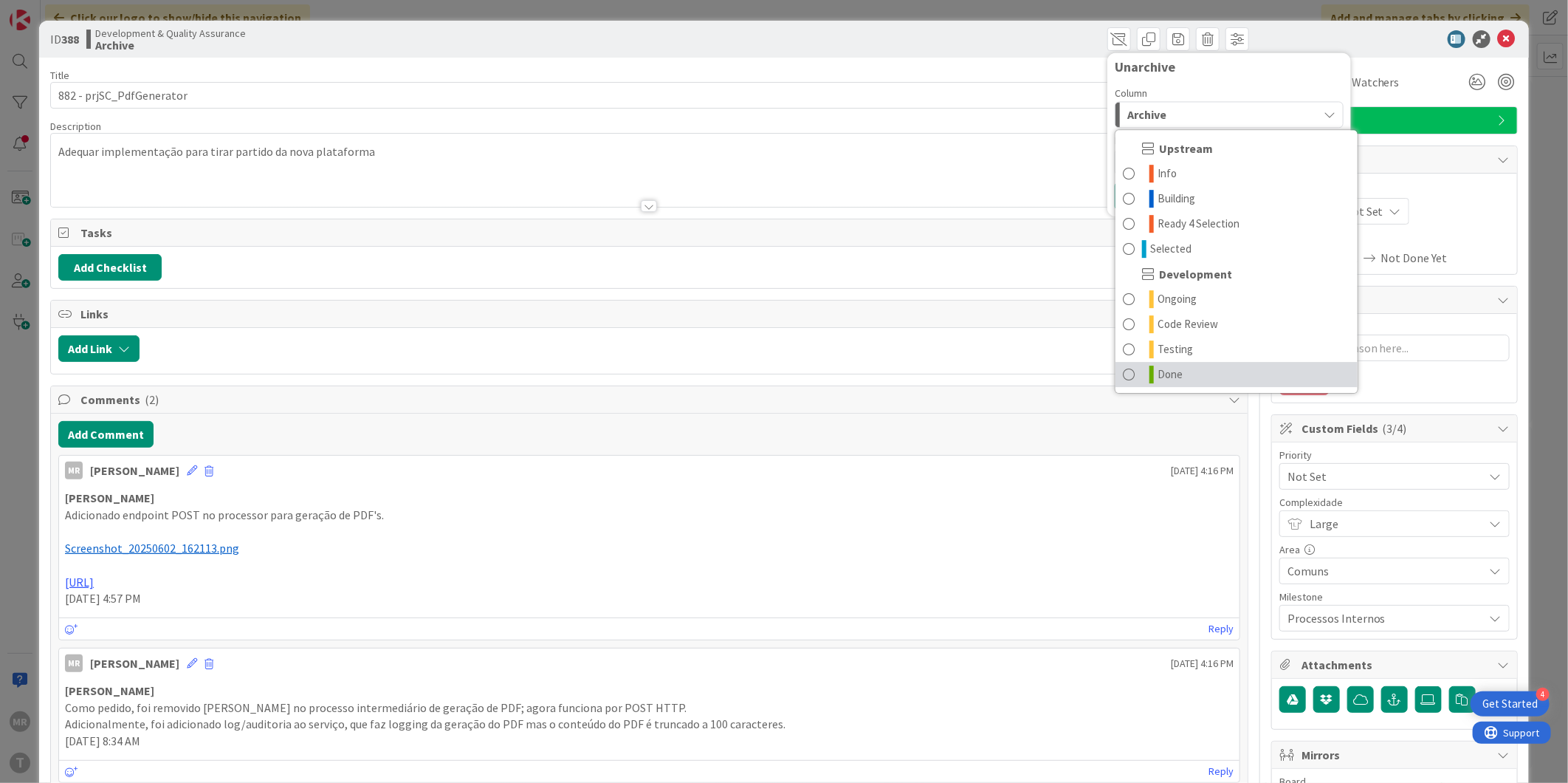
click at [1158, 373] on span "Done" at bounding box center [1170, 374] width 25 height 18
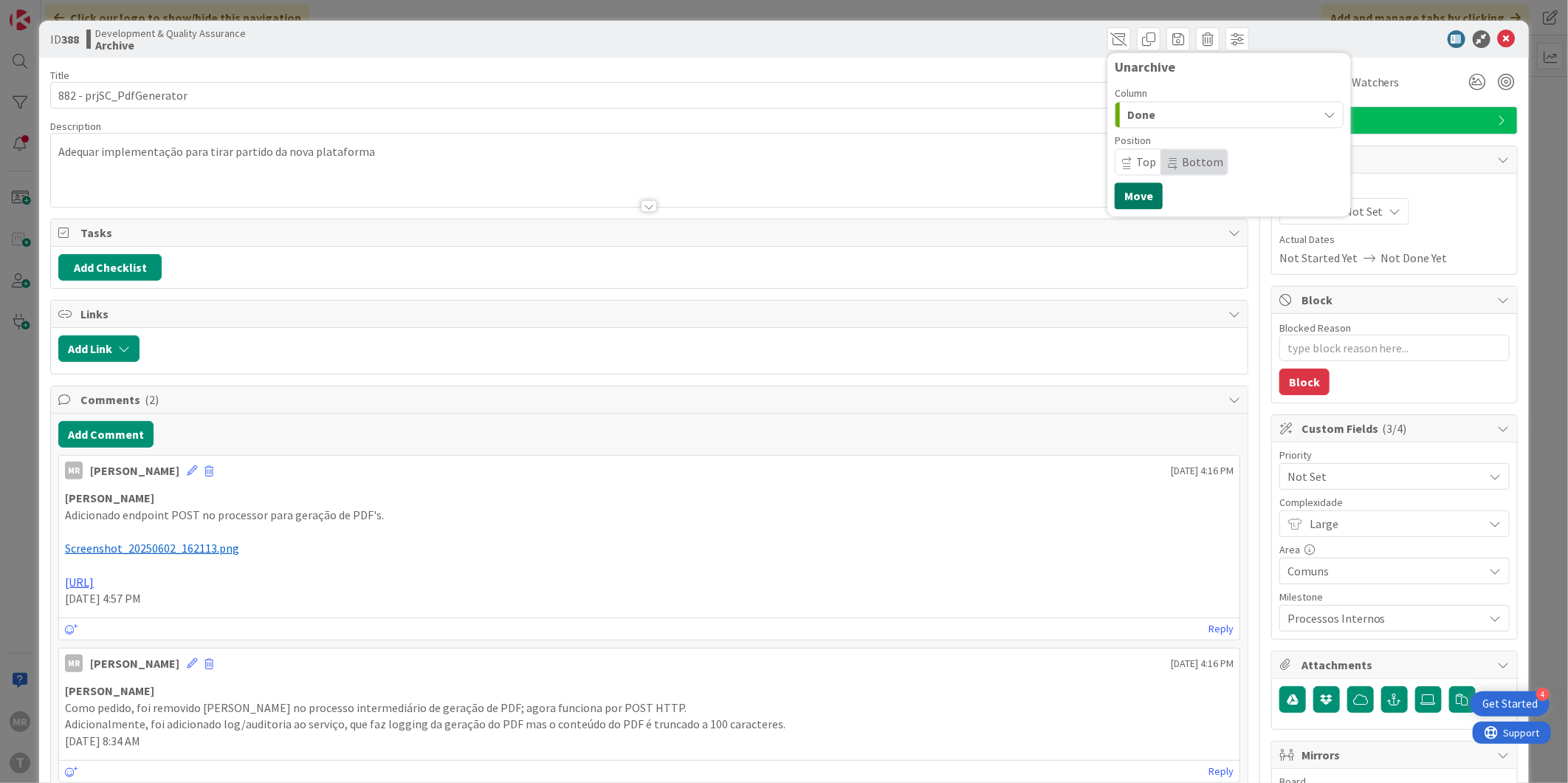
click at [1122, 200] on button "Move" at bounding box center [1138, 196] width 48 height 27
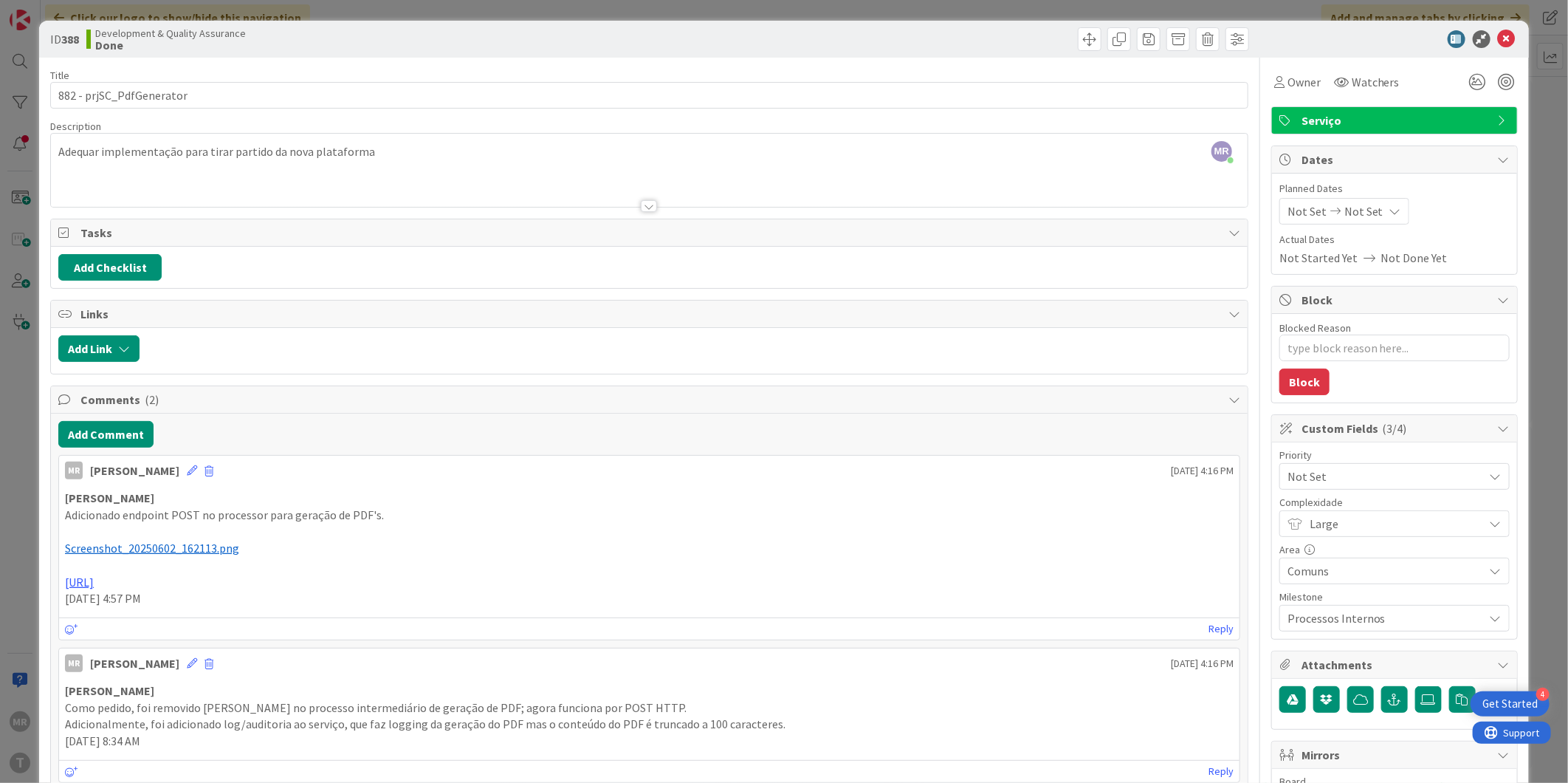
type textarea "x"
click at [1497, 35] on icon at bounding box center [1506, 39] width 18 height 18
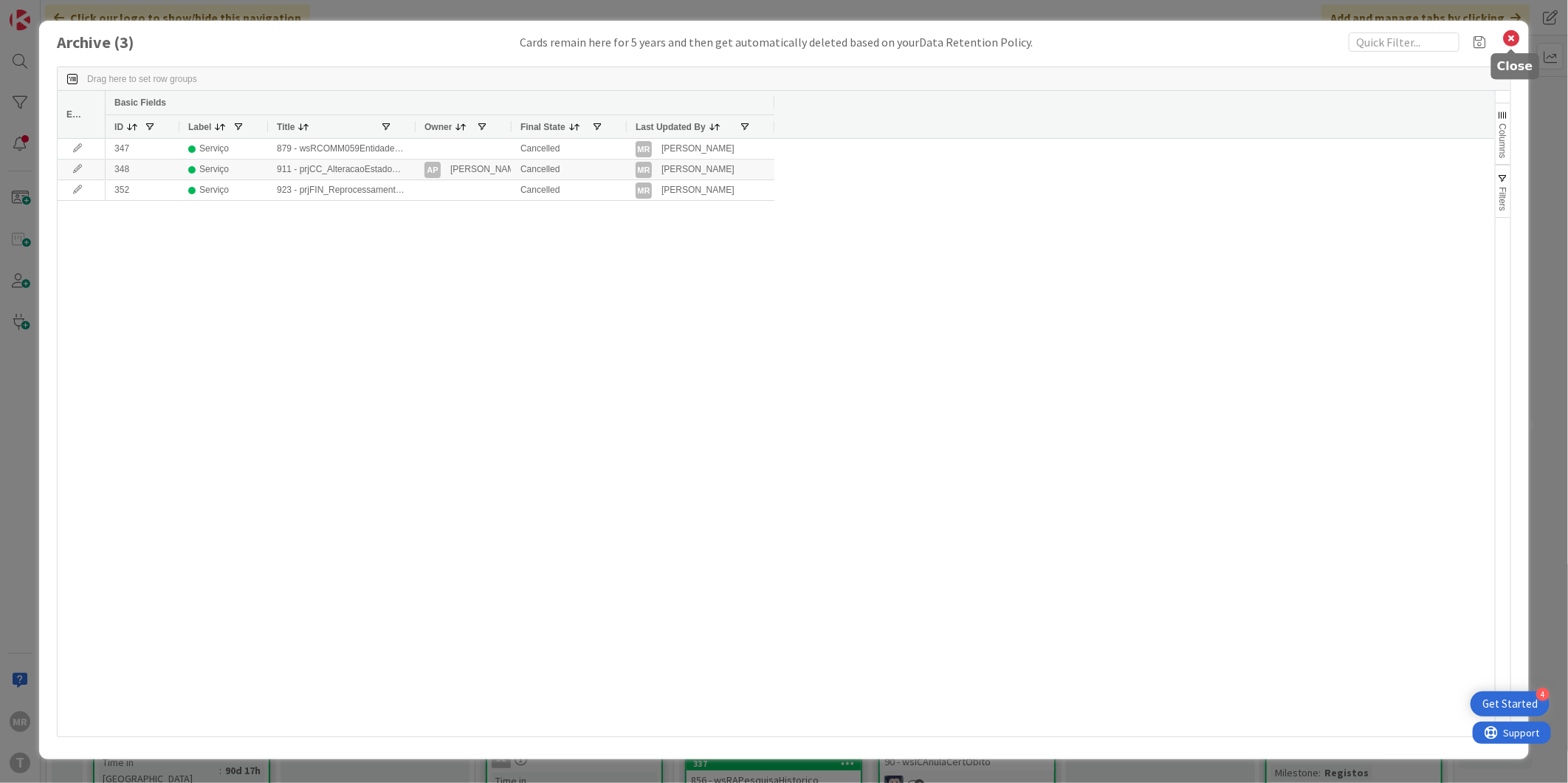
click at [1510, 35] on icon at bounding box center [1511, 38] width 20 height 20
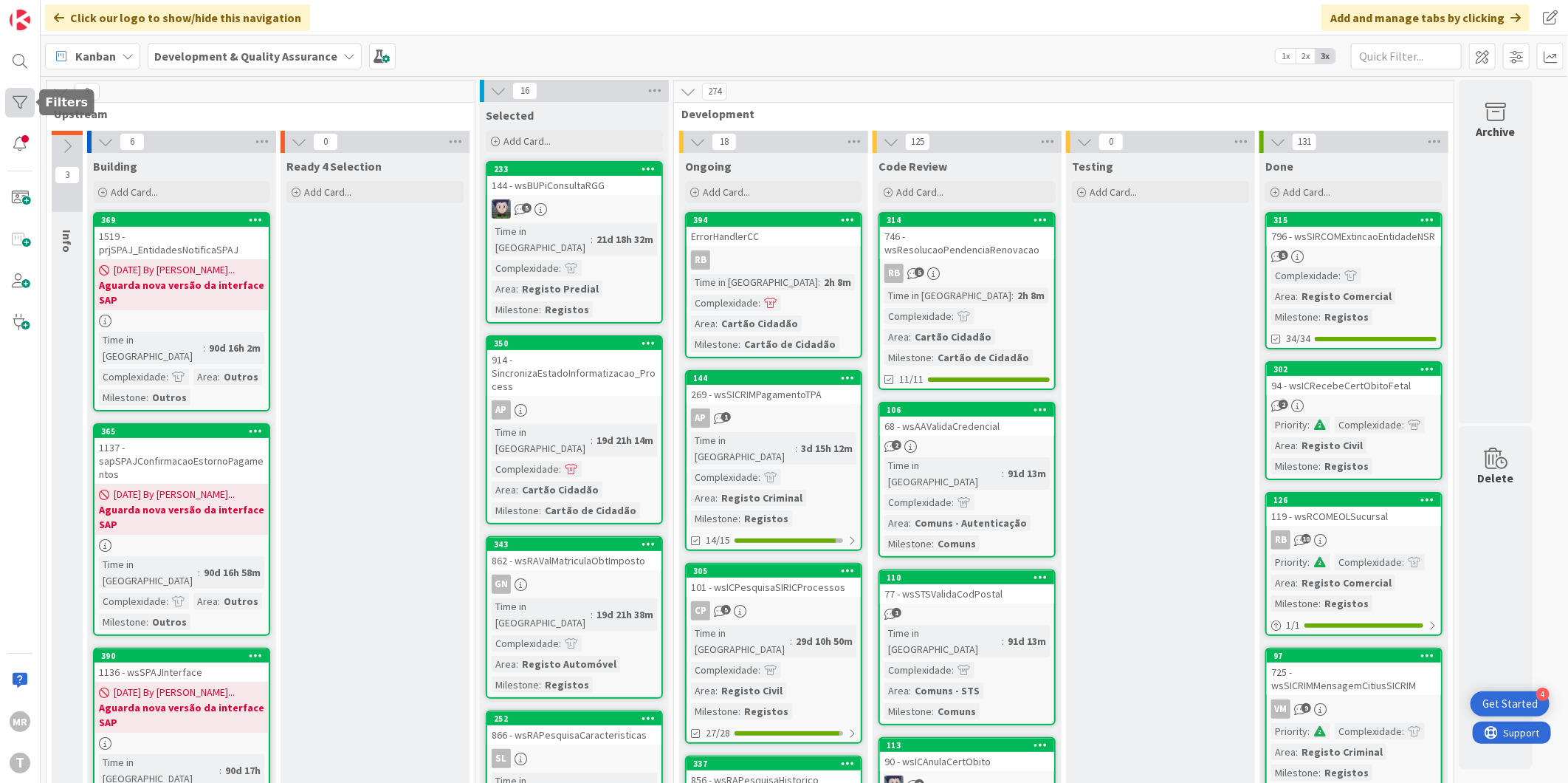
click at [15, 99] on div at bounding box center [20, 102] width 29 height 29
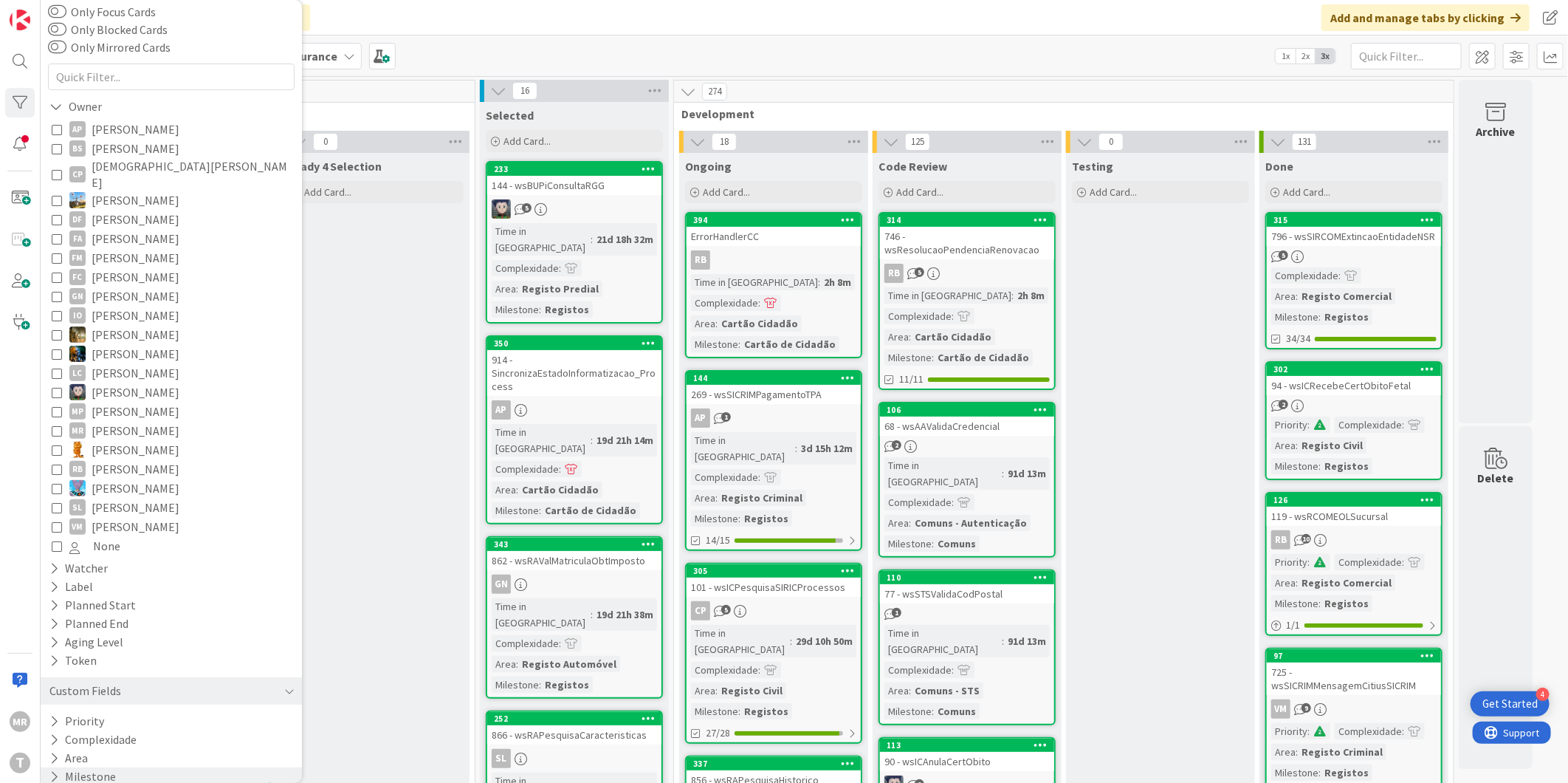
click at [64, 767] on button "Milestone" at bounding box center [82, 776] width 69 height 19
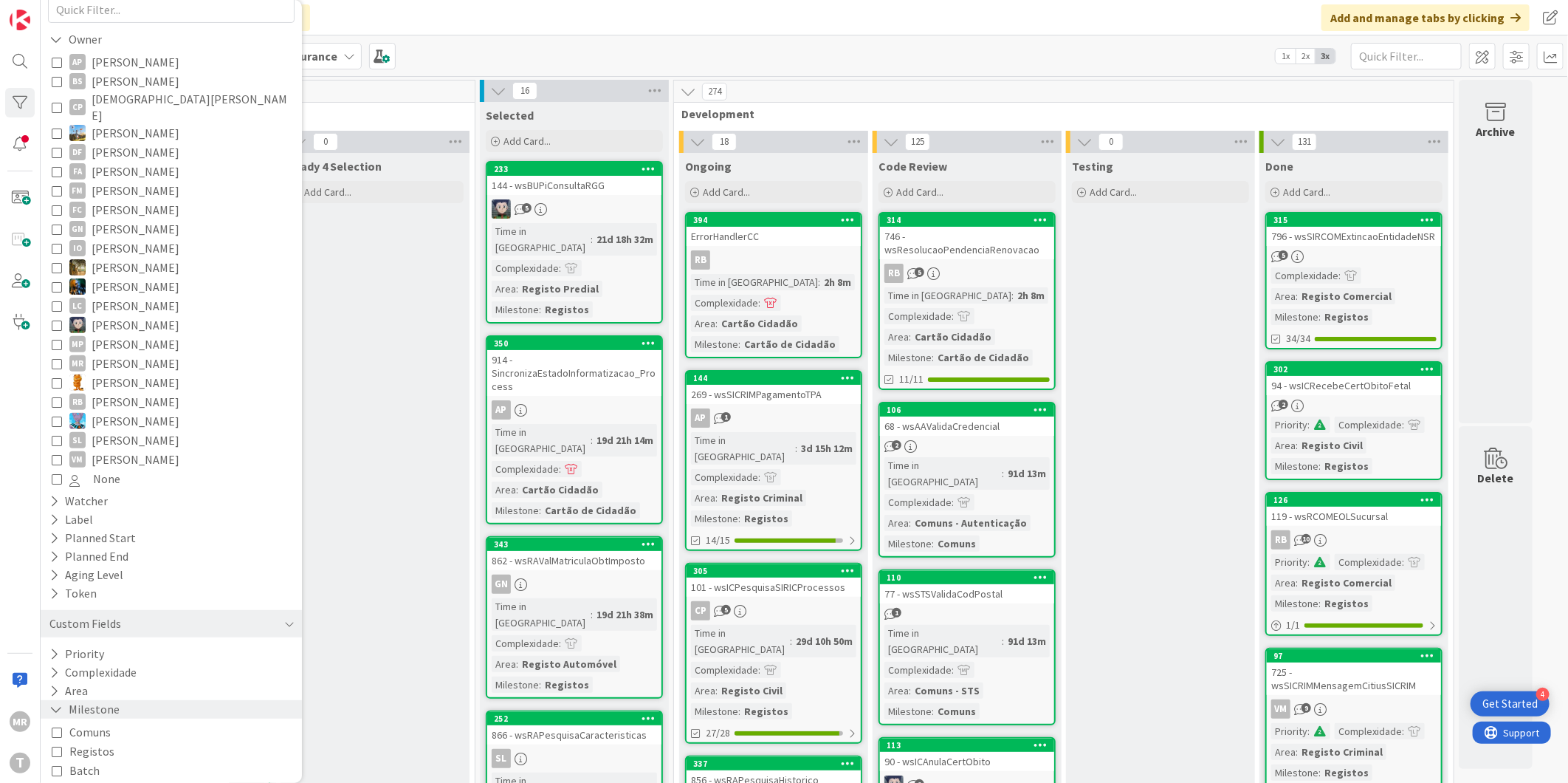
scroll to position [214, 0]
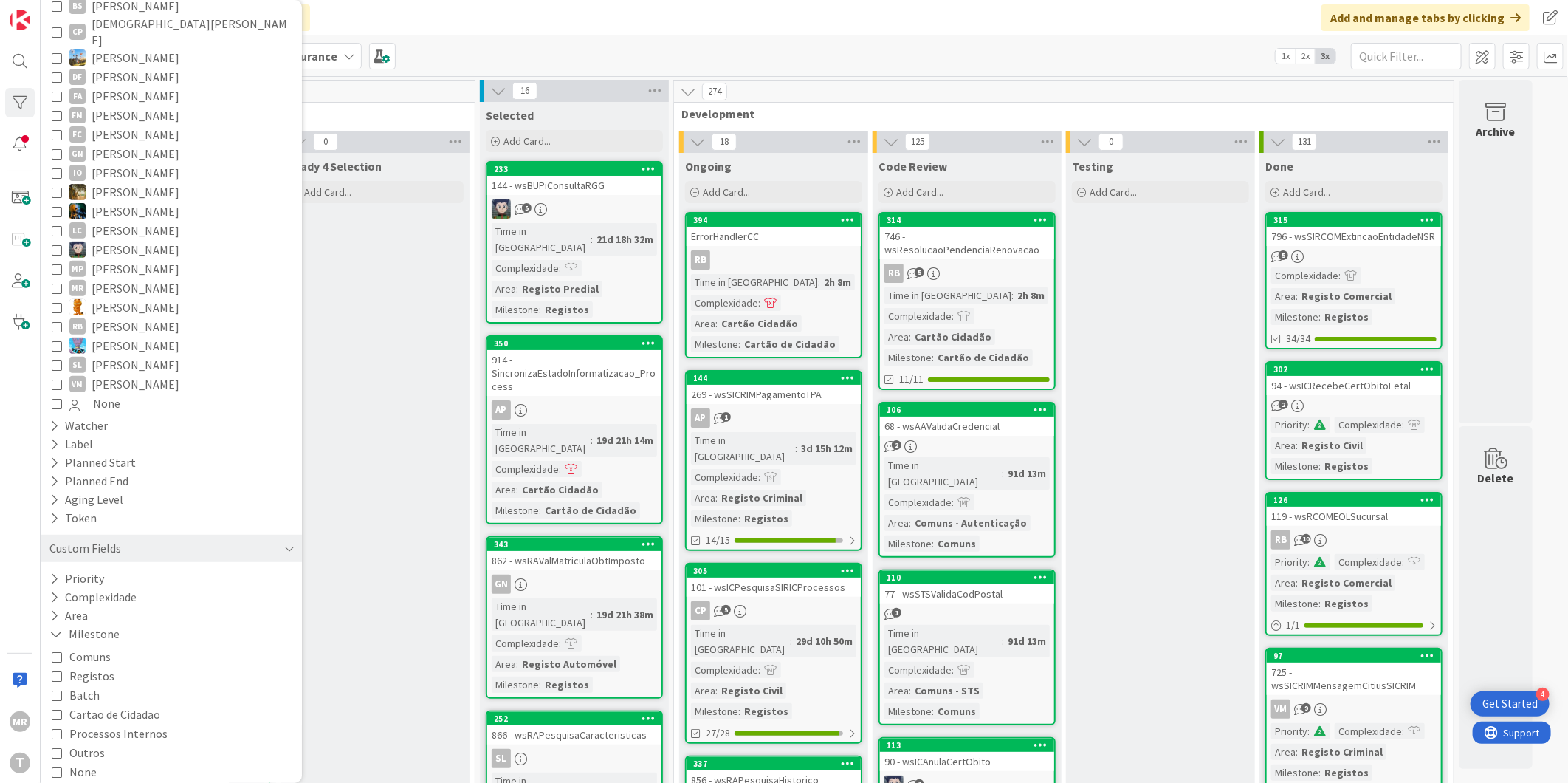
click at [111, 724] on span "Processos Internos" at bounding box center [118, 733] width 98 height 20
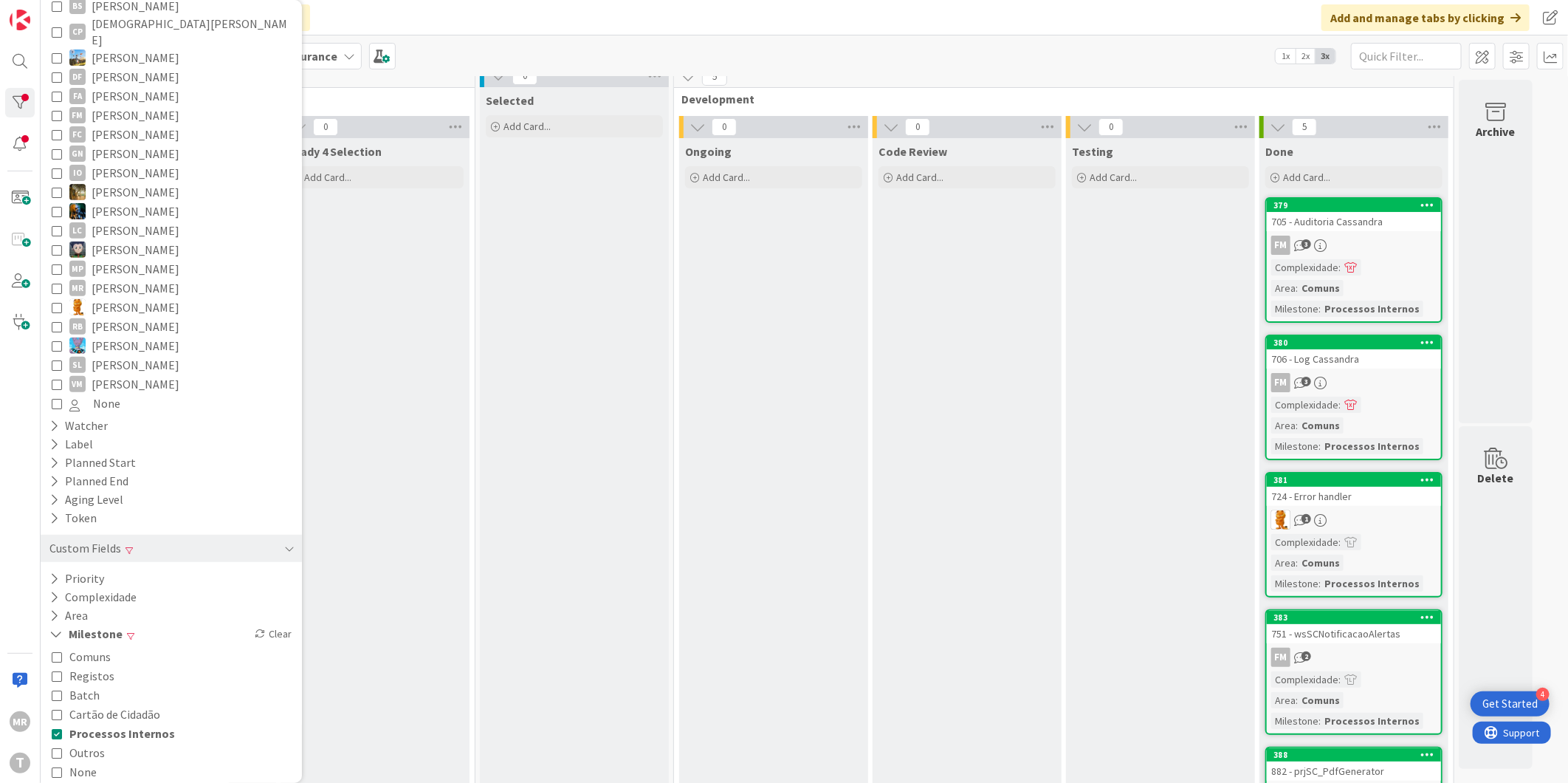
click at [90, 724] on span "Processos Internos" at bounding box center [121, 733] width 105 height 20
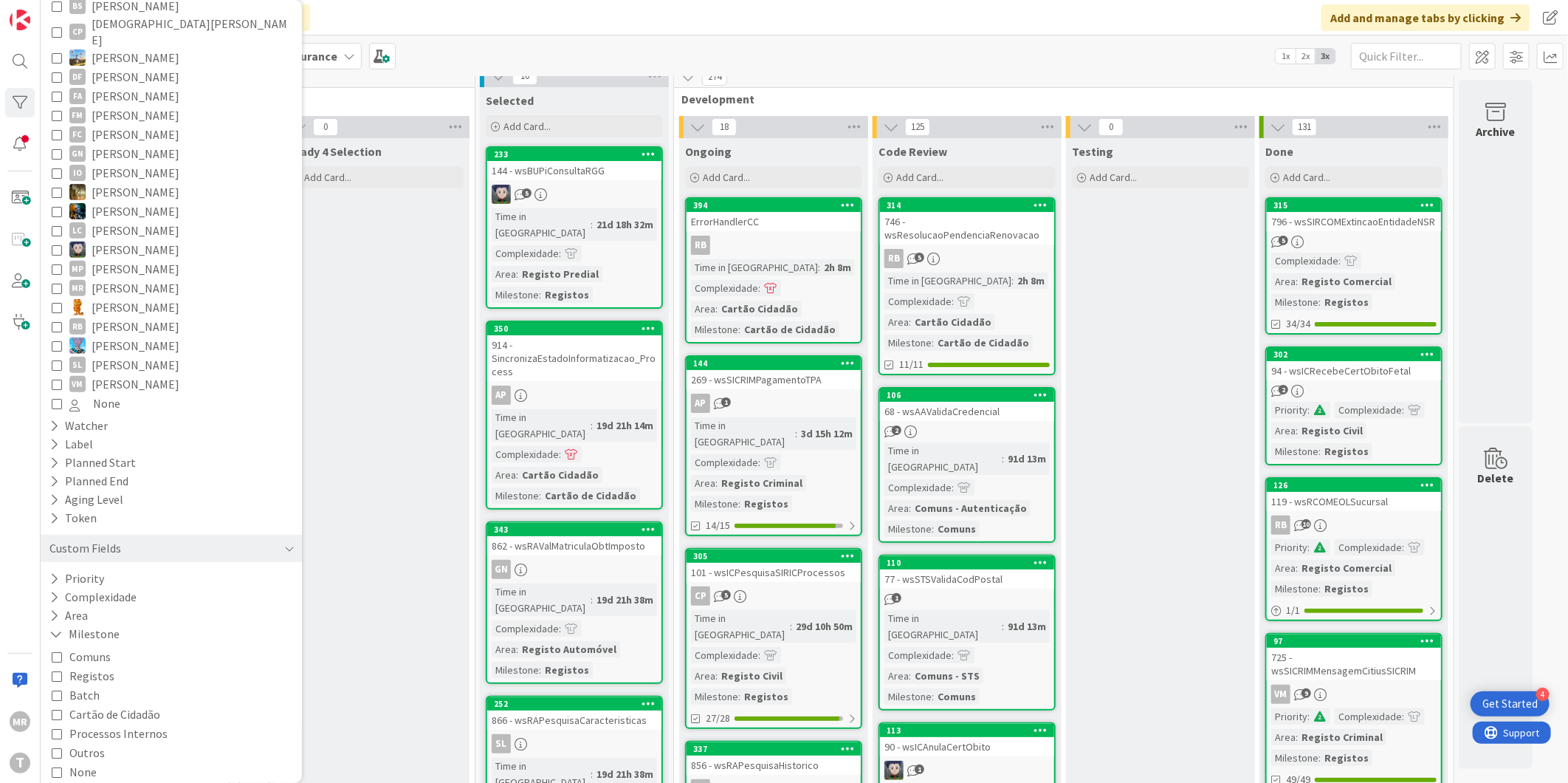
click at [100, 724] on span "Processos Internos" at bounding box center [118, 733] width 98 height 20
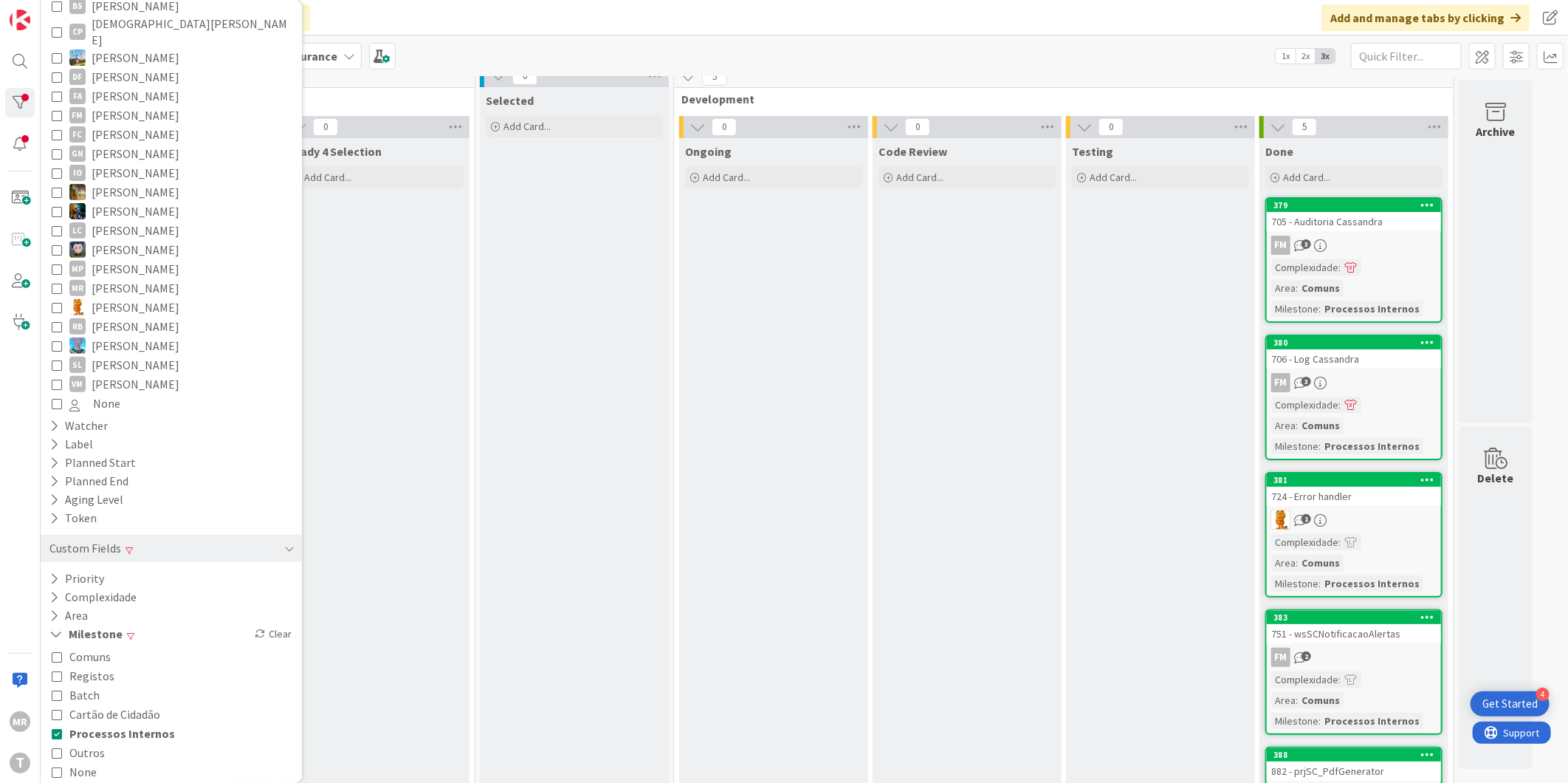
click at [126, 724] on span "Processos Internos" at bounding box center [121, 733] width 105 height 20
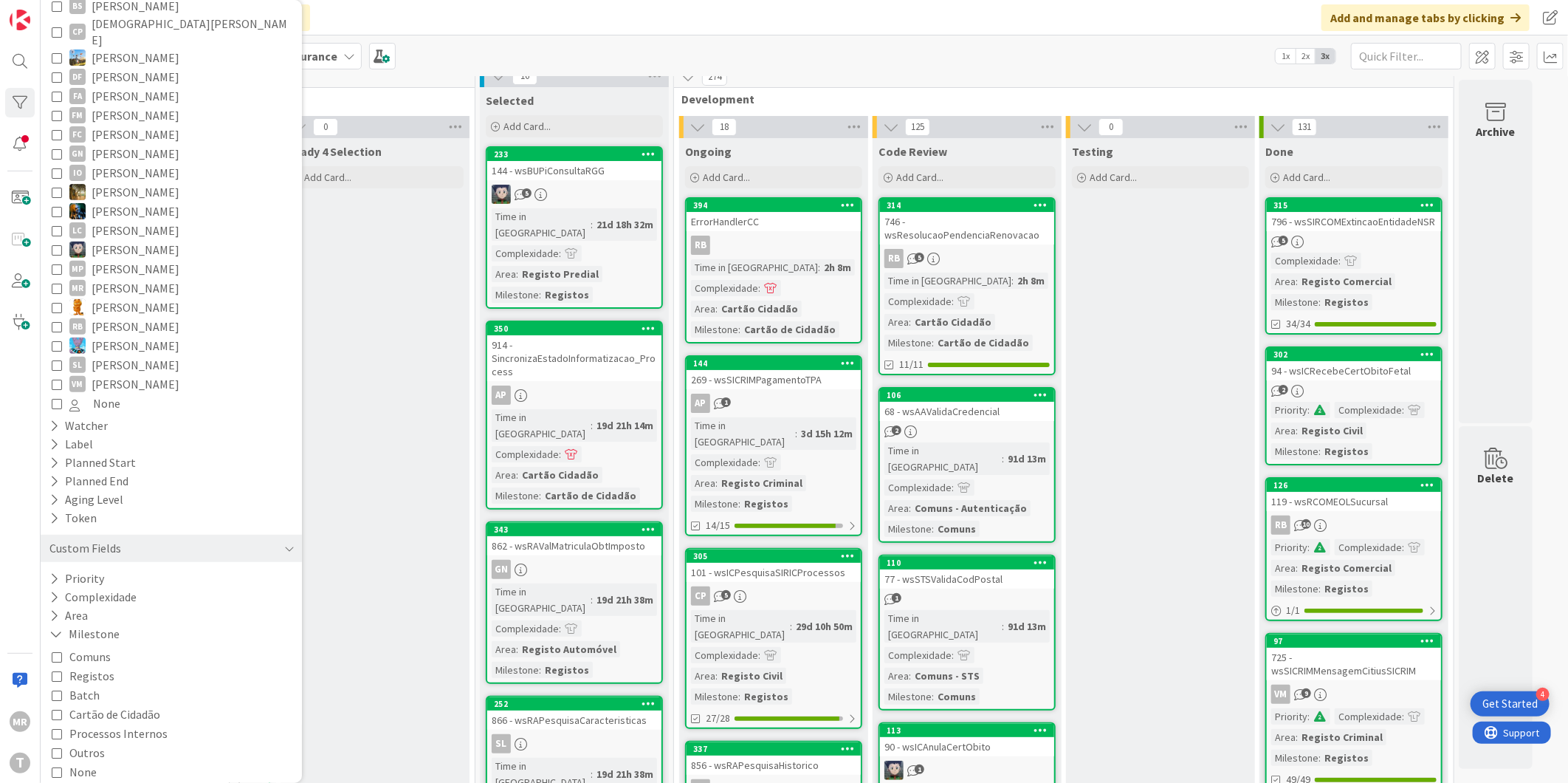
click at [89, 709] on span "Cartão de Cidadão" at bounding box center [114, 714] width 90 height 20
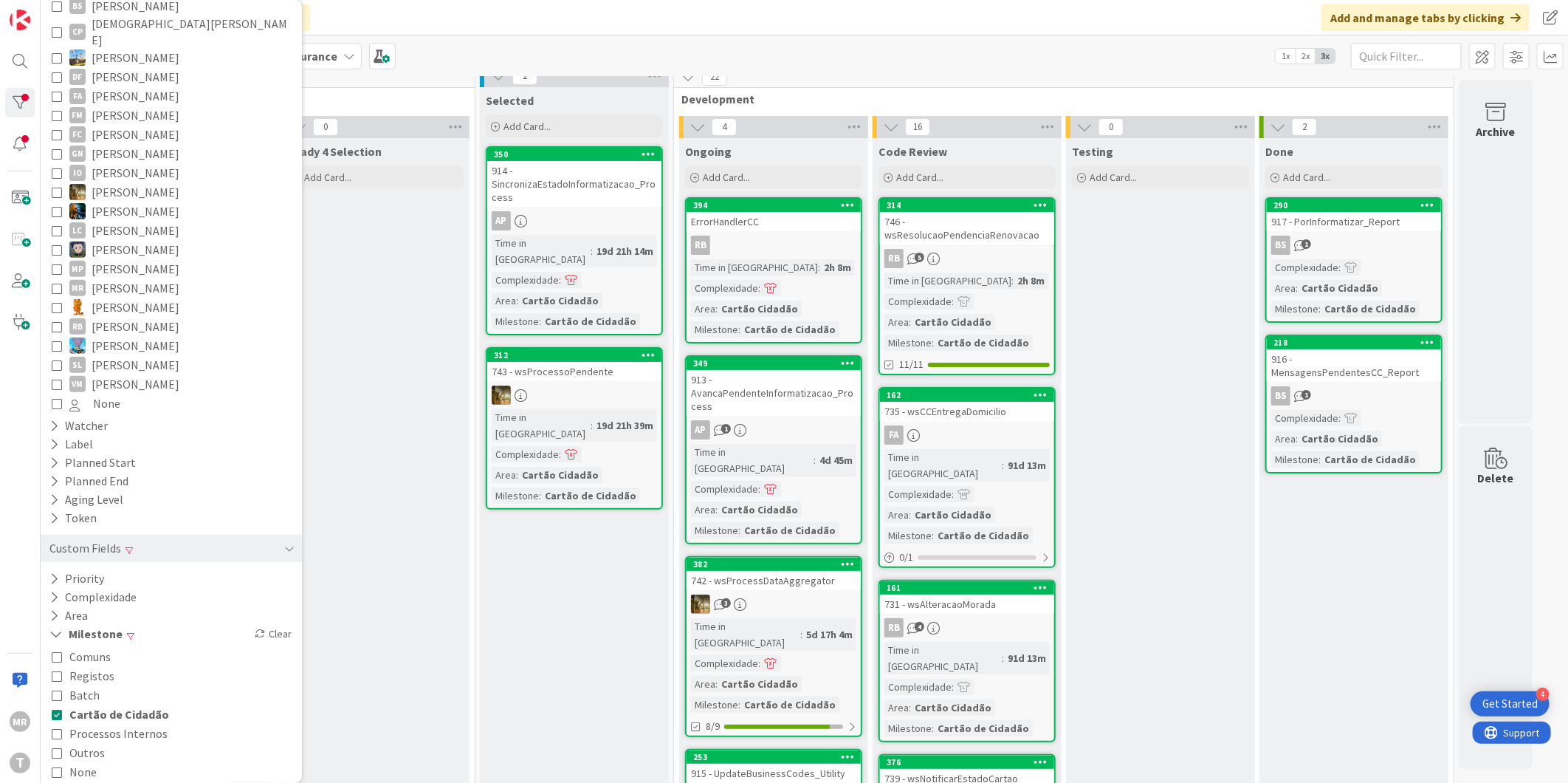
click at [107, 724] on span "Processos Internos" at bounding box center [118, 733] width 98 height 20
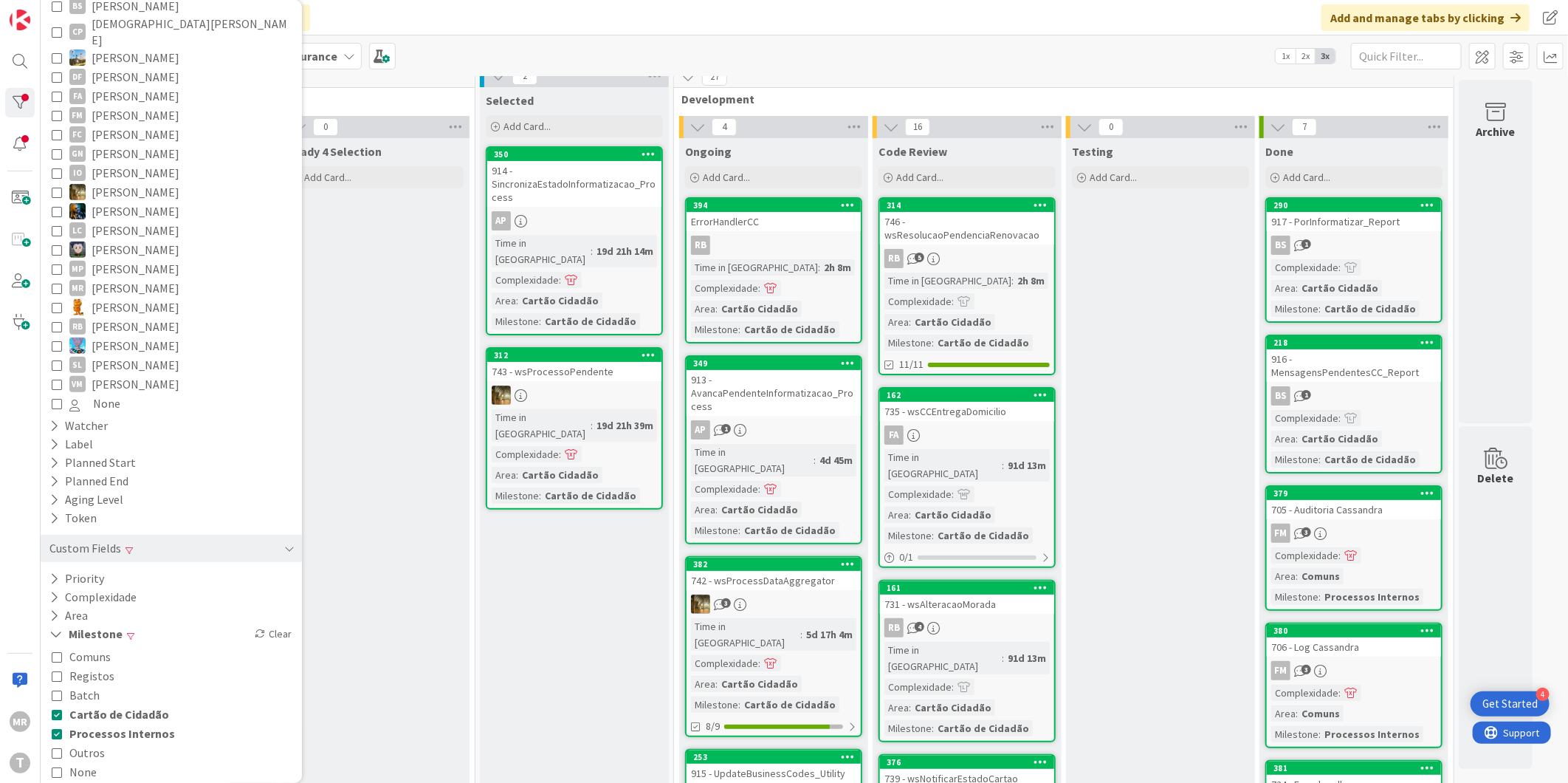
click at [111, 704] on span "Cartão de Cidadão" at bounding box center [119, 714] width 99 height 20
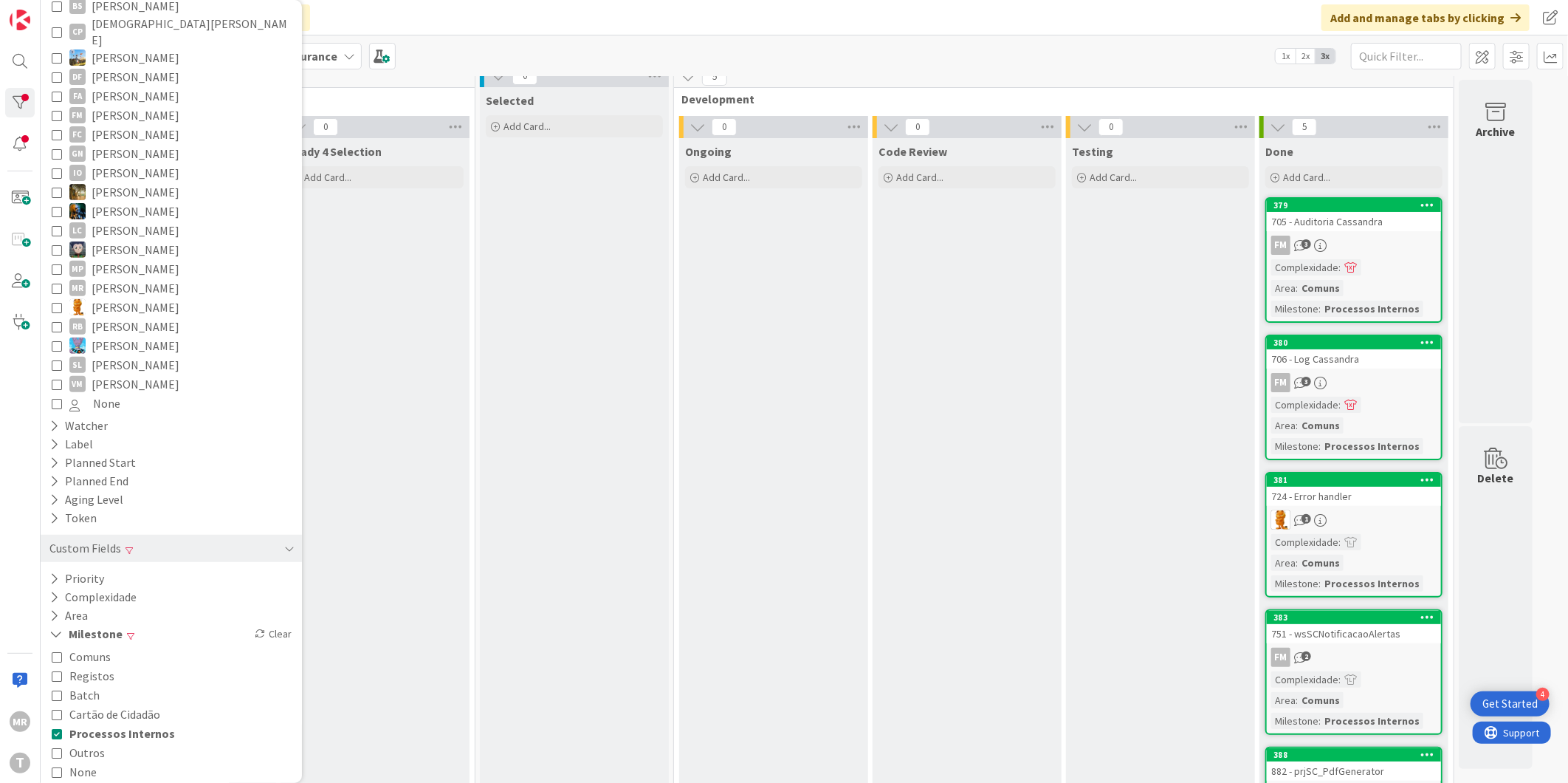
click at [126, 724] on span "Processos Internos" at bounding box center [121, 733] width 105 height 20
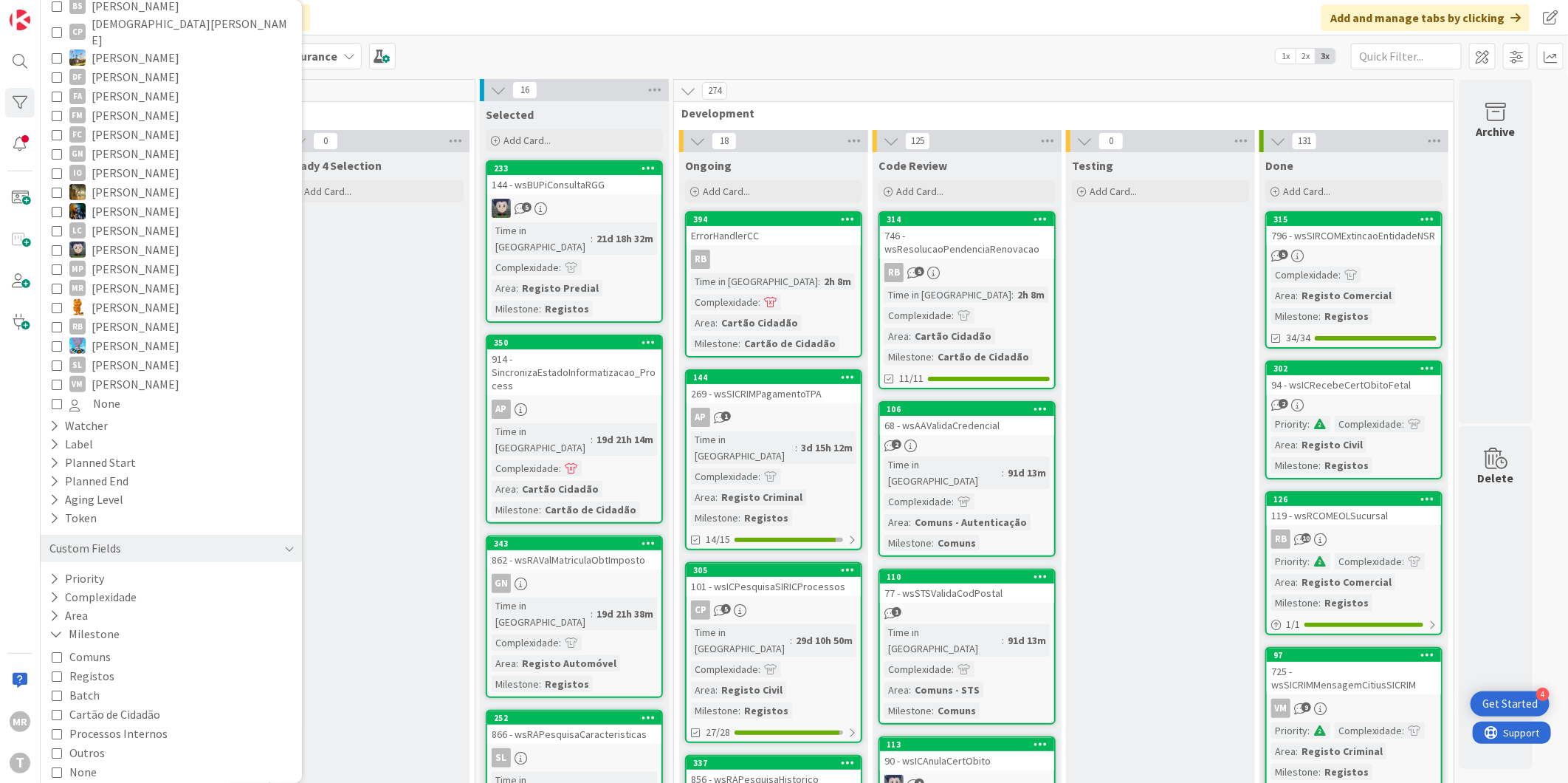
scroll to position [0, 0]
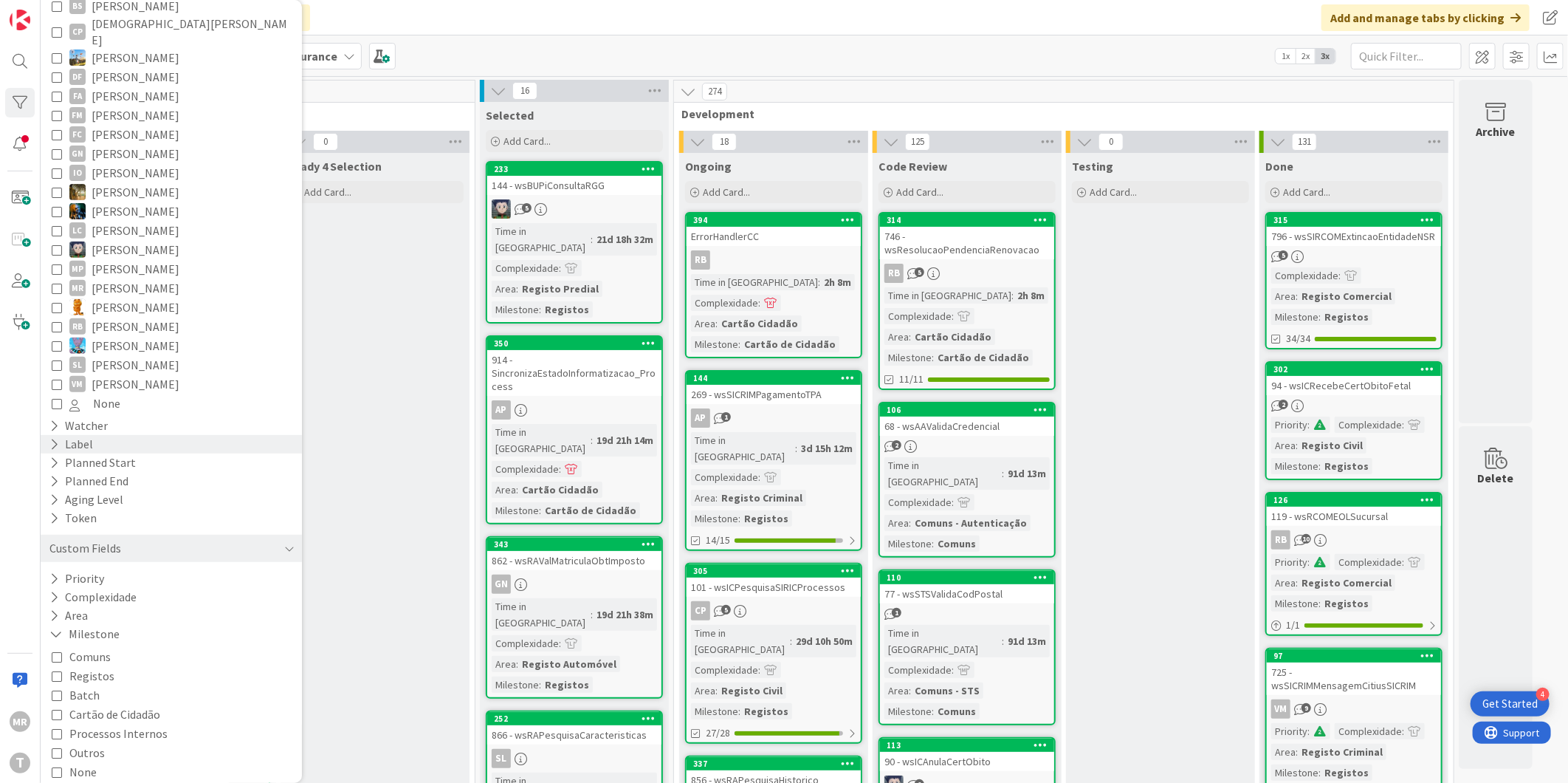
click at [46, 435] on div "Label" at bounding box center [171, 443] width 261 height 19
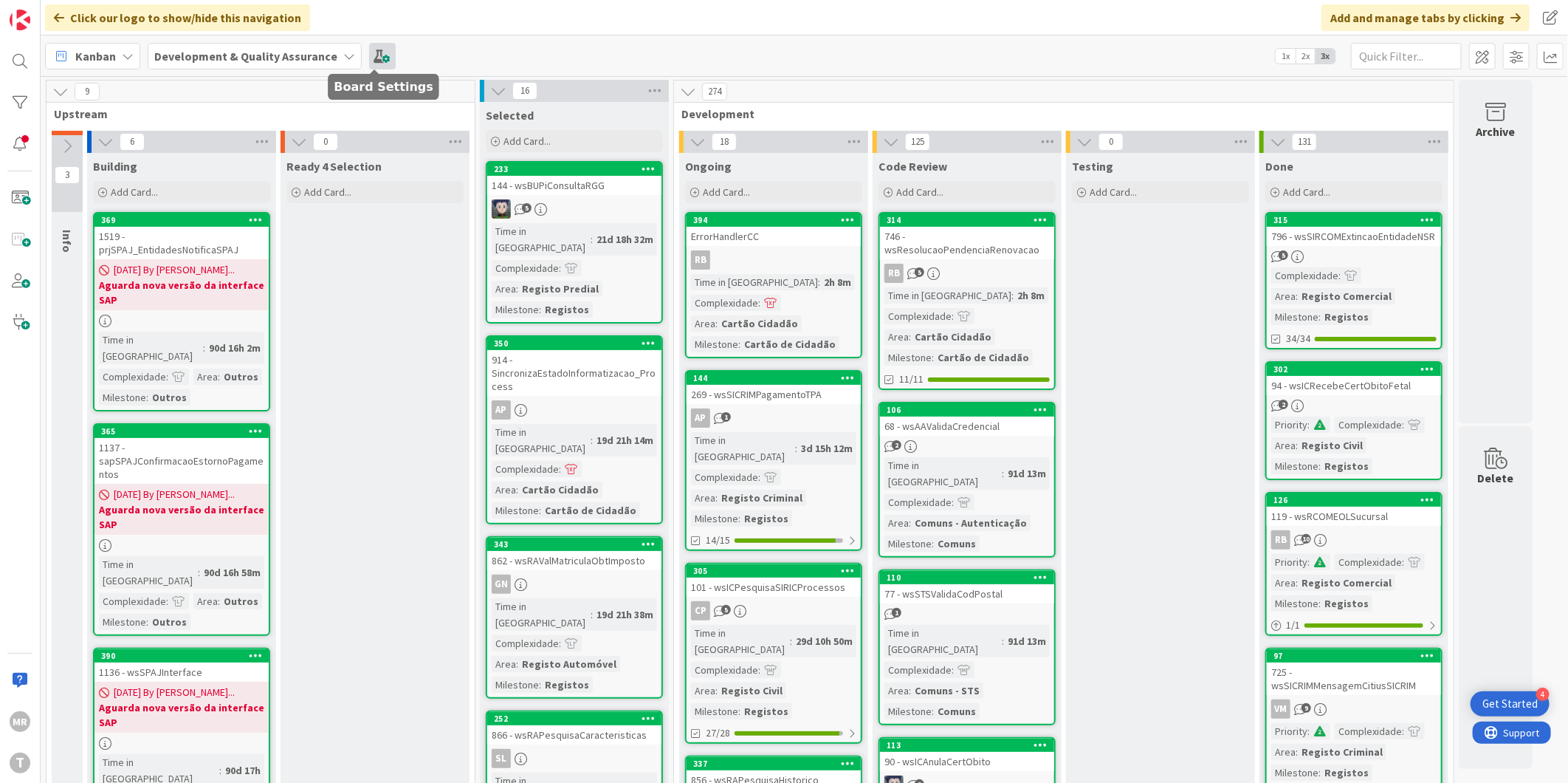
click at [375, 62] on span at bounding box center [382, 56] width 27 height 27
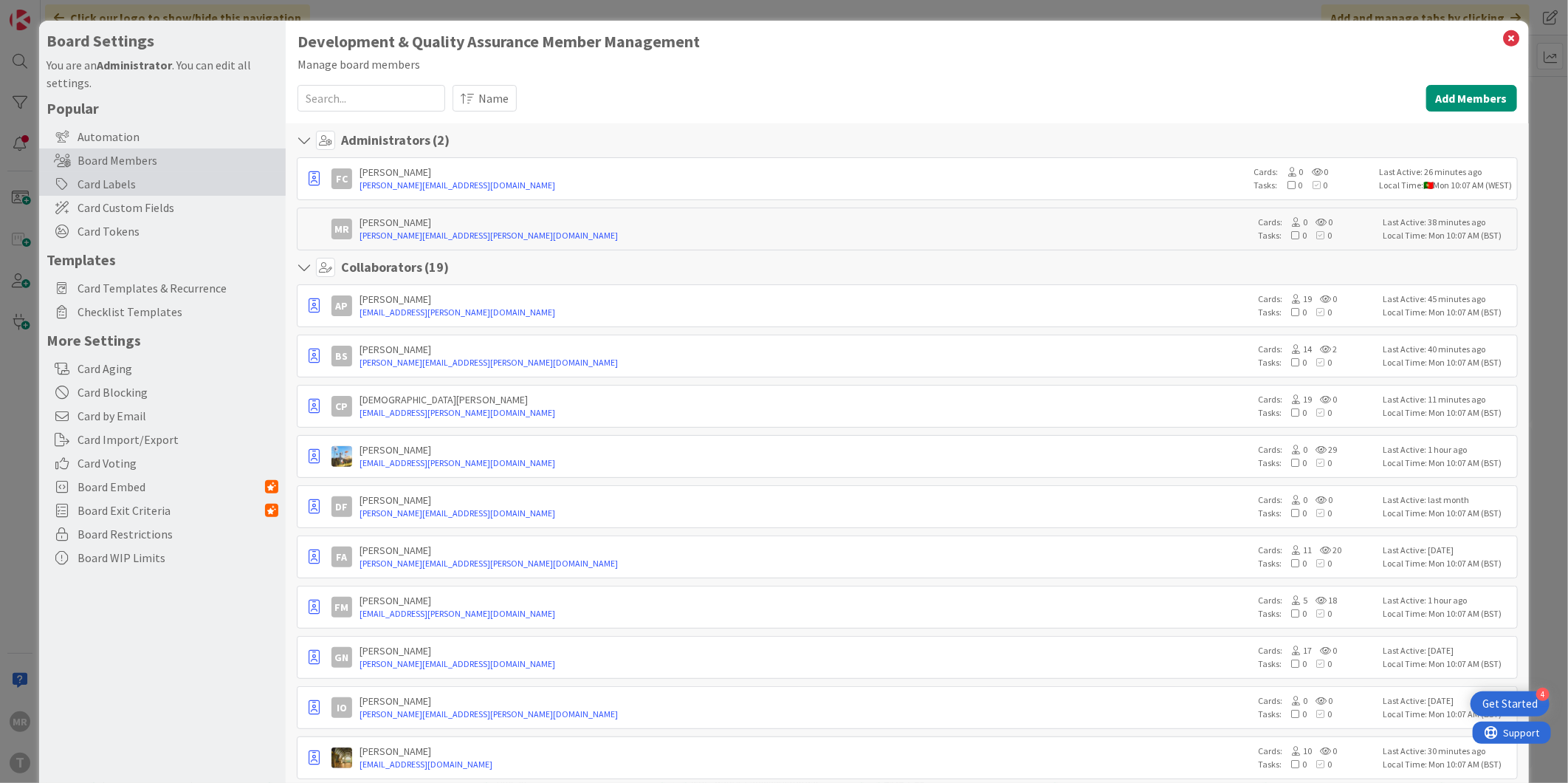
click at [119, 179] on div "Card Labels" at bounding box center [162, 184] width 246 height 24
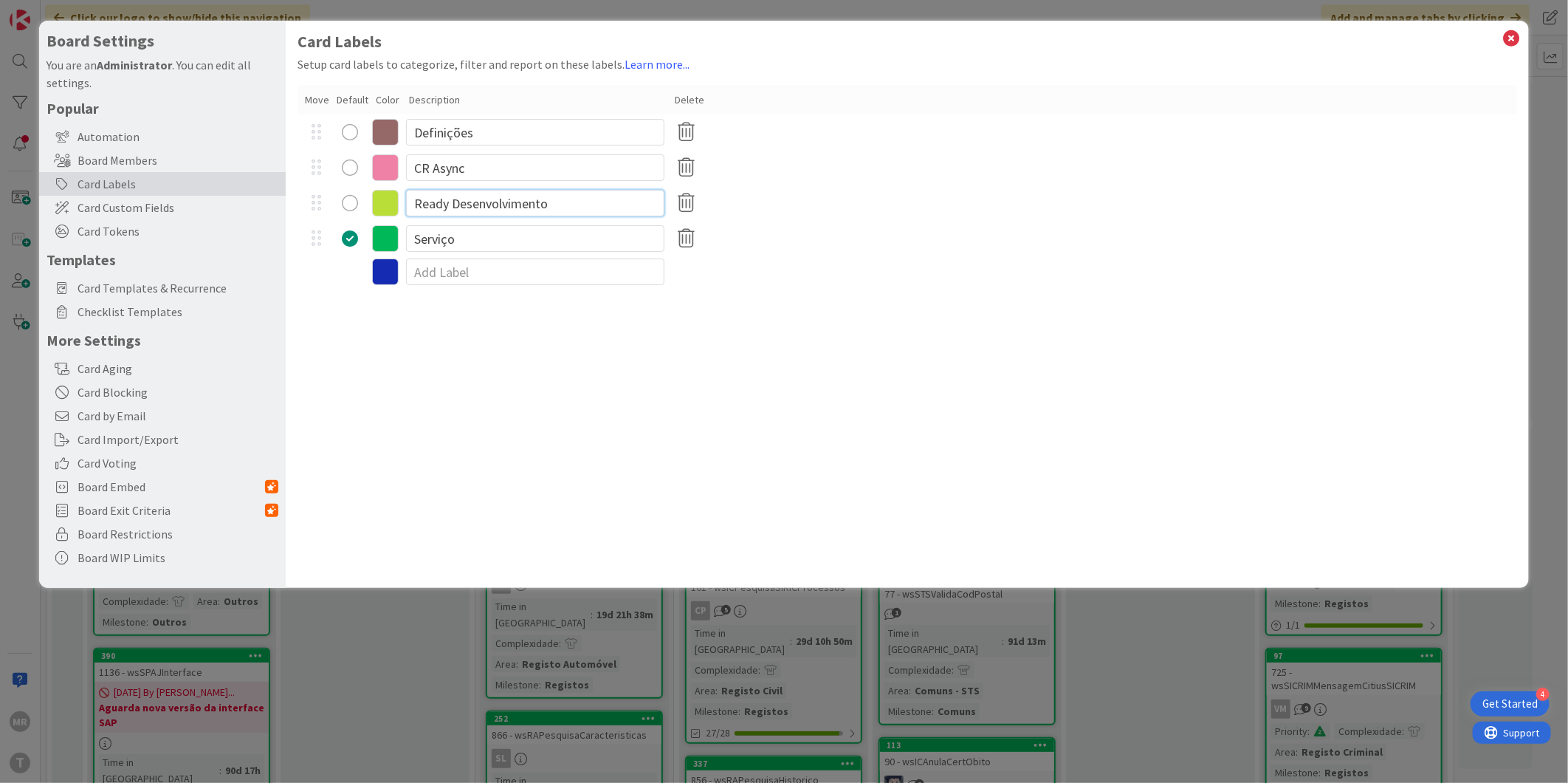
drag, startPoint x: 445, startPoint y: 200, endPoint x: 382, endPoint y: 196, distance: 63.1
click at [382, 196] on div "Ready Desenvolvimento" at bounding box center [908, 203] width 1220 height 35
type input "Done Desenvolvimento"
click at [628, 325] on div "Card Labels Setup card labels to categorize, filter and report on these labels.…" at bounding box center [907, 303] width 1243 height 567
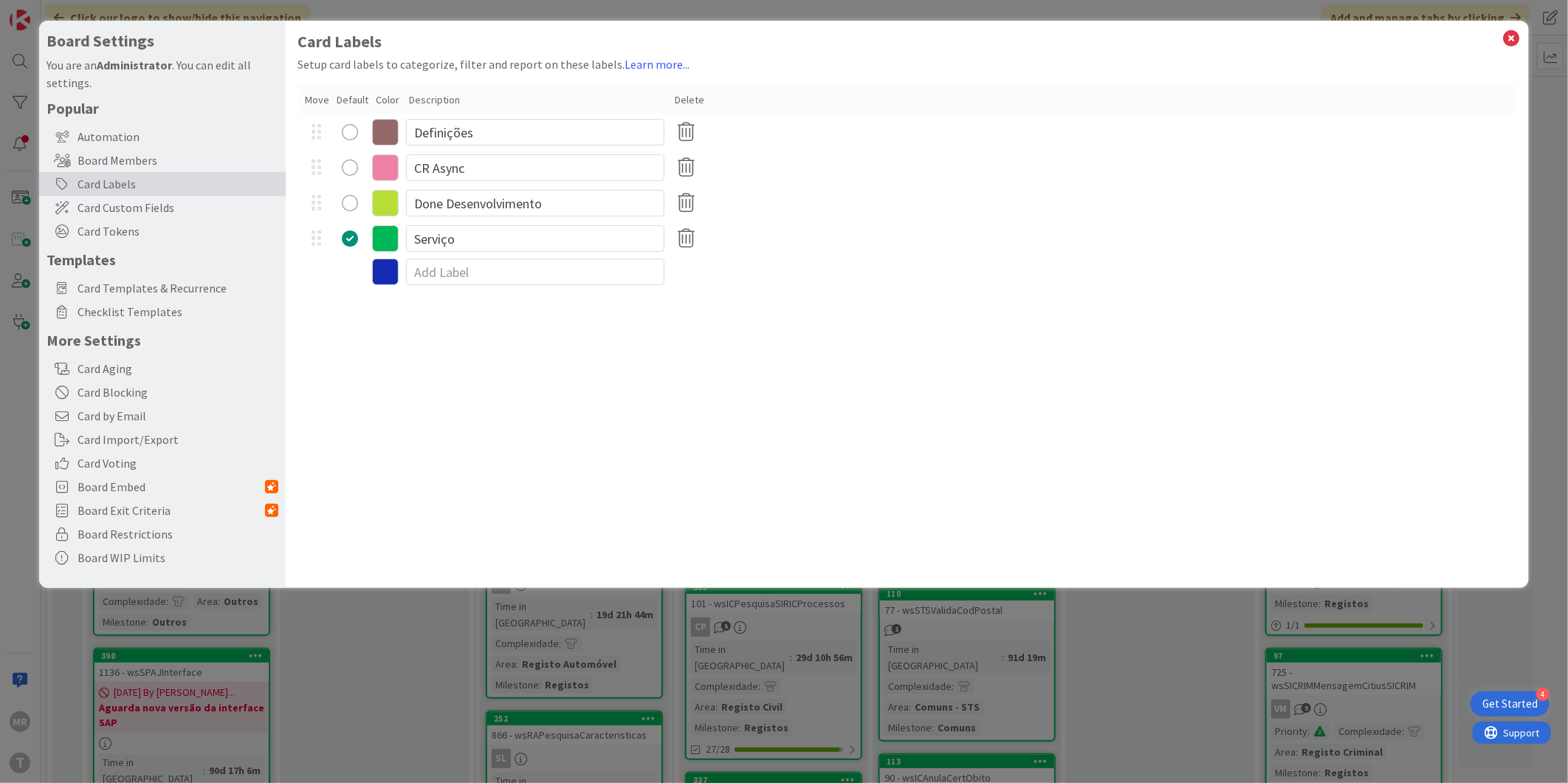
click at [1509, 40] on icon at bounding box center [1511, 38] width 20 height 20
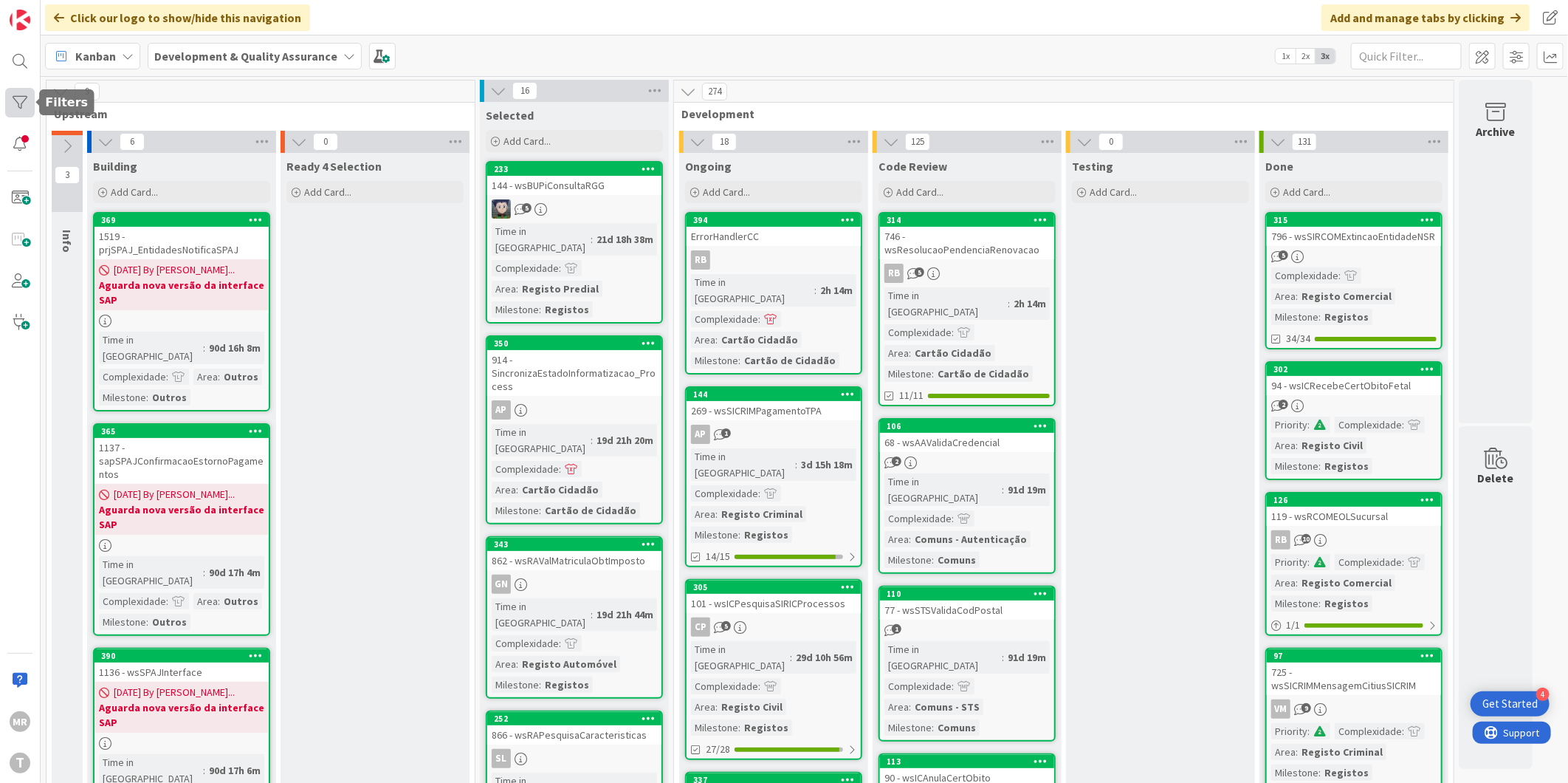
click at [16, 102] on div at bounding box center [20, 102] width 29 height 29
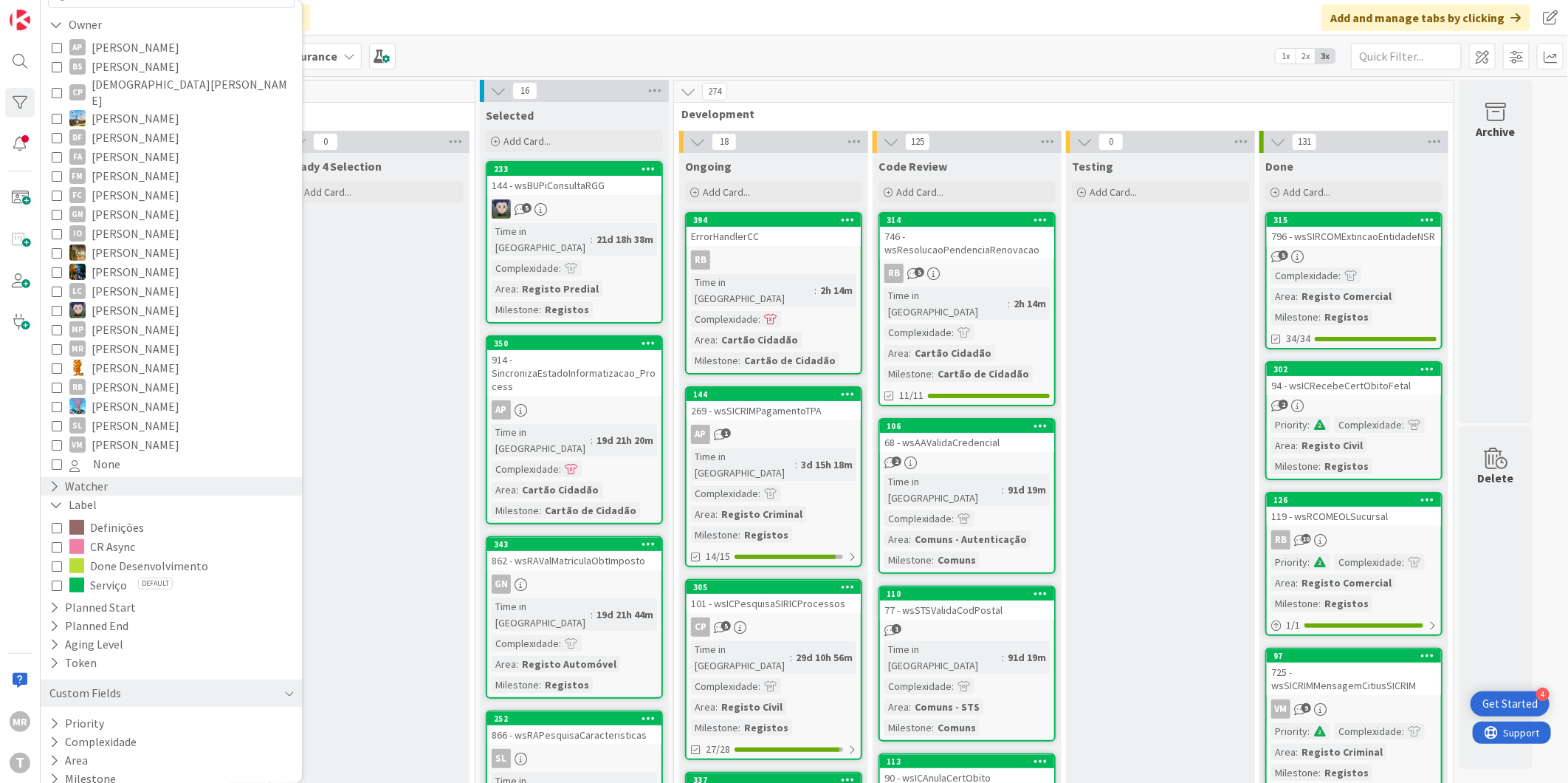
scroll to position [156, 0]
click at [48, 767] on button "Milestone" at bounding box center [82, 776] width 69 height 19
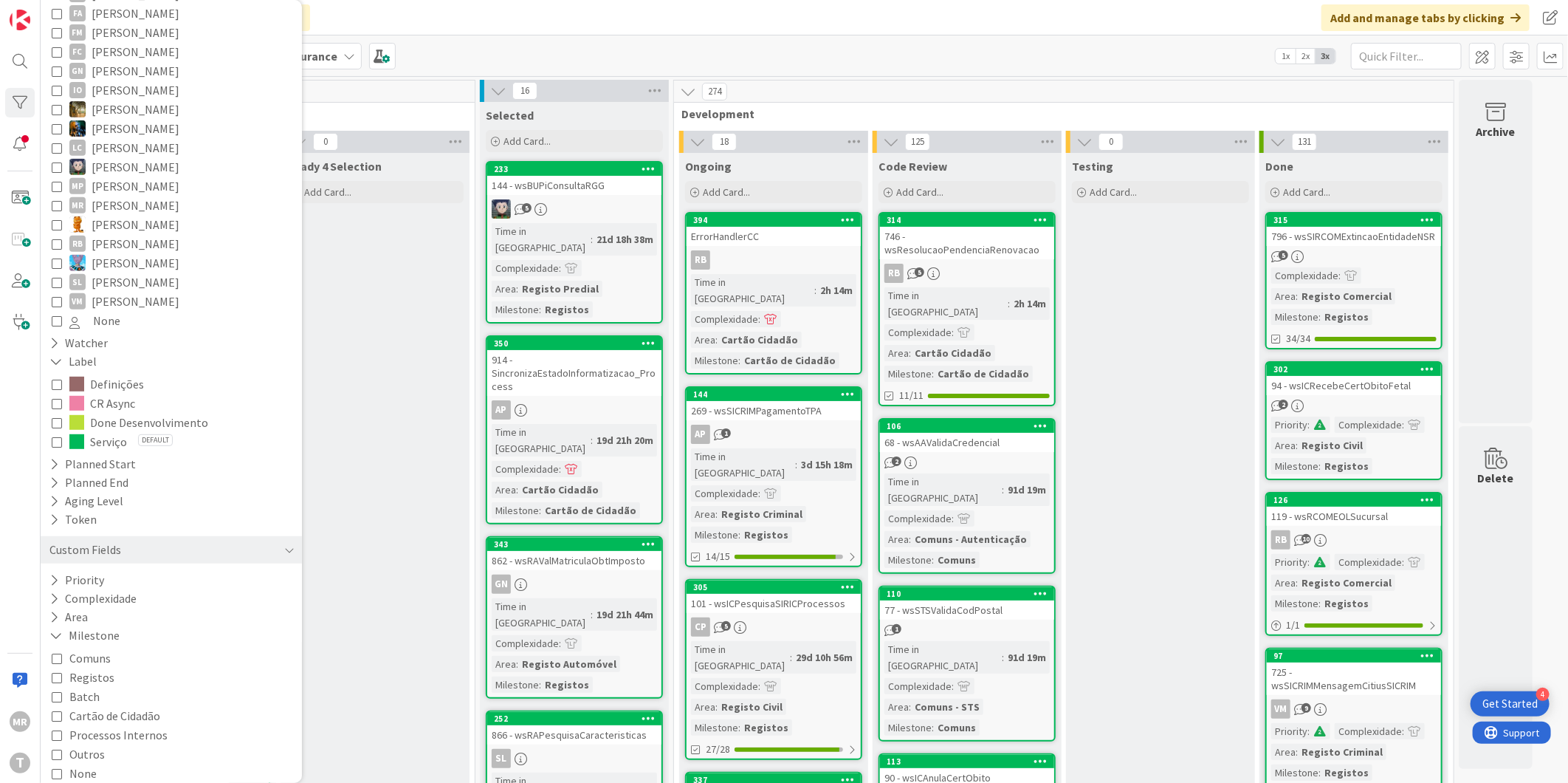
scroll to position [298, 0]
click at [113, 705] on span "Cartão de Cidadão" at bounding box center [114, 715] width 90 height 20
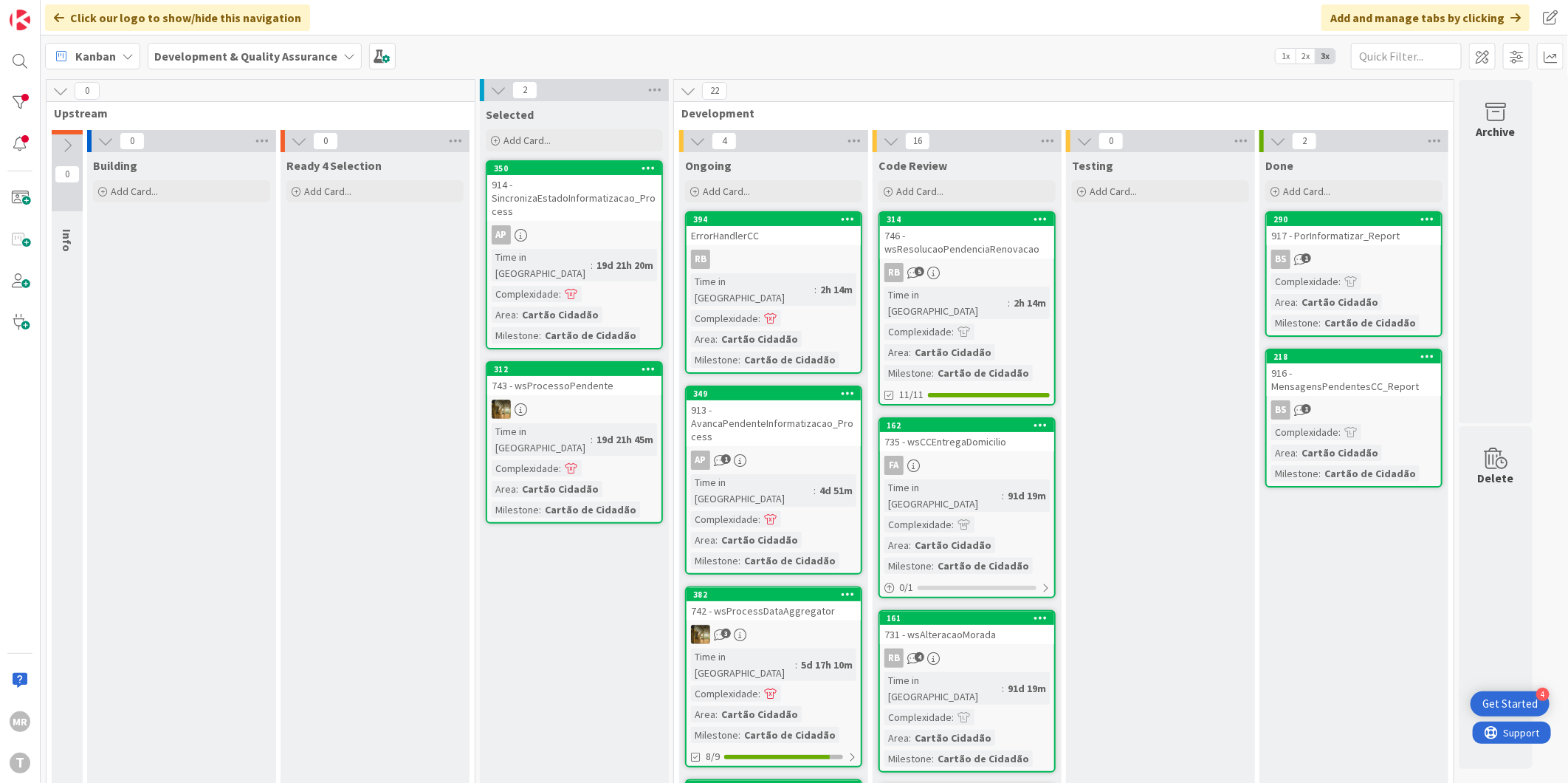
scroll to position [0, 0]
click at [18, 98] on div at bounding box center [20, 102] width 29 height 29
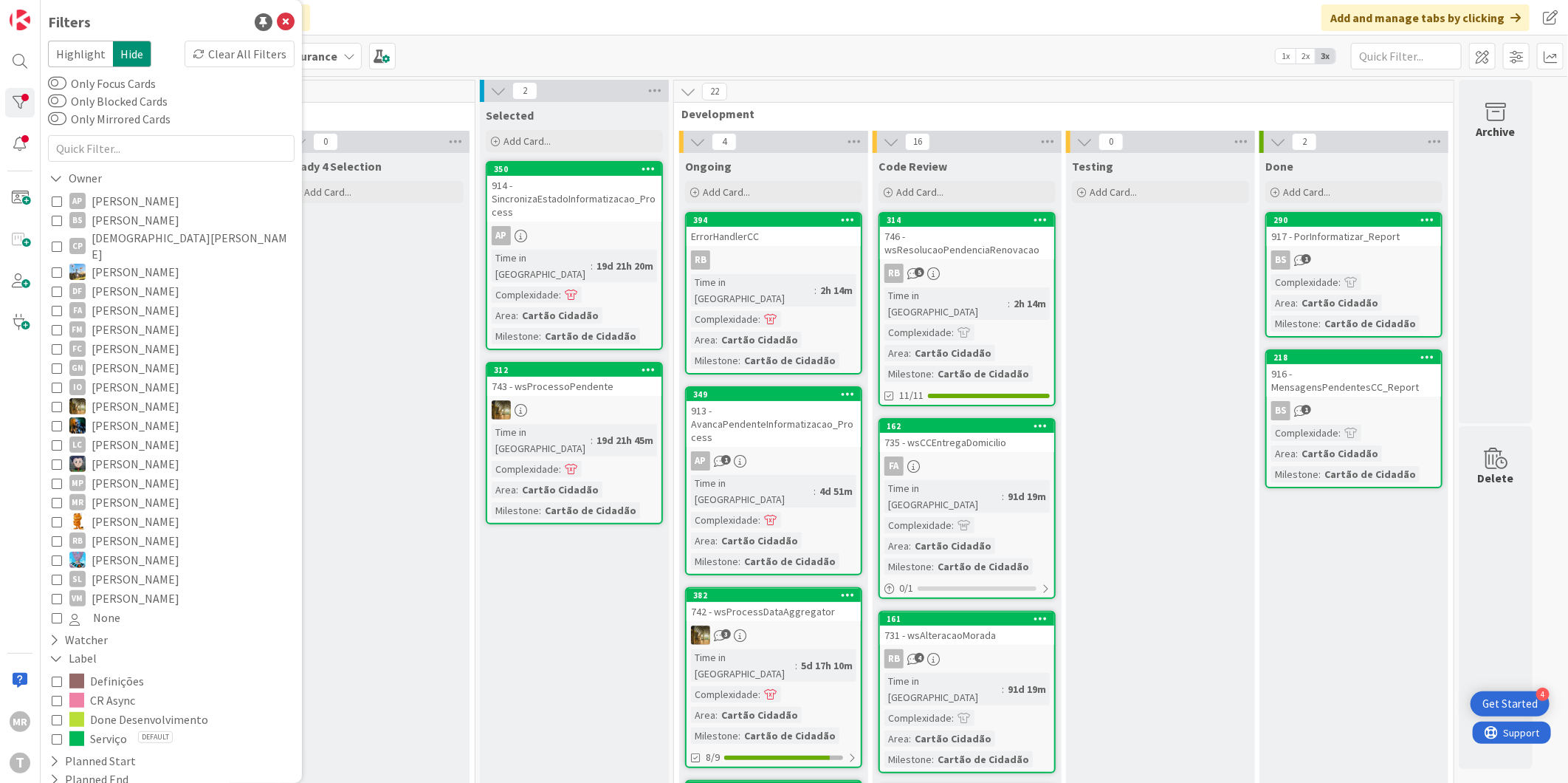
click at [131, 232] on span "[DEMOGRAPHIC_DATA][PERSON_NAME]" at bounding box center [191, 246] width 199 height 33
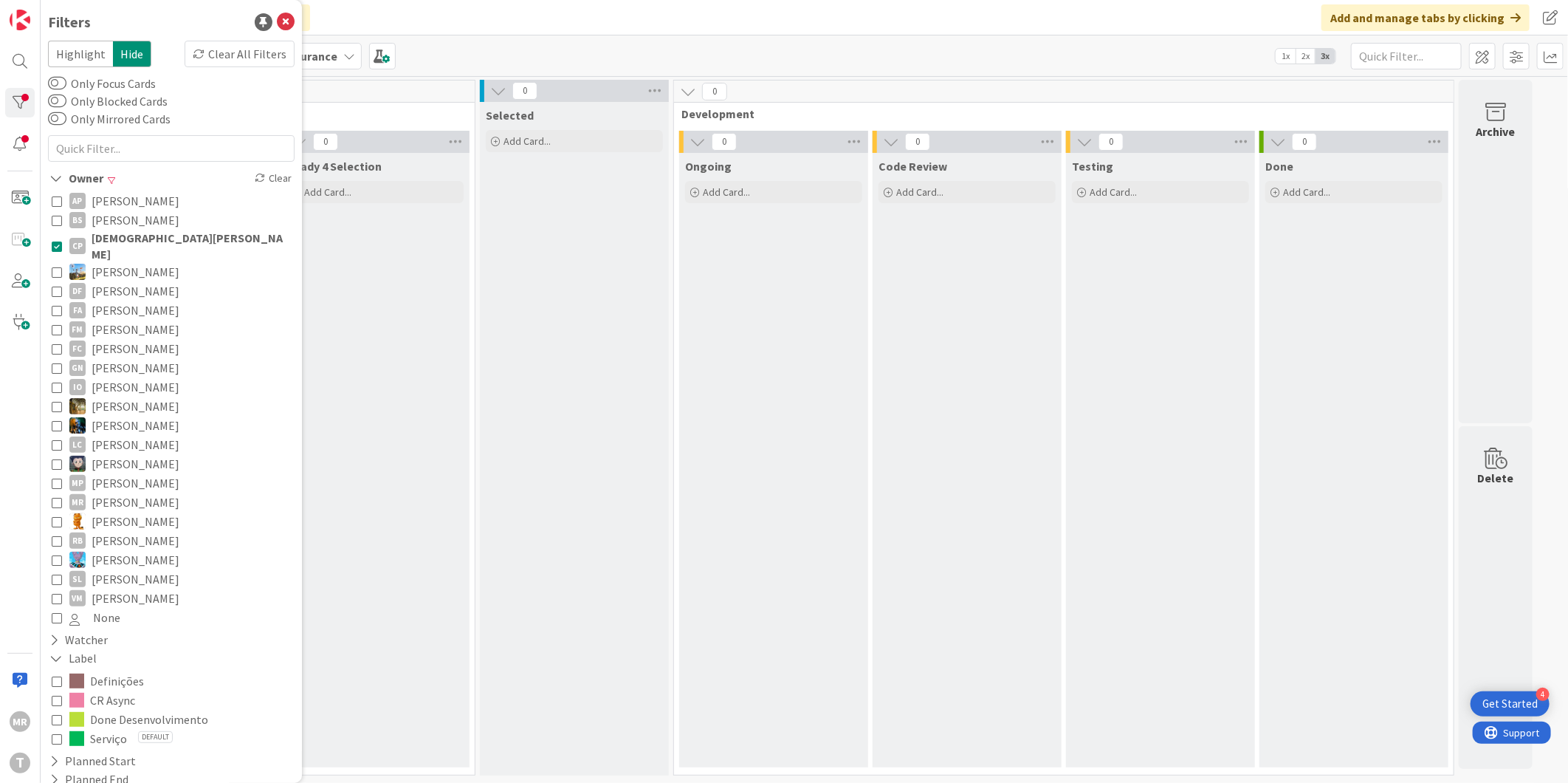
scroll to position [156, 0]
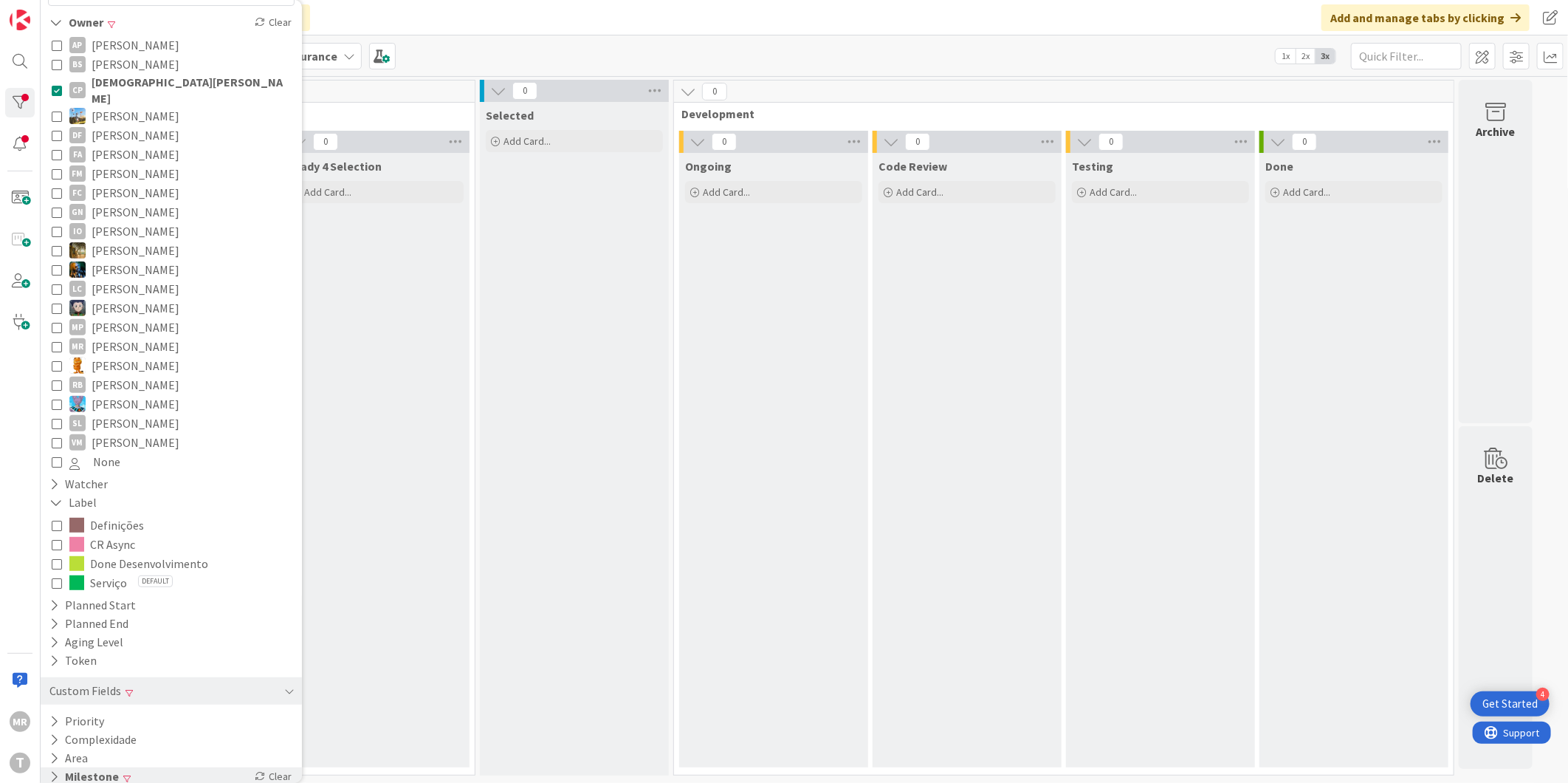
click at [121, 767] on div "Milestone Clear" at bounding box center [171, 776] width 261 height 19
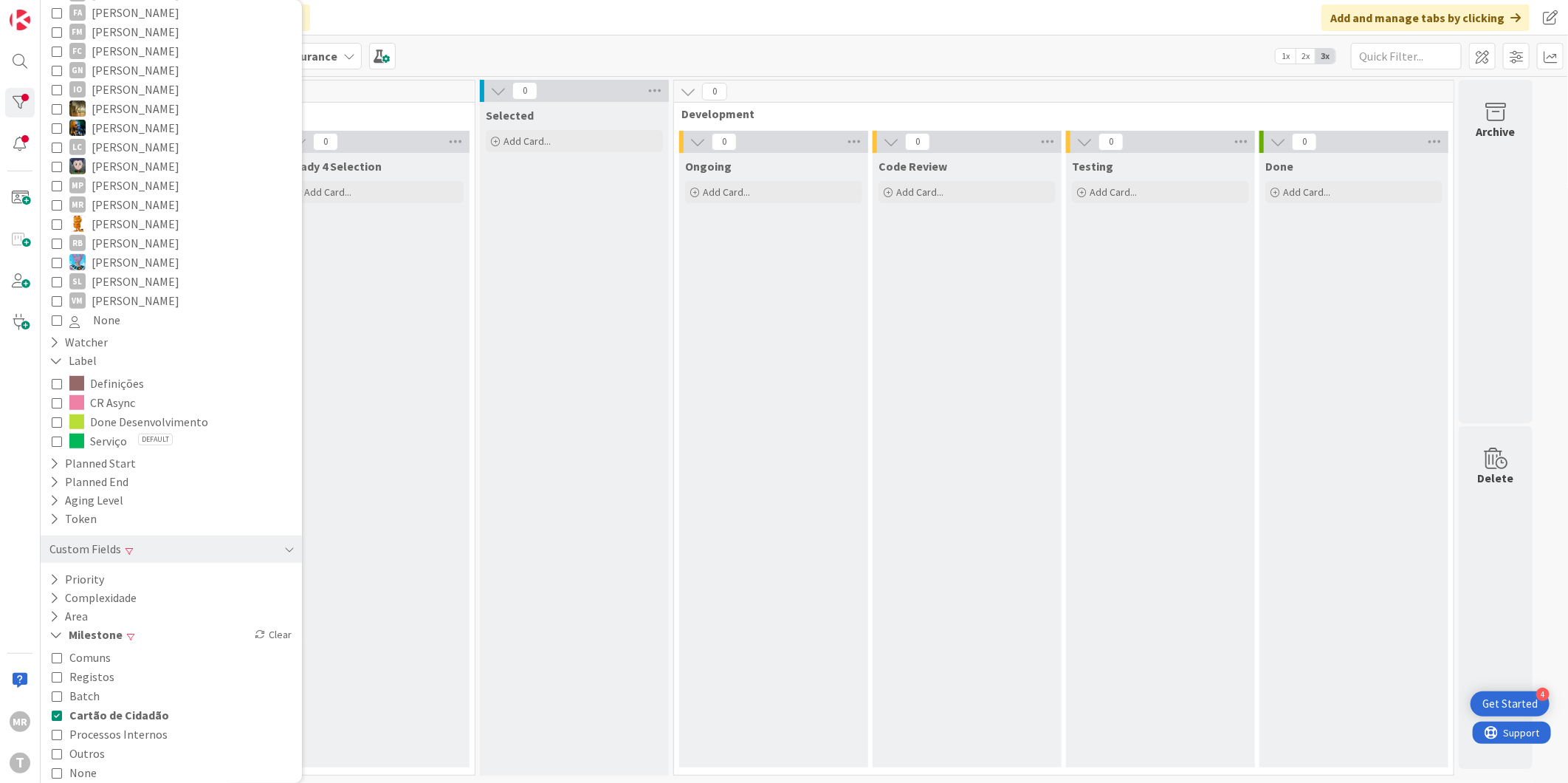
click at [115, 705] on span "Cartão de Cidadão" at bounding box center [119, 715] width 99 height 20
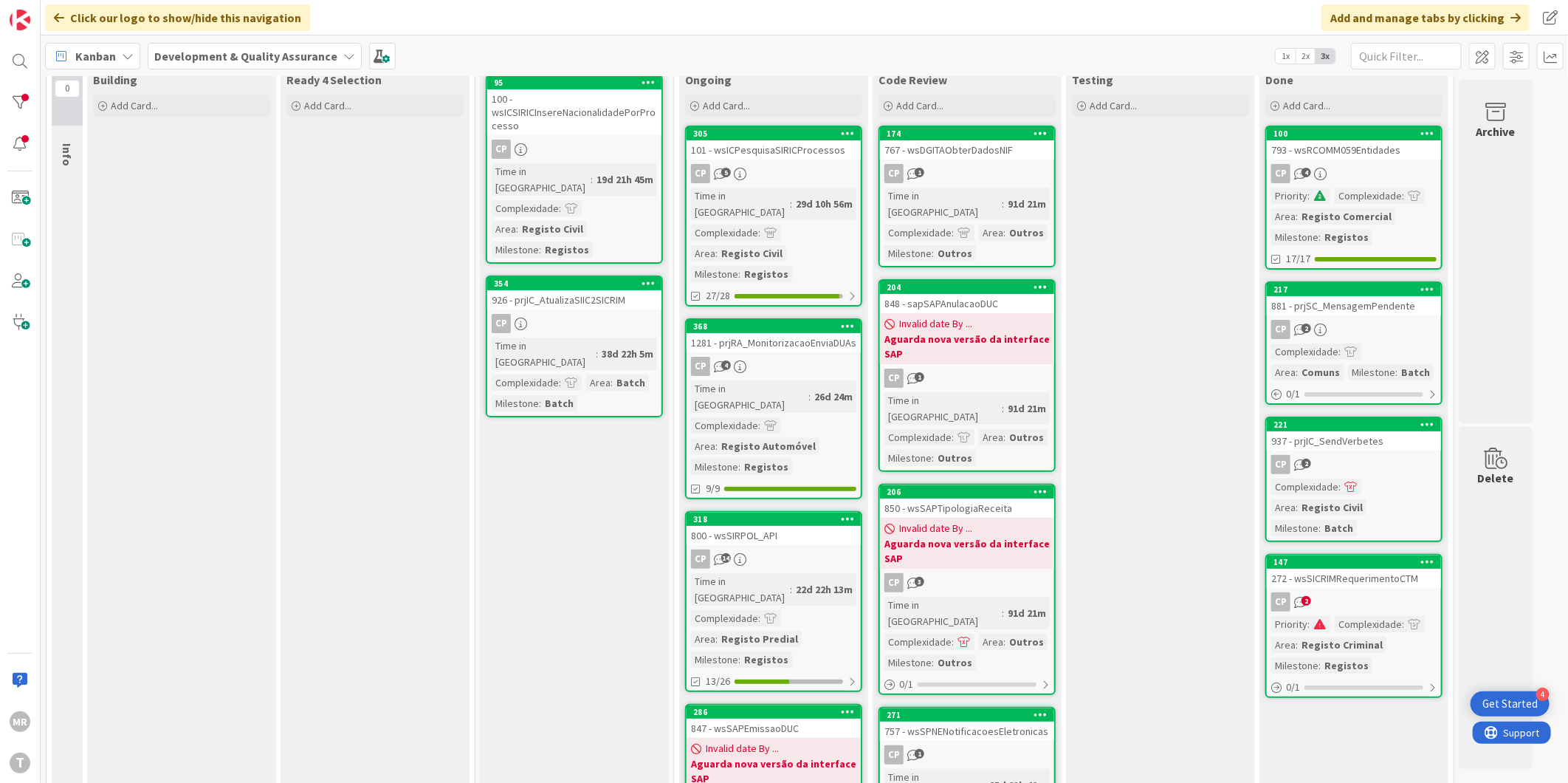
scroll to position [0, 0]
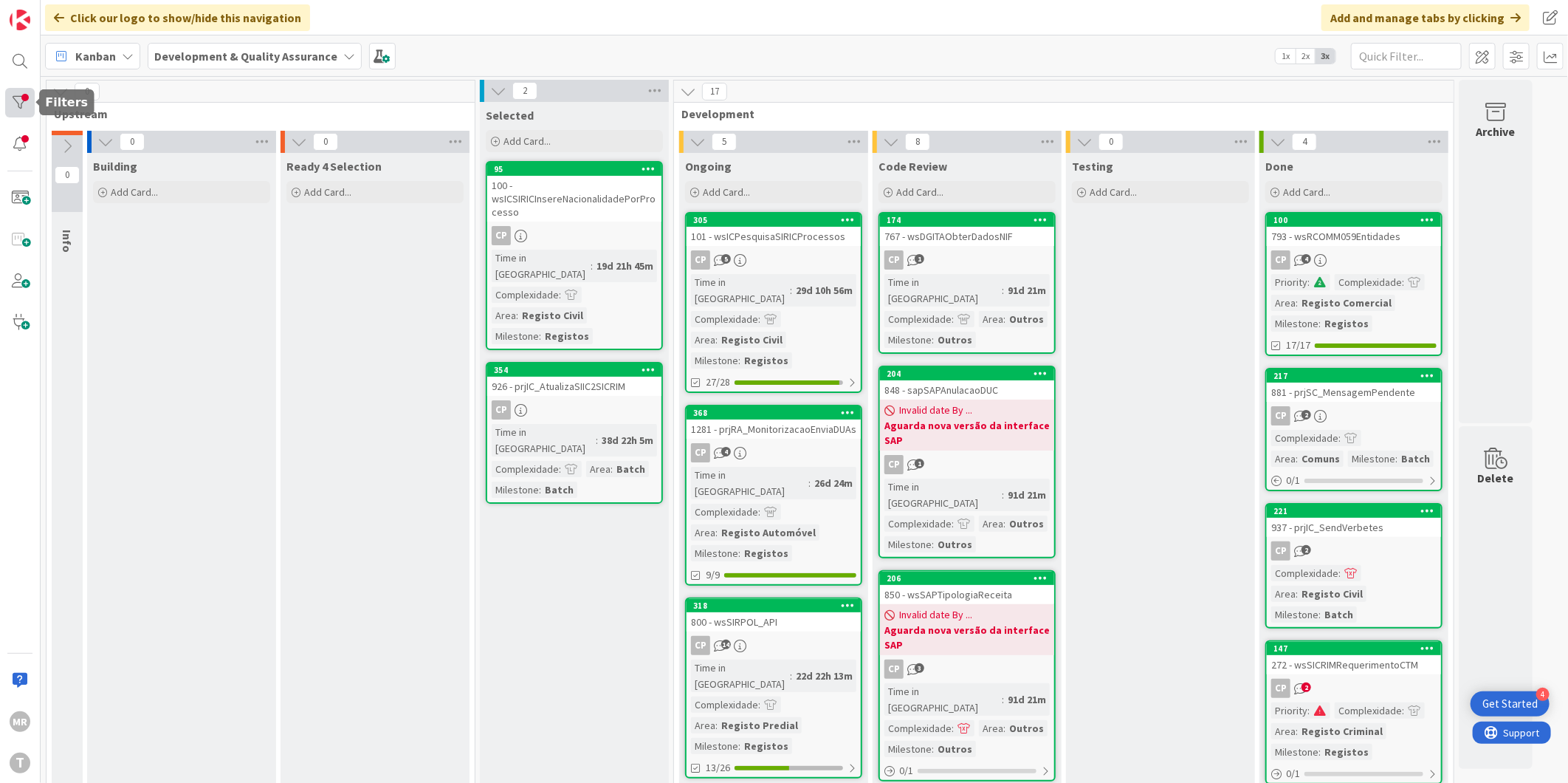
click at [25, 97] on div at bounding box center [20, 102] width 29 height 29
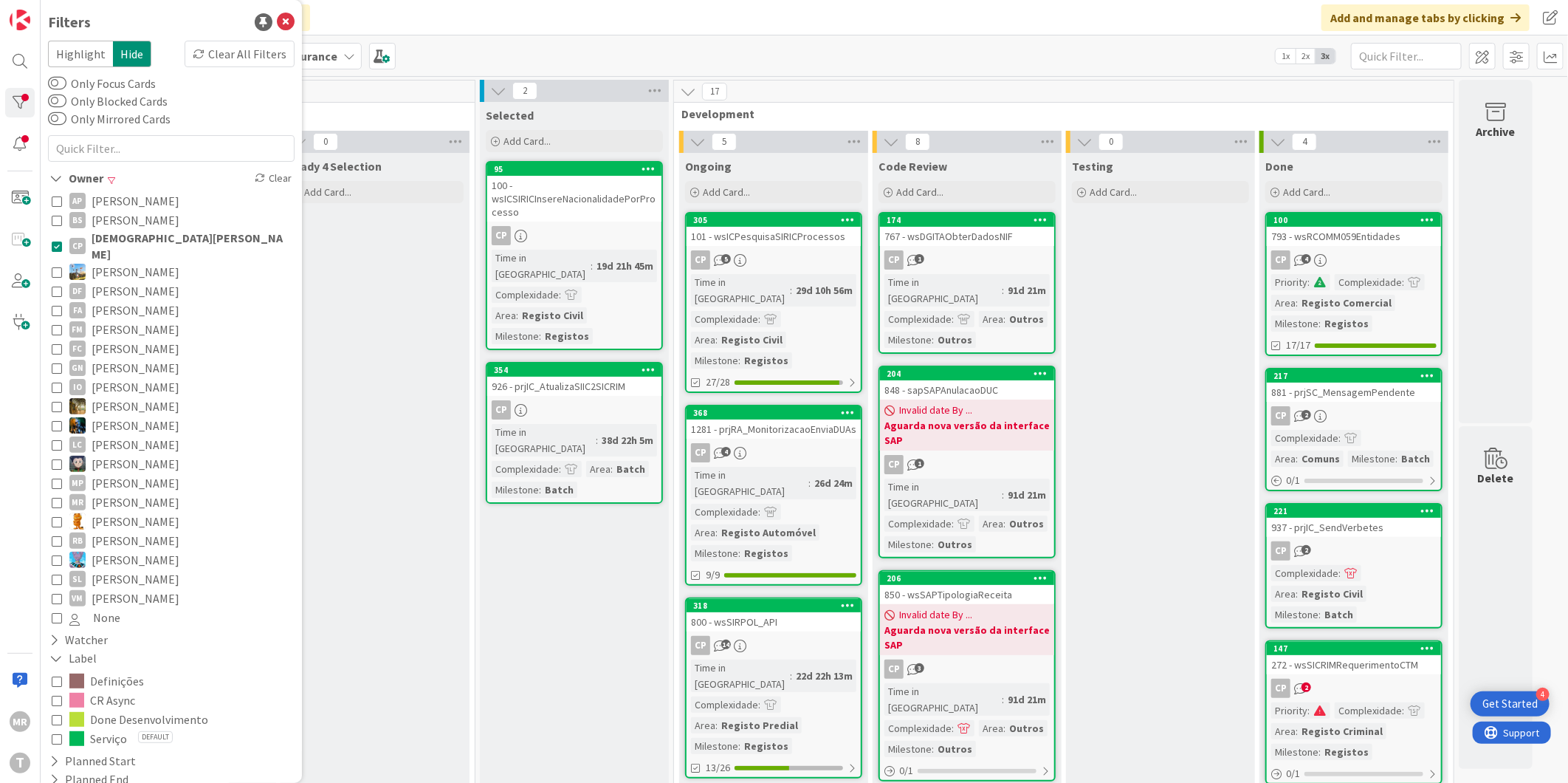
click at [156, 240] on span "[DEMOGRAPHIC_DATA][PERSON_NAME]" at bounding box center [191, 246] width 199 height 33
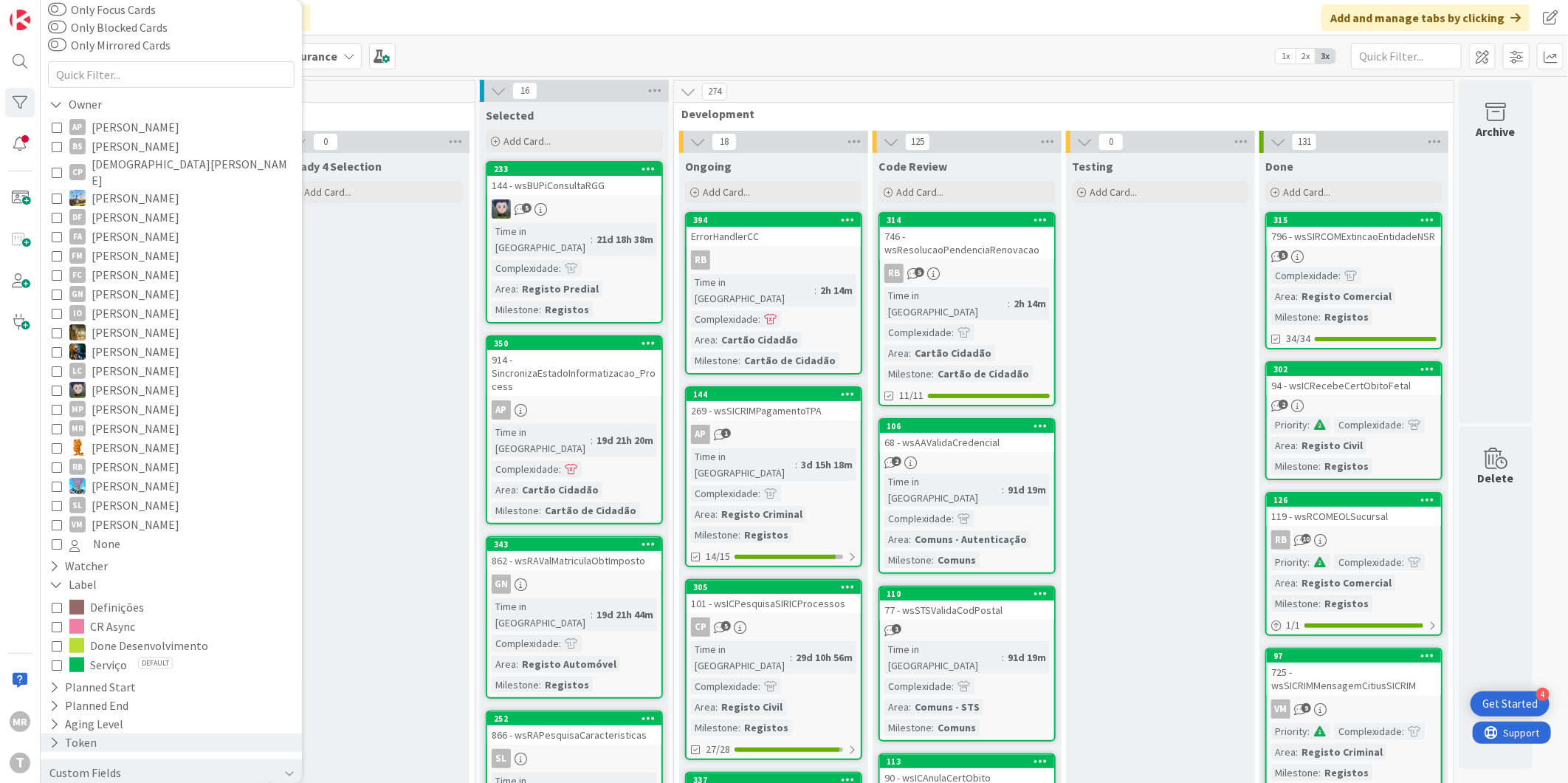
scroll to position [156, 0]
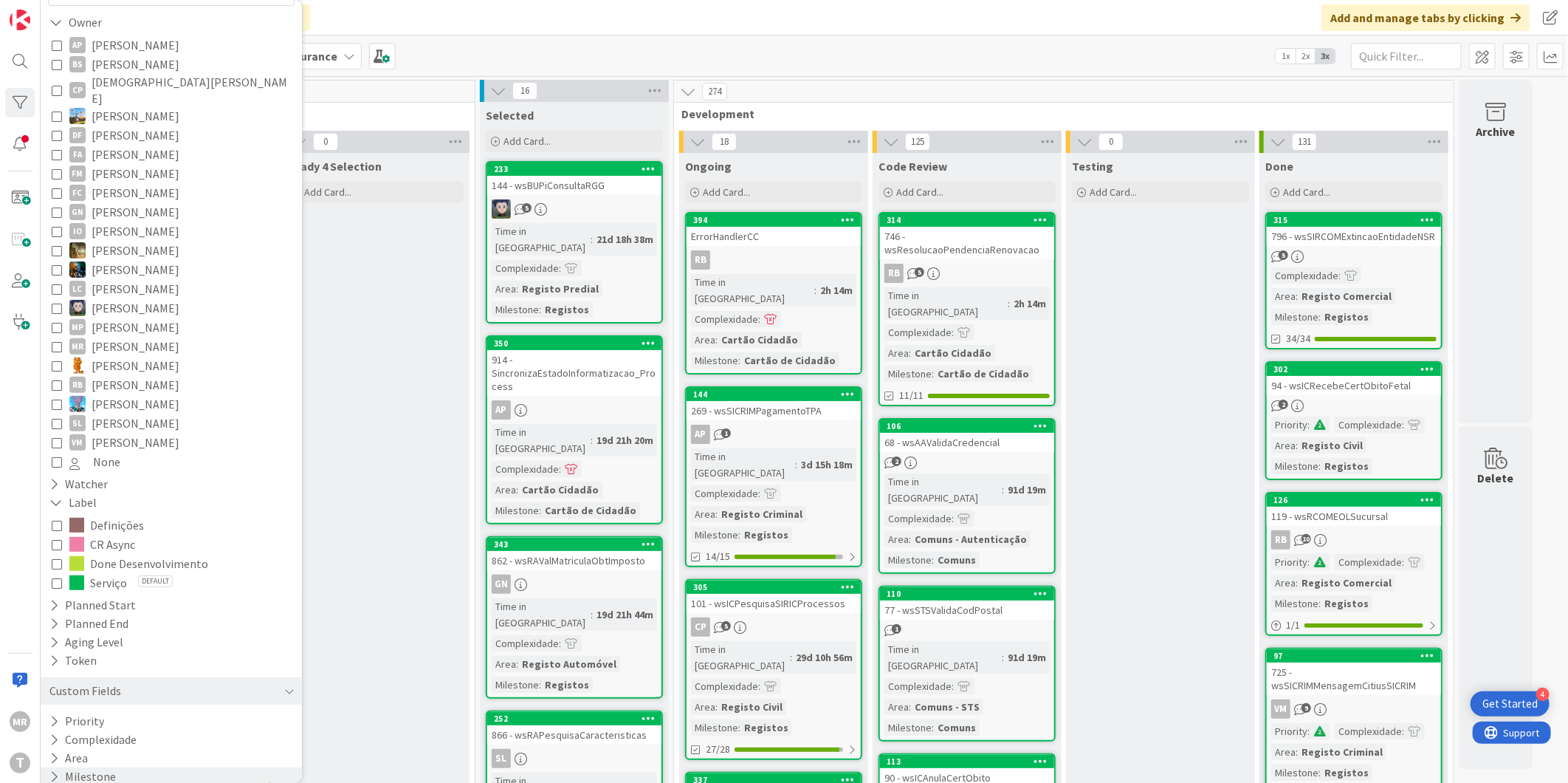
click at [128, 767] on div "Milestone" at bounding box center [171, 776] width 261 height 19
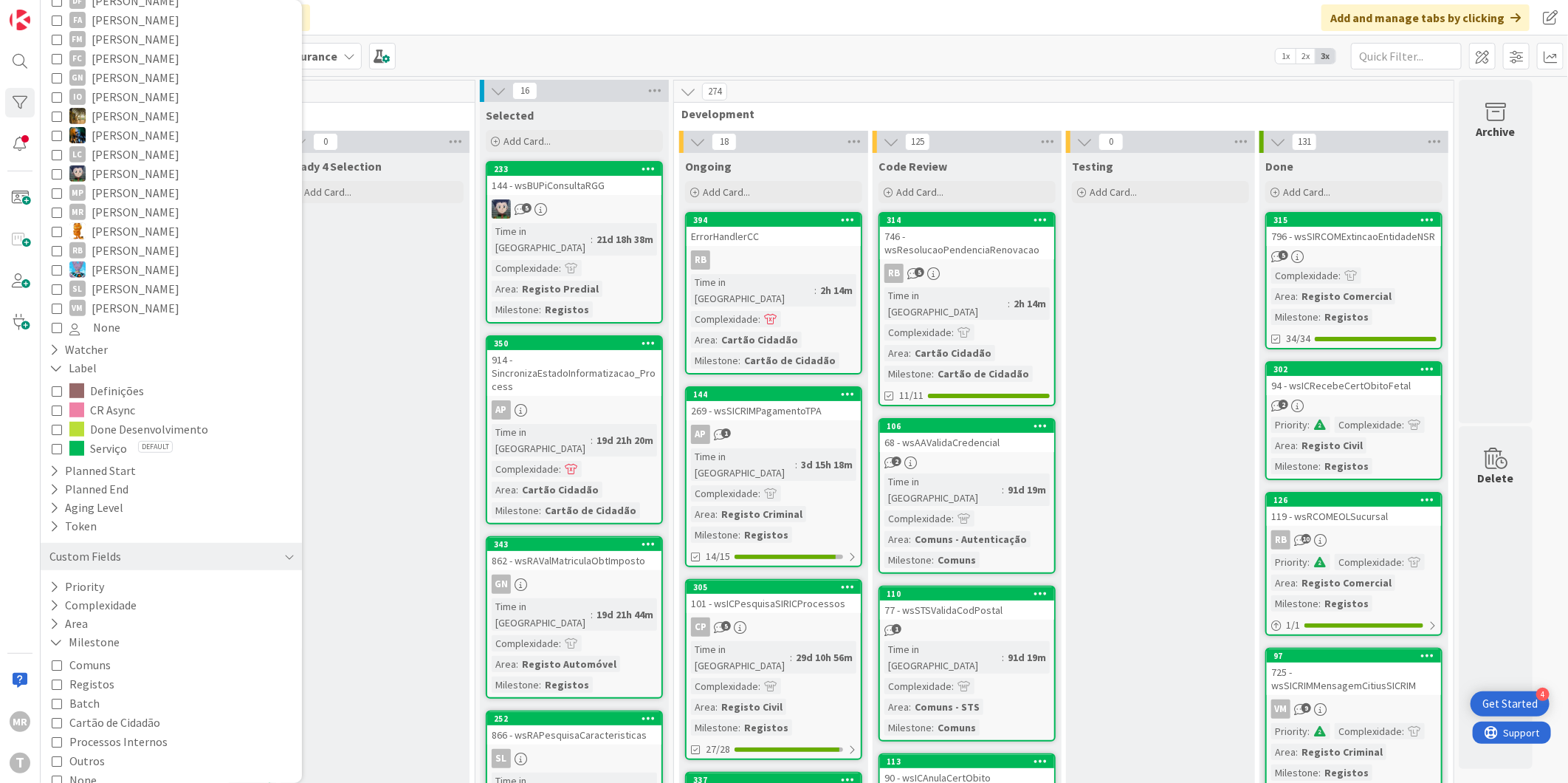
scroll to position [298, 0]
click at [73, 743] on span "Outros" at bounding box center [87, 753] width 35 height 20
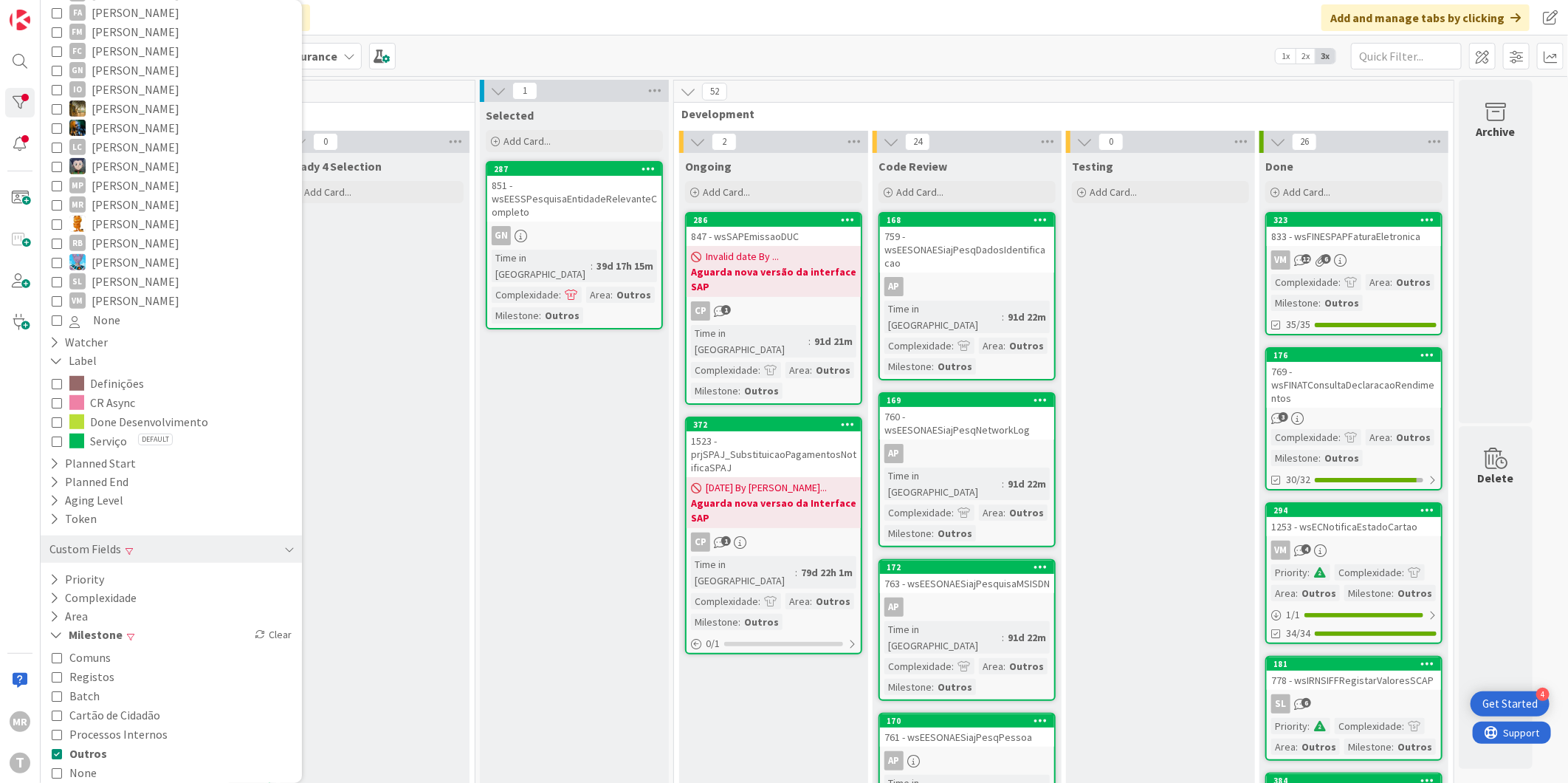
click at [87, 743] on span "Outros" at bounding box center [88, 753] width 37 height 20
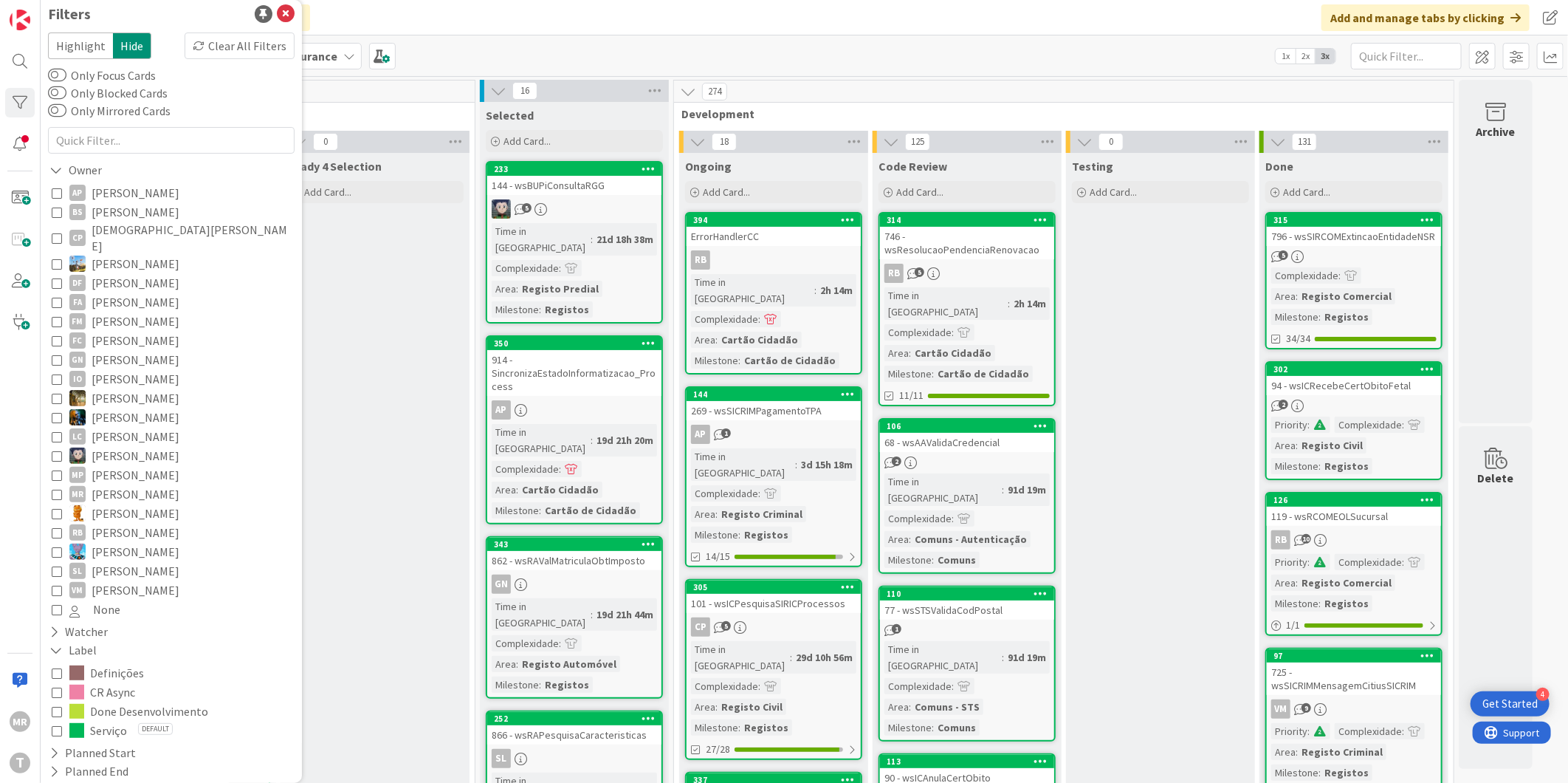
scroll to position [0, 0]
click at [119, 358] on span "[PERSON_NAME]" at bounding box center [135, 368] width 88 height 20
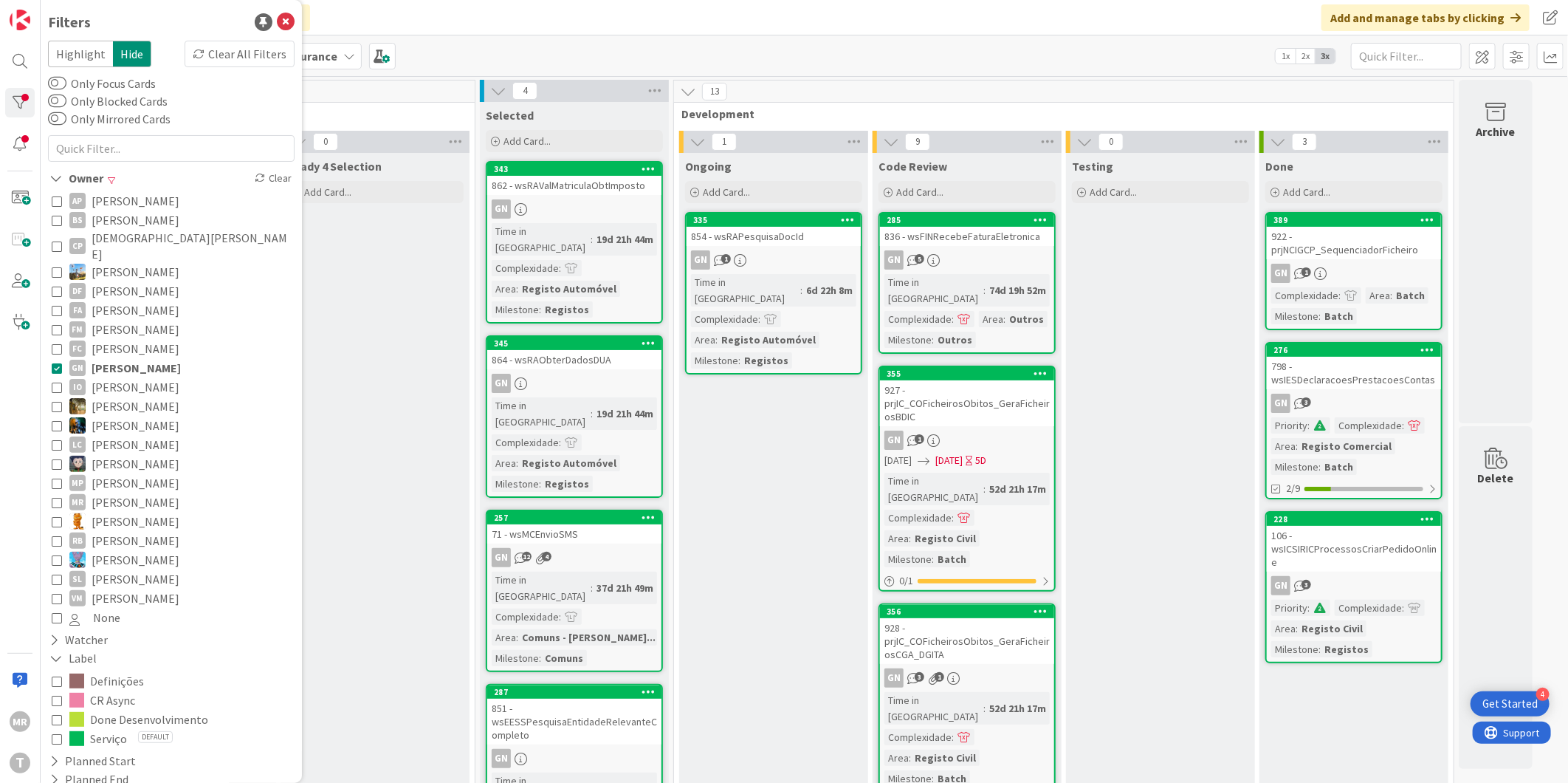
click at [170, 358] on span "[PERSON_NAME]" at bounding box center [136, 368] width 90 height 20
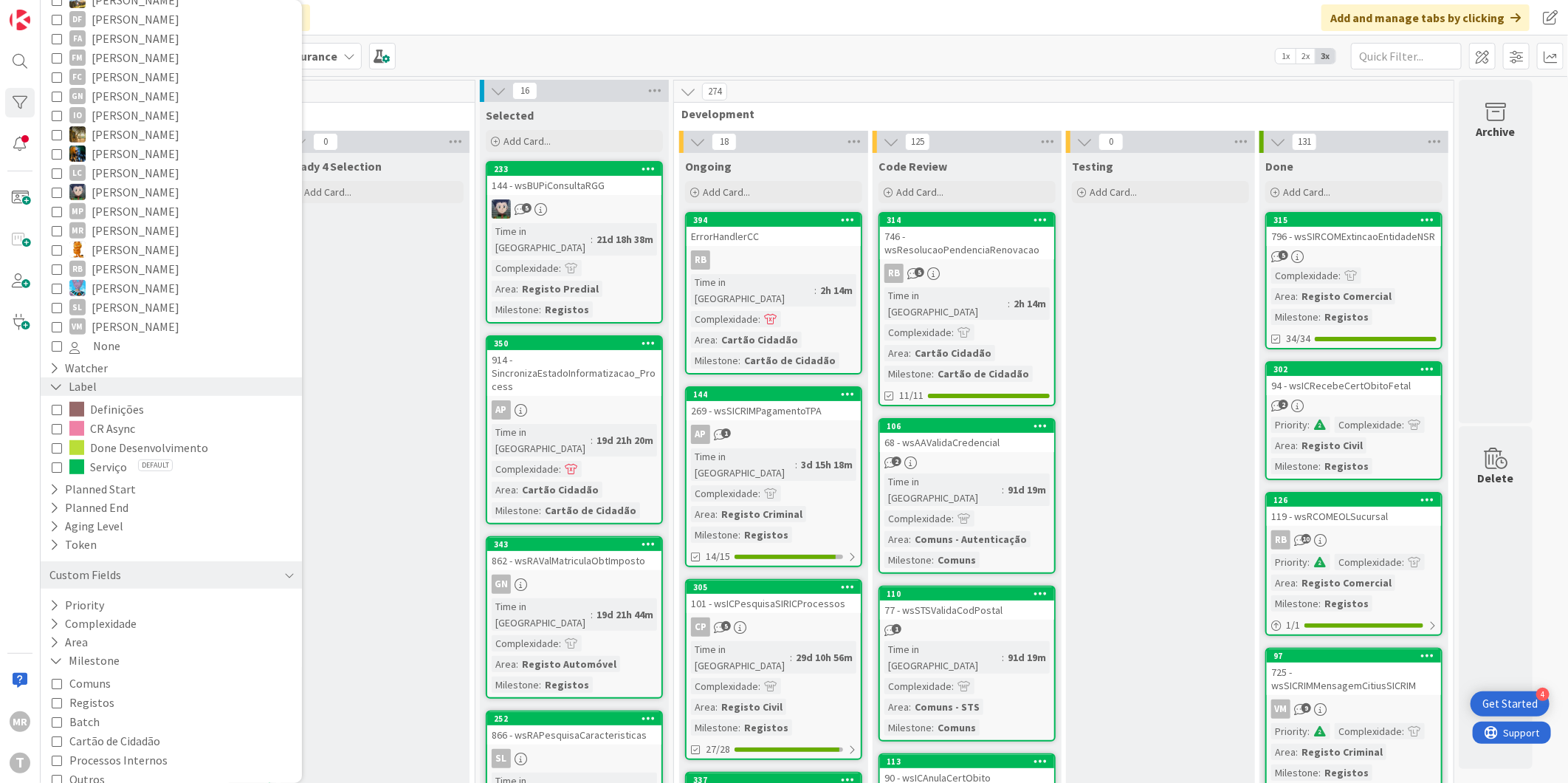
scroll to position [298, 0]
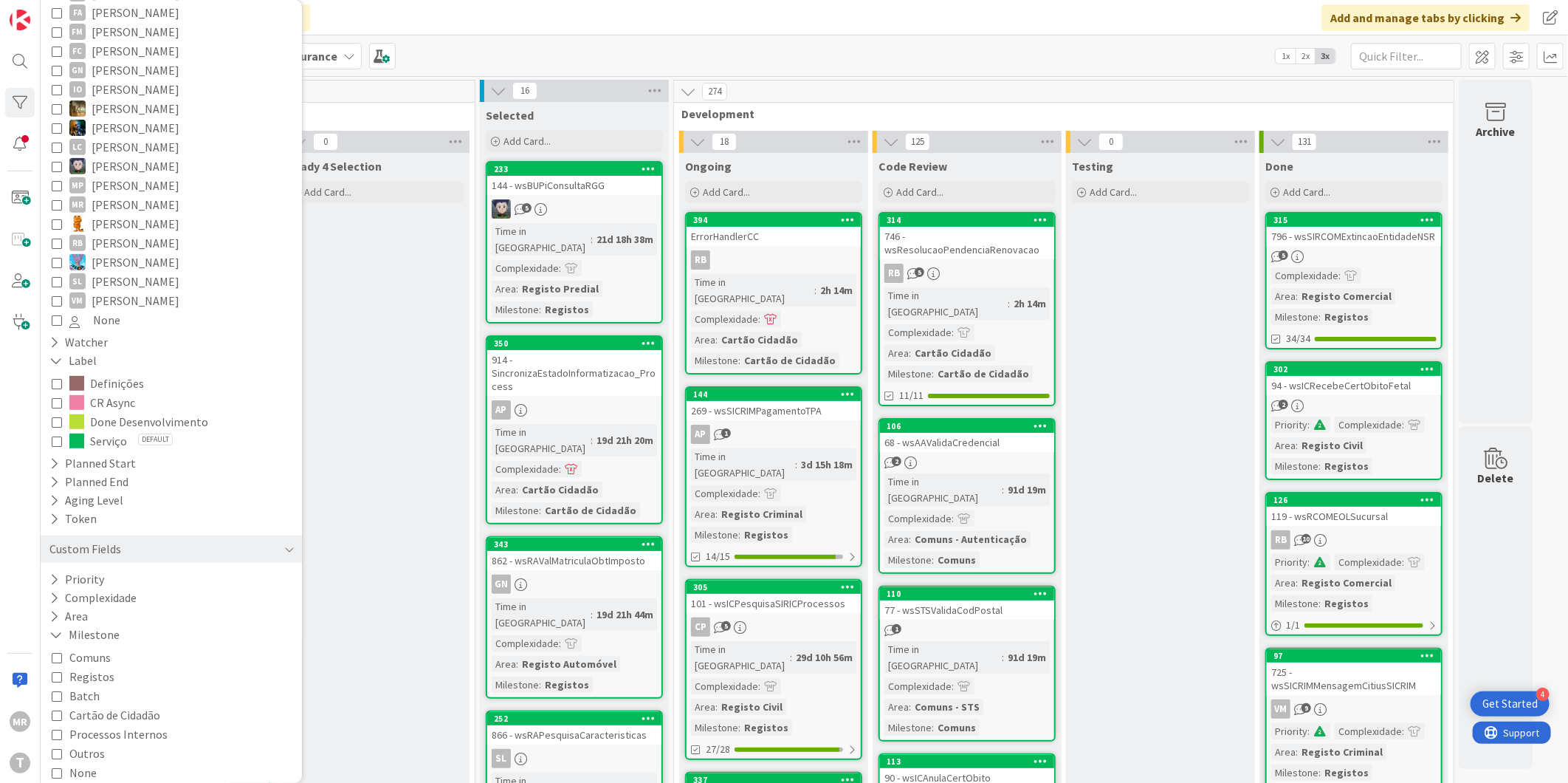
click at [96, 667] on span "Registos" at bounding box center [91, 677] width 45 height 20
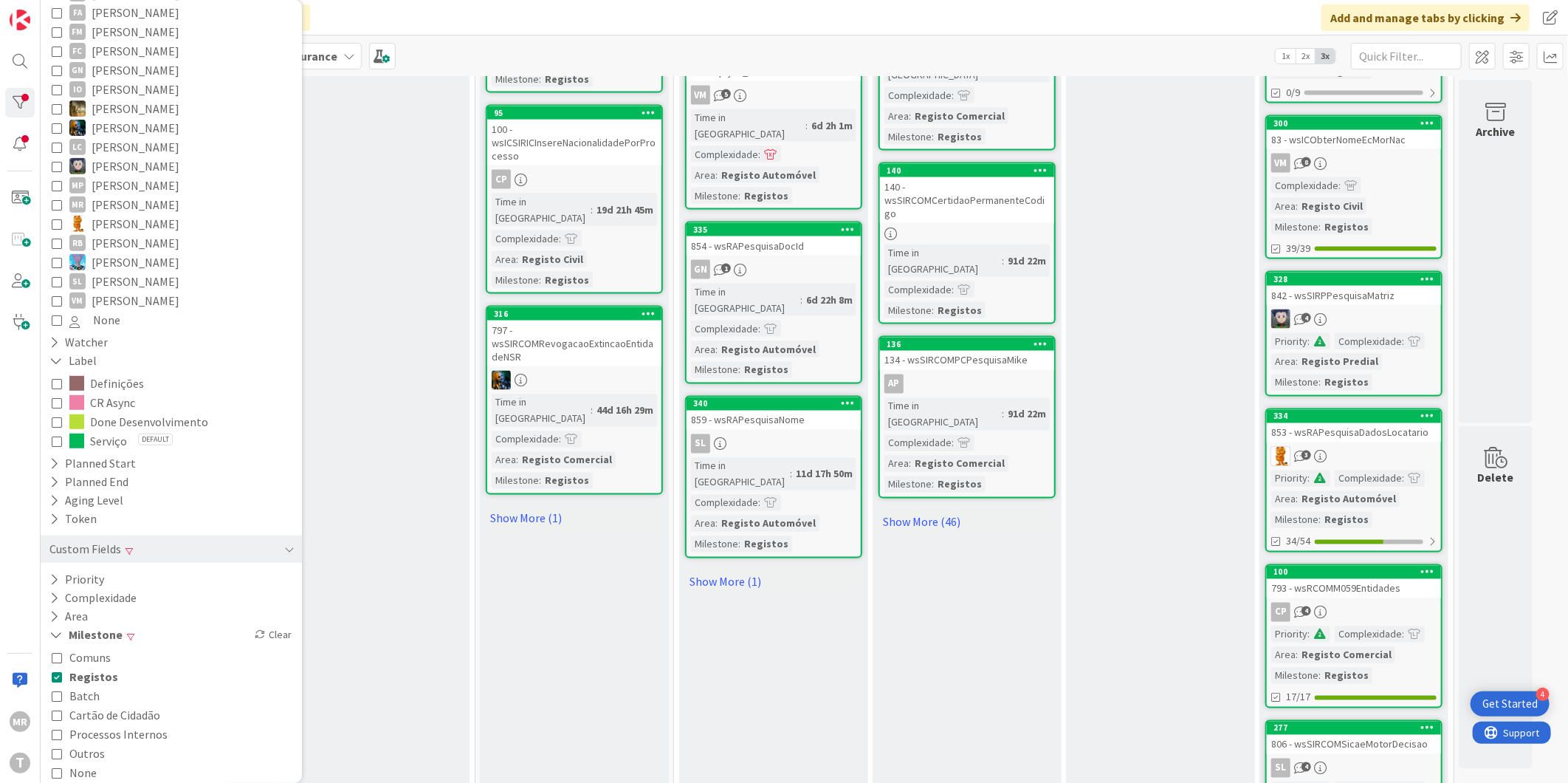
click at [98, 667] on span "Registos" at bounding box center [93, 677] width 49 height 20
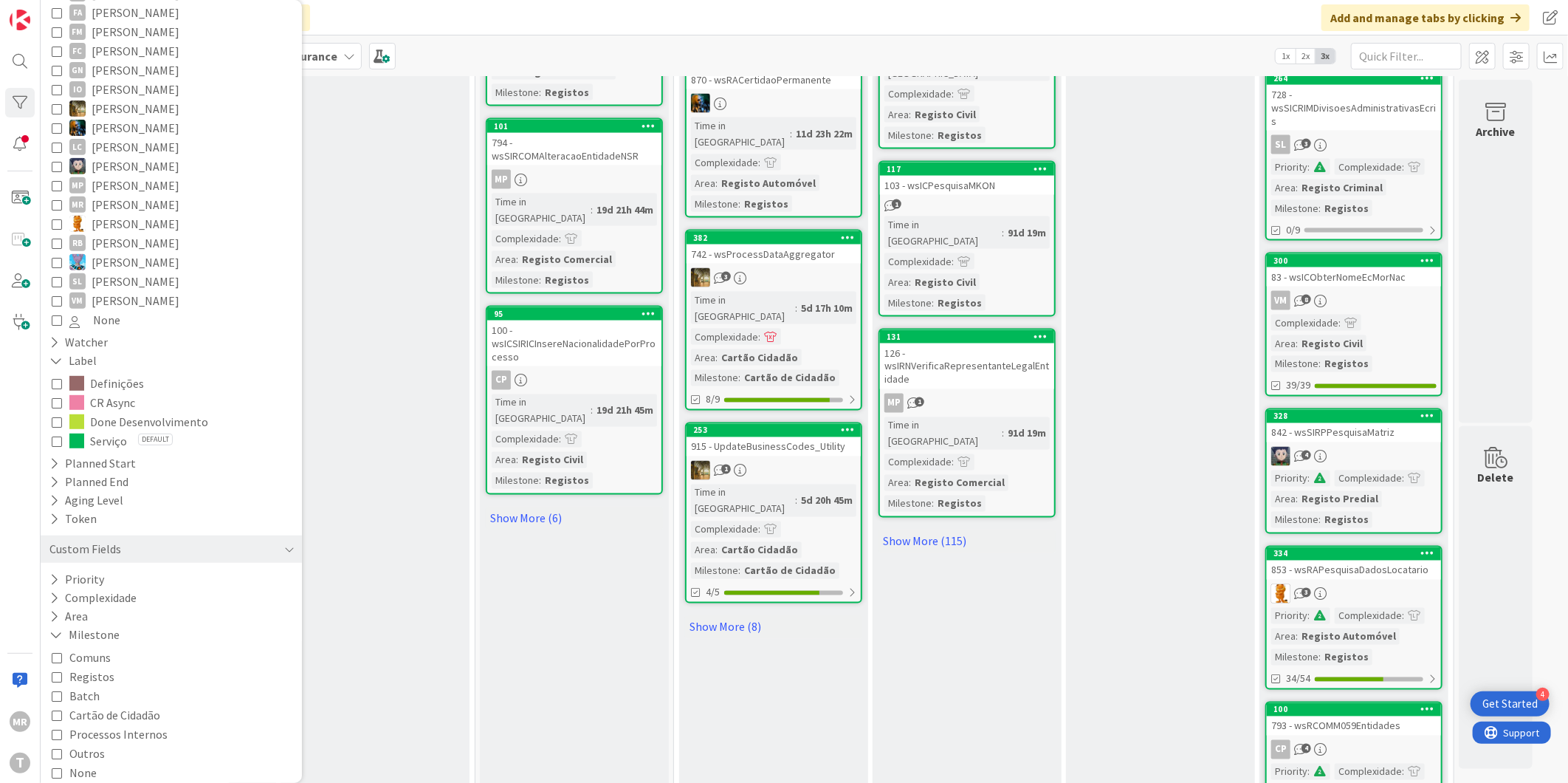
click at [90, 686] on span "Batch" at bounding box center [84, 696] width 30 height 20
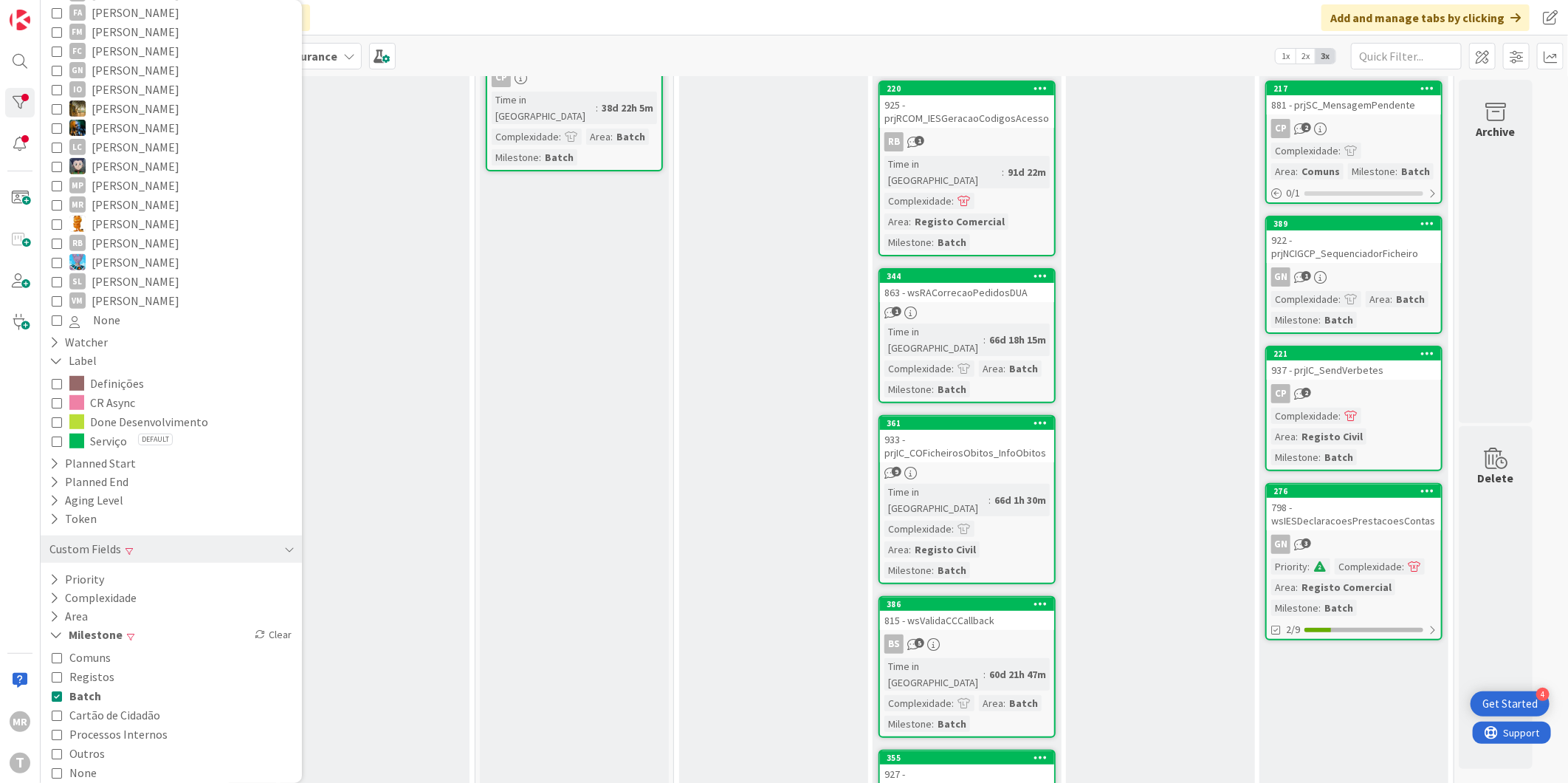
scroll to position [0, 0]
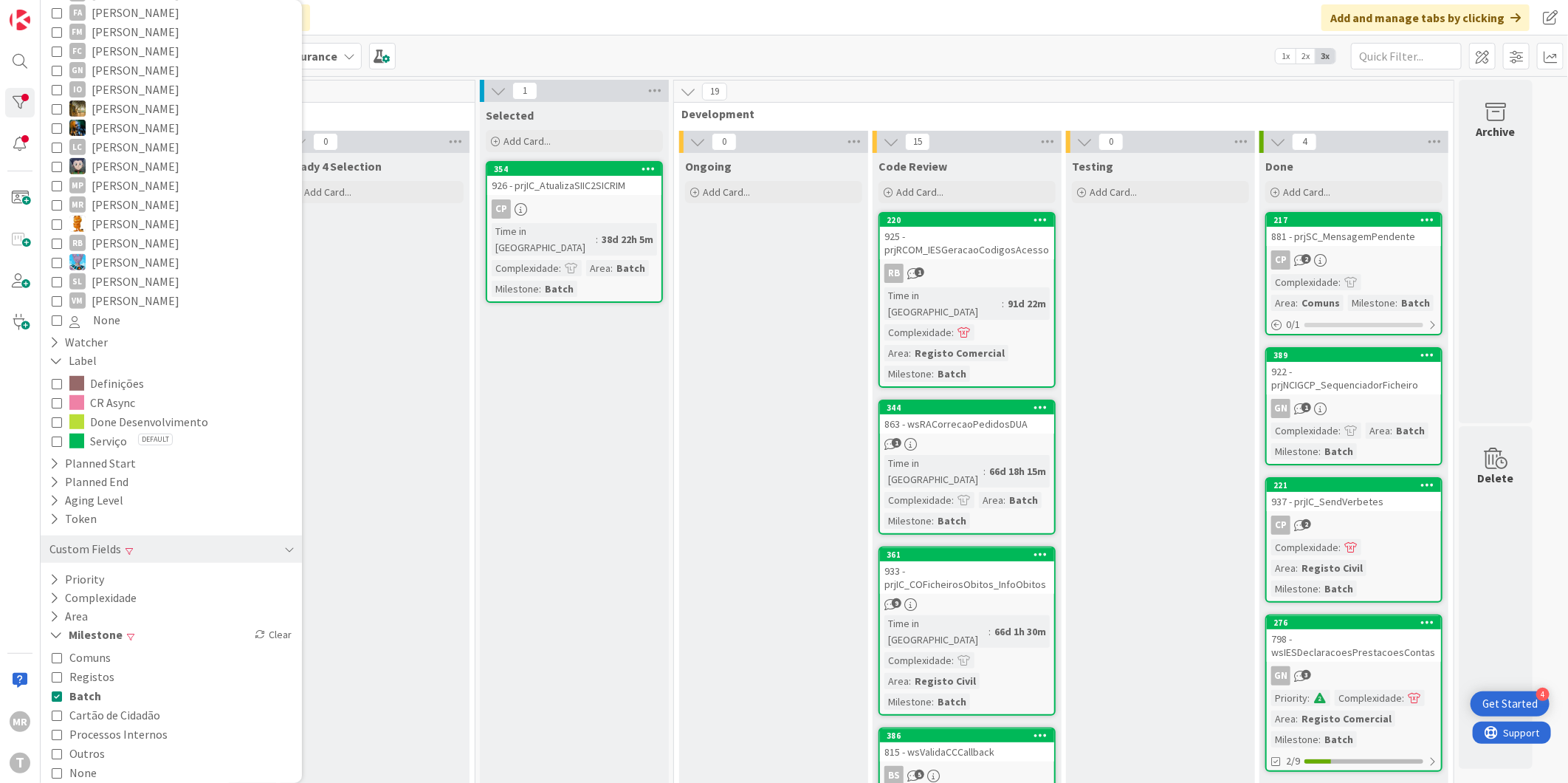
click at [87, 686] on span "Batch" at bounding box center [85, 696] width 32 height 20
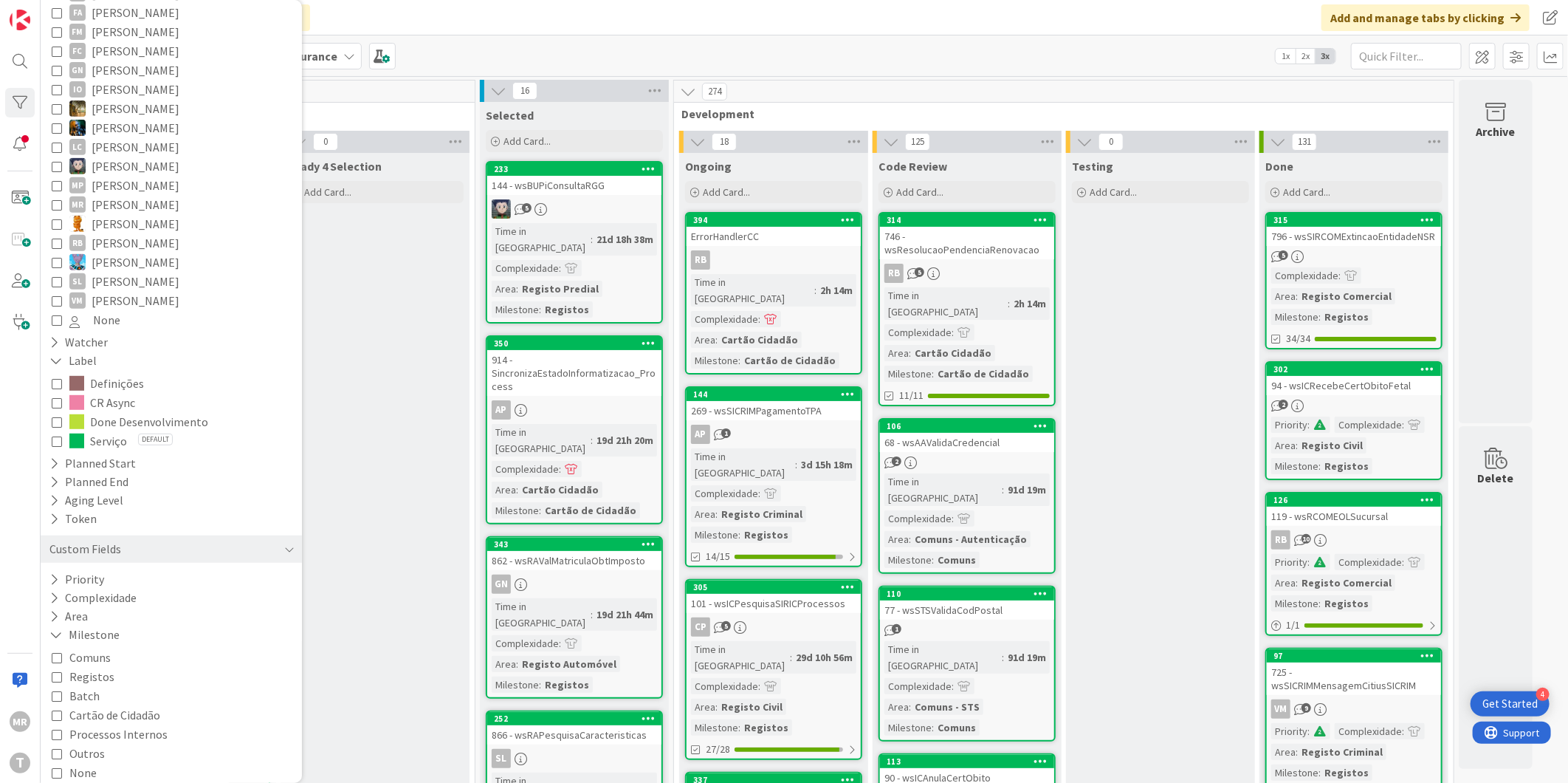
click at [93, 743] on span "Outros" at bounding box center [87, 753] width 35 height 20
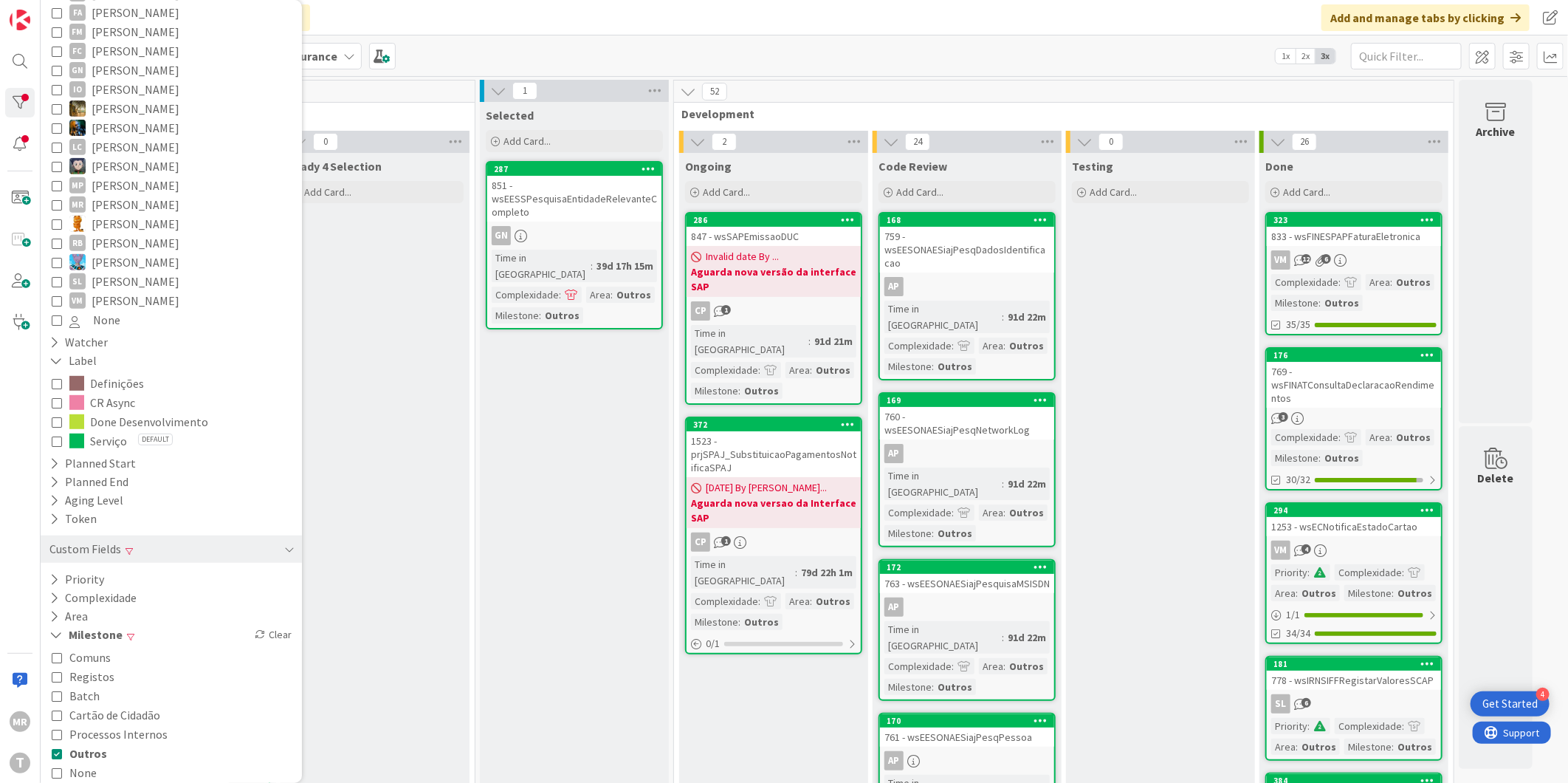
click at [100, 667] on span "Registos" at bounding box center [91, 677] width 45 height 20
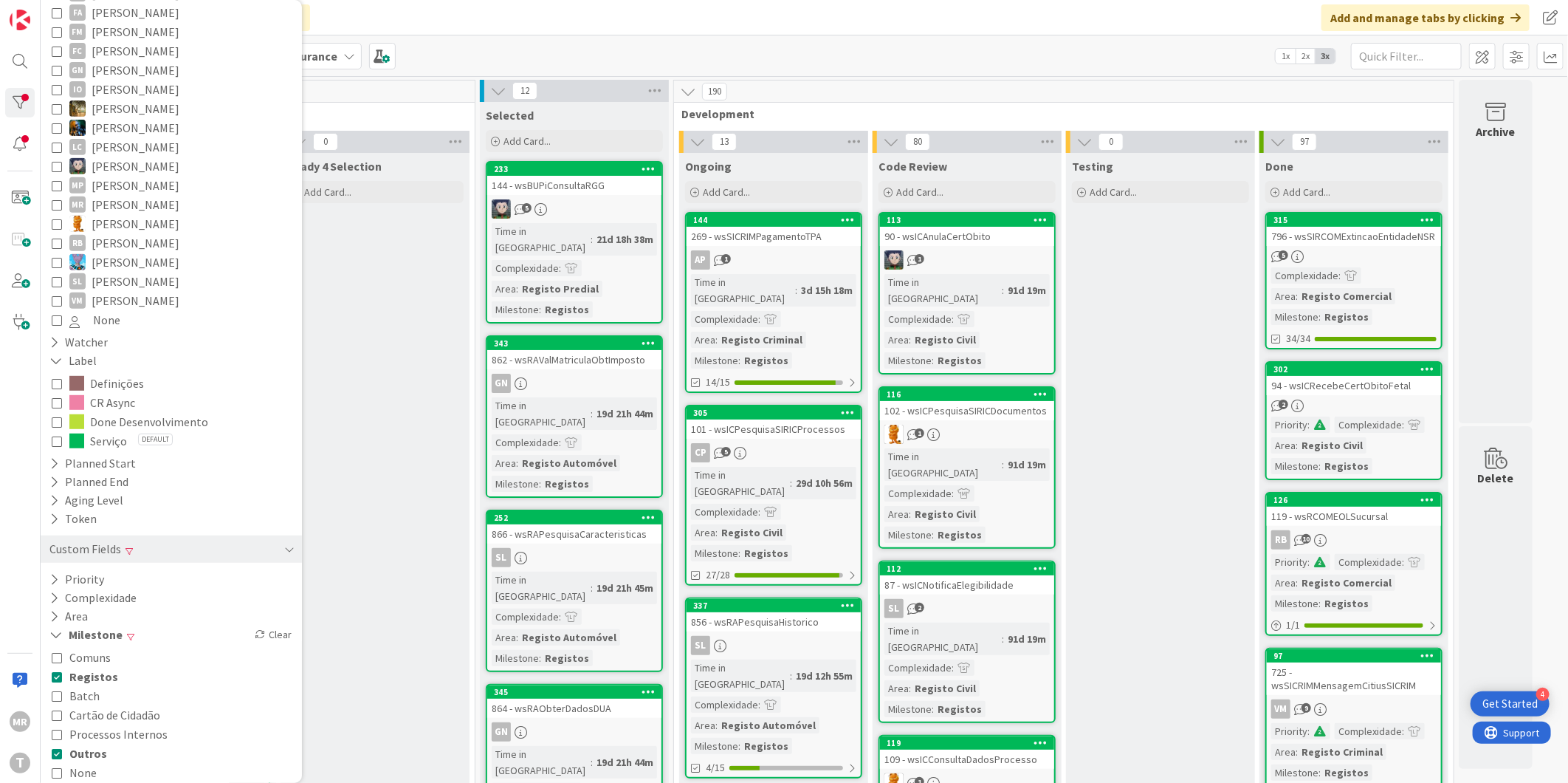
click at [96, 746] on span "Outros" at bounding box center [88, 753] width 37 height 20
click at [97, 647] on span "Comuns" at bounding box center [90, 657] width 42 height 20
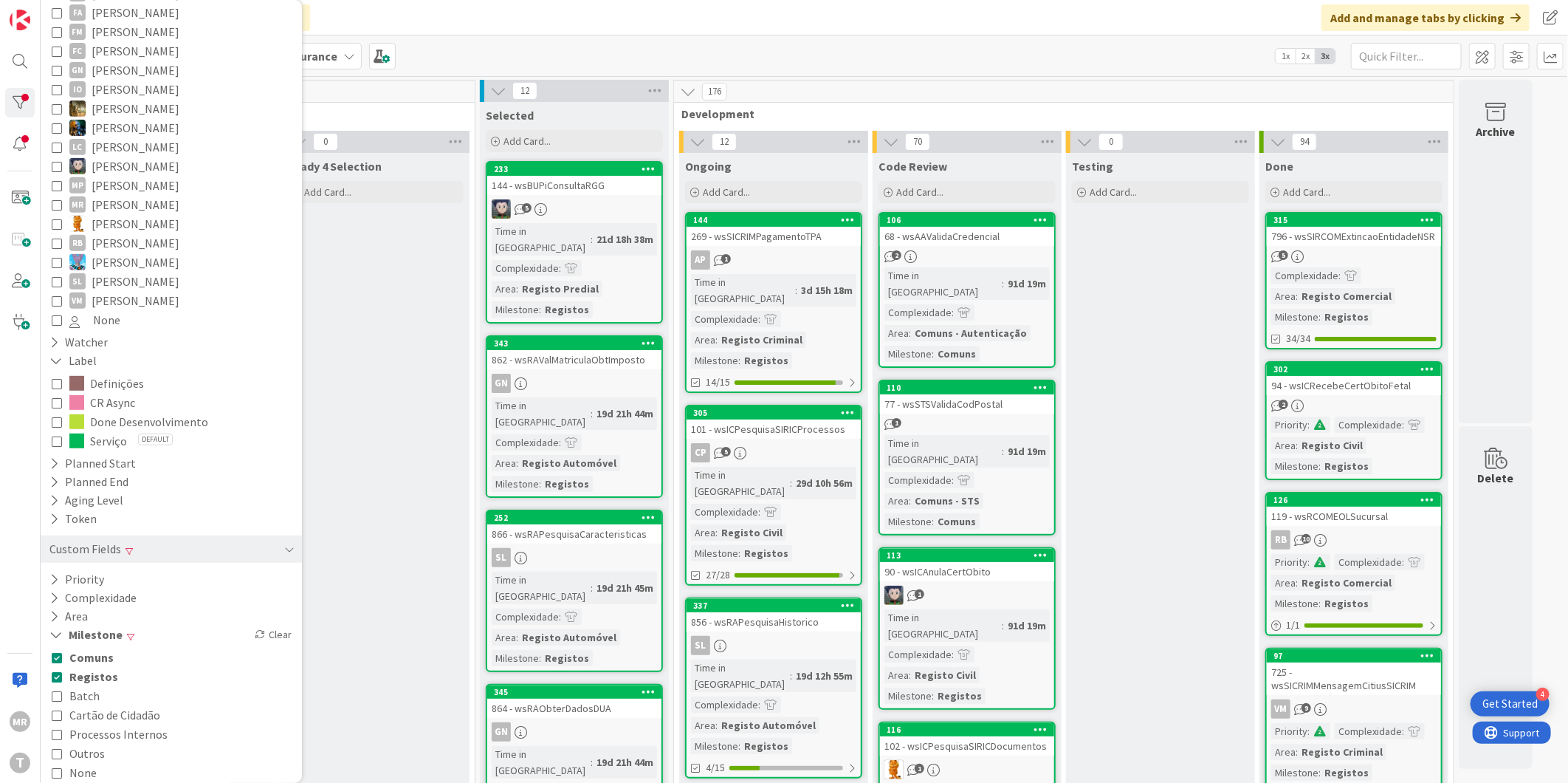
click at [97, 667] on span "Registos" at bounding box center [93, 677] width 49 height 20
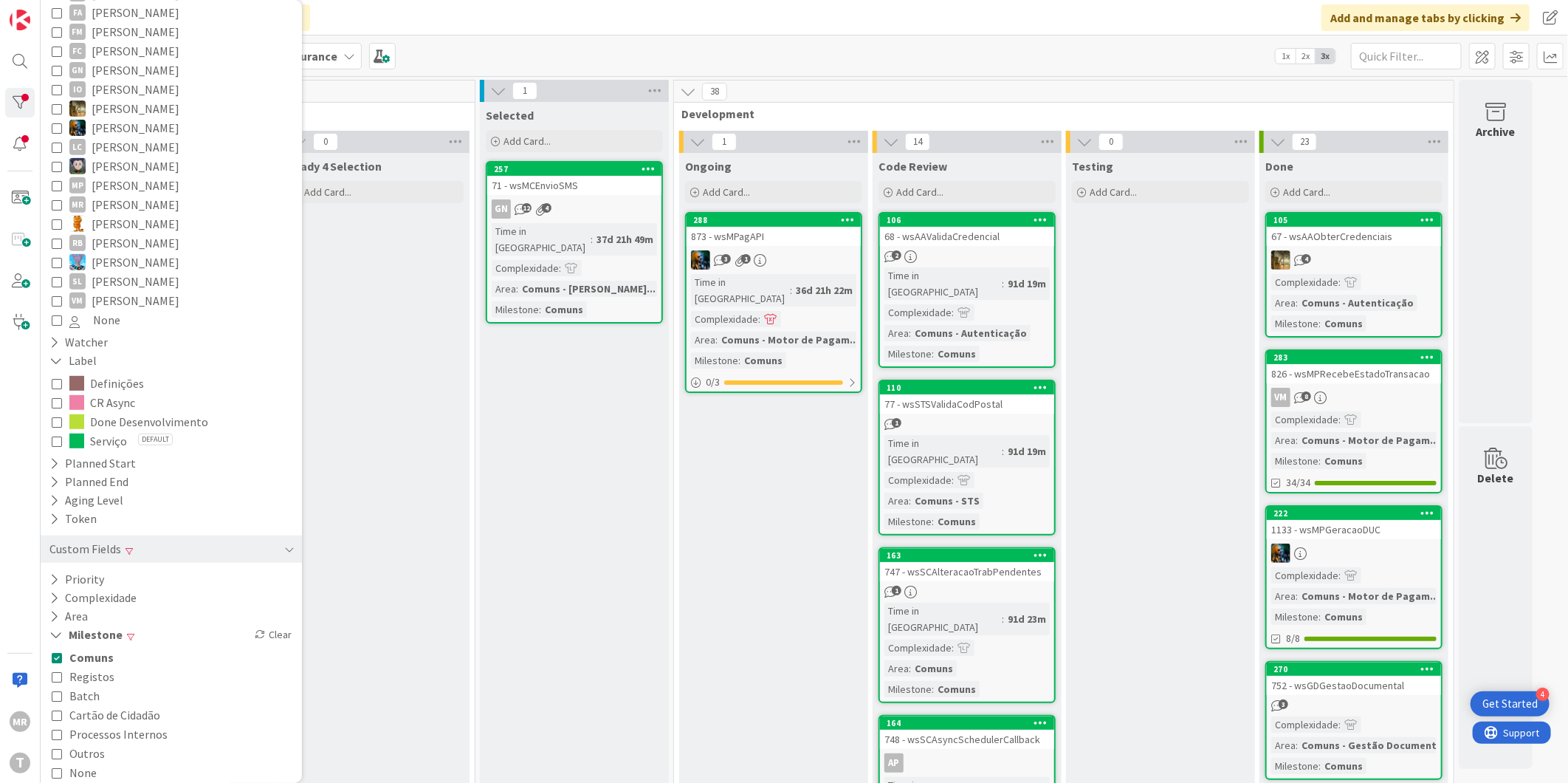
click at [94, 647] on span "Comuns" at bounding box center [91, 657] width 44 height 20
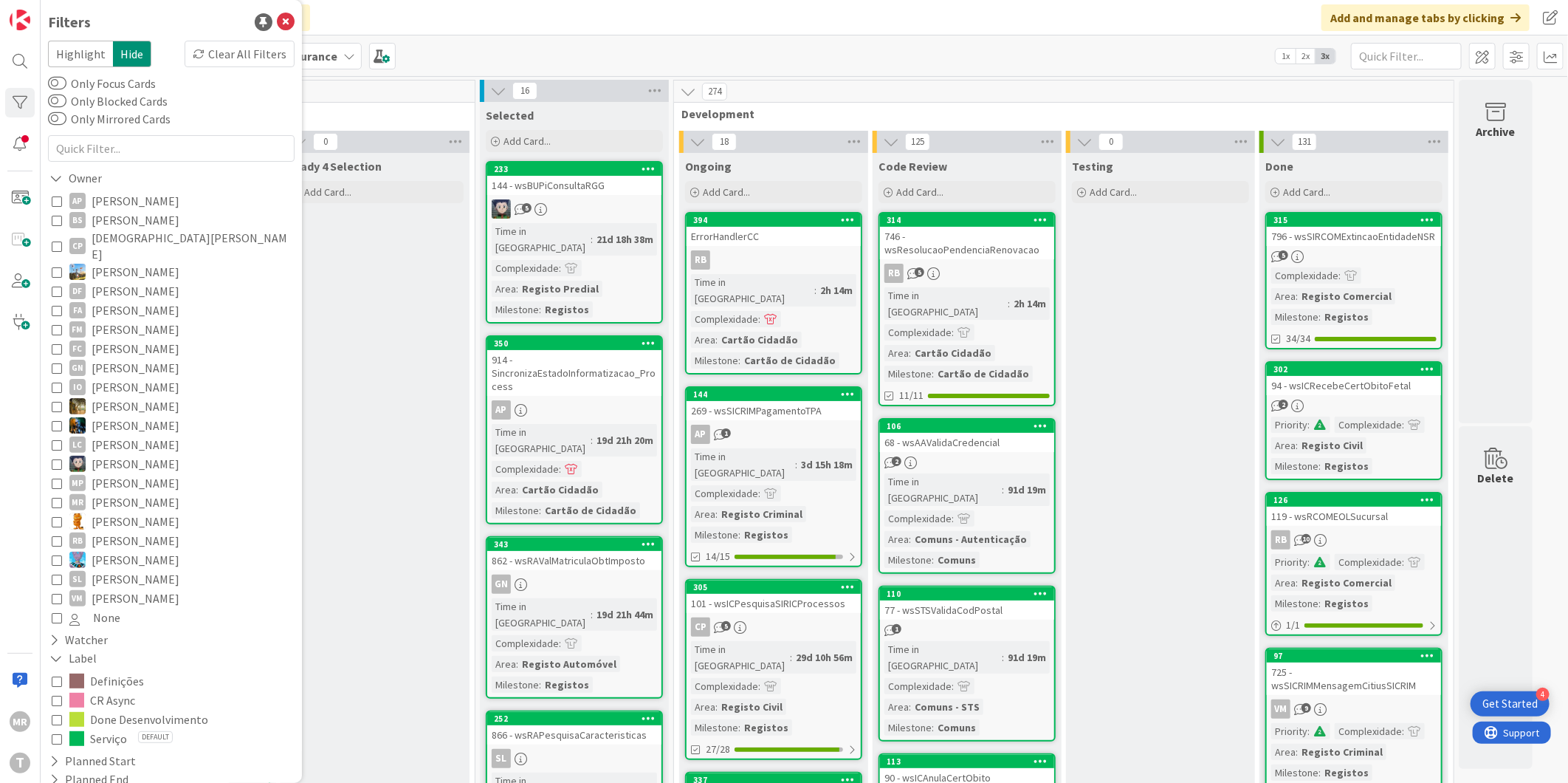
click at [122, 358] on span "[PERSON_NAME]" at bounding box center [135, 368] width 88 height 20
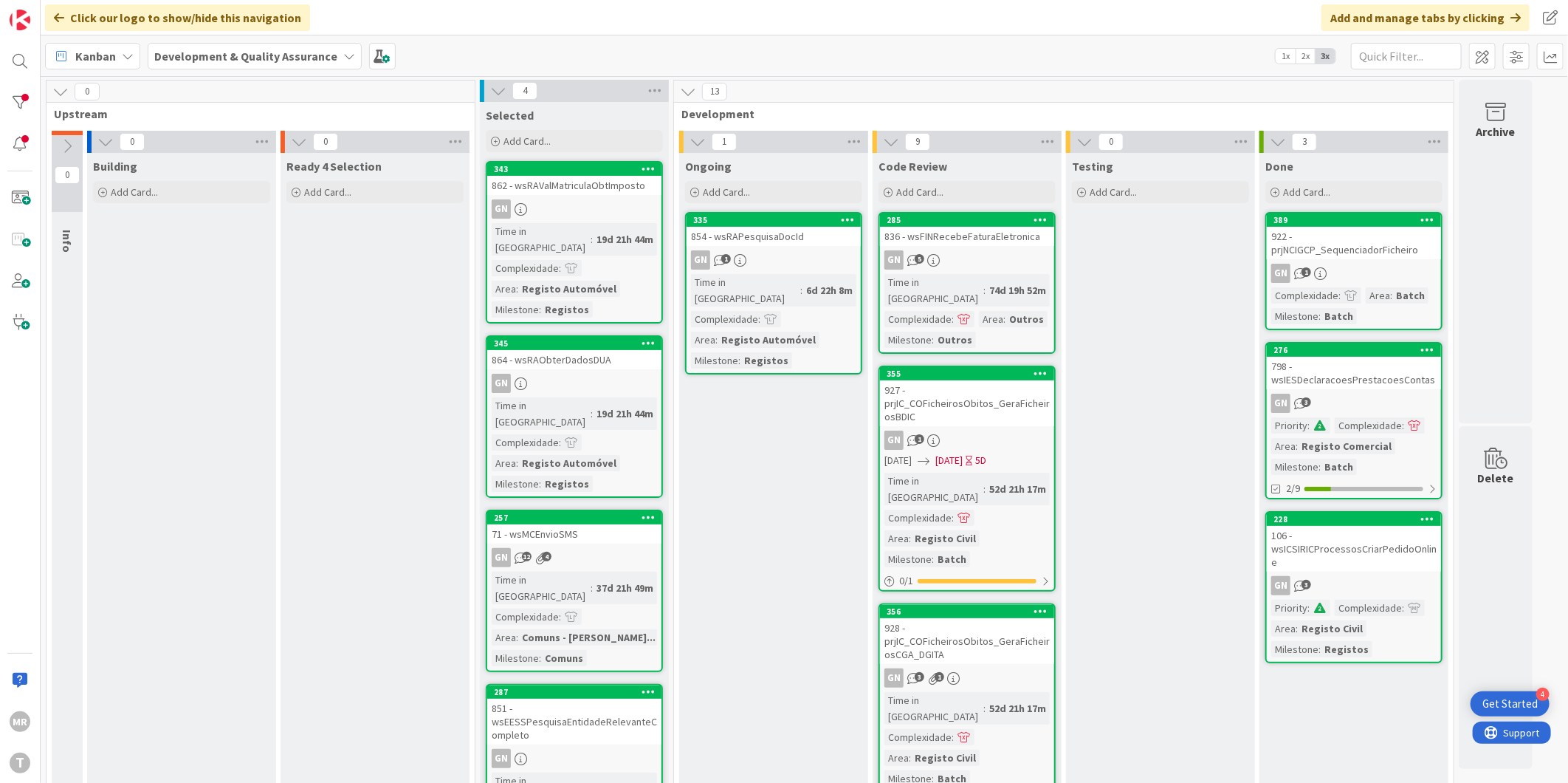
scroll to position [82, 0]
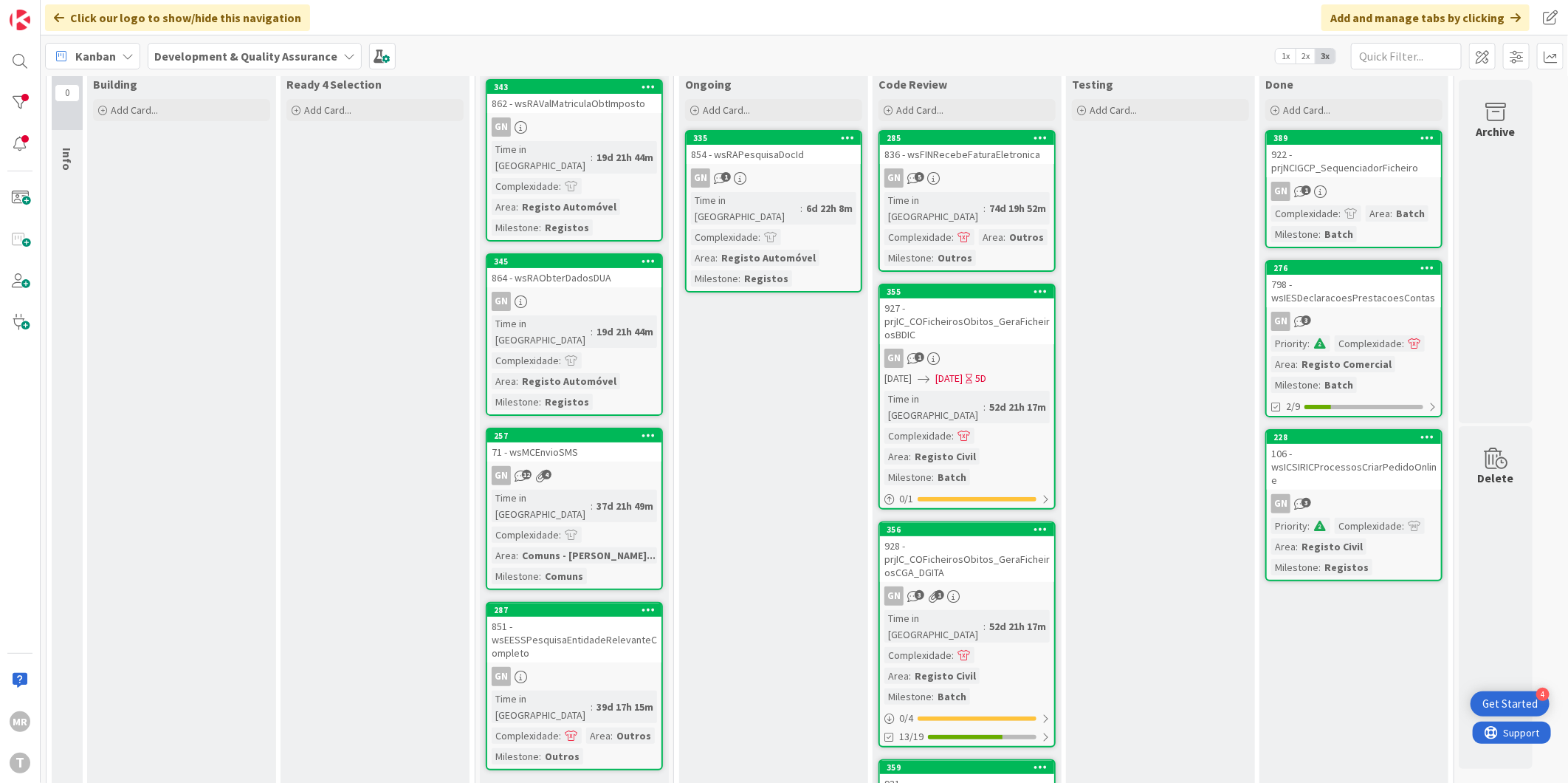
click at [23, 85] on div "MR T" at bounding box center [20, 391] width 41 height 783
click at [20, 96] on div at bounding box center [20, 102] width 29 height 29
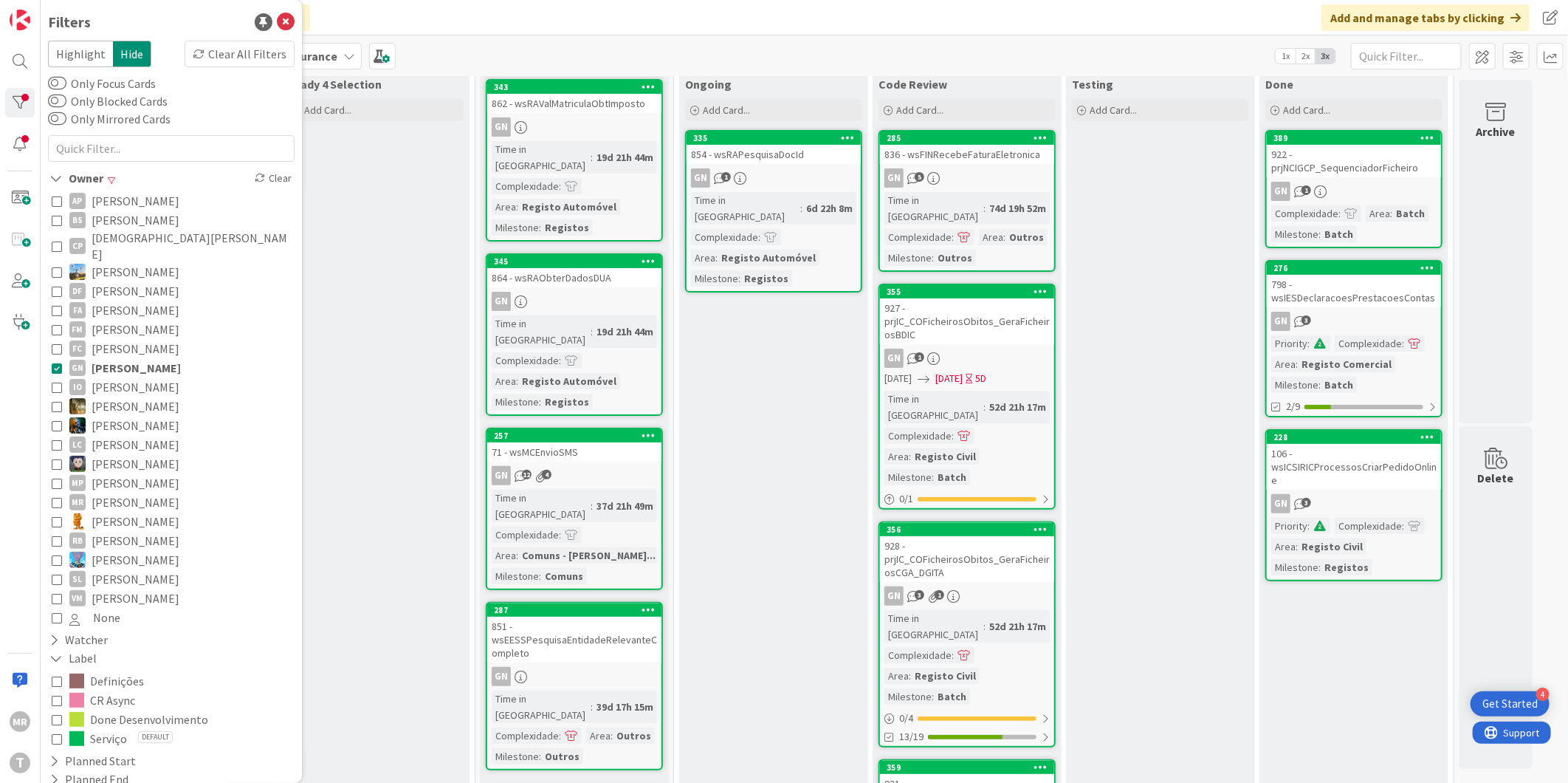
click at [133, 342] on span "[PERSON_NAME]" at bounding box center [135, 348] width 88 height 20
click at [136, 358] on span "[PERSON_NAME]" at bounding box center [136, 368] width 90 height 20
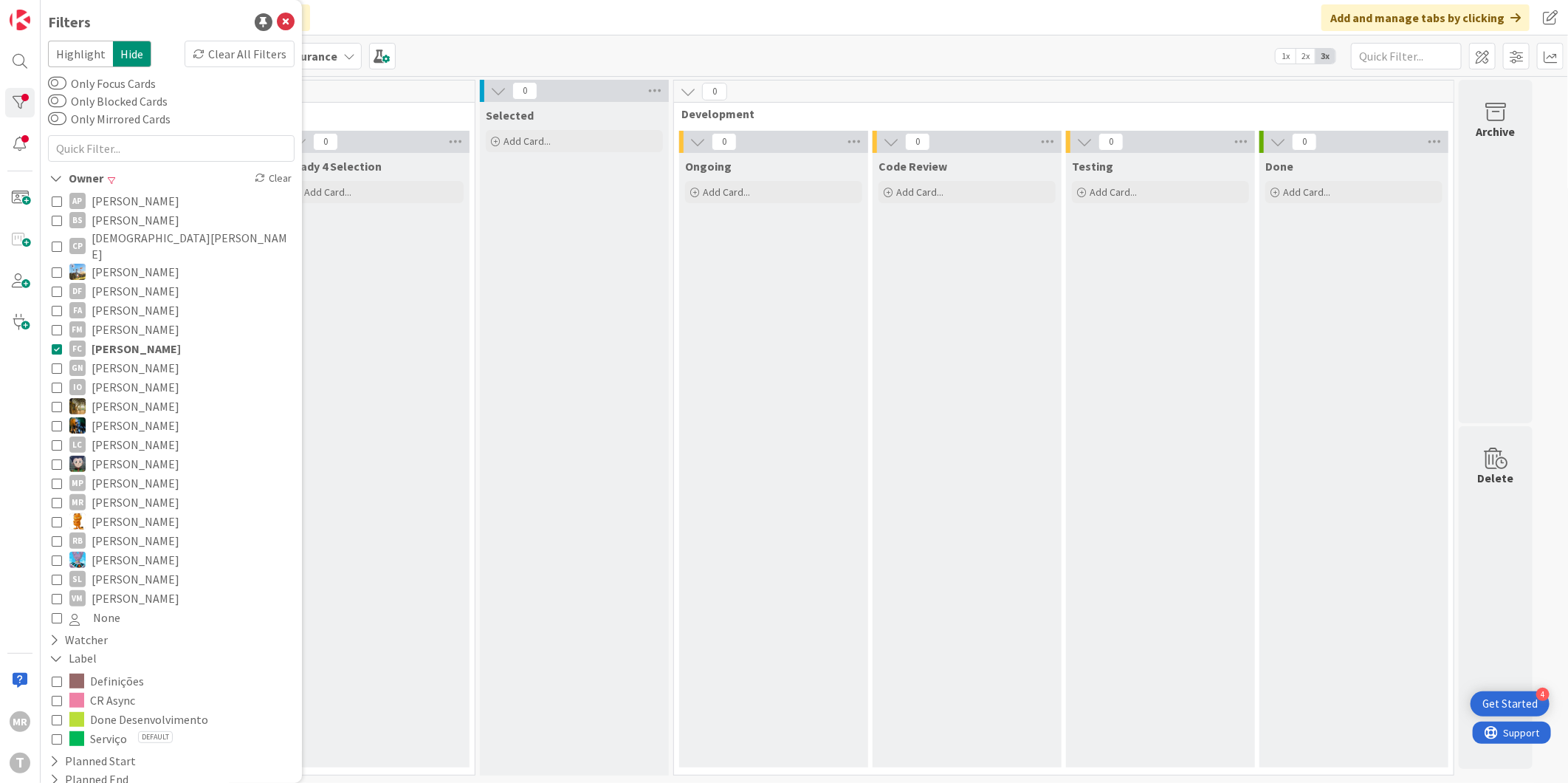
scroll to position [0, 0]
click at [142, 339] on span "[PERSON_NAME]" at bounding box center [136, 348] width 90 height 20
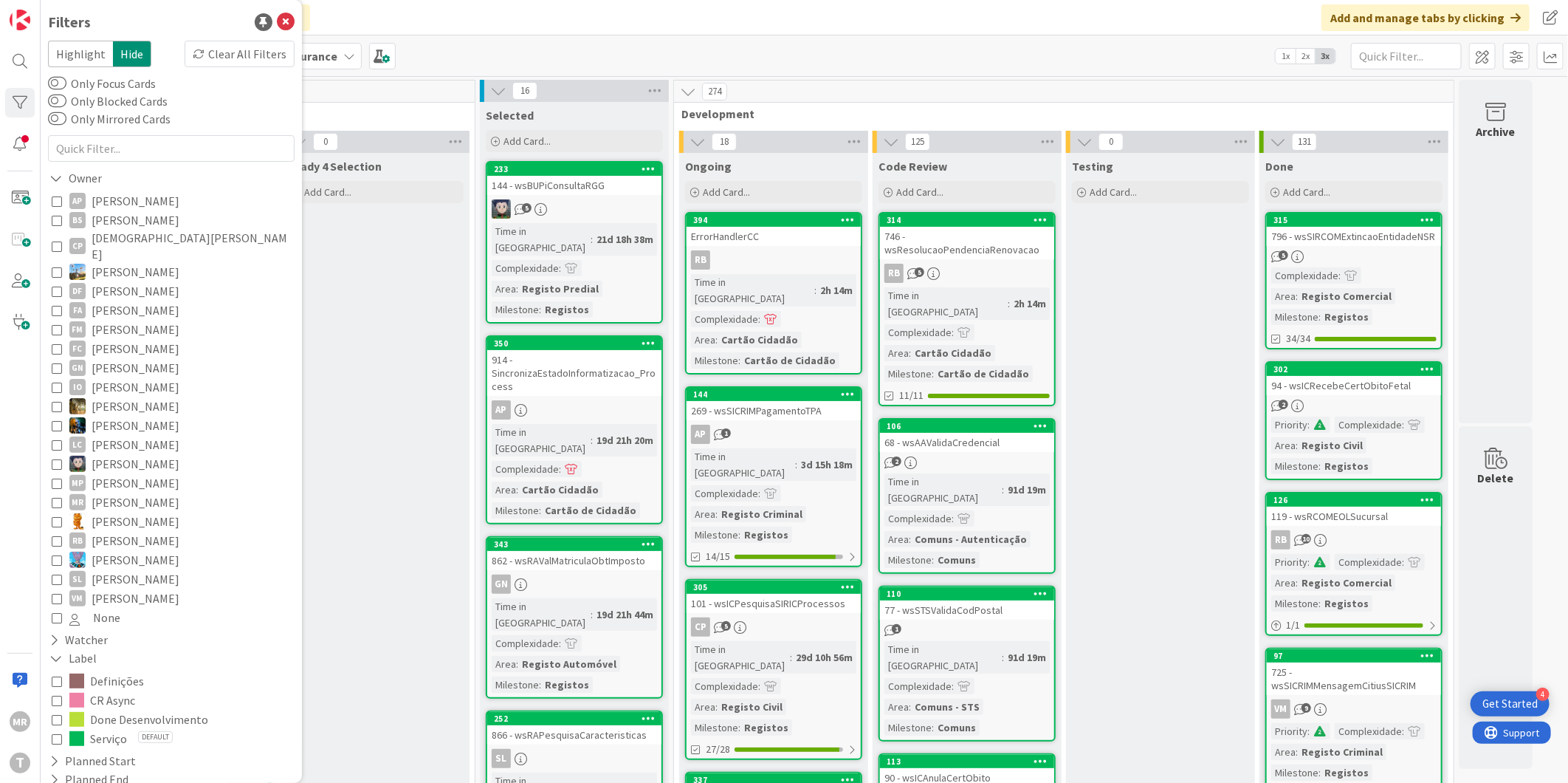
click at [144, 550] on span "[PERSON_NAME]" at bounding box center [135, 560] width 88 height 20
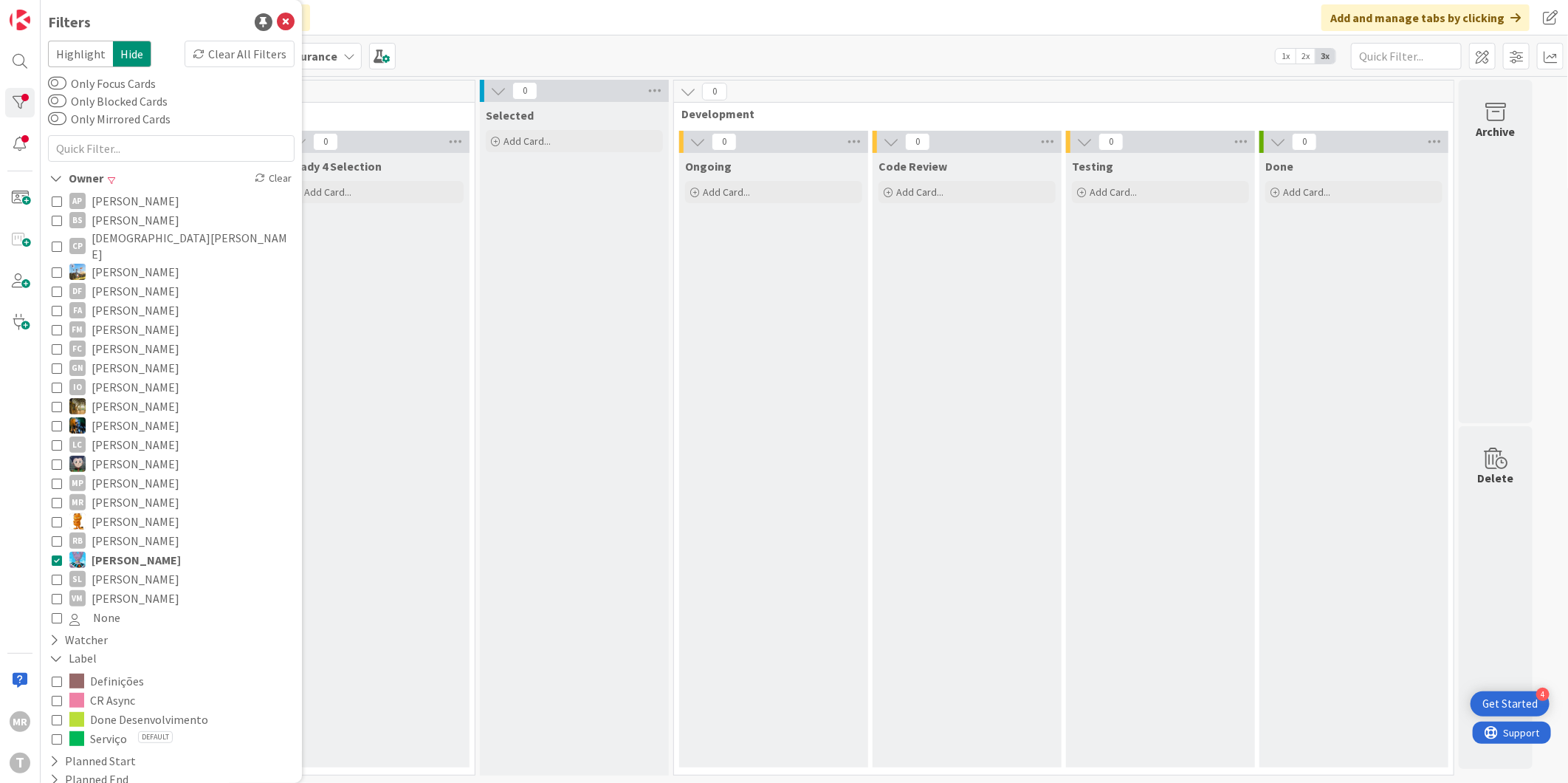
click at [144, 550] on span "[PERSON_NAME]" at bounding box center [136, 560] width 90 height 20
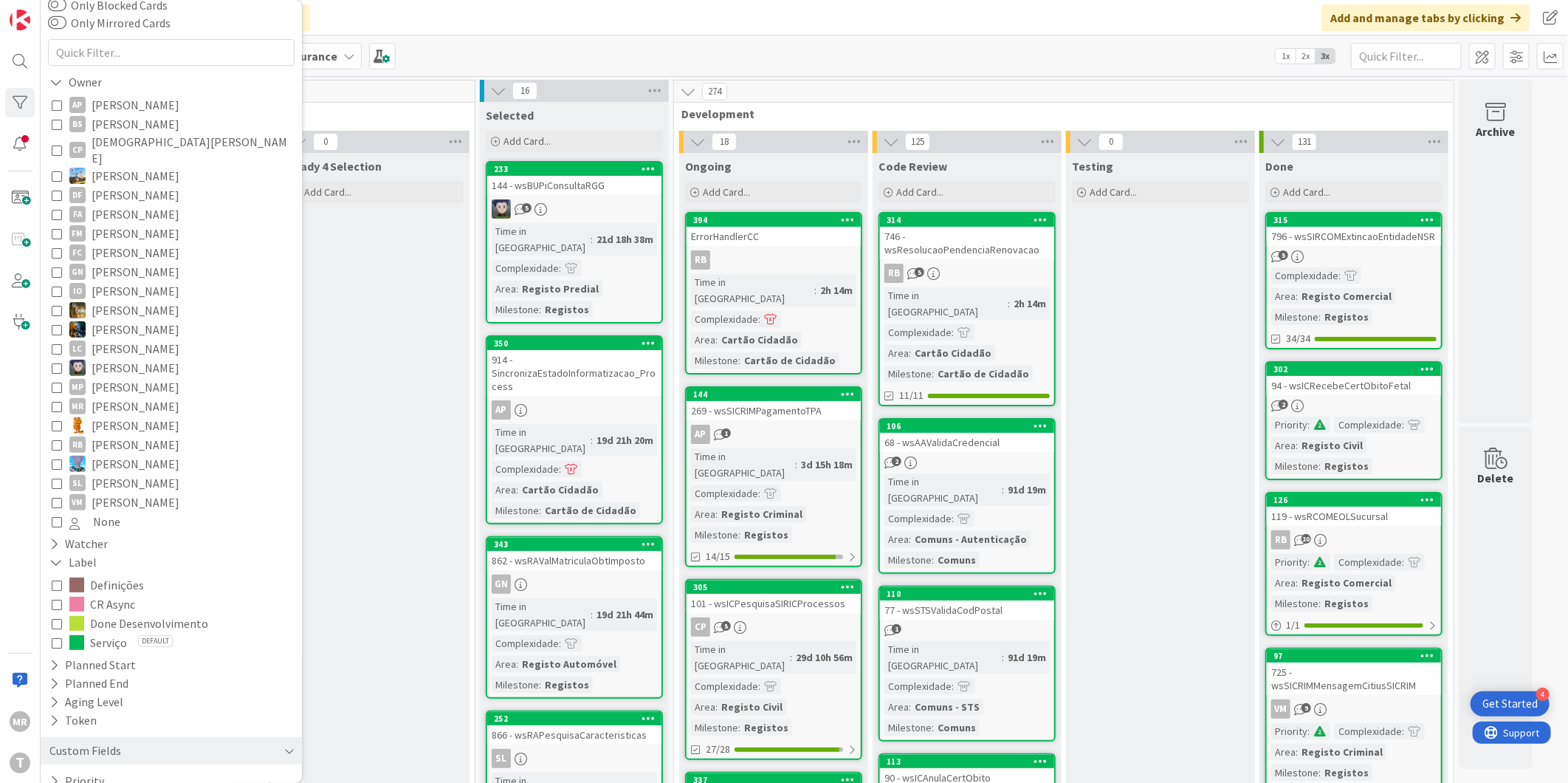
scroll to position [156, 0]
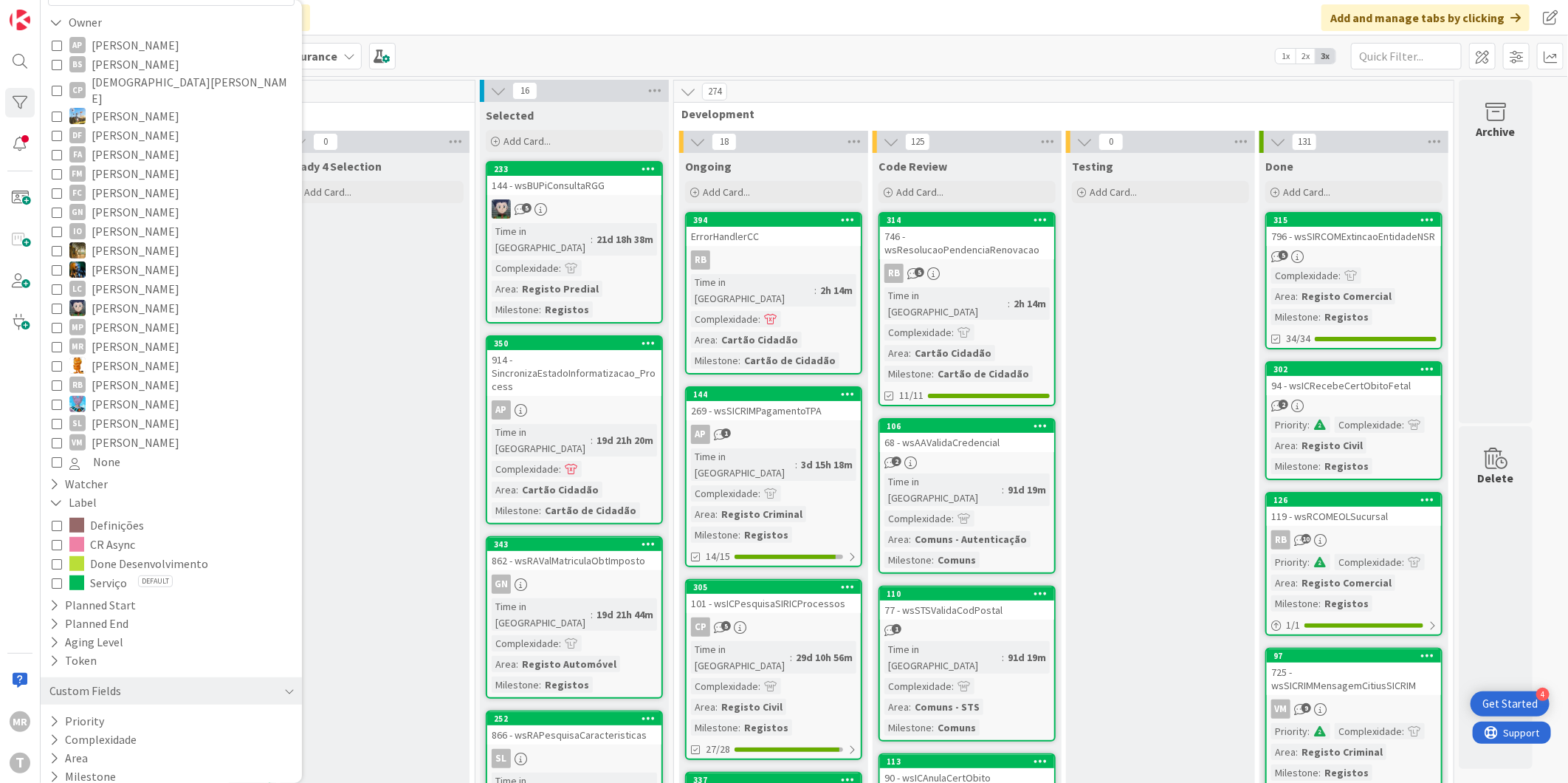
click at [121, 413] on span "[PERSON_NAME]" at bounding box center [135, 423] width 88 height 20
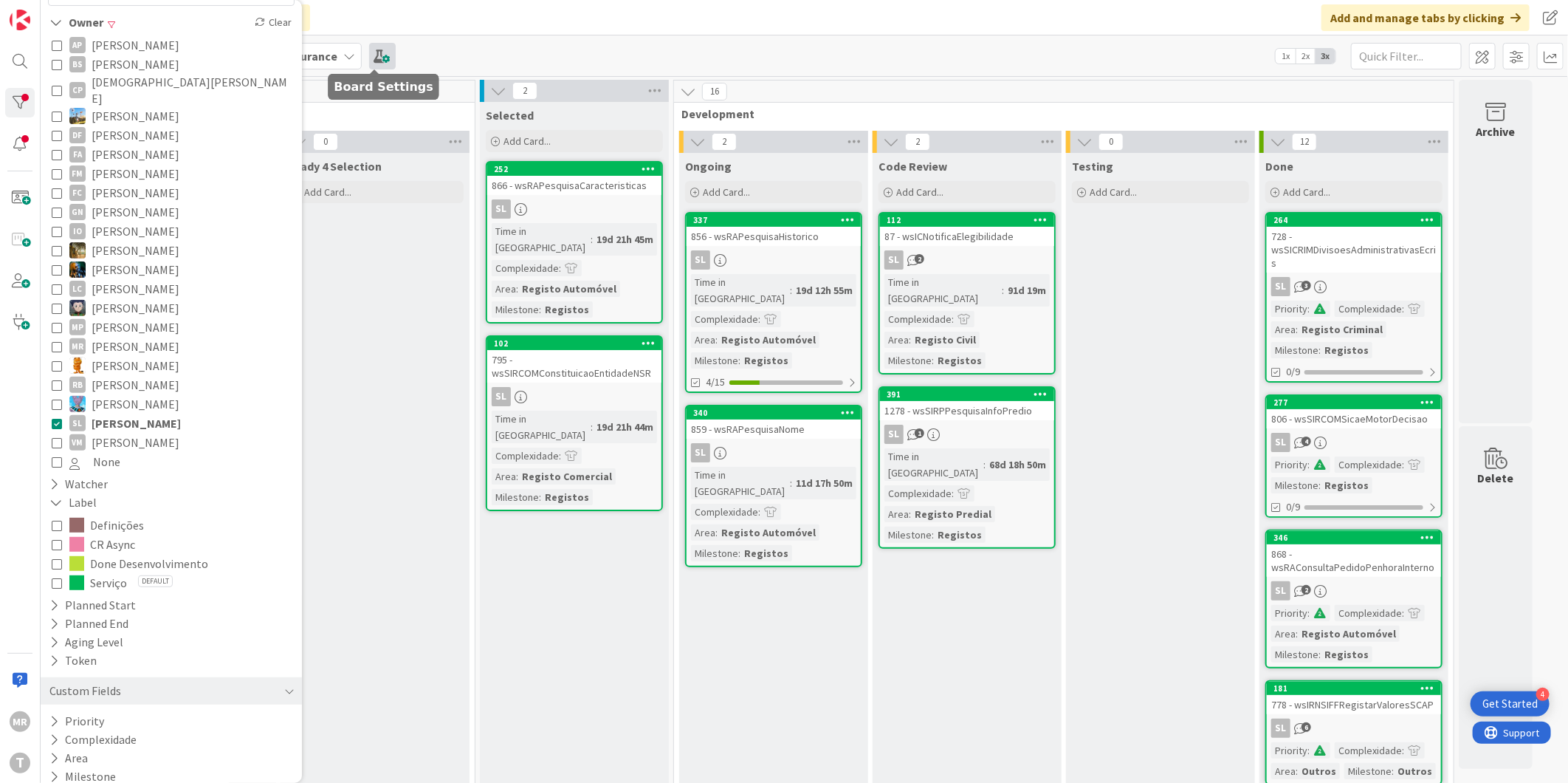
click at [377, 45] on span at bounding box center [382, 56] width 27 height 27
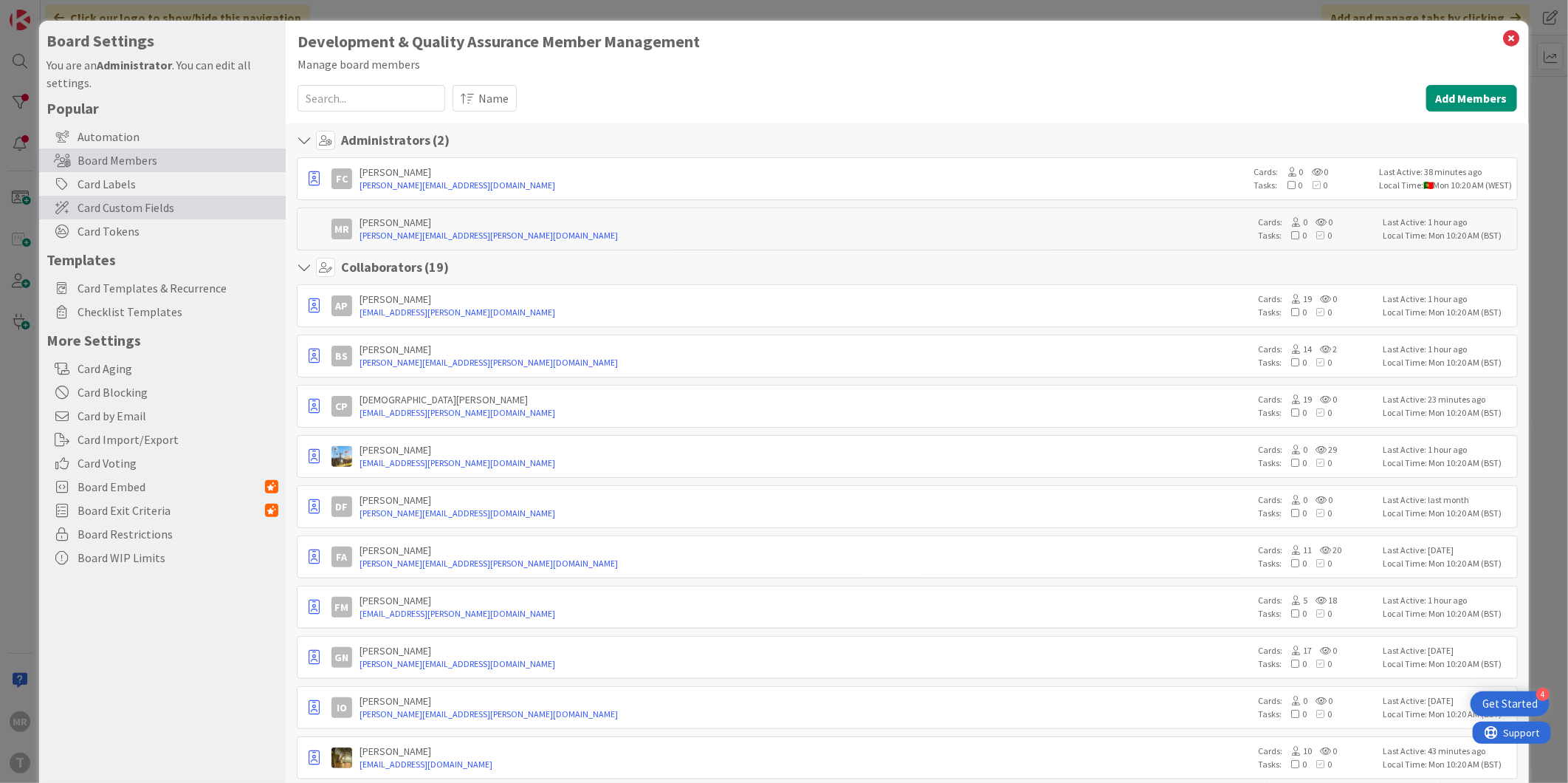
click at [148, 211] on span "Card Custom Fields" at bounding box center [177, 207] width 200 height 18
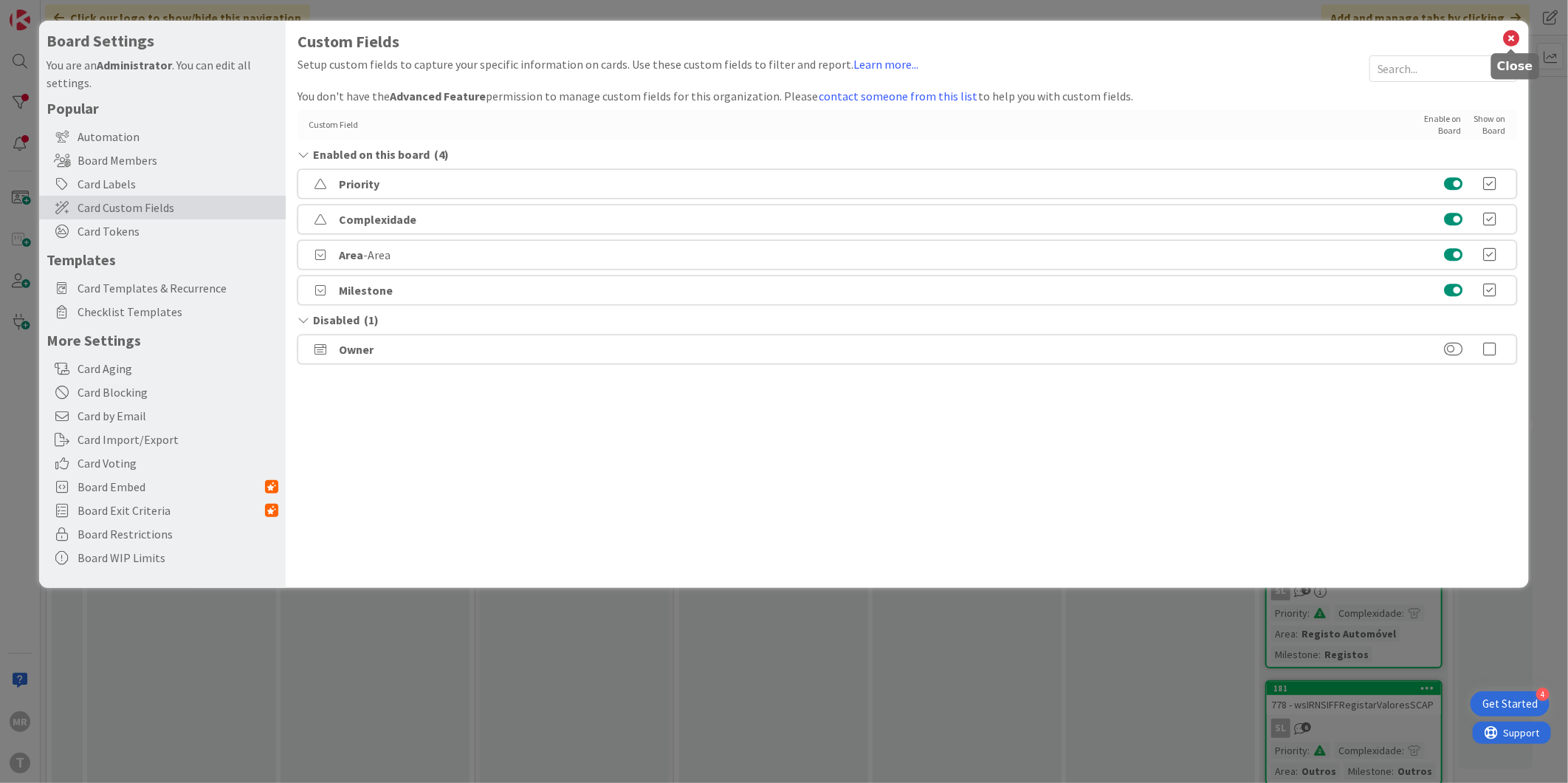
click at [1511, 38] on icon at bounding box center [1511, 38] width 20 height 20
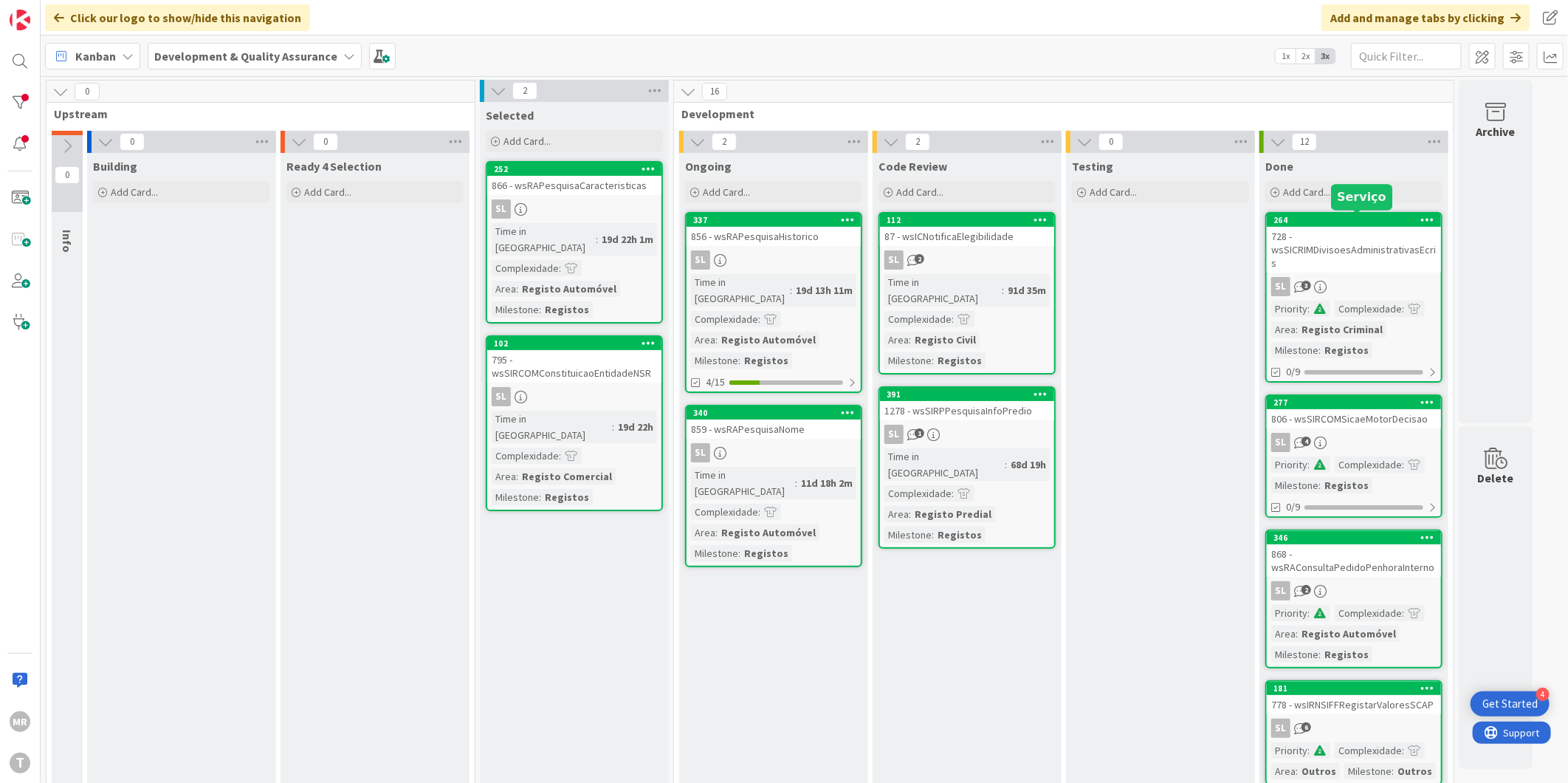
click at [1334, 218] on div "264" at bounding box center [1356, 220] width 168 height 11
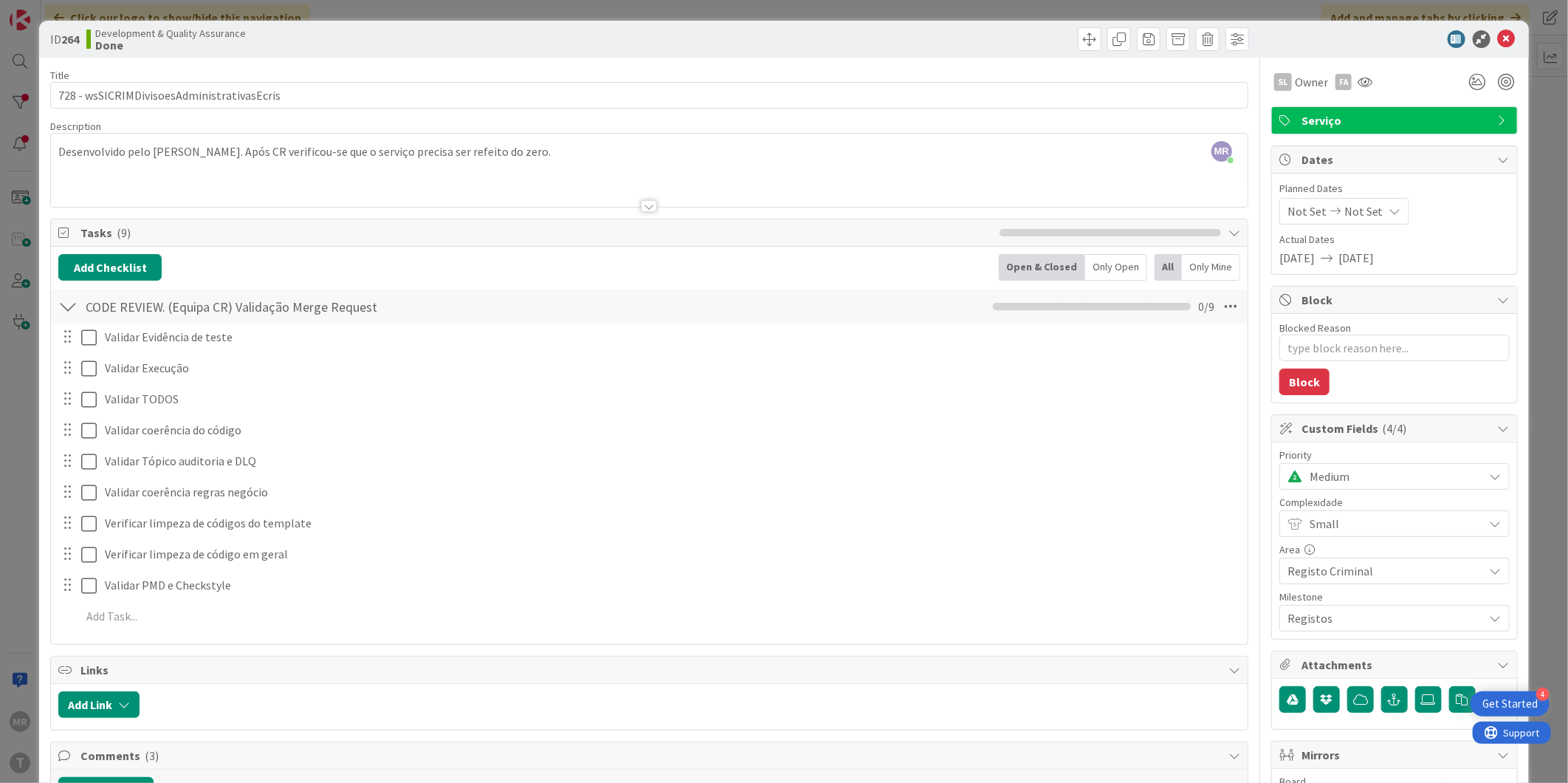
scroll to position [82, 0]
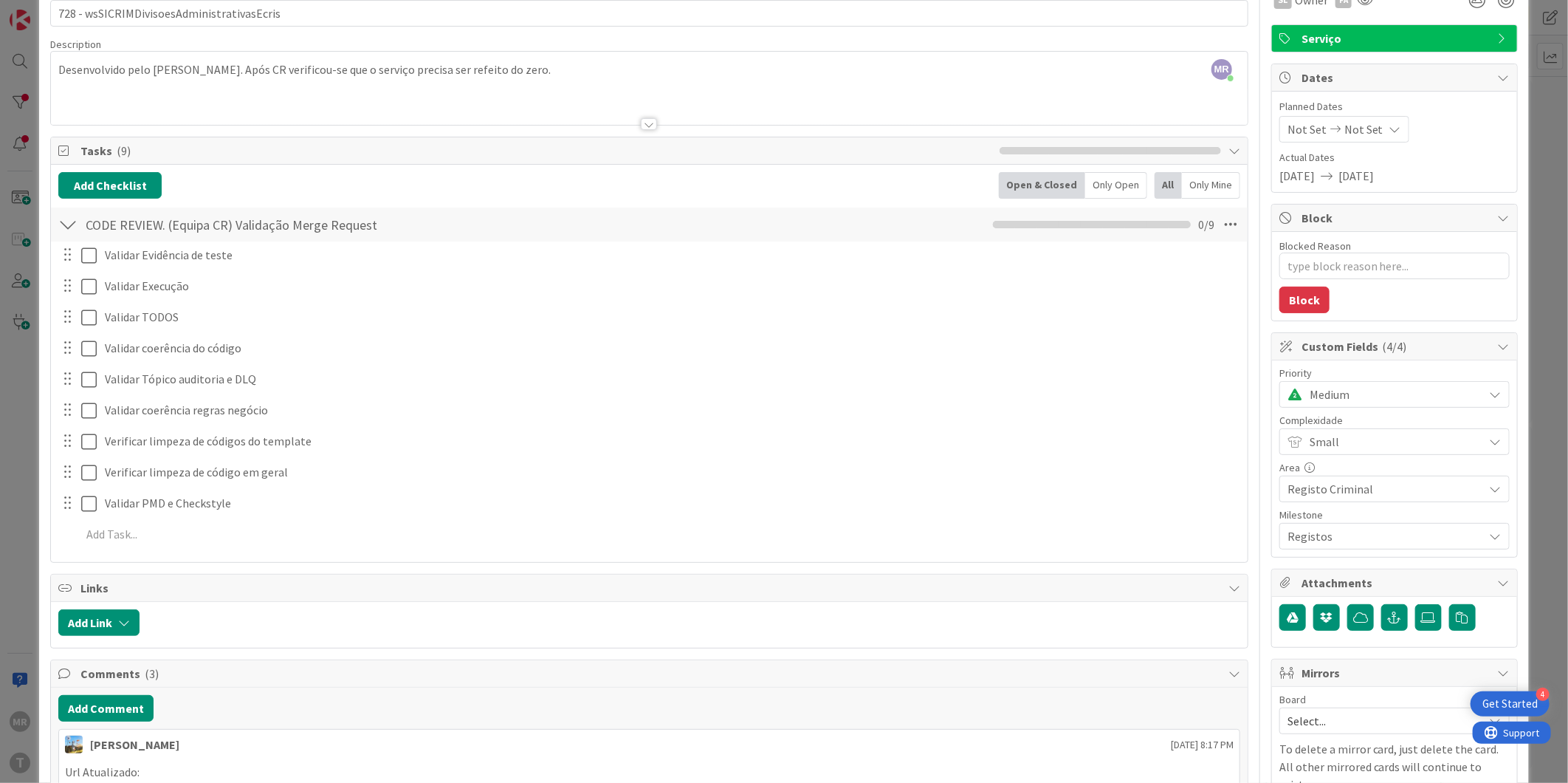
click at [1497, 341] on icon at bounding box center [1502, 346] width 12 height 12
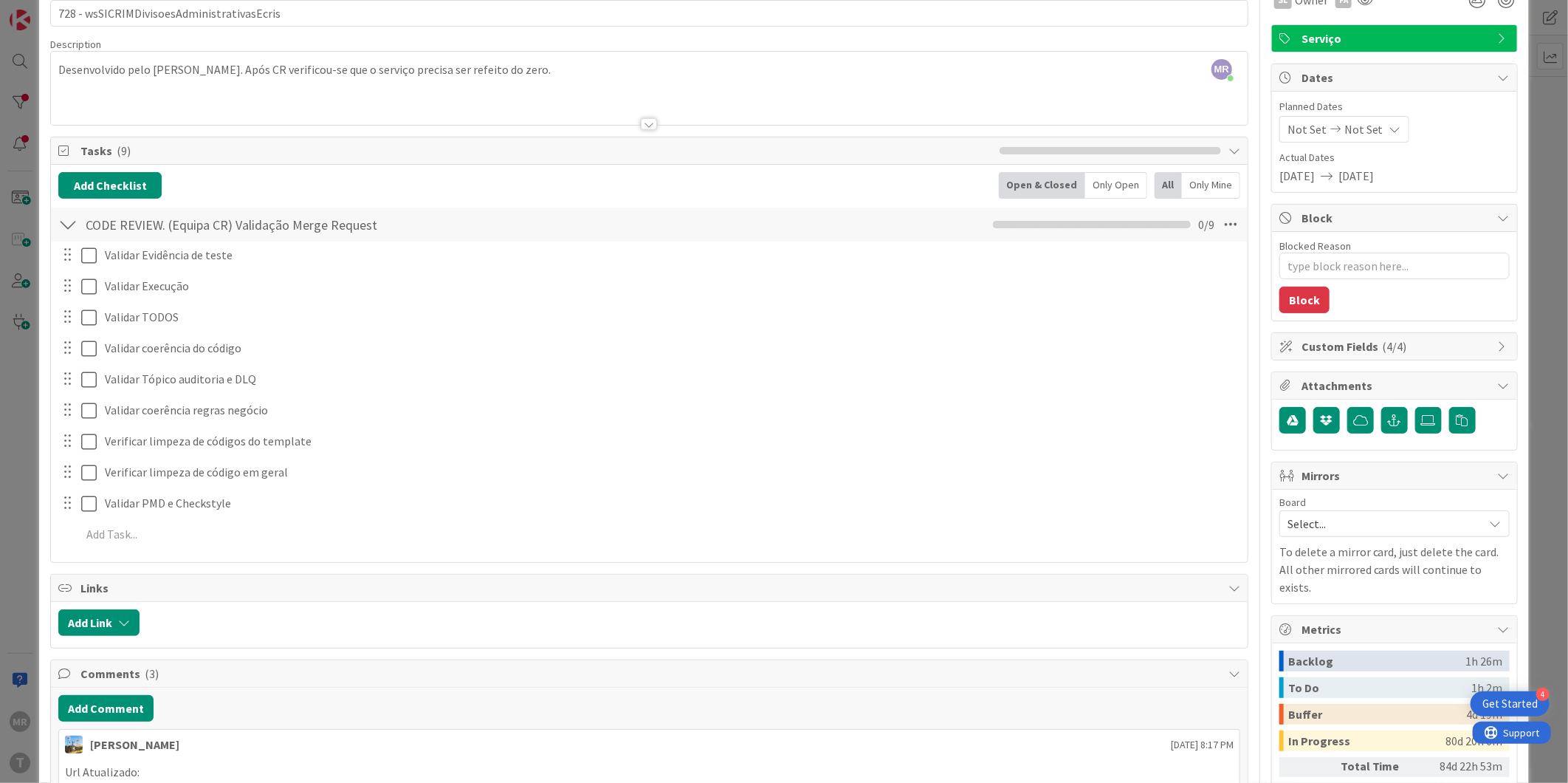
click at [1497, 341] on icon at bounding box center [1502, 346] width 12 height 12
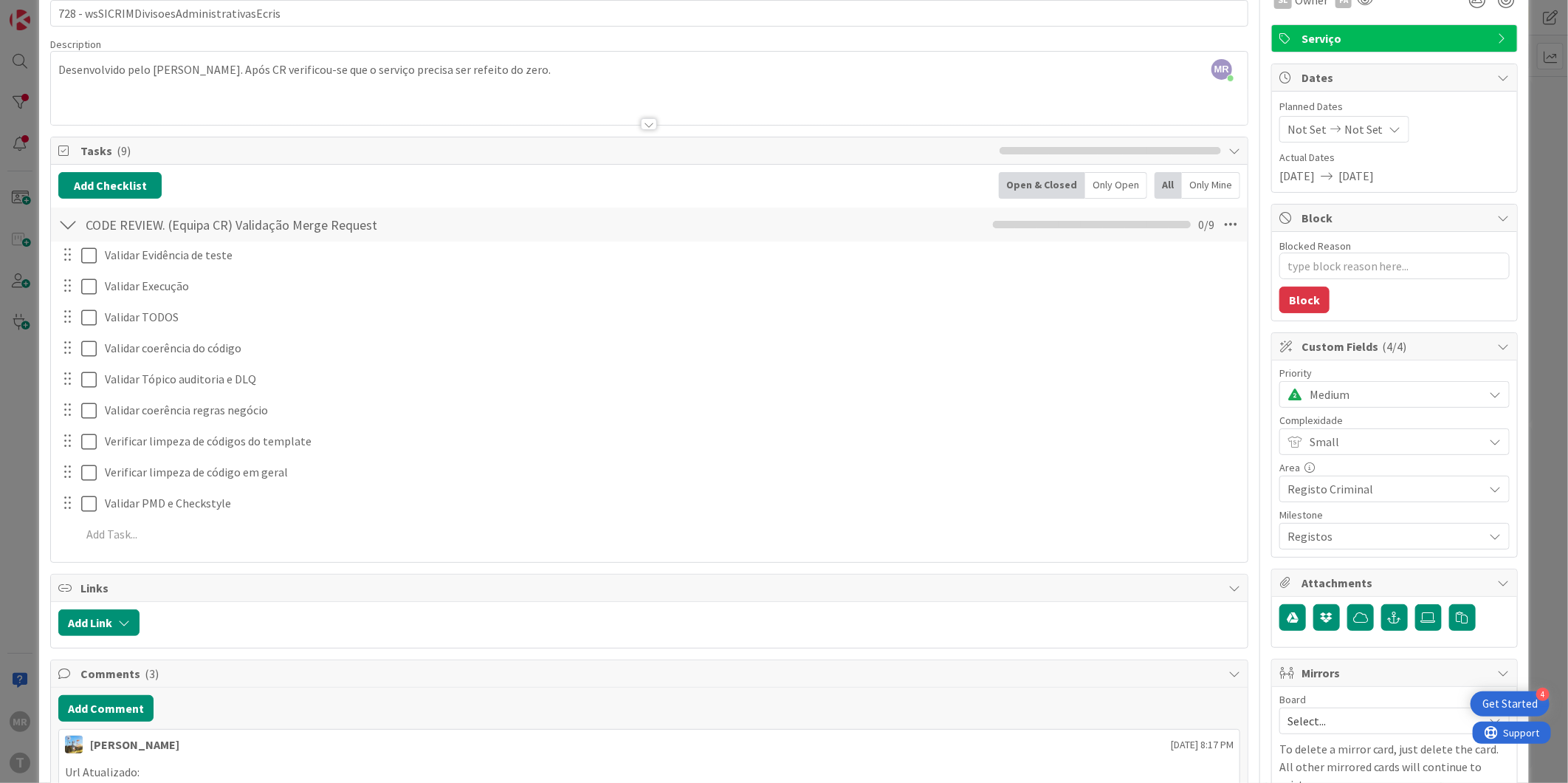
click at [1418, 399] on span "Medium" at bounding box center [1392, 394] width 167 height 20
click at [1418, 399] on span "Medium" at bounding box center [1392, 395] width 166 height 20
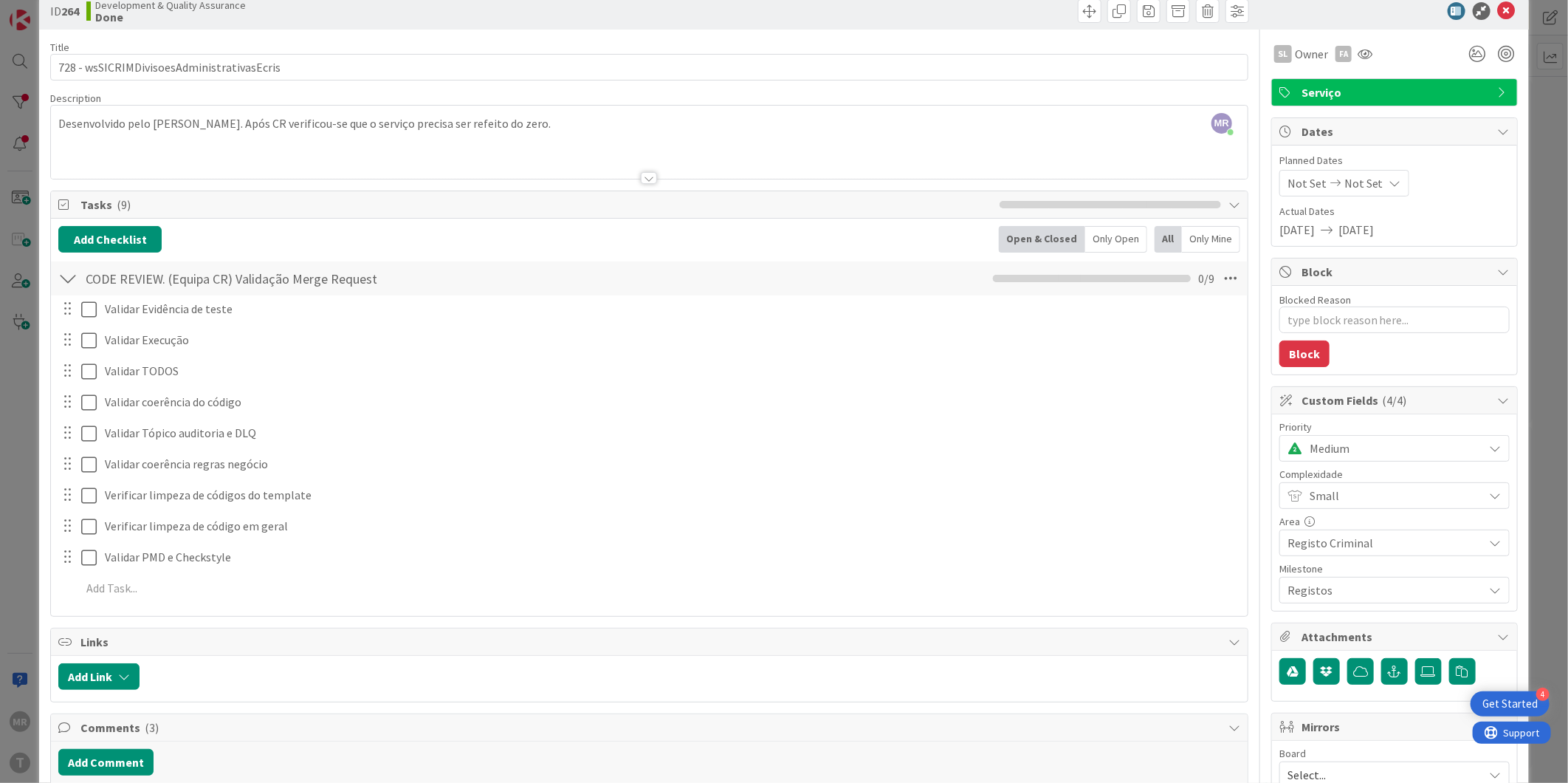
scroll to position [0, 0]
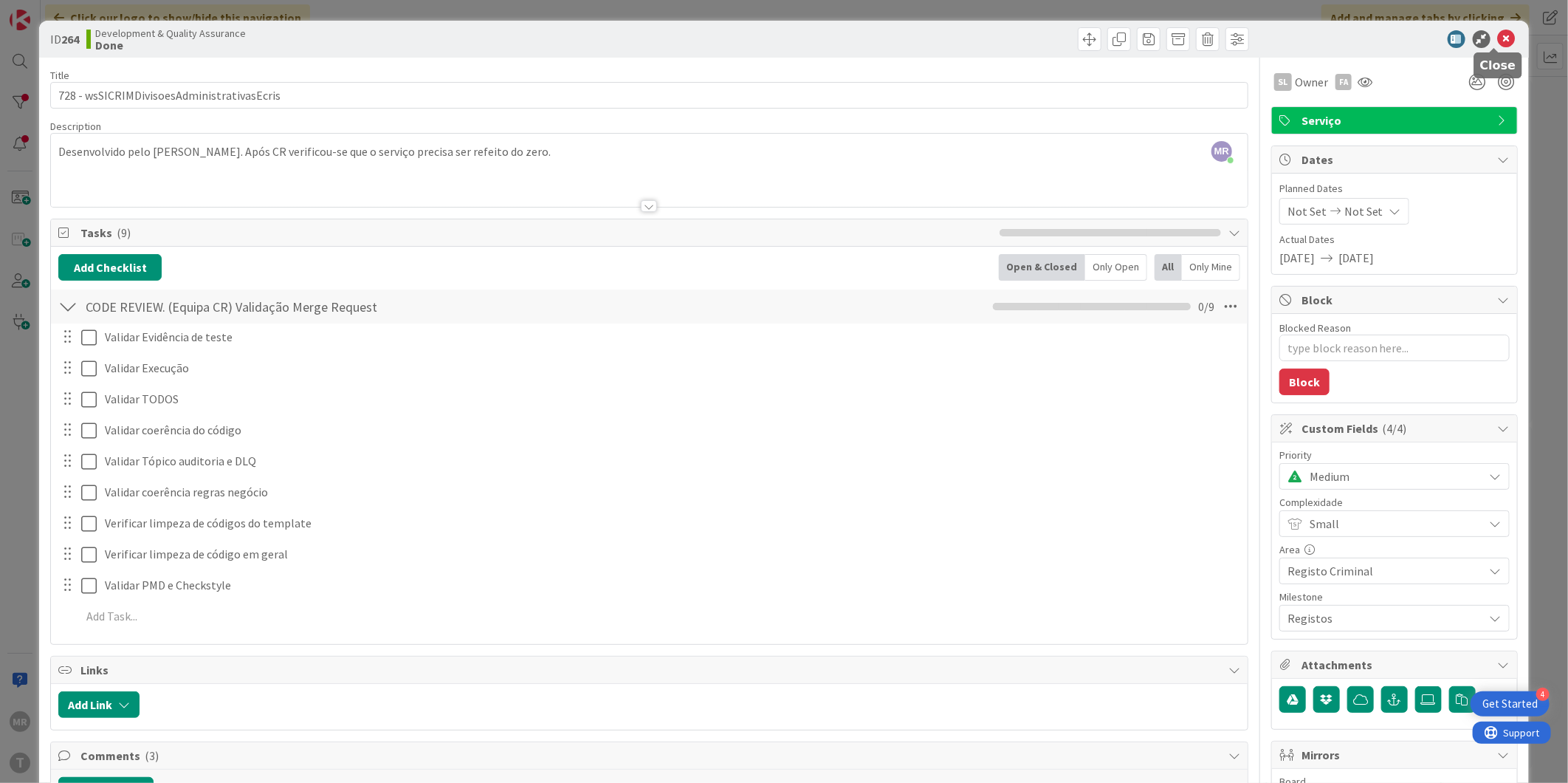
click at [1500, 39] on icon at bounding box center [1506, 39] width 18 height 18
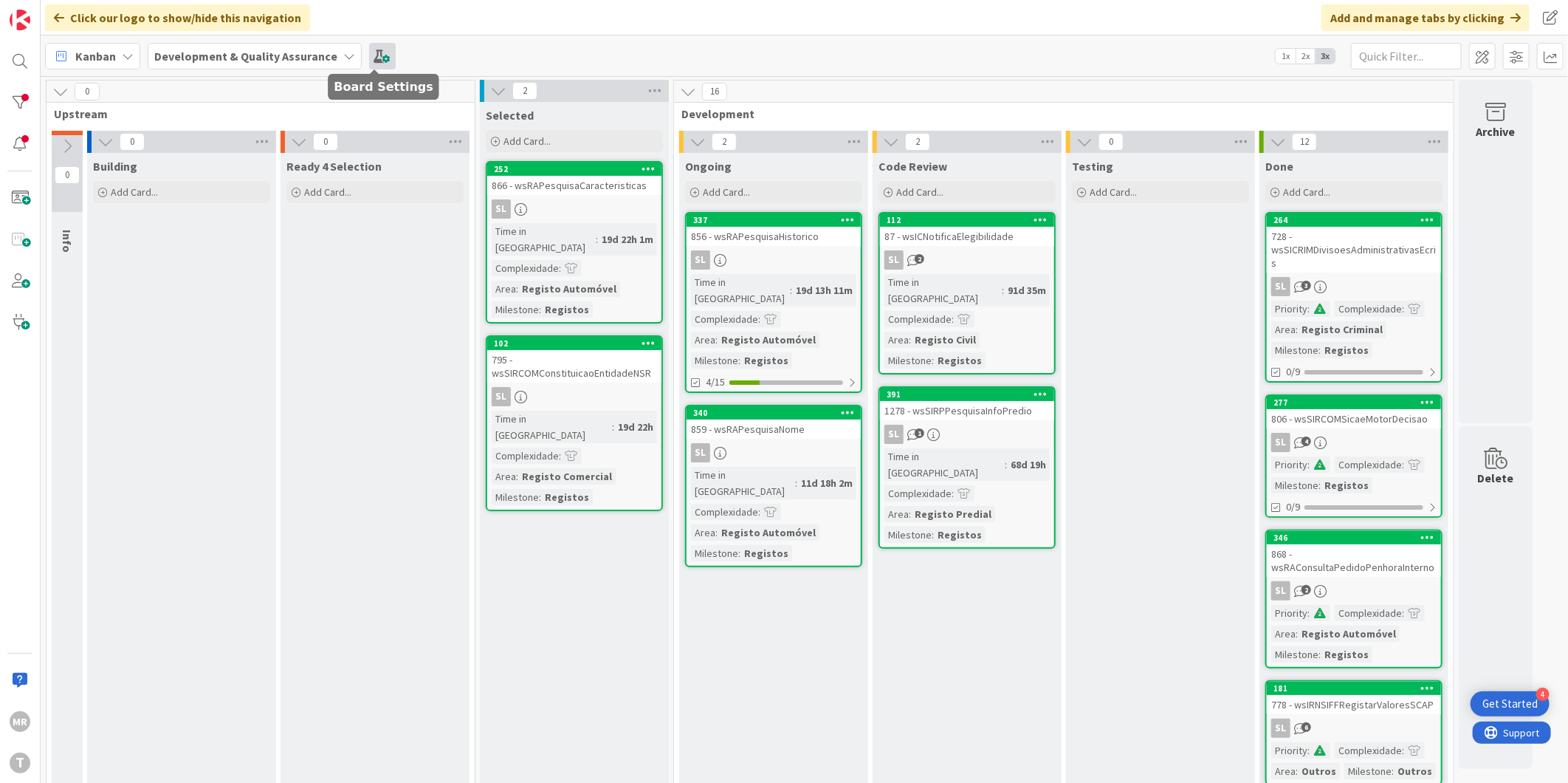
click at [369, 52] on span at bounding box center [382, 56] width 27 height 27
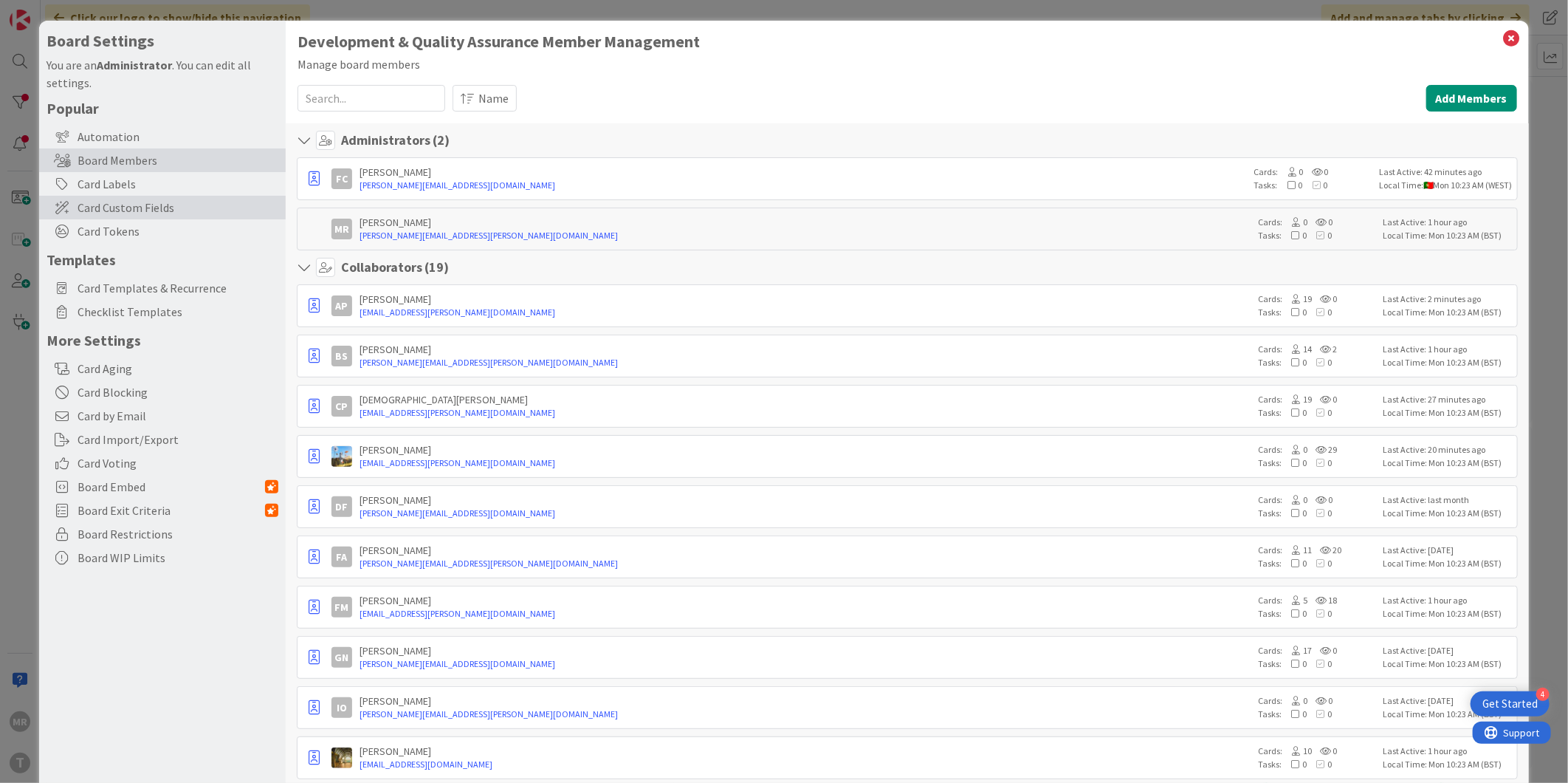
click at [115, 205] on span "Card Custom Fields" at bounding box center [177, 207] width 200 height 18
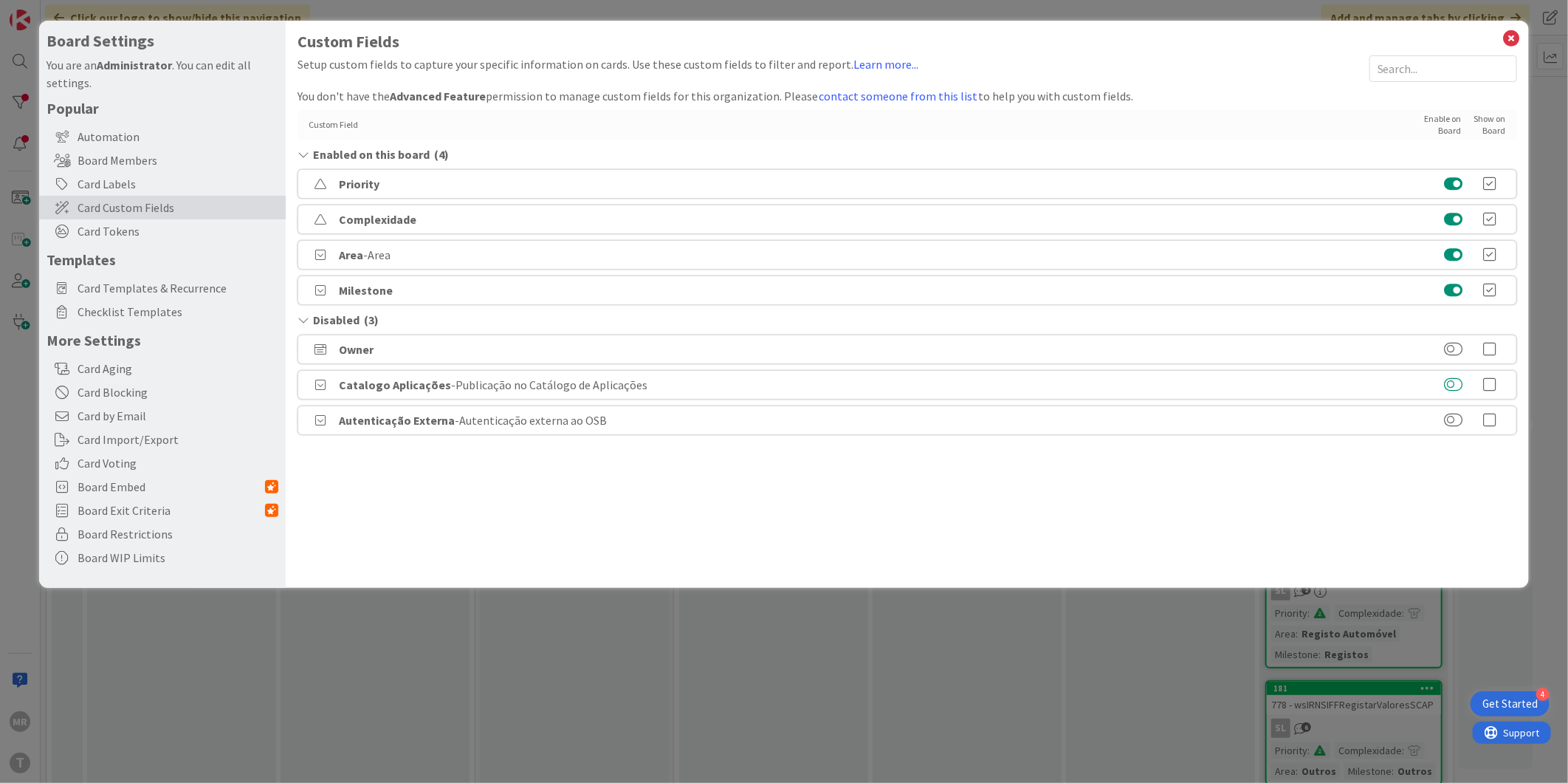
click at [1455, 388] on button at bounding box center [1453, 384] width 19 height 15
click at [1456, 419] on button at bounding box center [1453, 419] width 19 height 15
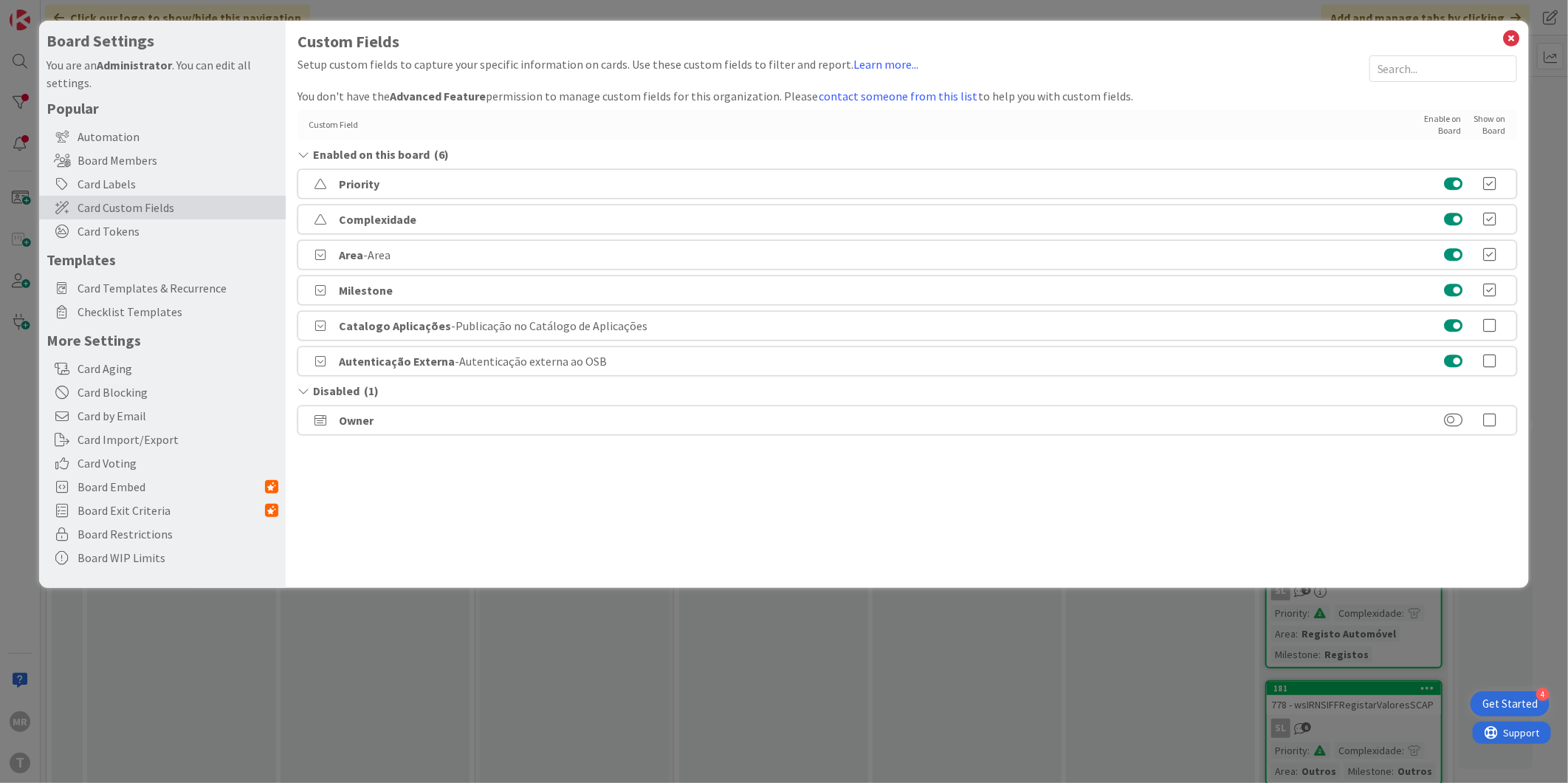
click at [1486, 325] on icon at bounding box center [1490, 325] width 29 height 15
click at [1491, 362] on icon at bounding box center [1490, 361] width 29 height 15
click at [1515, 37] on icon at bounding box center [1511, 38] width 20 height 20
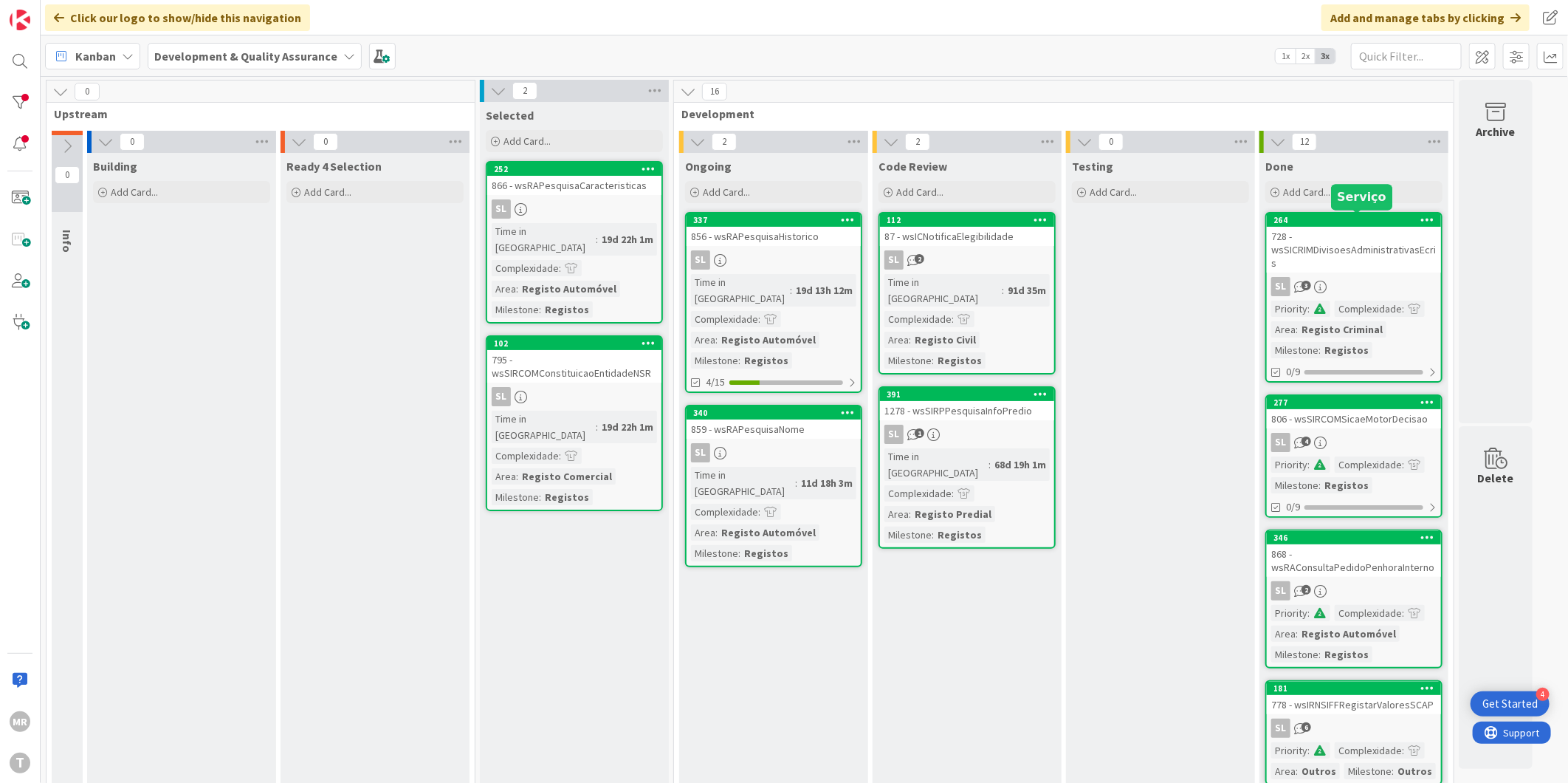
click at [1319, 223] on div "264" at bounding box center [1356, 220] width 168 height 11
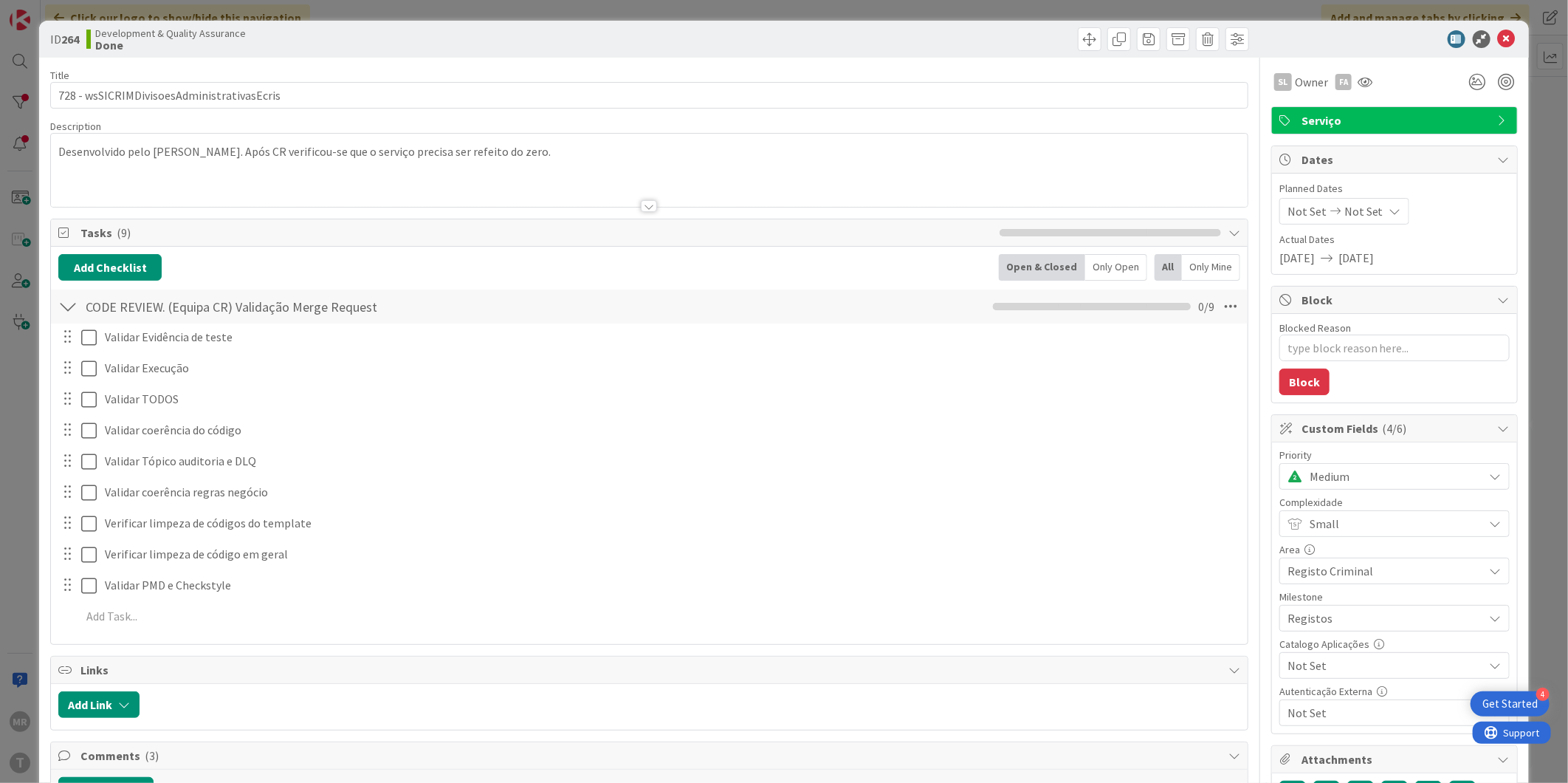
type textarea "x"
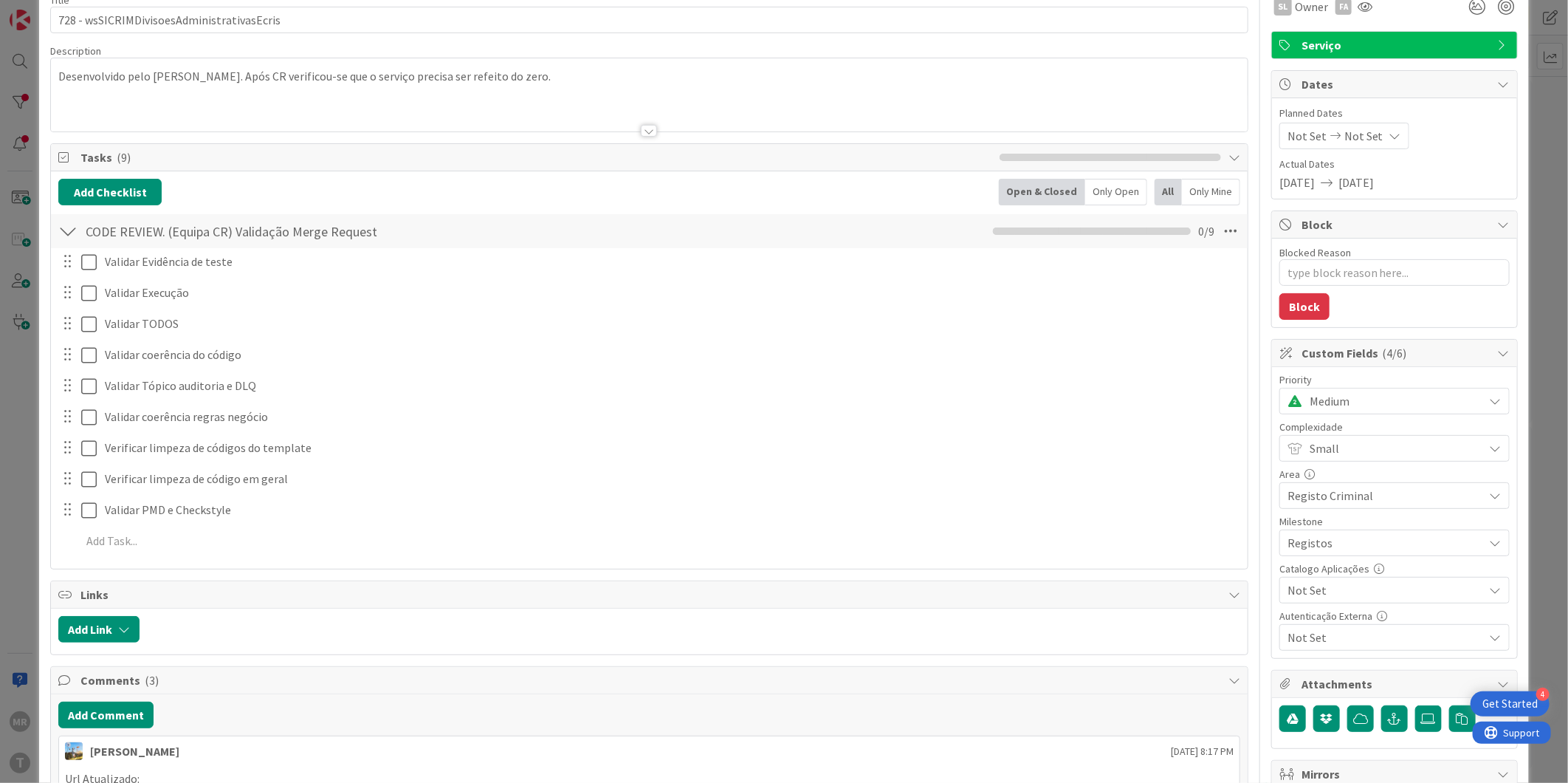
scroll to position [164, 0]
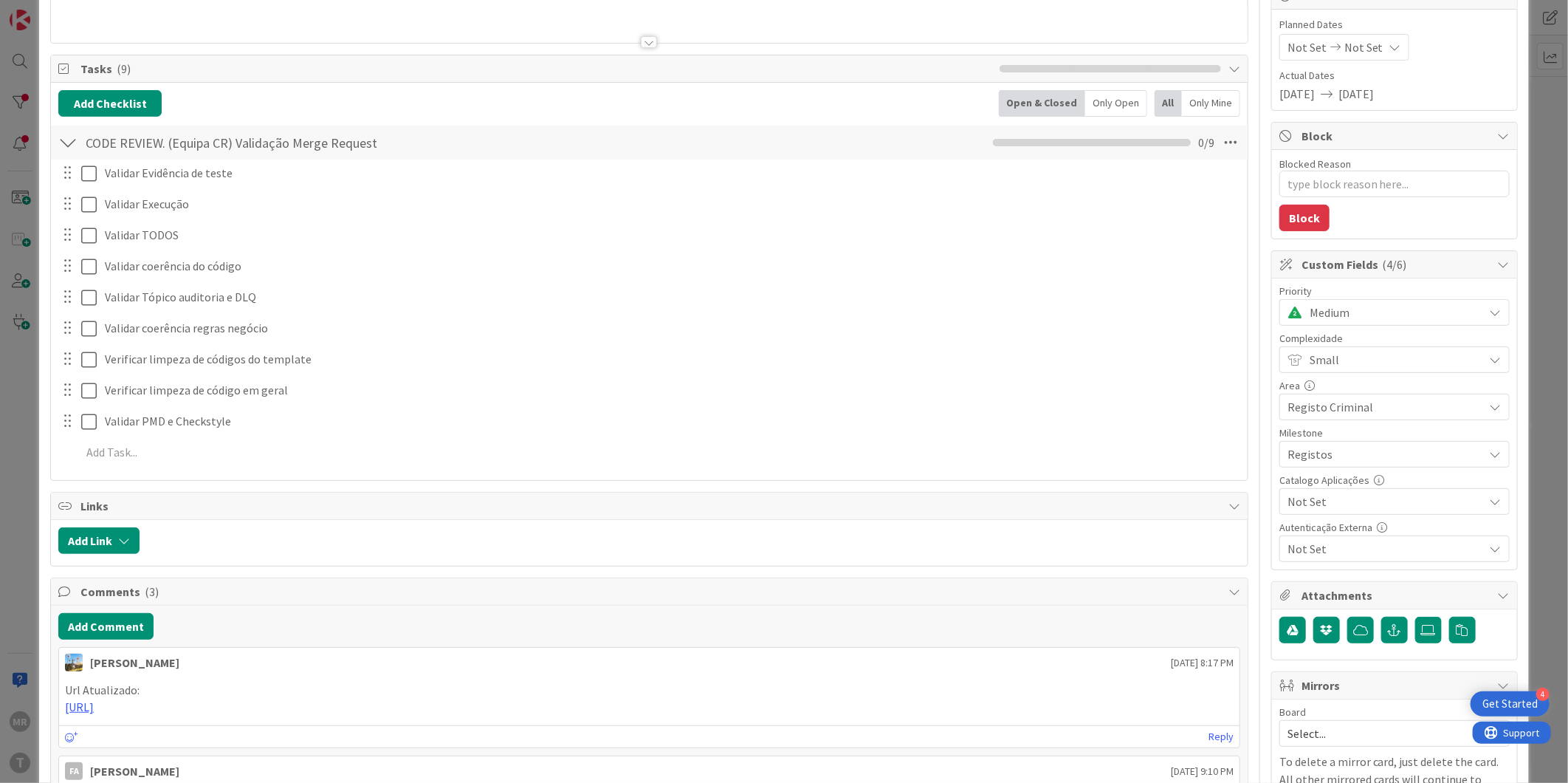
click at [1399, 506] on span "Not Set" at bounding box center [1381, 501] width 189 height 20
click at [1399, 506] on span "Not Set" at bounding box center [1381, 502] width 187 height 20
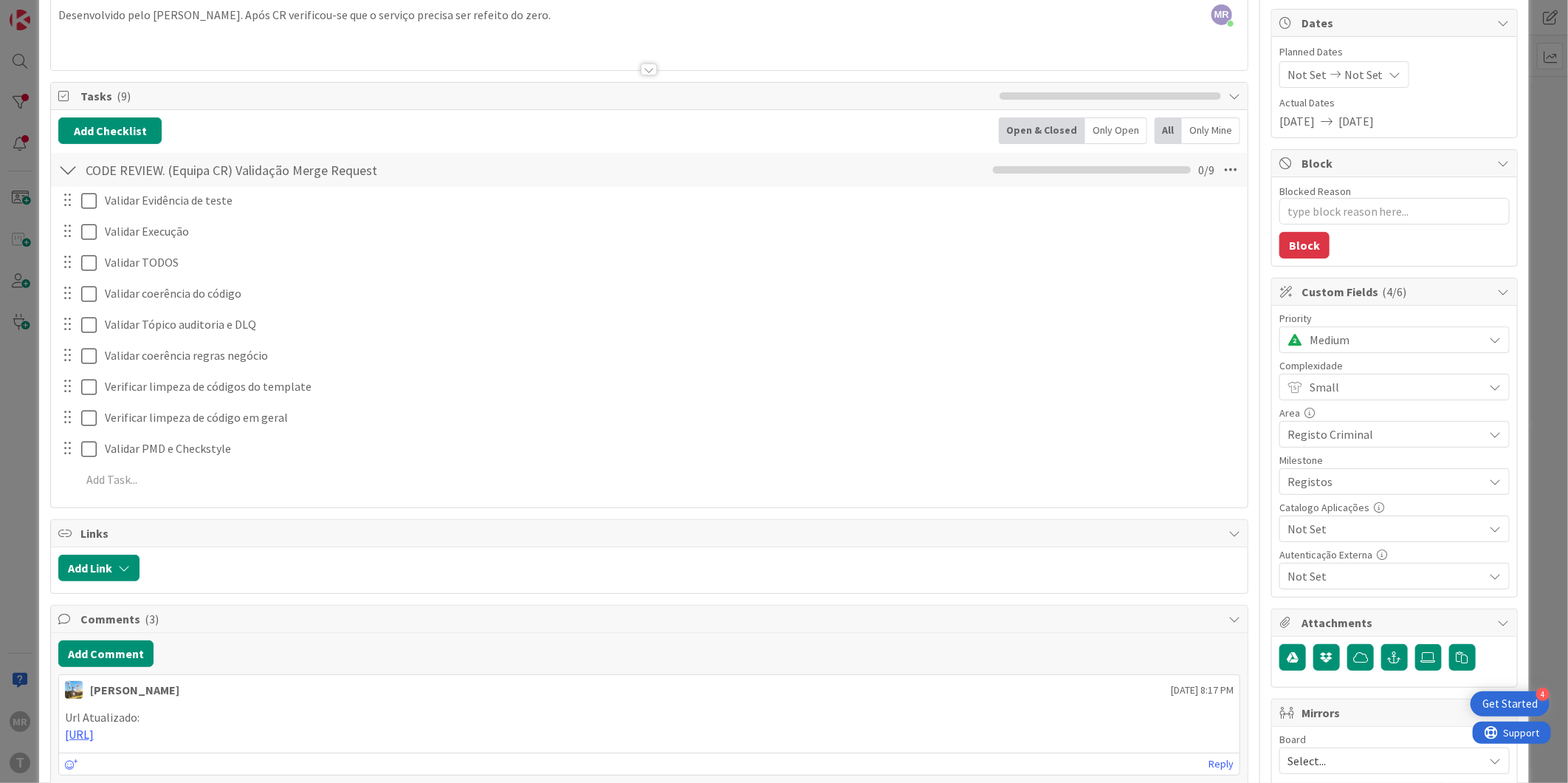
scroll to position [0, 0]
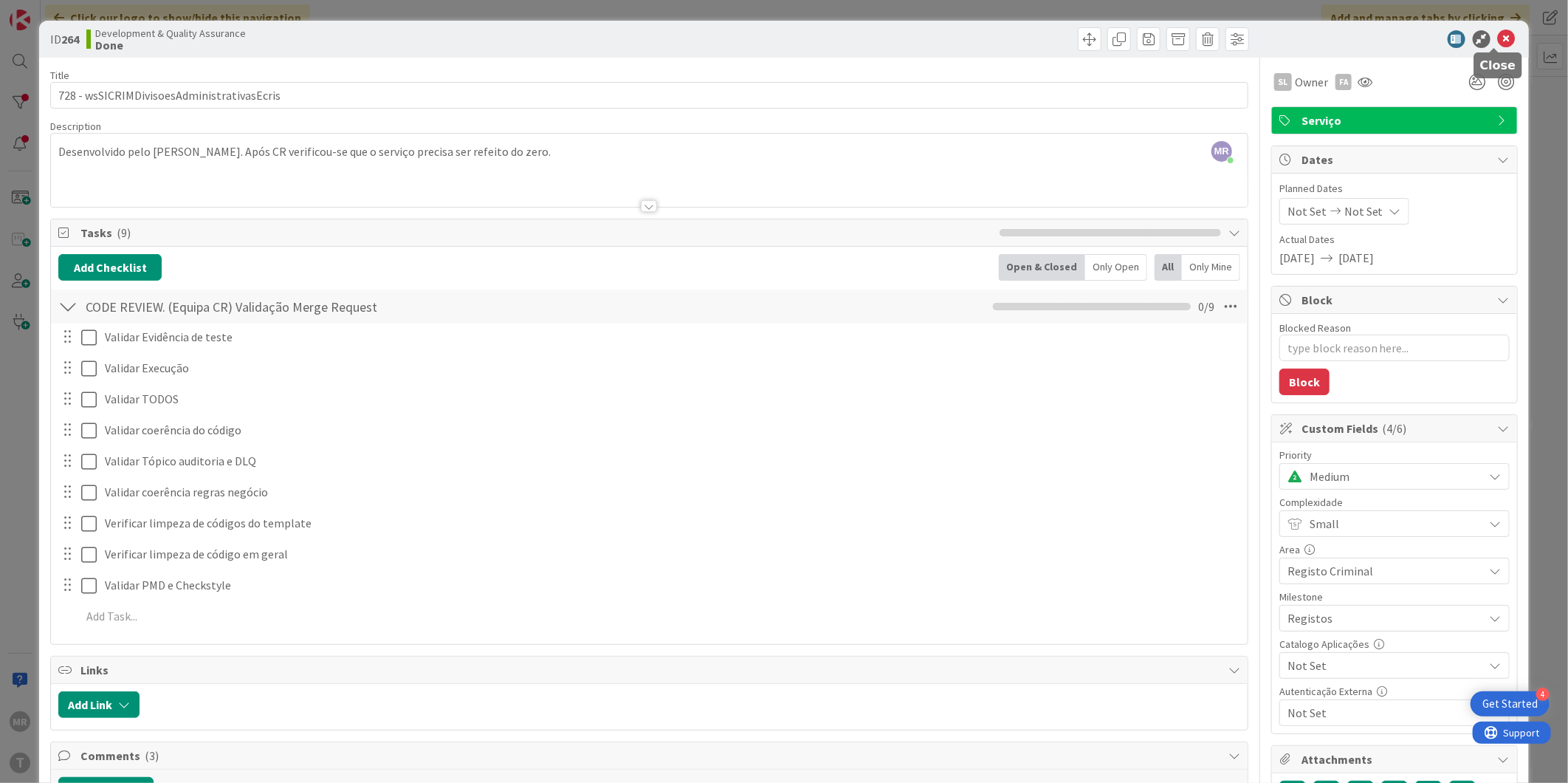
click at [1497, 33] on icon at bounding box center [1506, 39] width 18 height 18
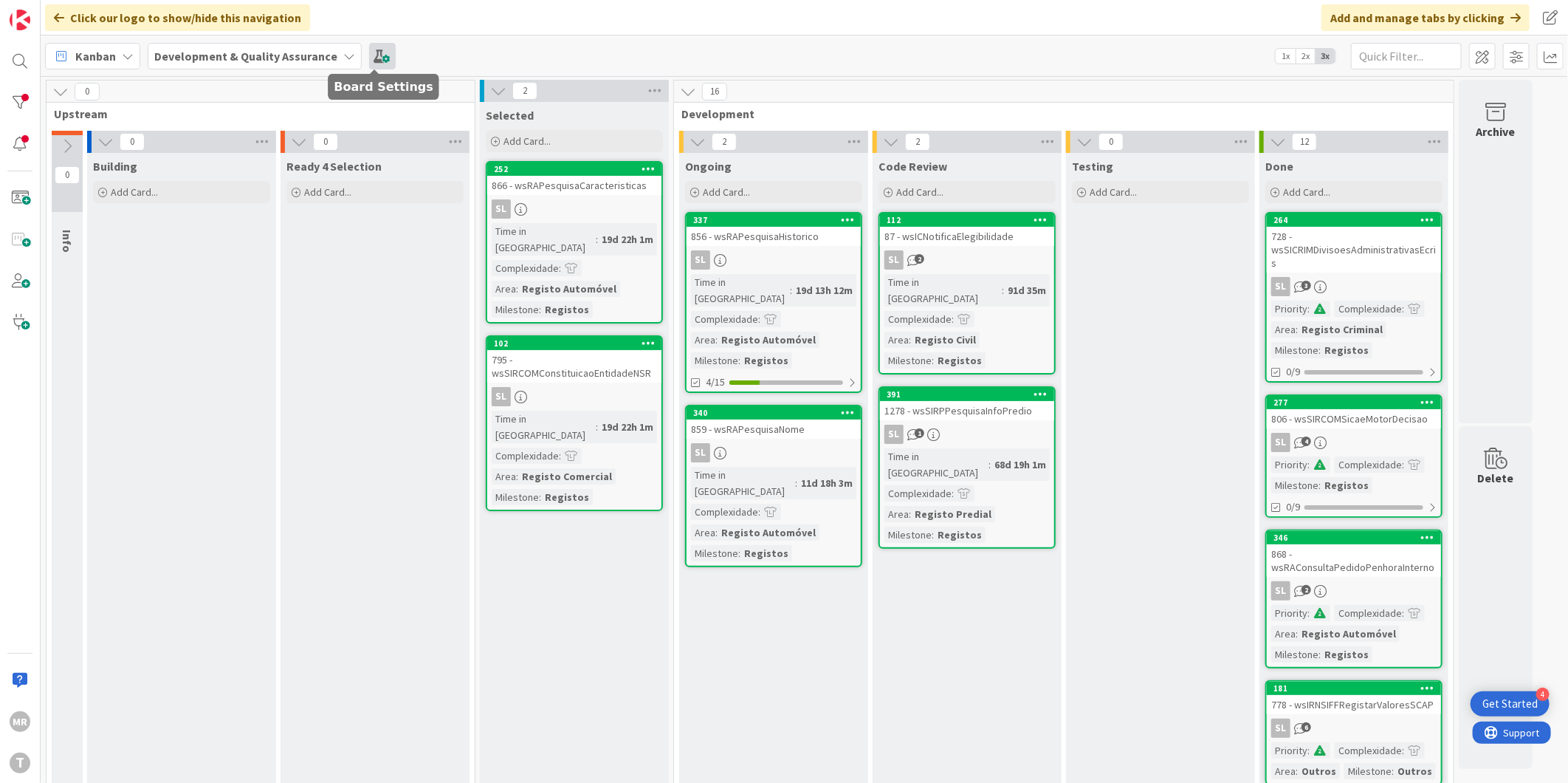
click at [379, 48] on span at bounding box center [382, 56] width 27 height 27
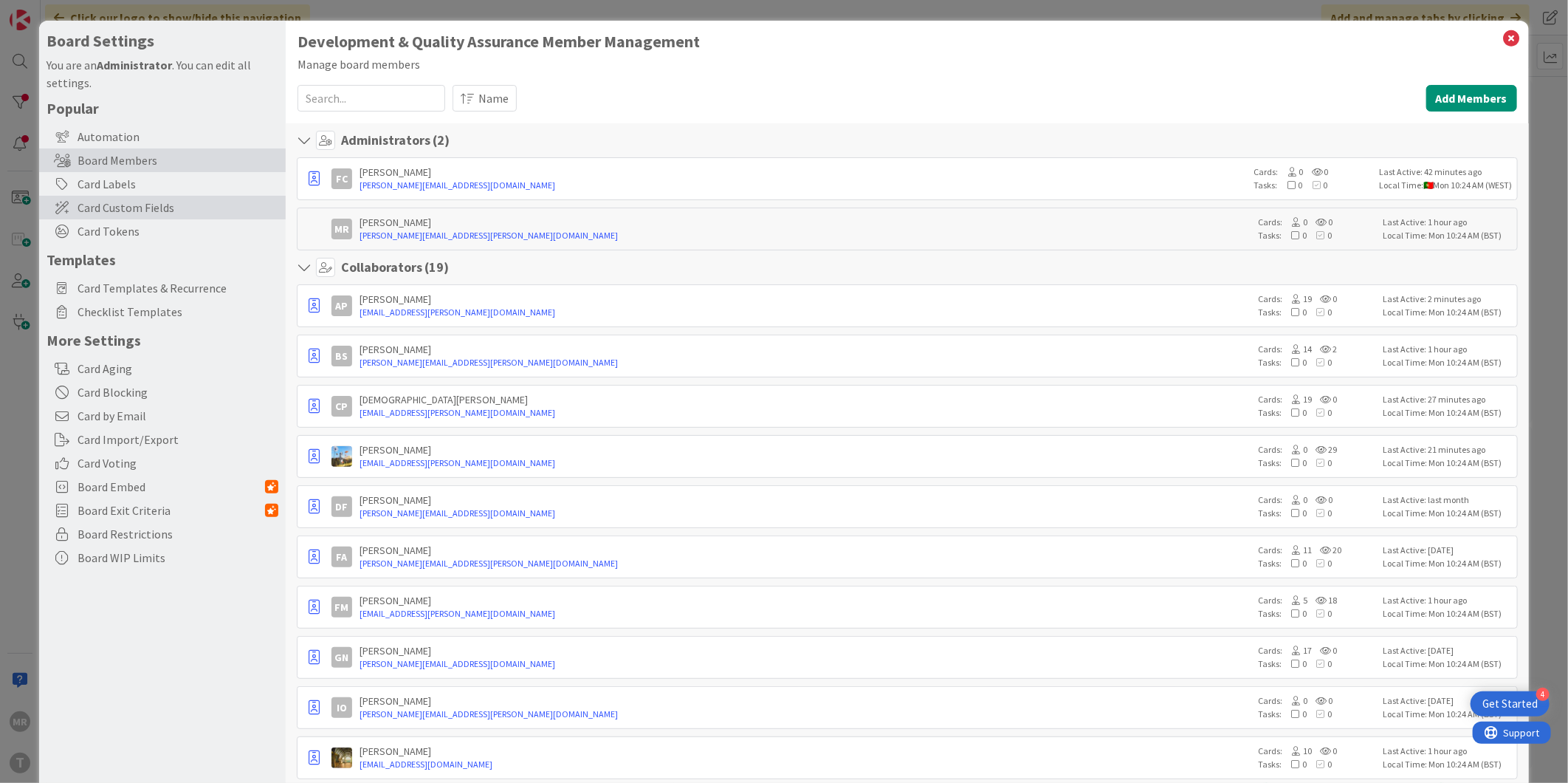
click at [141, 209] on span "Card Custom Fields" at bounding box center [177, 207] width 200 height 18
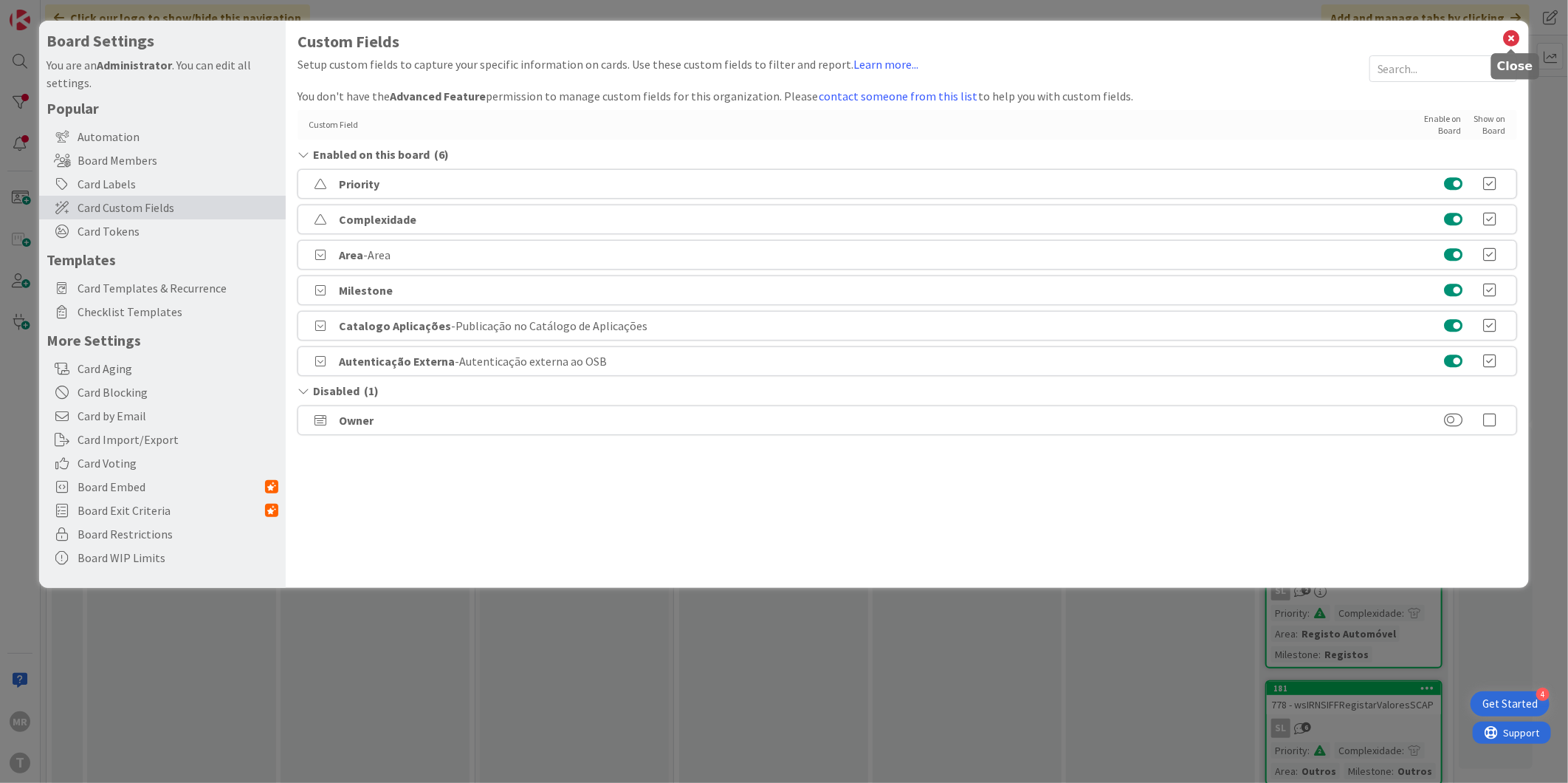
click at [1515, 38] on icon at bounding box center [1511, 38] width 20 height 20
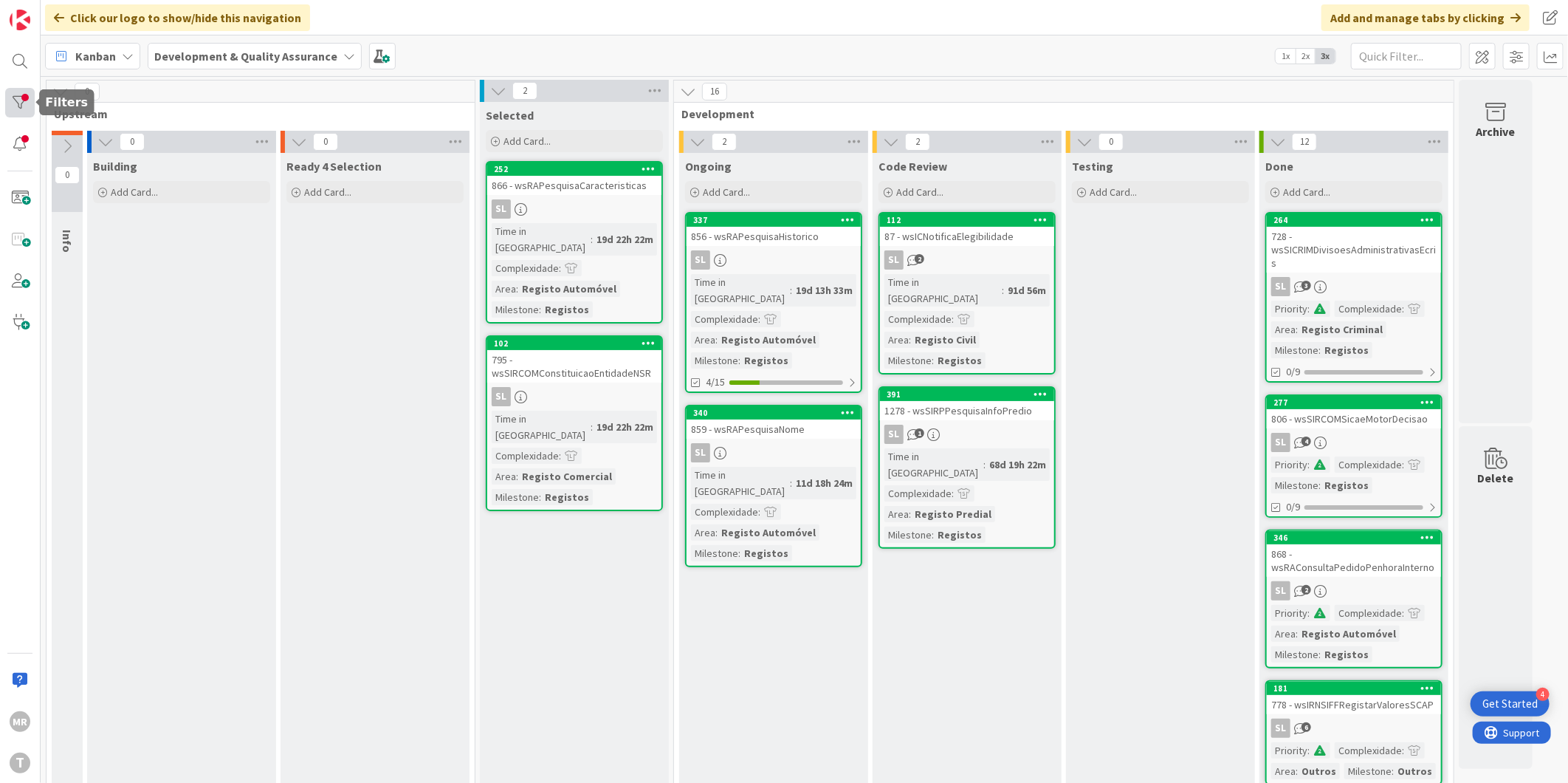
click at [12, 92] on div at bounding box center [20, 102] width 29 height 29
